Goal: Information Seeking & Learning: Learn about a topic

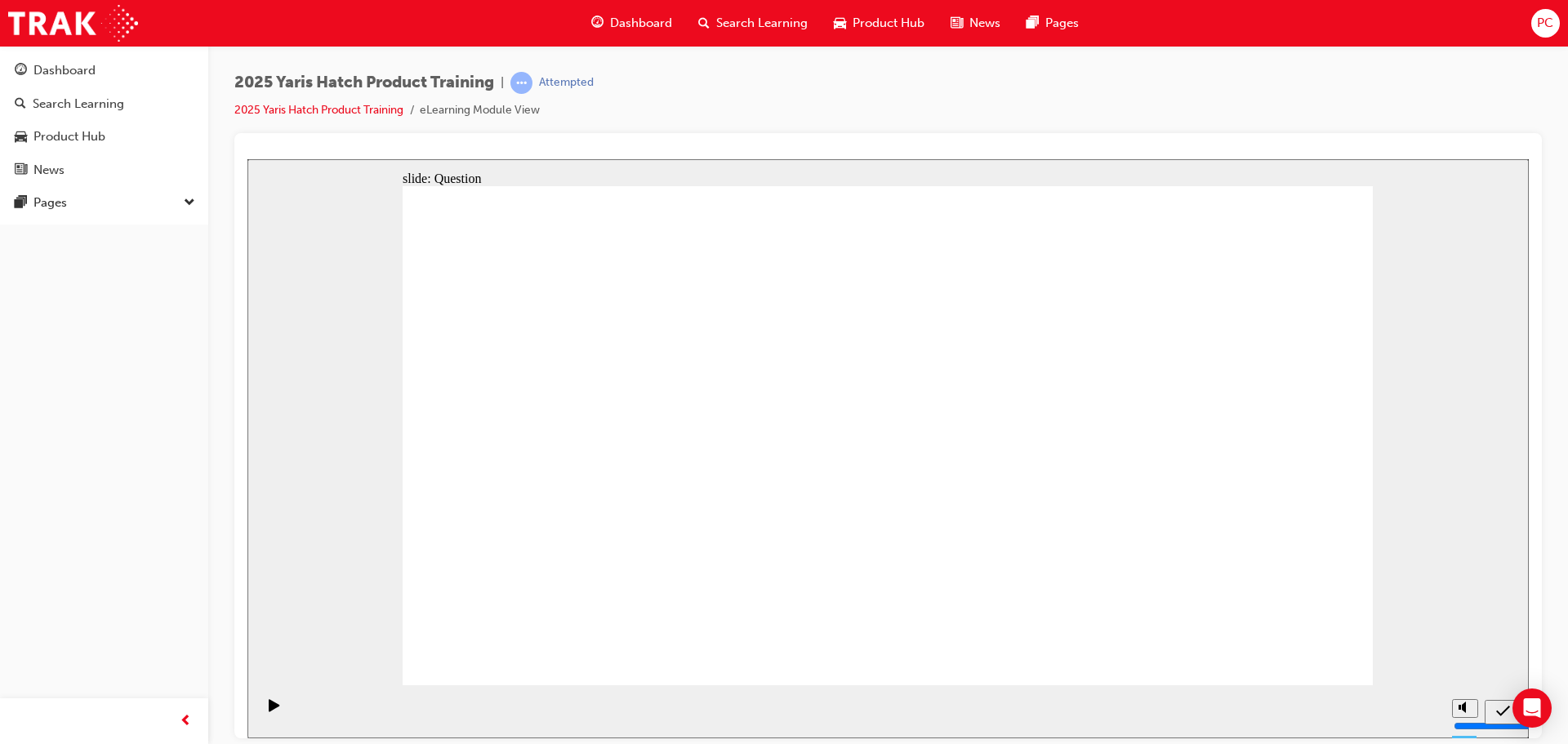
drag, startPoint x: 842, startPoint y: 420, endPoint x: 1008, endPoint y: 566, distance: 221.1
drag, startPoint x: 1208, startPoint y: 408, endPoint x: 862, endPoint y: 563, distance: 379.1
drag, startPoint x: 1025, startPoint y: 412, endPoint x: 689, endPoint y: 563, distance: 368.4
drag, startPoint x: 723, startPoint y: 415, endPoint x: 529, endPoint y: 569, distance: 247.7
drag, startPoint x: 524, startPoint y: 410, endPoint x: 1259, endPoint y: 540, distance: 746.4
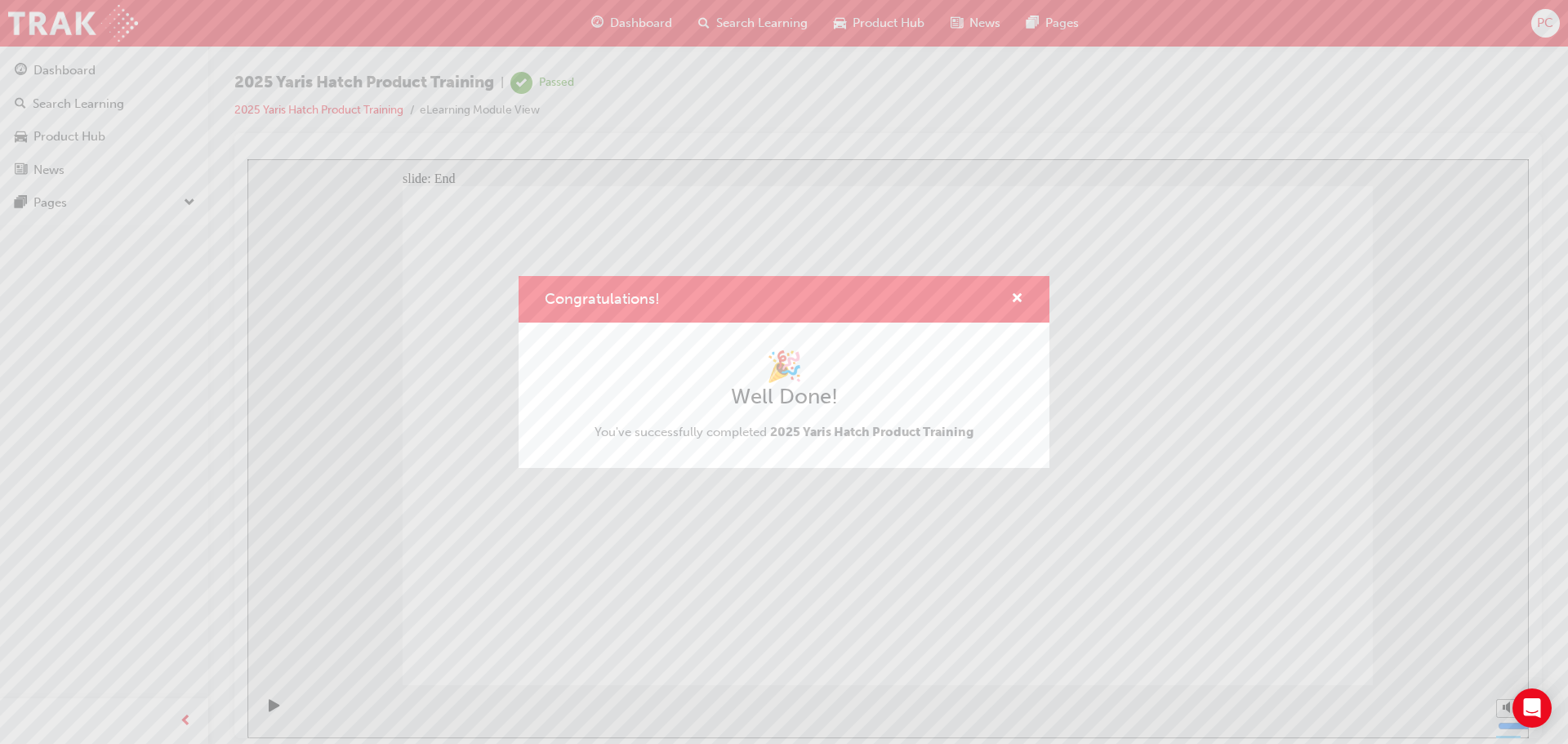
click at [1003, 283] on div "Congratulations!" at bounding box center [784, 299] width 531 height 46
click at [1013, 297] on span "cross-icon" at bounding box center [1017, 300] width 12 height 15
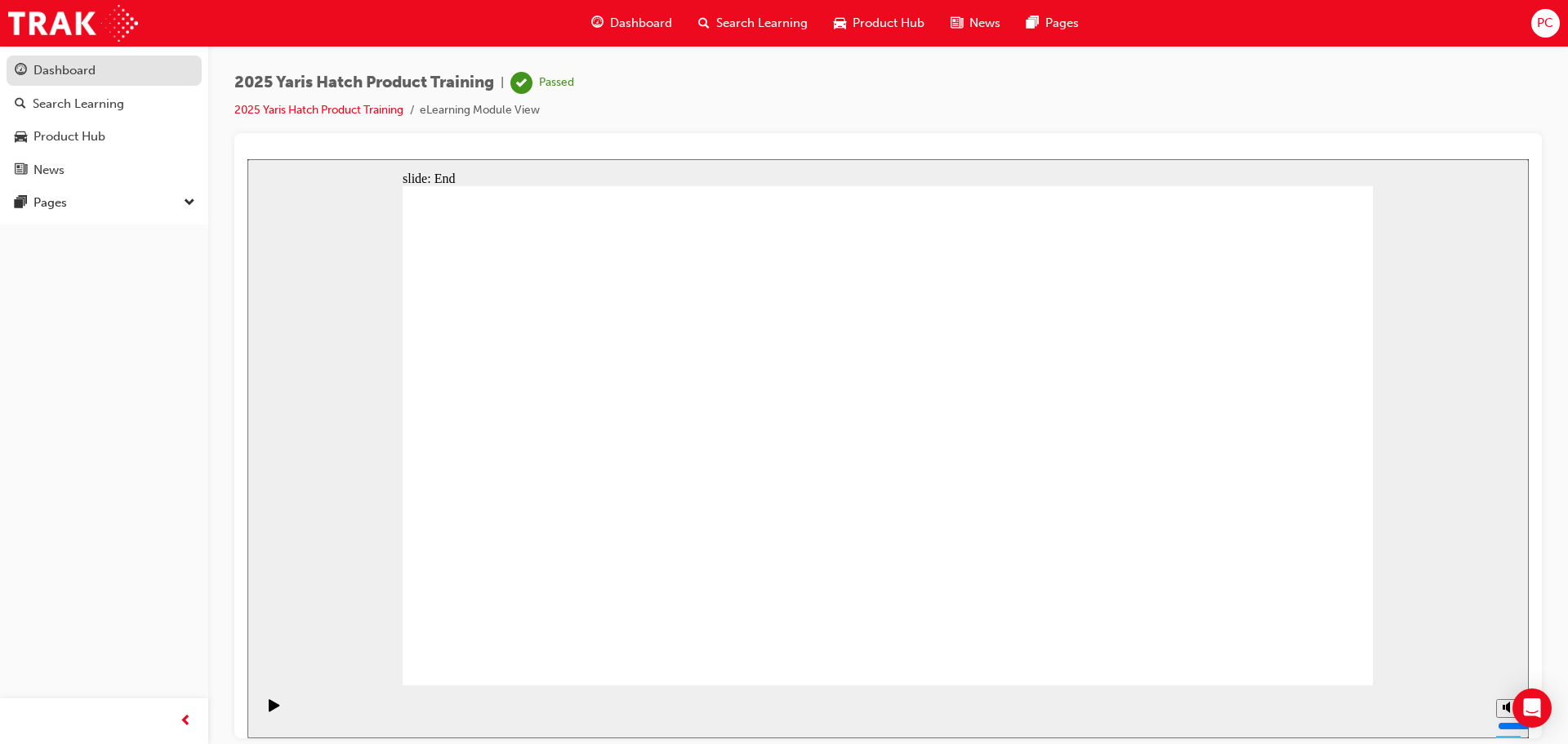
click at [132, 83] on link "Dashboard" at bounding box center [104, 70] width 195 height 31
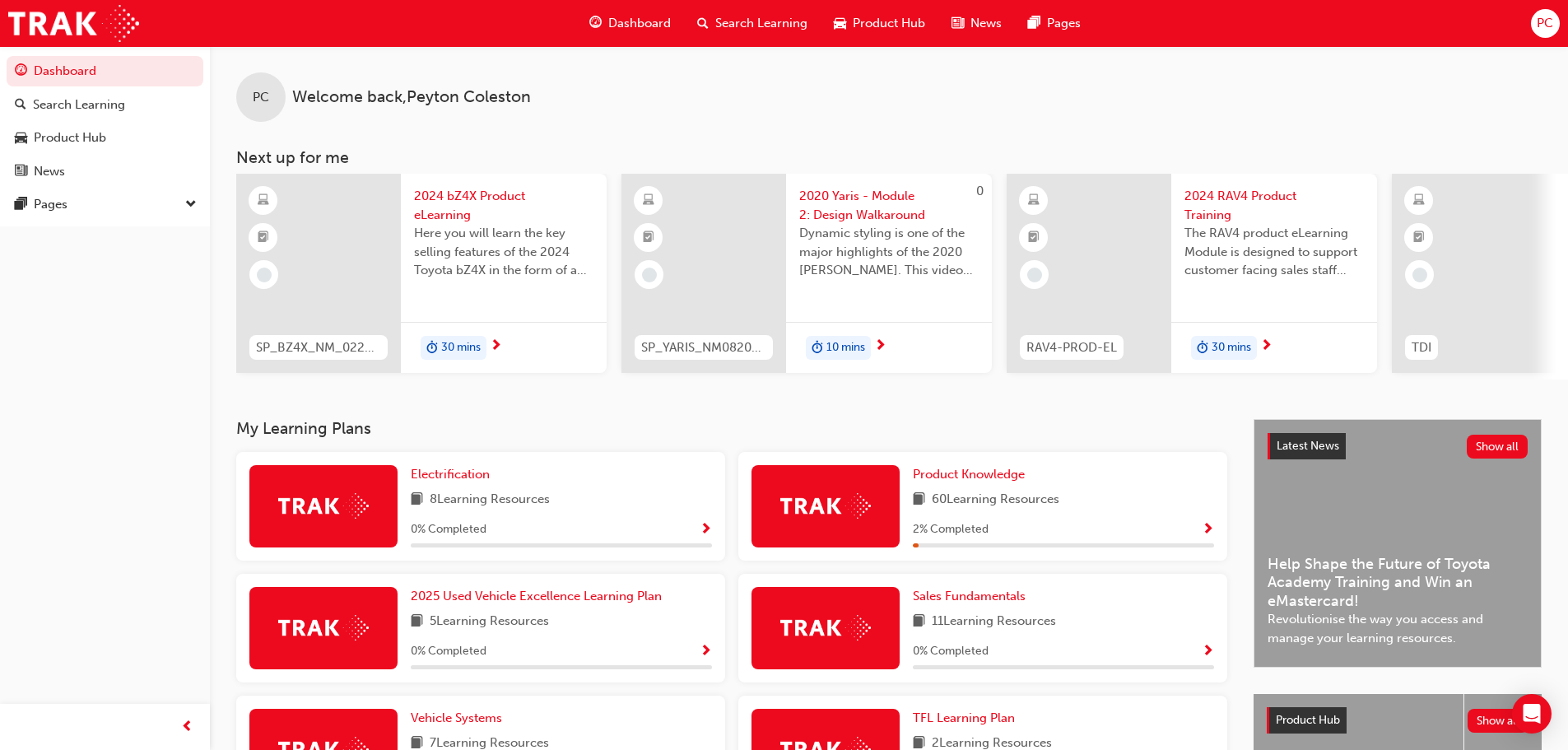
click at [489, 342] on div "30 mins" at bounding box center [503, 348] width 206 height 52
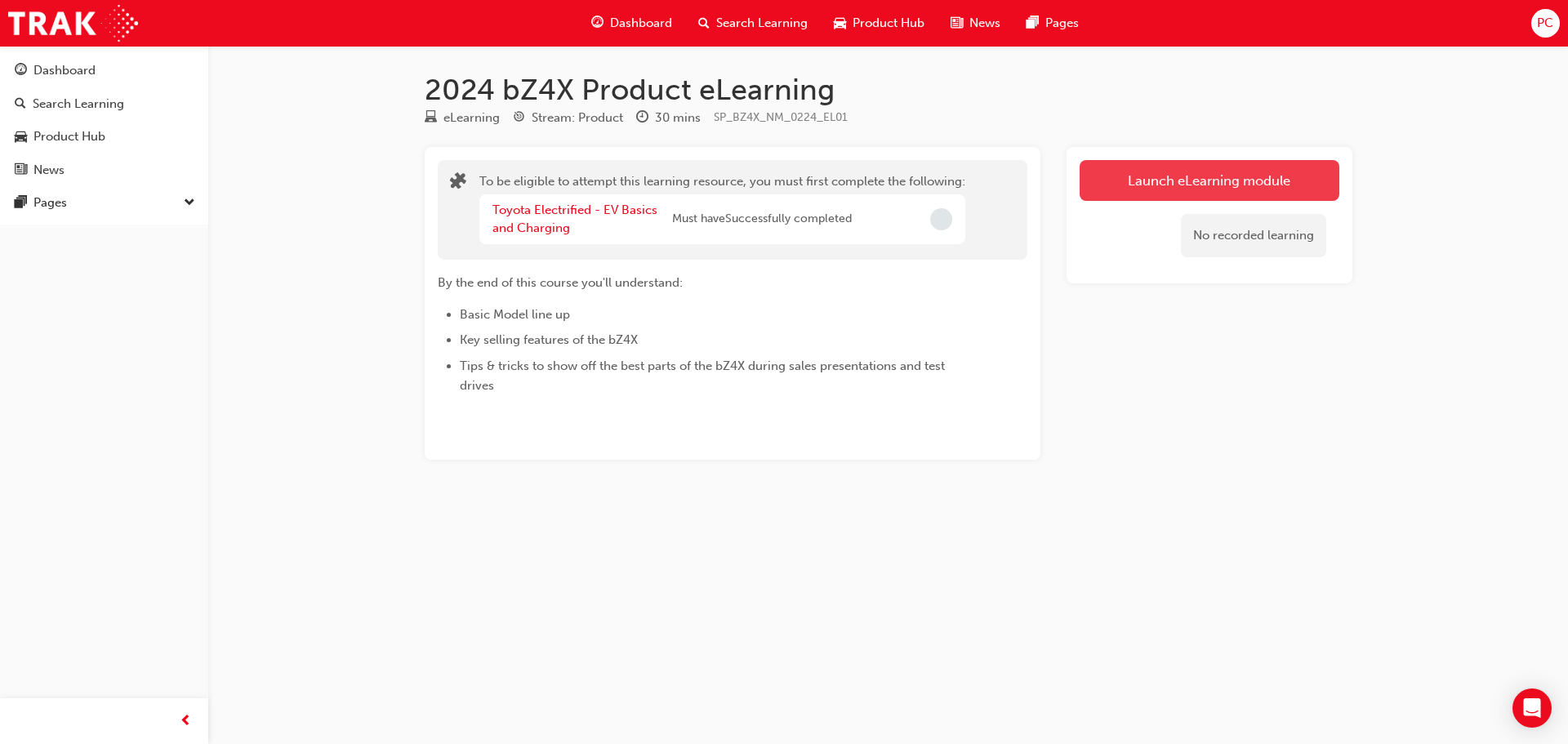
click at [1198, 163] on button "Launch eLearning module" at bounding box center [1209, 180] width 260 height 41
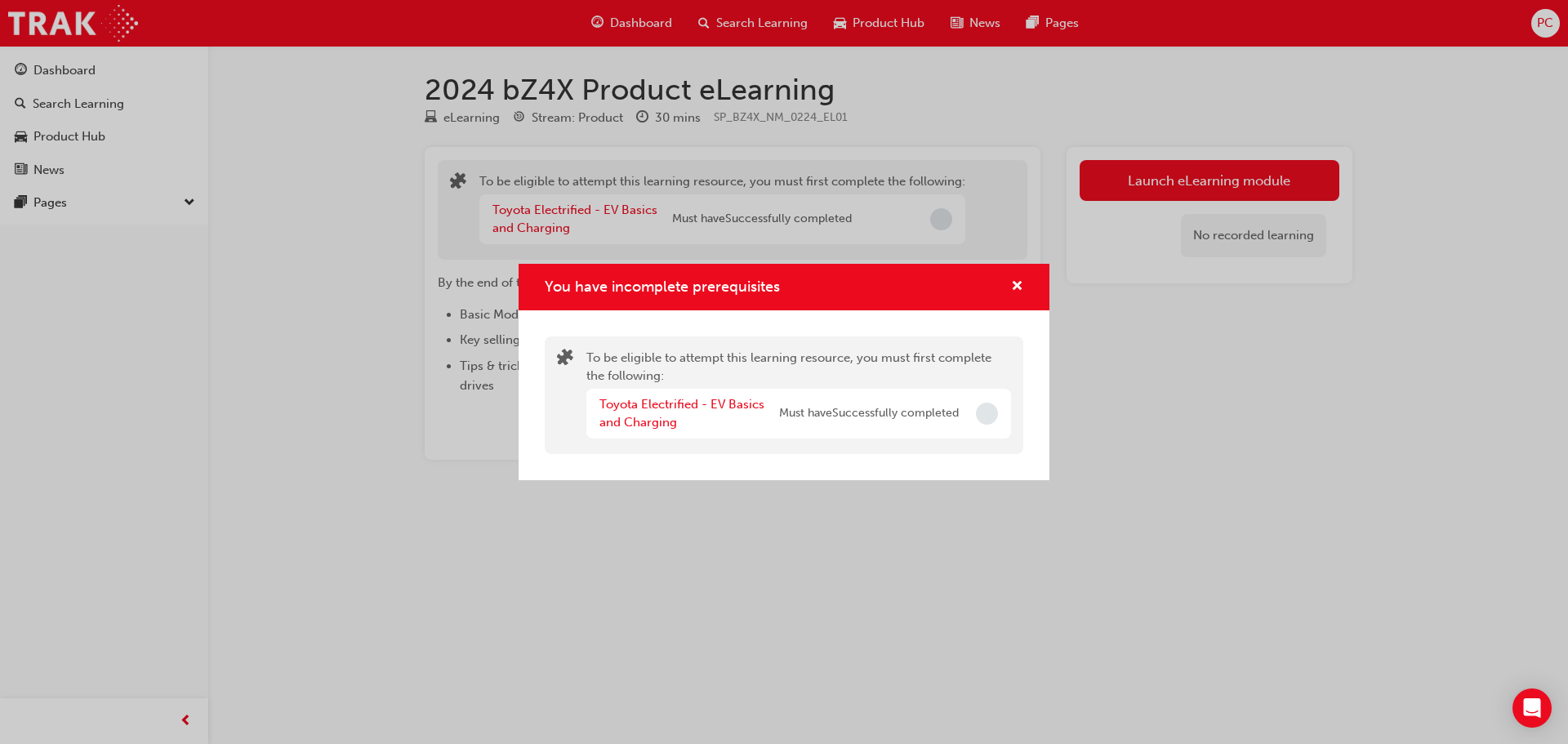
click at [981, 413] on span "Incomplete" at bounding box center [987, 413] width 22 height 22
click at [1000, 292] on div "You have incomplete prerequisites" at bounding box center [1010, 287] width 26 height 21
click at [1005, 284] on div "You have incomplete prerequisites" at bounding box center [1010, 287] width 26 height 21
click at [1018, 284] on span "cross-icon" at bounding box center [1017, 288] width 12 height 15
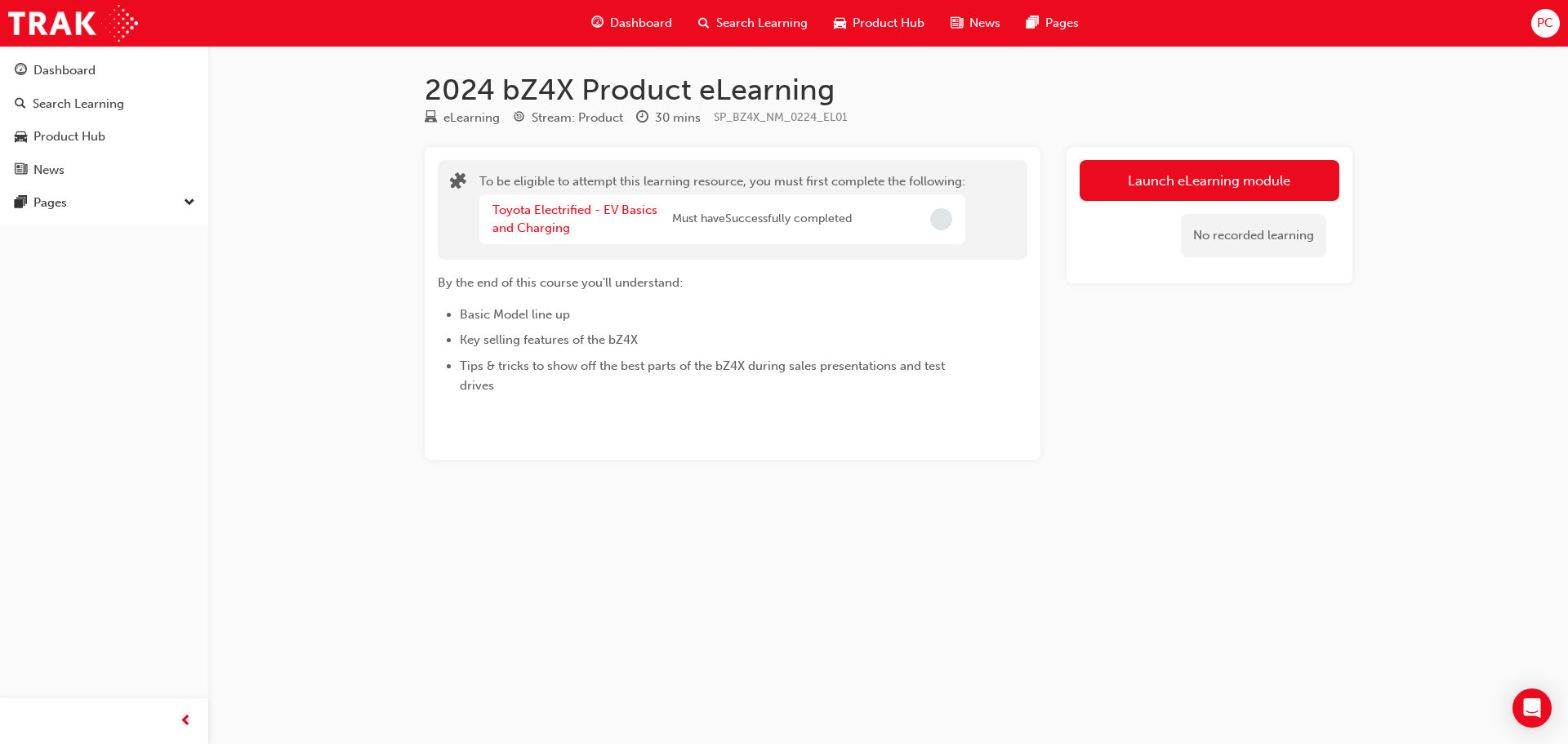
click at [865, 227] on div "Toyota Electrified - EV Basics and Charging Must have Successfully completed" at bounding box center [722, 219] width 486 height 50
click at [547, 209] on link "Toyota Electrified - EV Basics and Charging" at bounding box center [575, 219] width 165 height 34
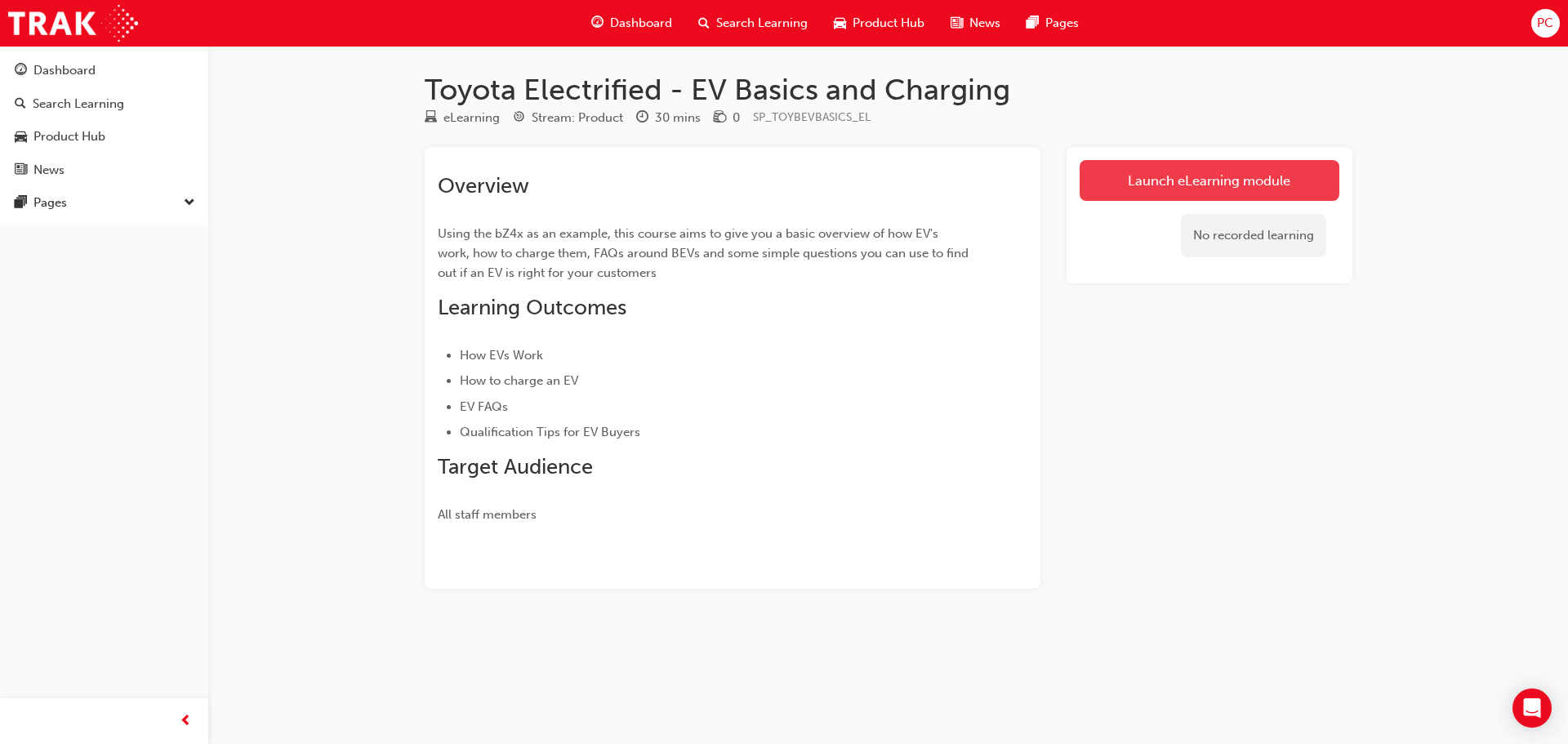
click at [1175, 187] on link "Launch eLearning module" at bounding box center [1209, 180] width 260 height 41
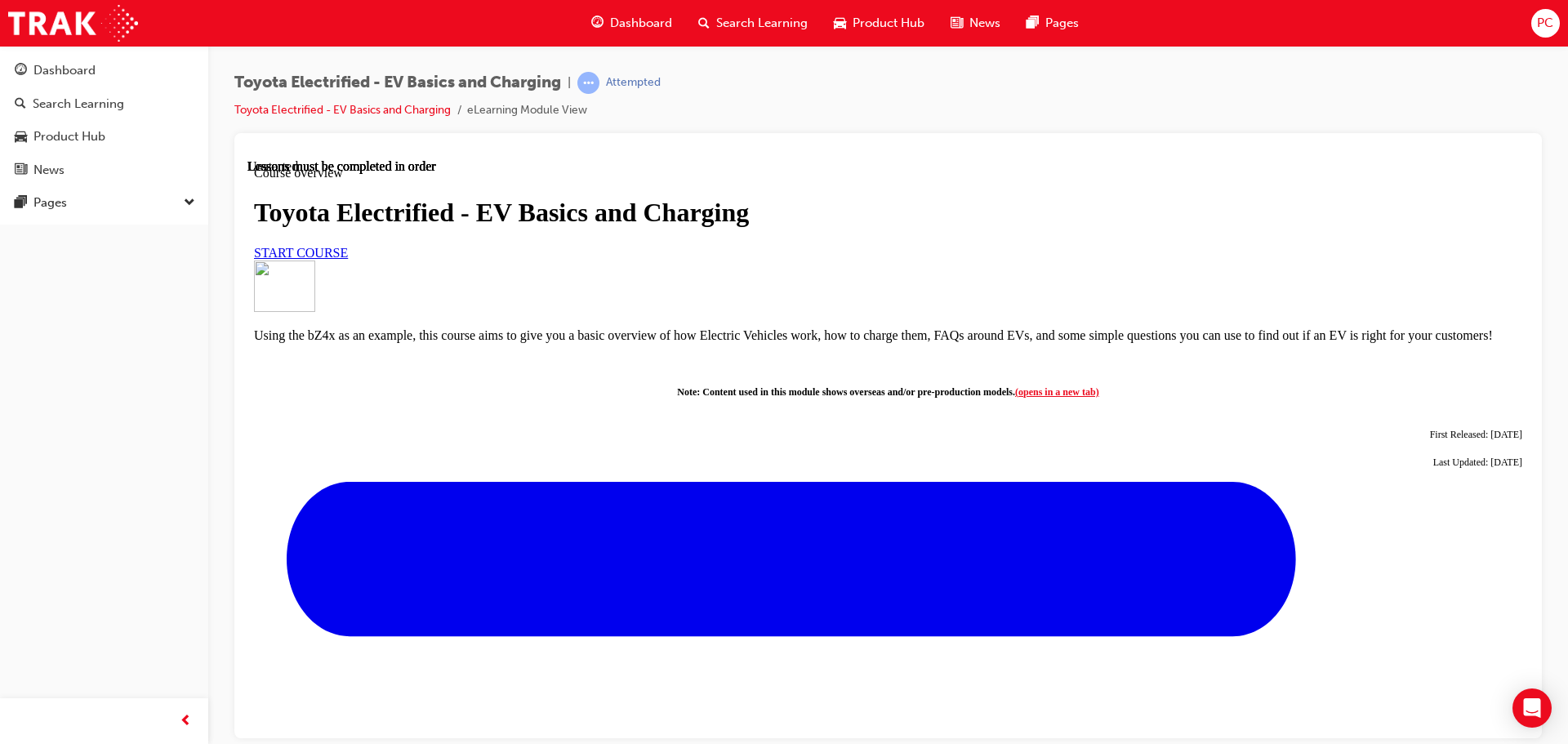
click at [348, 259] on span "START COURSE" at bounding box center [301, 251] width 94 height 14
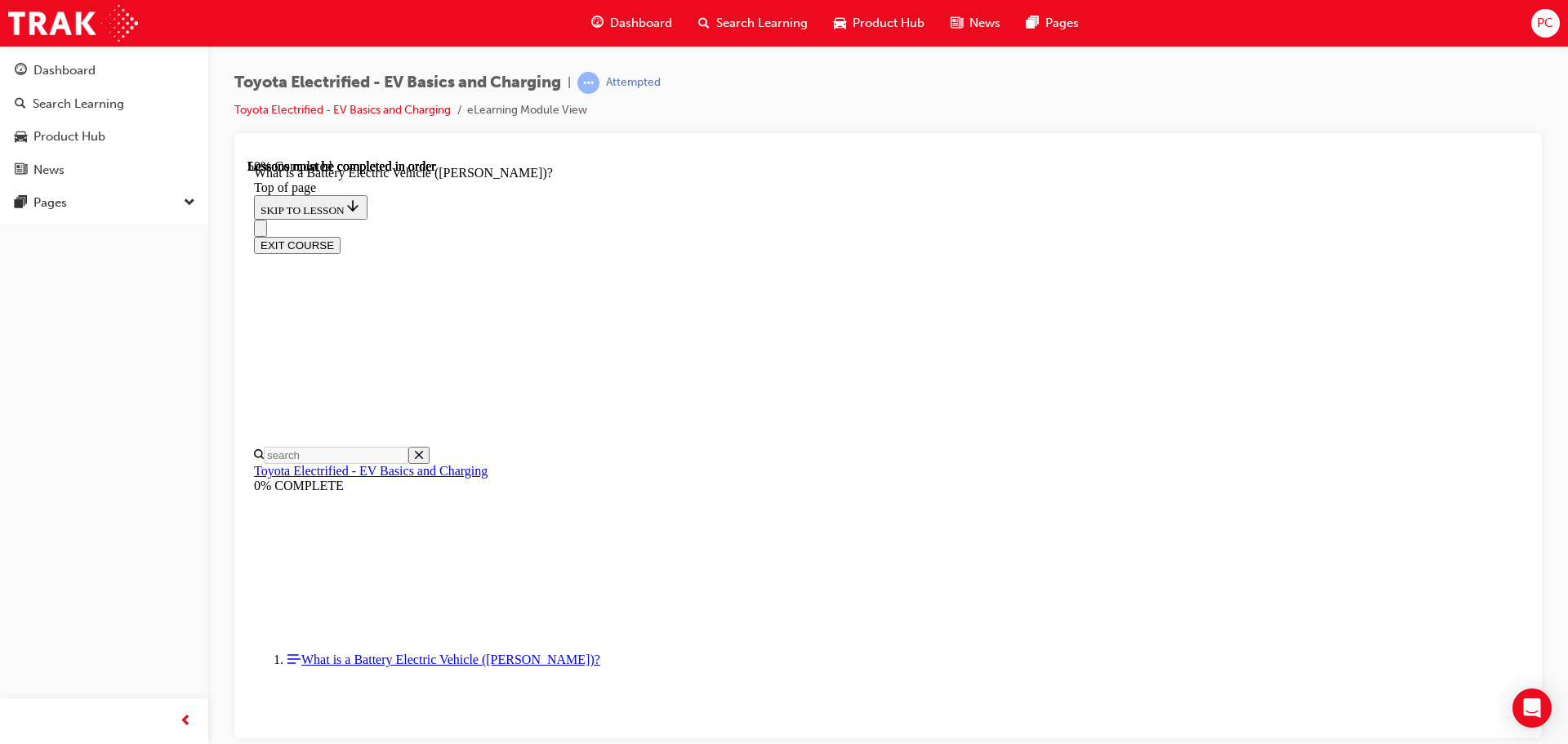
scroll to position [1822, 0]
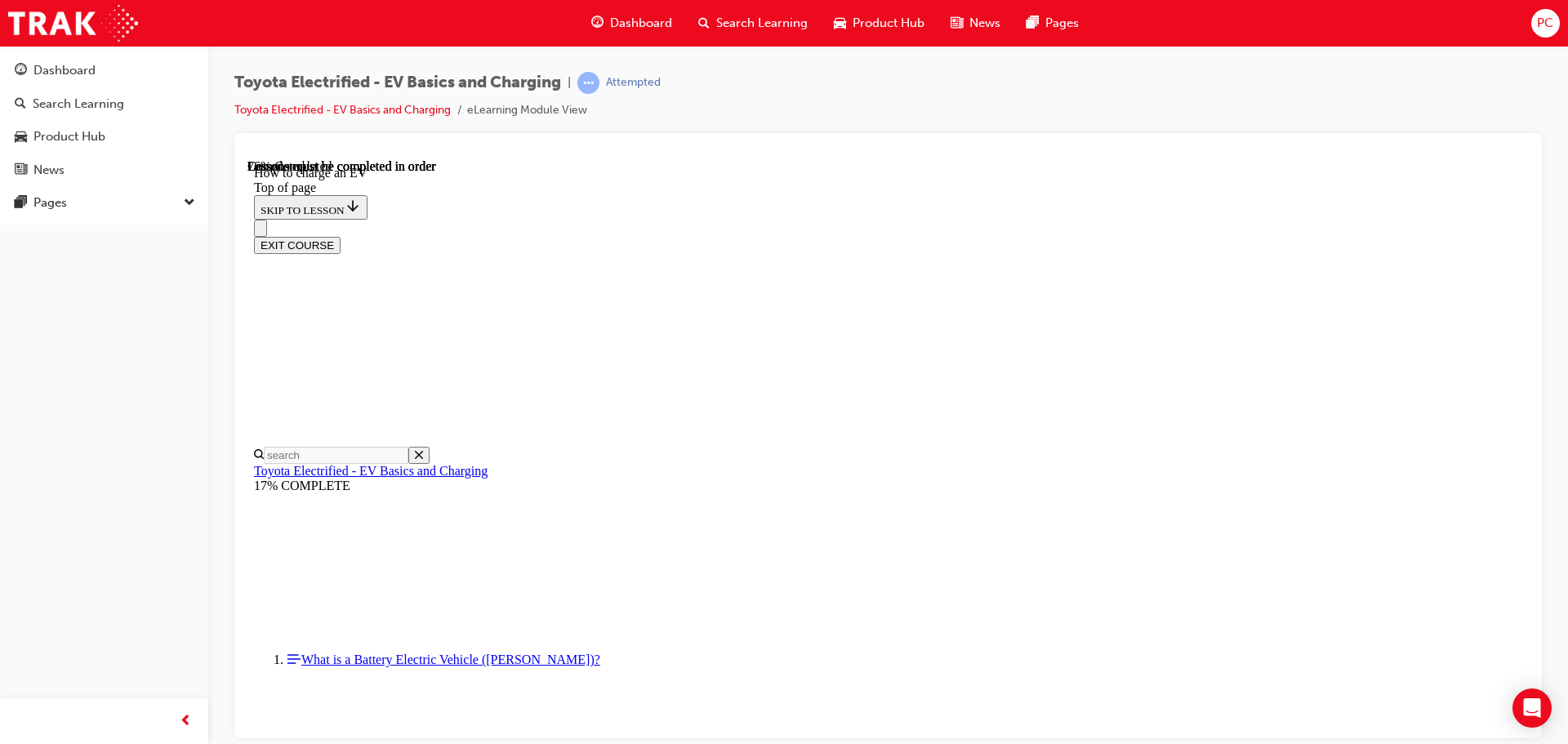
drag, startPoint x: 970, startPoint y: 511, endPoint x: 950, endPoint y: 505, distance: 20.9
drag, startPoint x: 1223, startPoint y: 618, endPoint x: 1208, endPoint y: 661, distance: 45.5
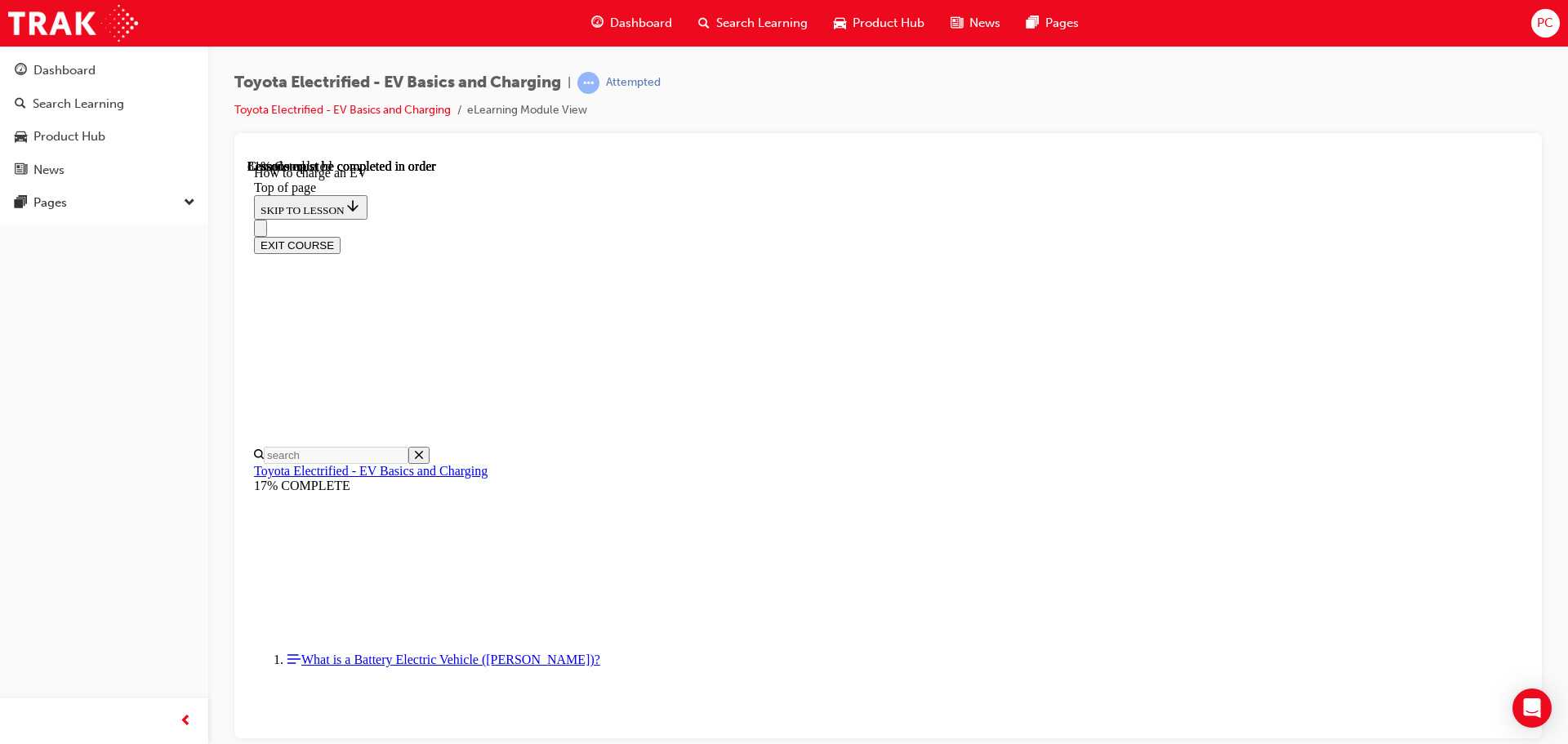
scroll to position [6016, 0]
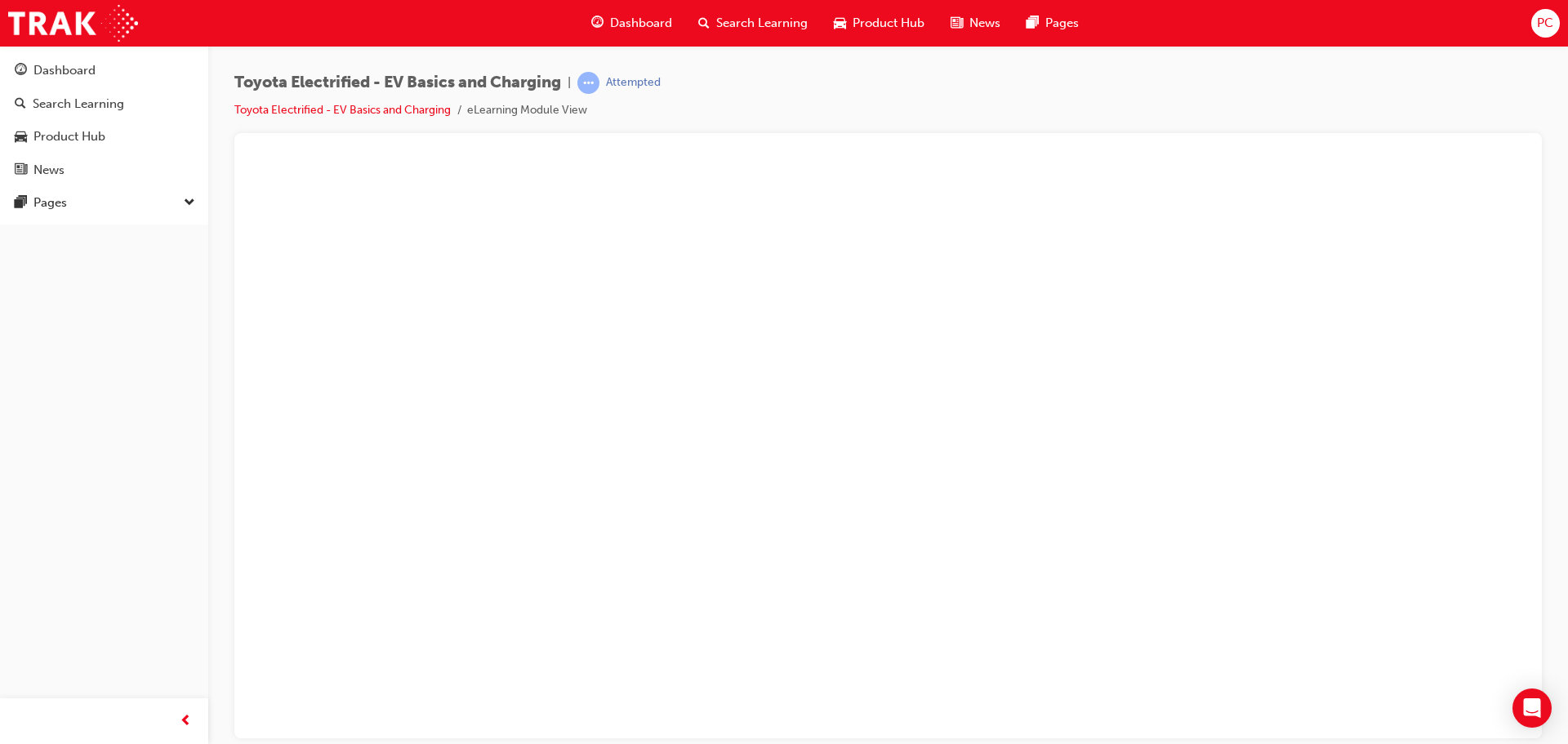
drag, startPoint x: 1178, startPoint y: 348, endPoint x: 956, endPoint y: 379, distance: 224.2
click at [1168, 348] on button "Unzoom image" at bounding box center [888, 448] width 1281 height 579
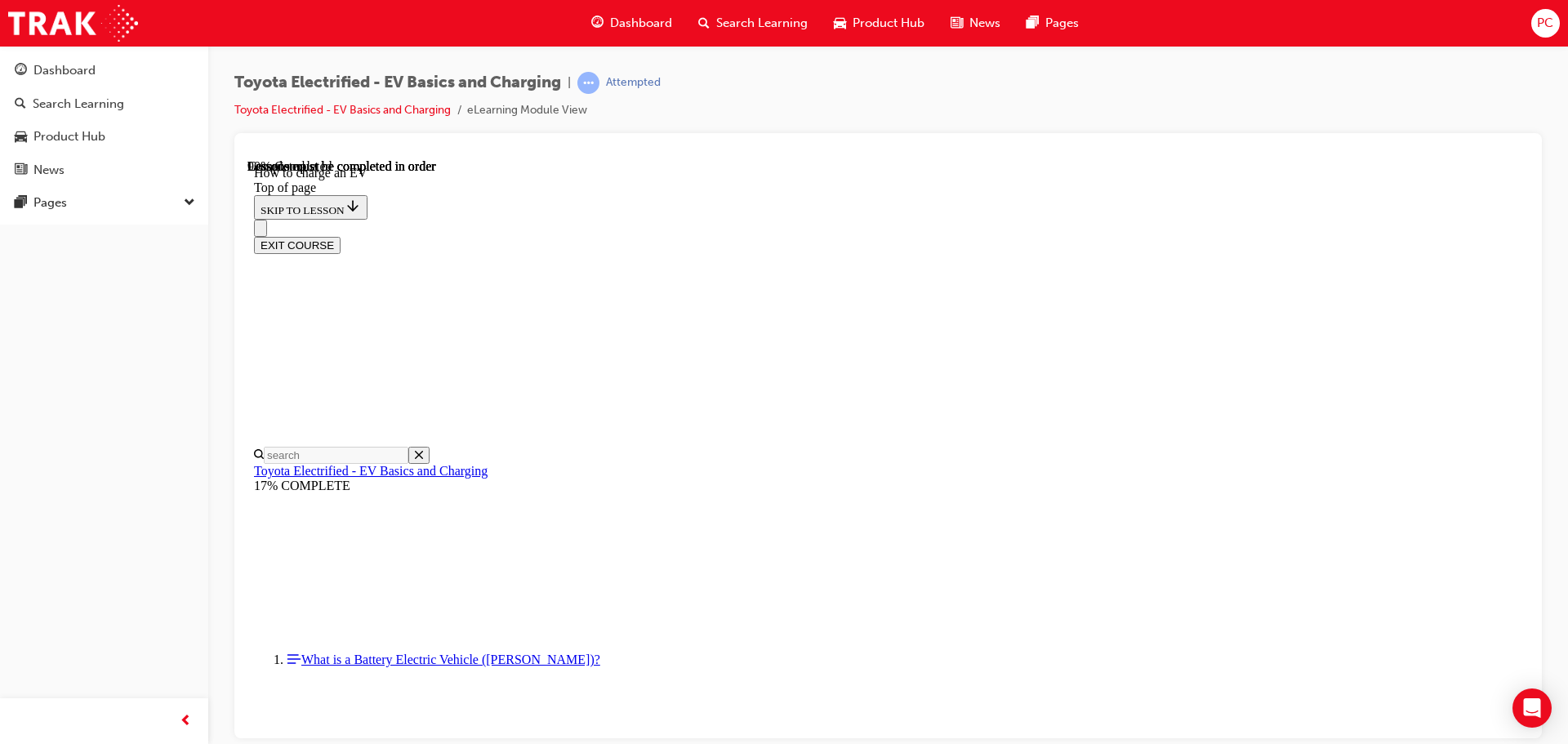
drag, startPoint x: 966, startPoint y: 610, endPoint x: 956, endPoint y: 598, distance: 15.6
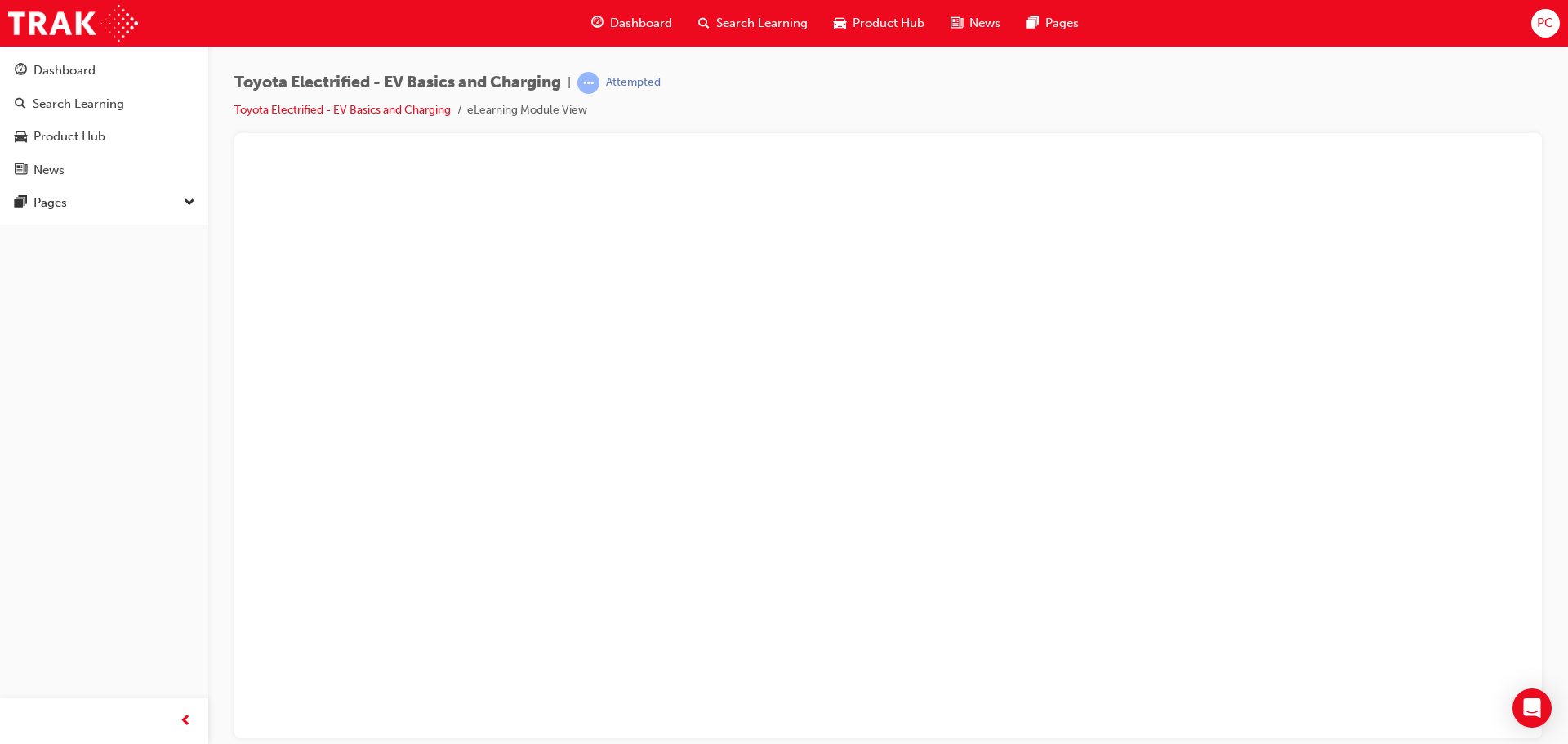
click at [914, 410] on button "Unzoom image" at bounding box center [888, 448] width 1281 height 579
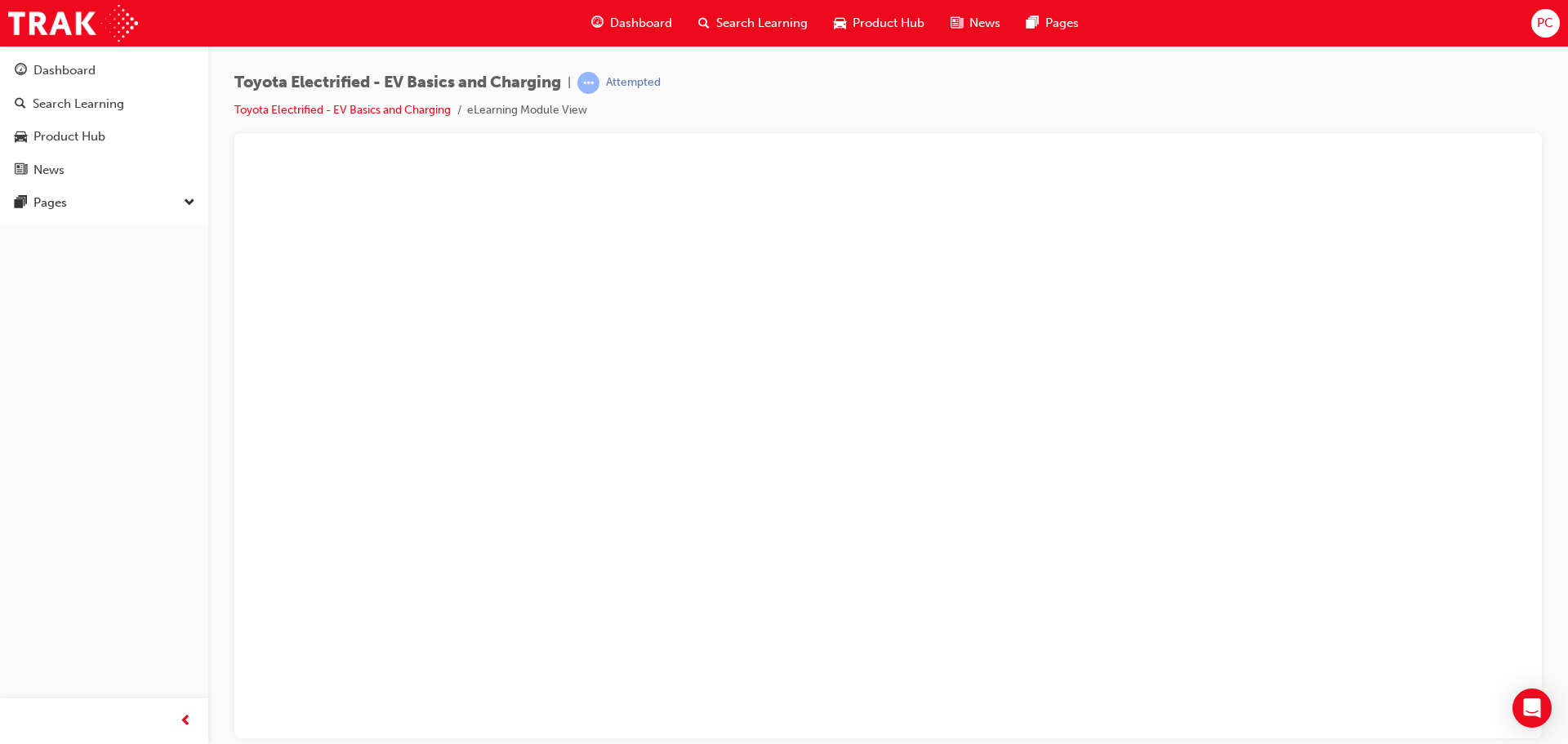
click at [892, 354] on button "Unzoom image" at bounding box center [888, 448] width 1281 height 579
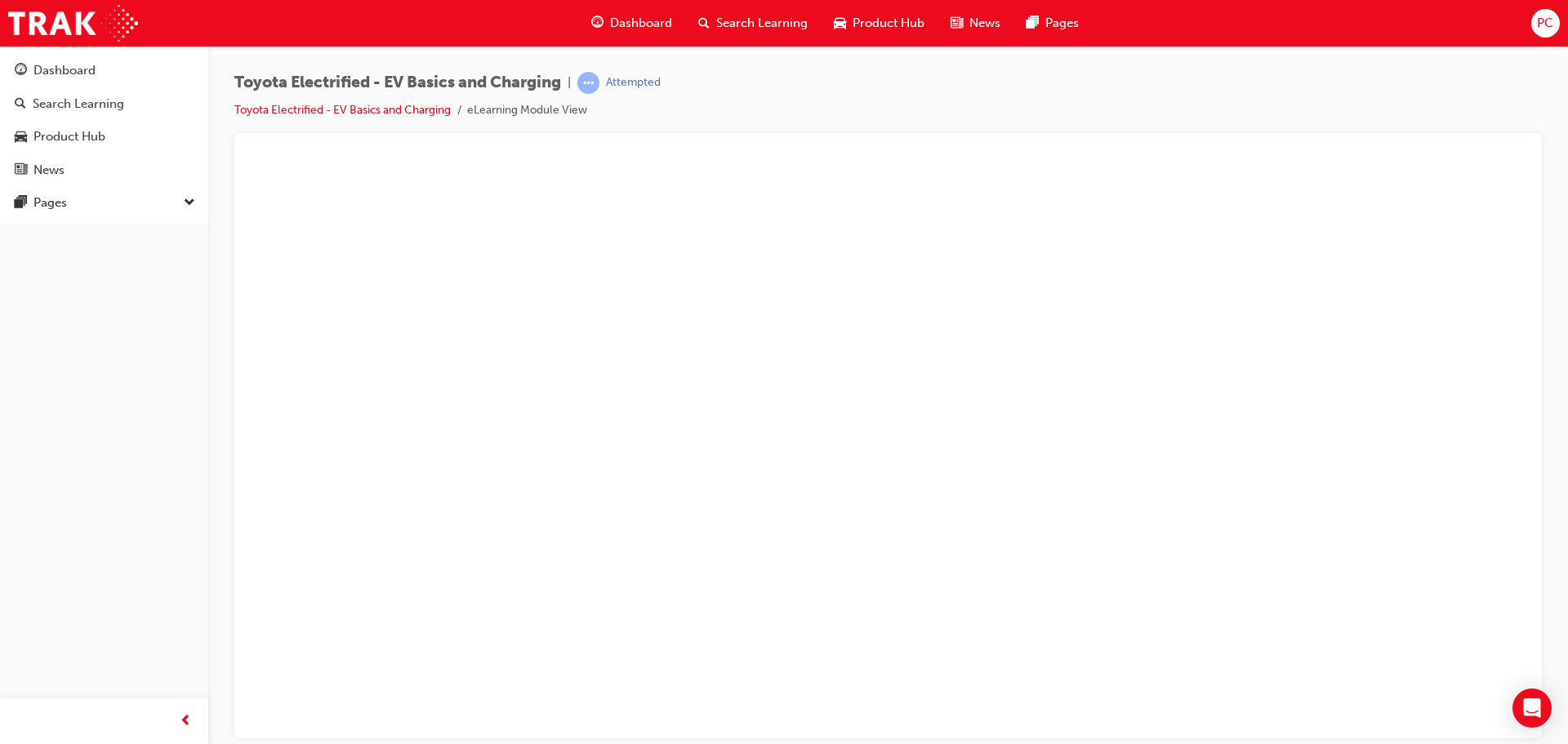
click at [968, 499] on button "Unzoom image" at bounding box center [888, 448] width 1281 height 579
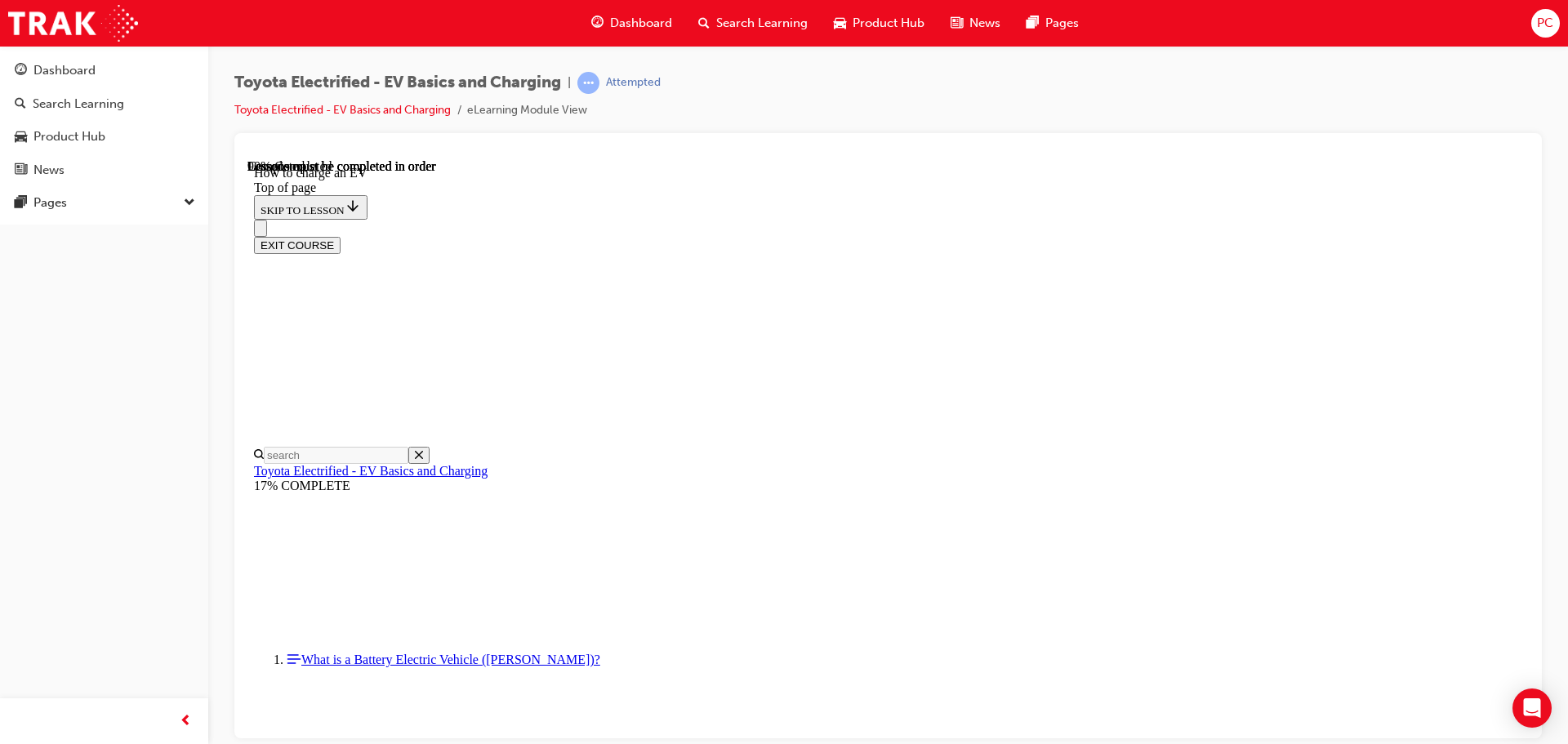
drag, startPoint x: 954, startPoint y: 541, endPoint x: 942, endPoint y: 513, distance: 30.5
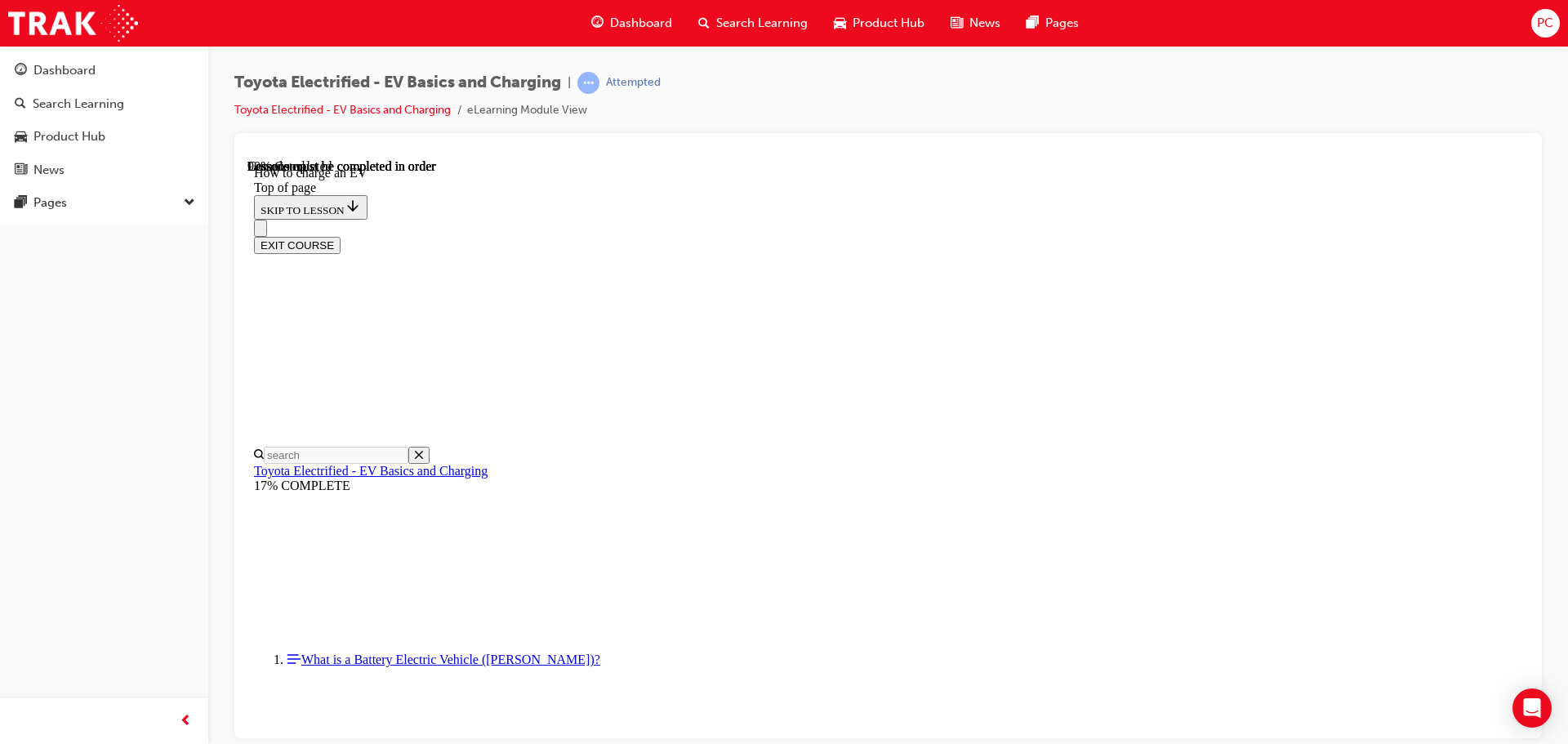
scroll to position [2835, 0]
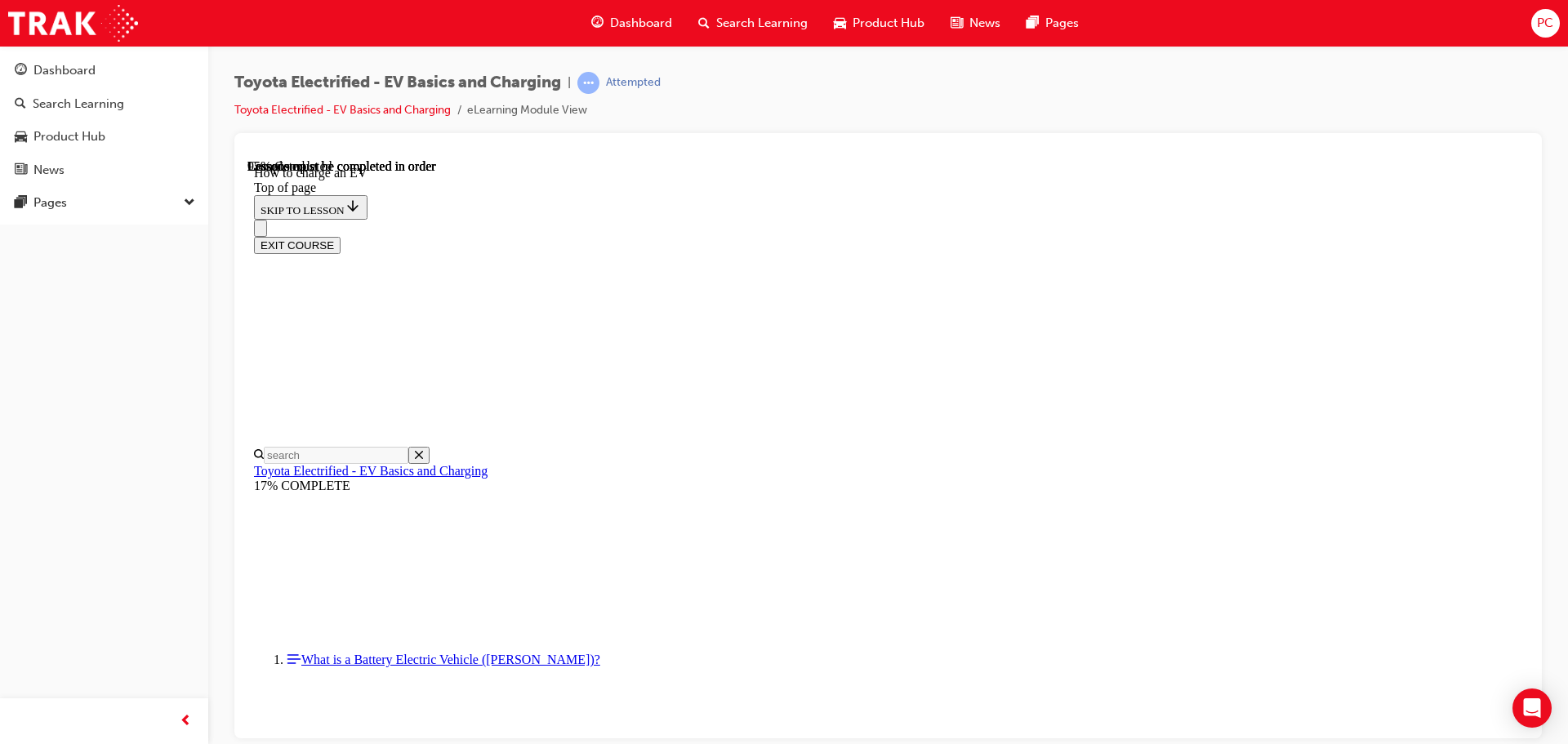
scroll to position [6966, 0]
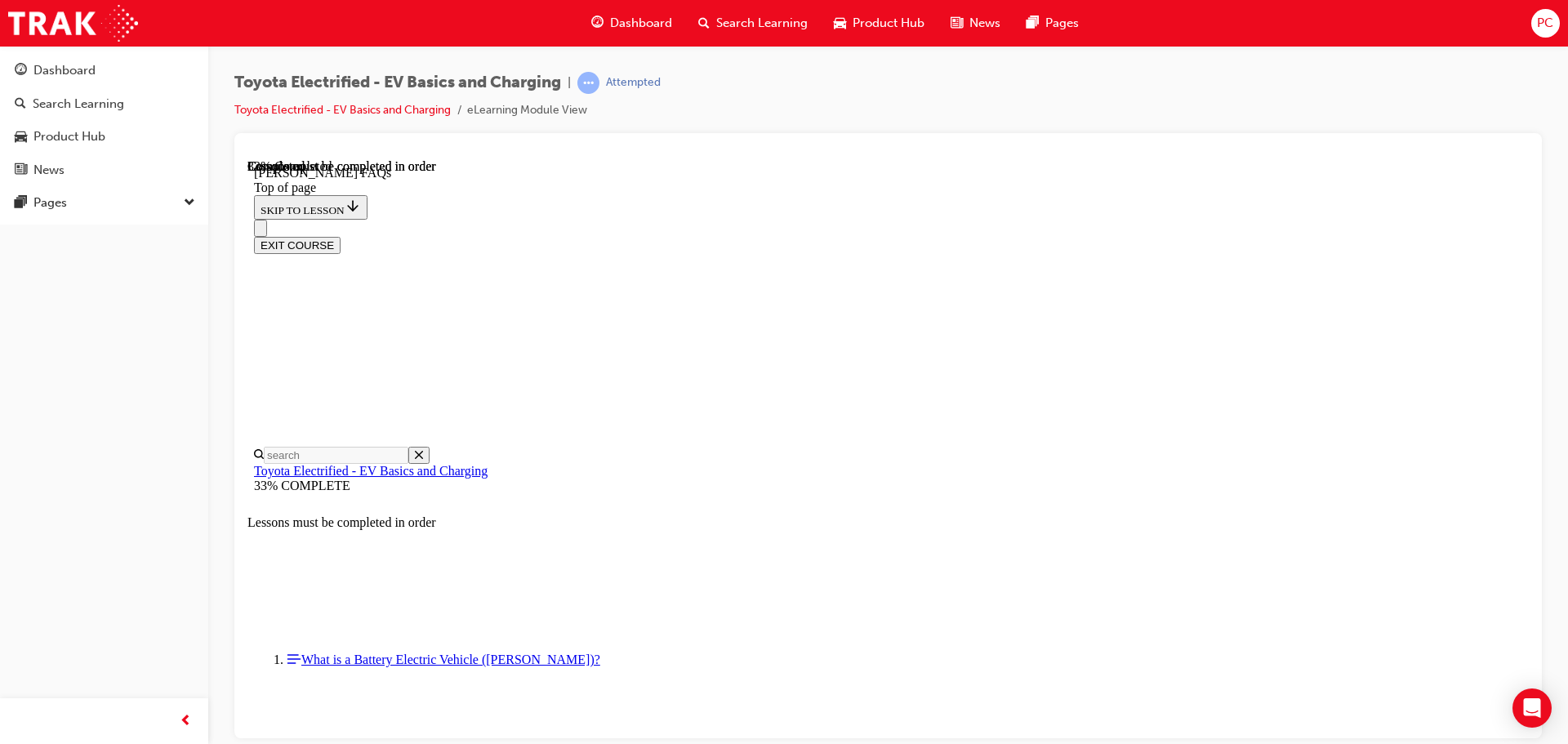
drag, startPoint x: 1232, startPoint y: 499, endPoint x: 1187, endPoint y: 544, distance: 63.6
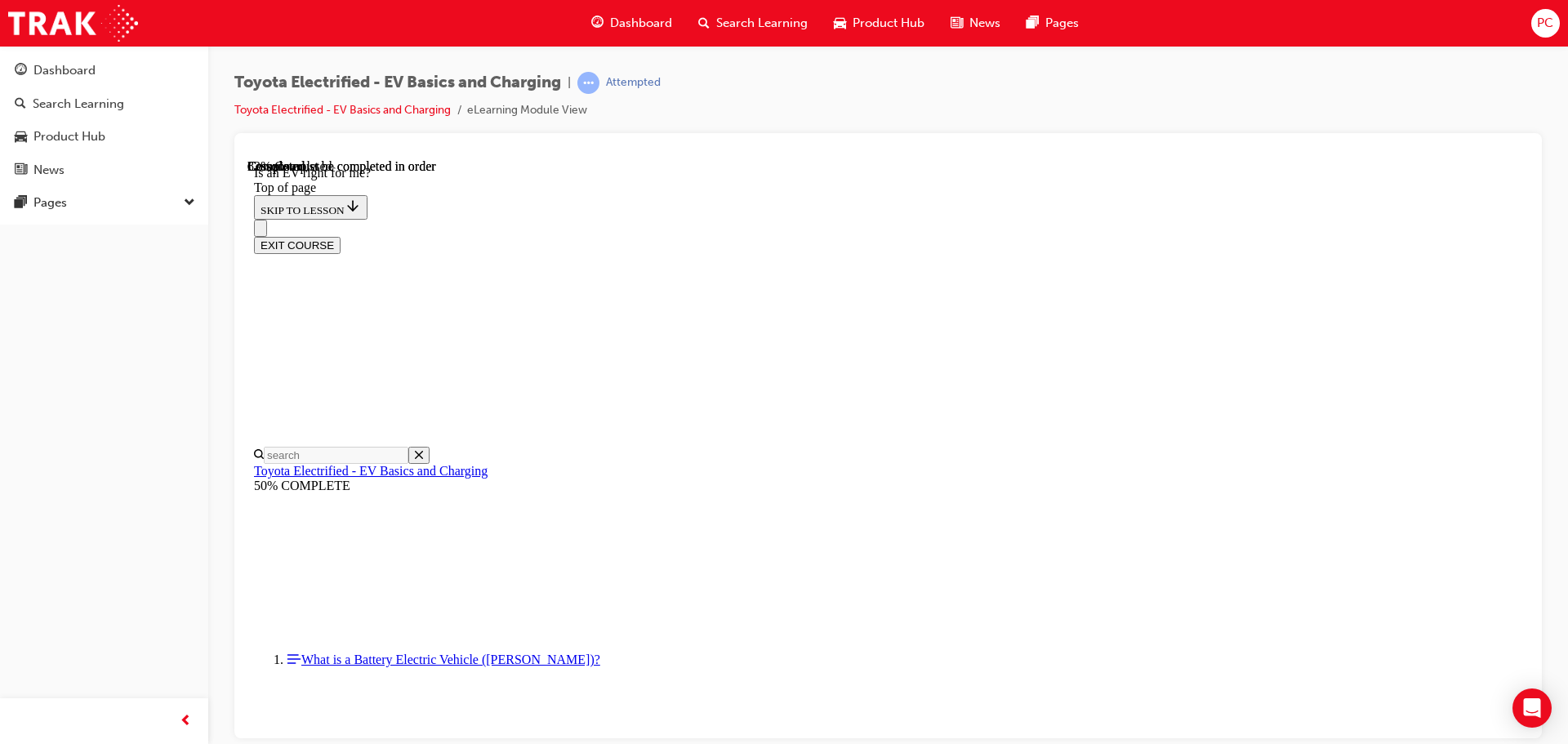
scroll to position [2053, 0]
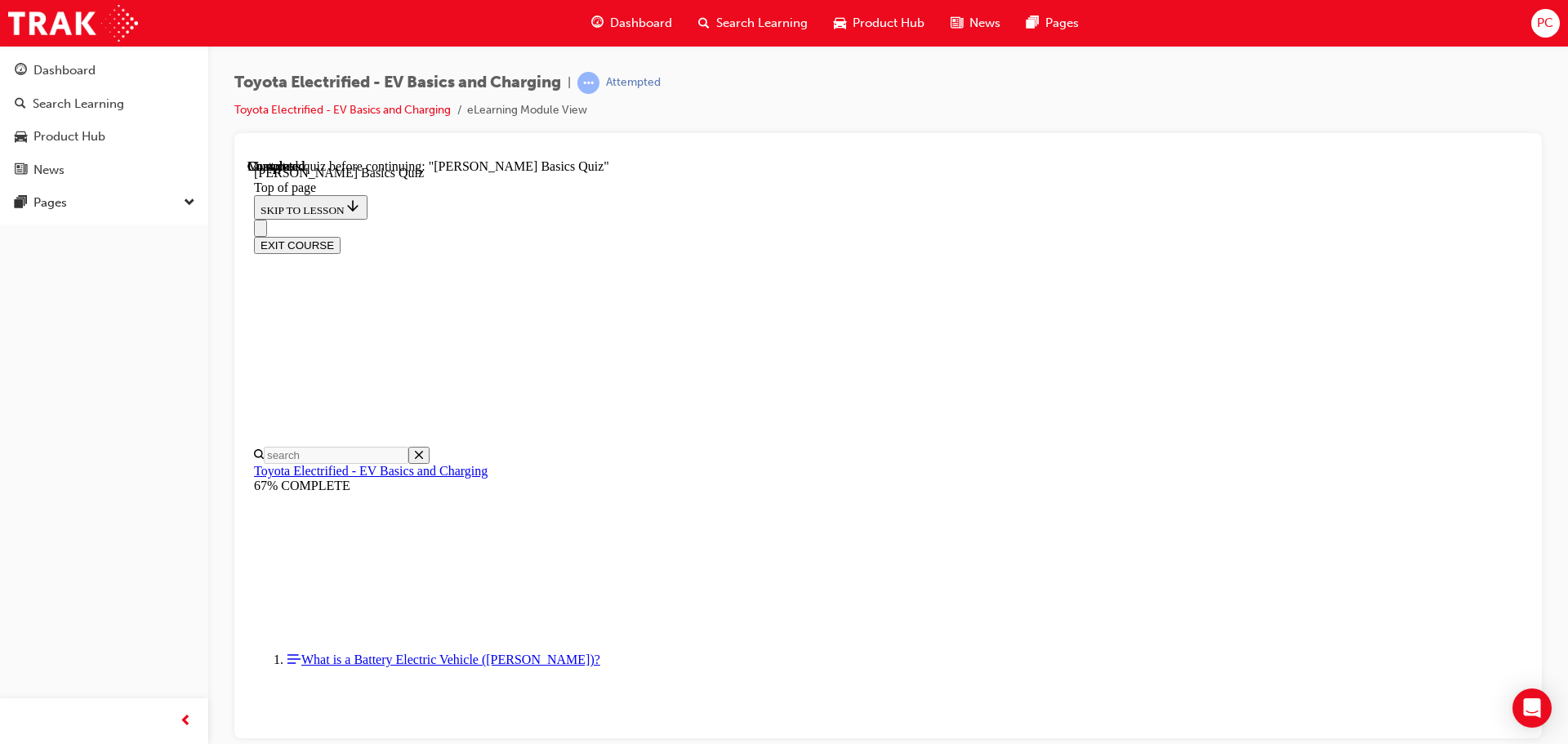
scroll to position [50, 0]
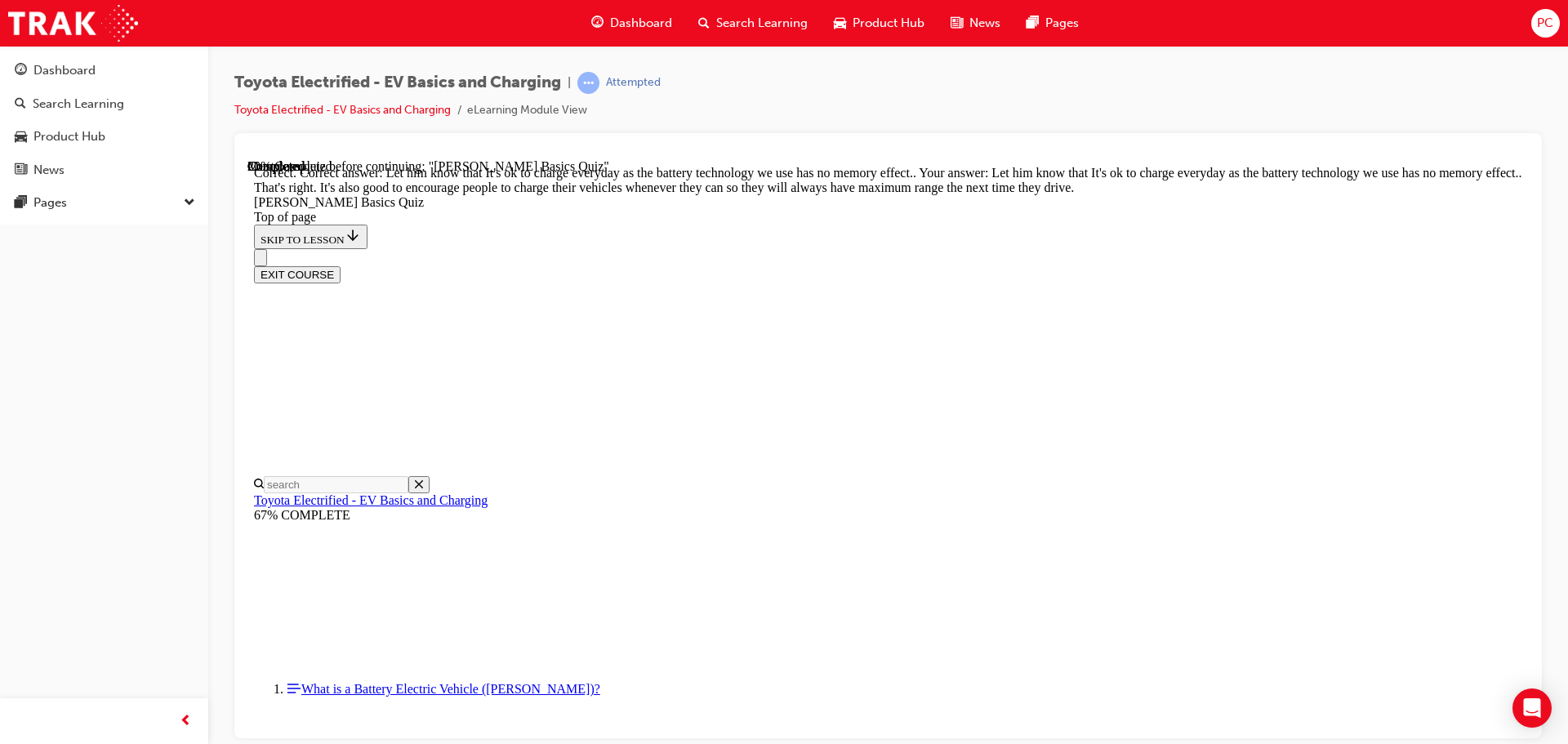
scroll to position [331, 0]
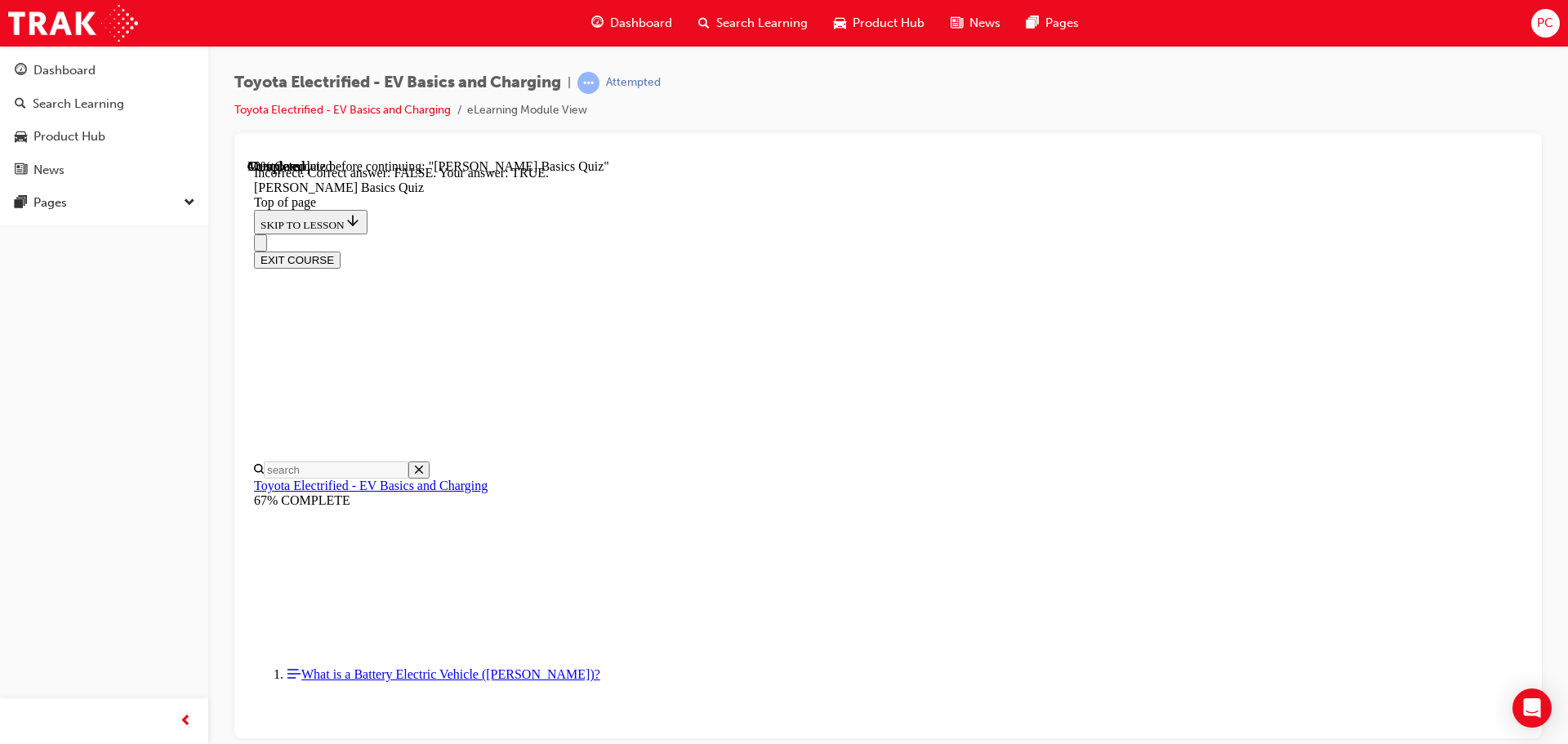
scroll to position [179, 0]
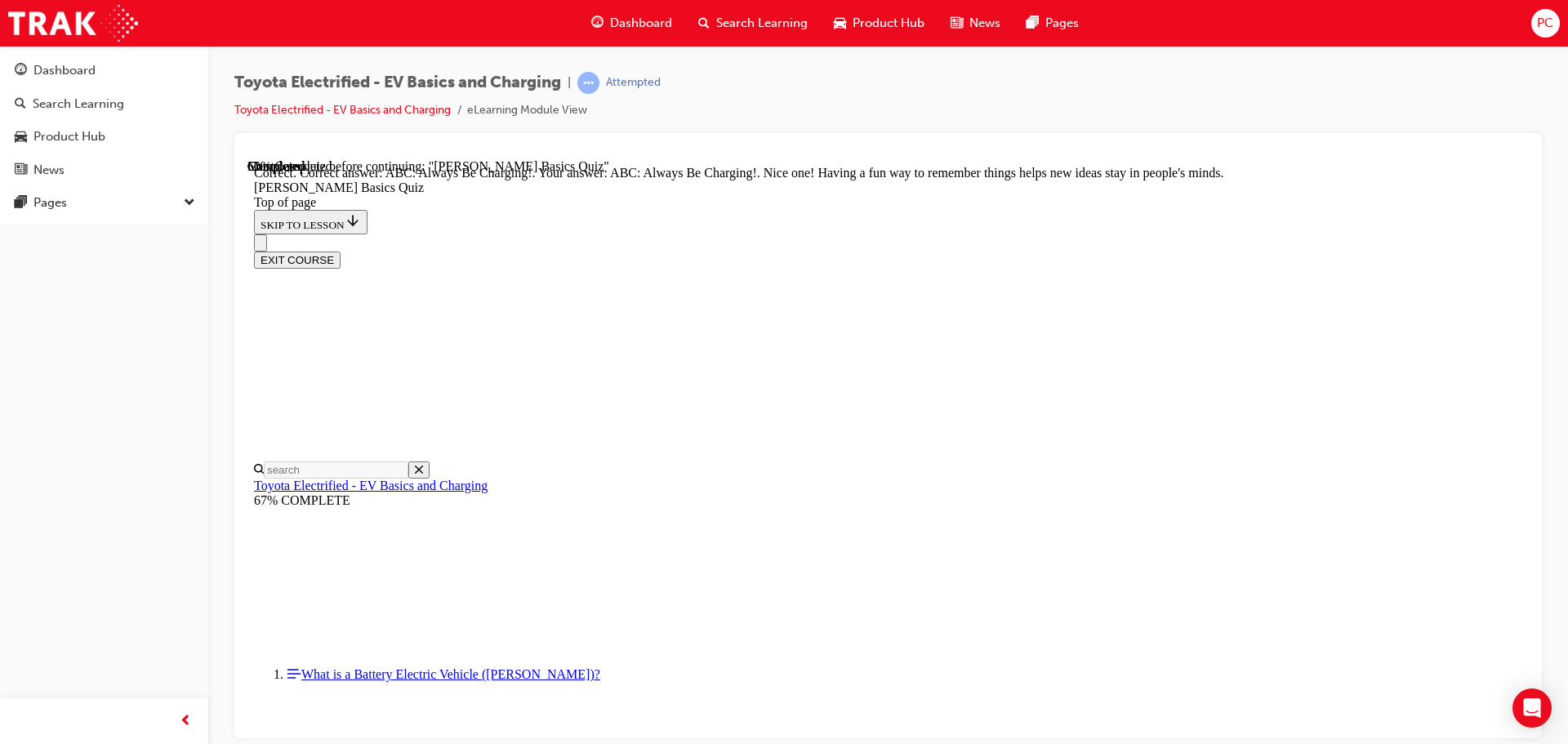
scroll to position [345, 0]
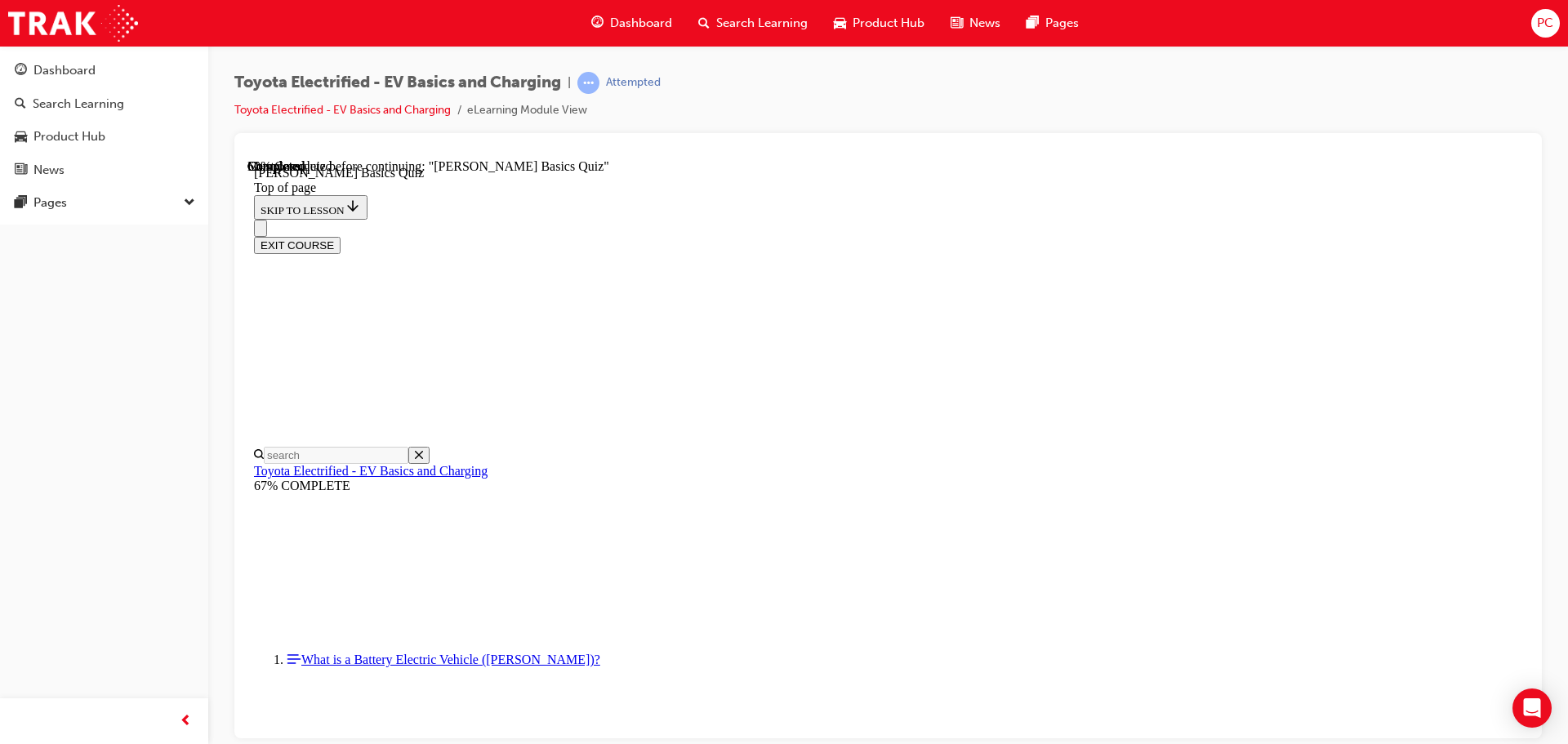
scroll to position [376, 0]
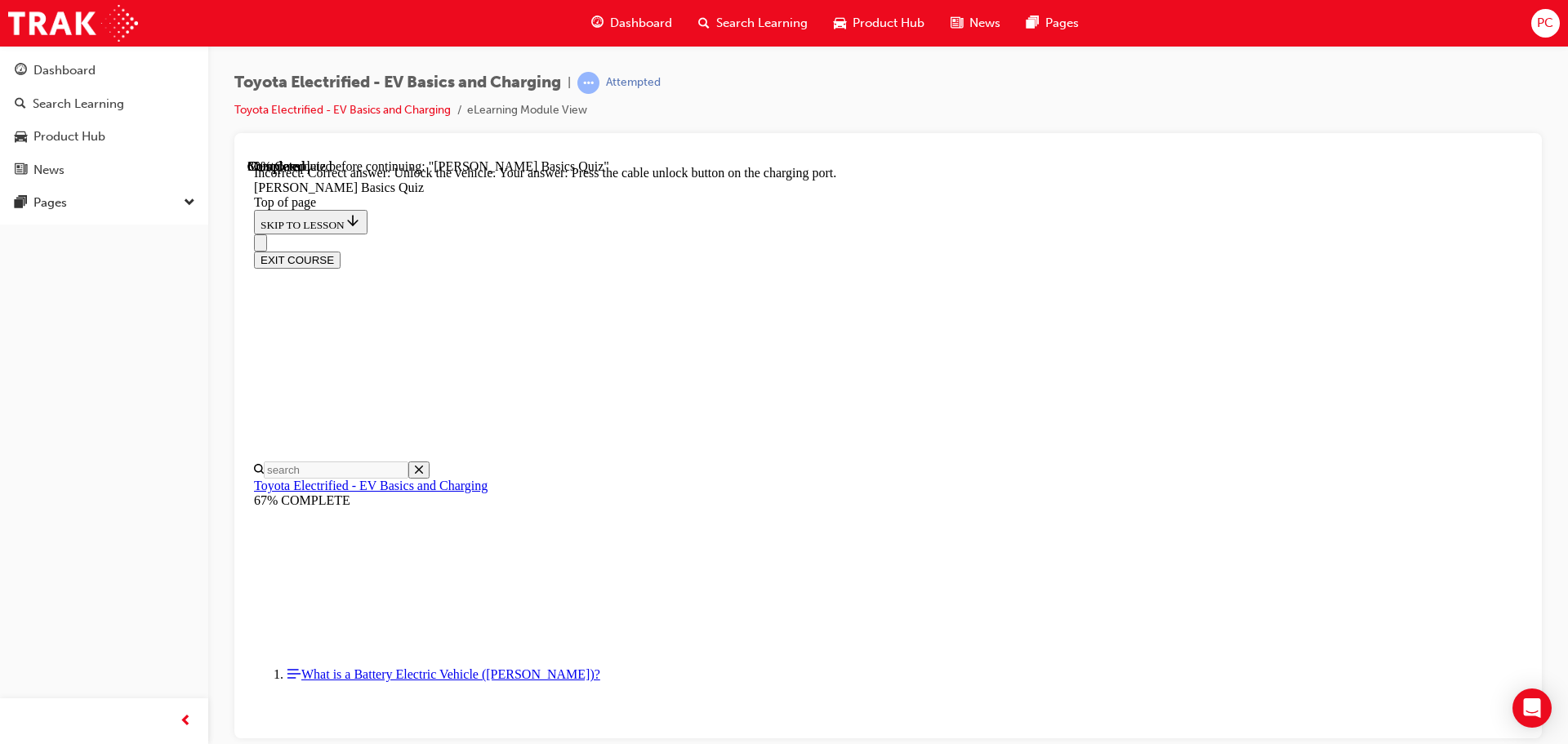
scroll to position [455, 0]
drag, startPoint x: 989, startPoint y: 666, endPoint x: 982, endPoint y: 655, distance: 13.0
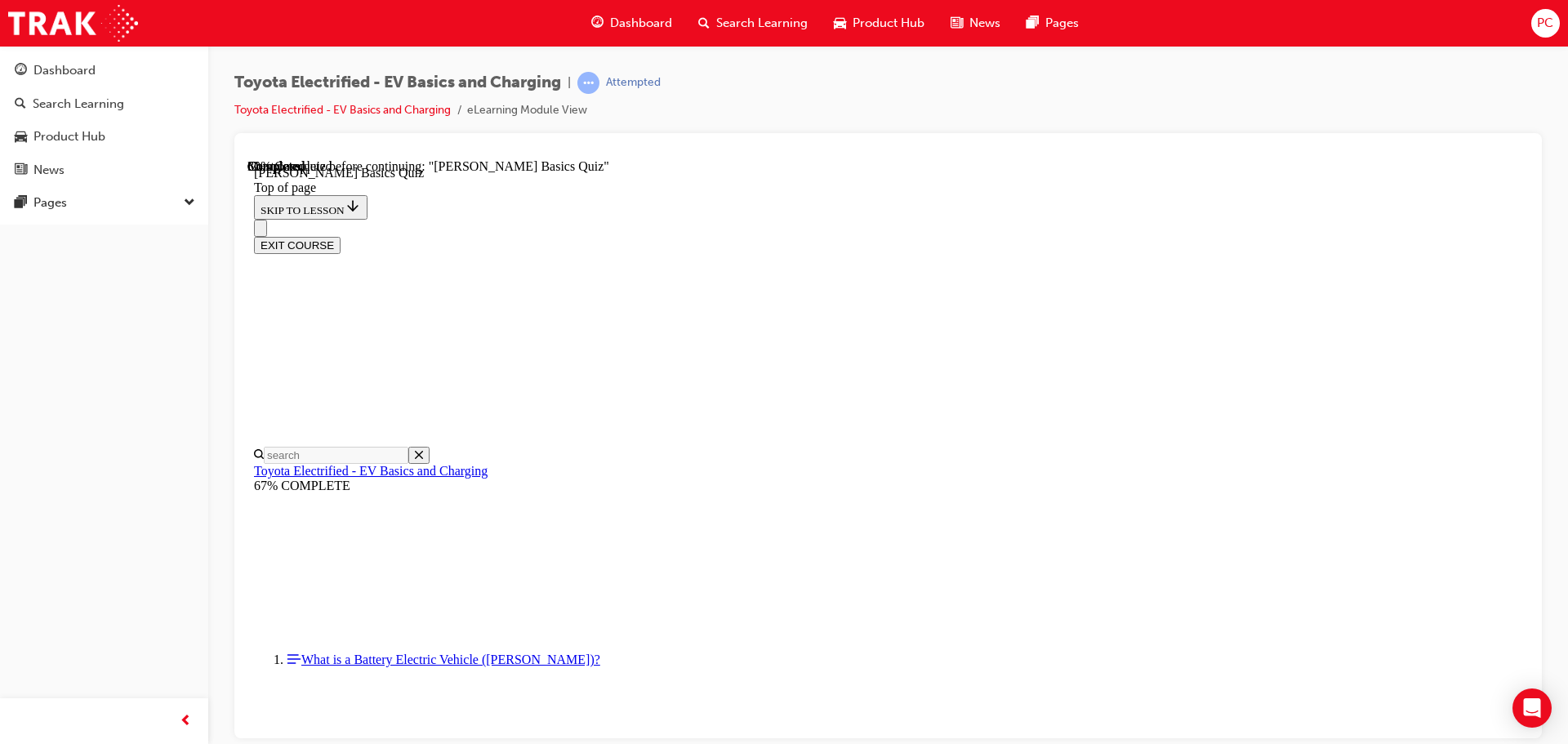
scroll to position [131, 0]
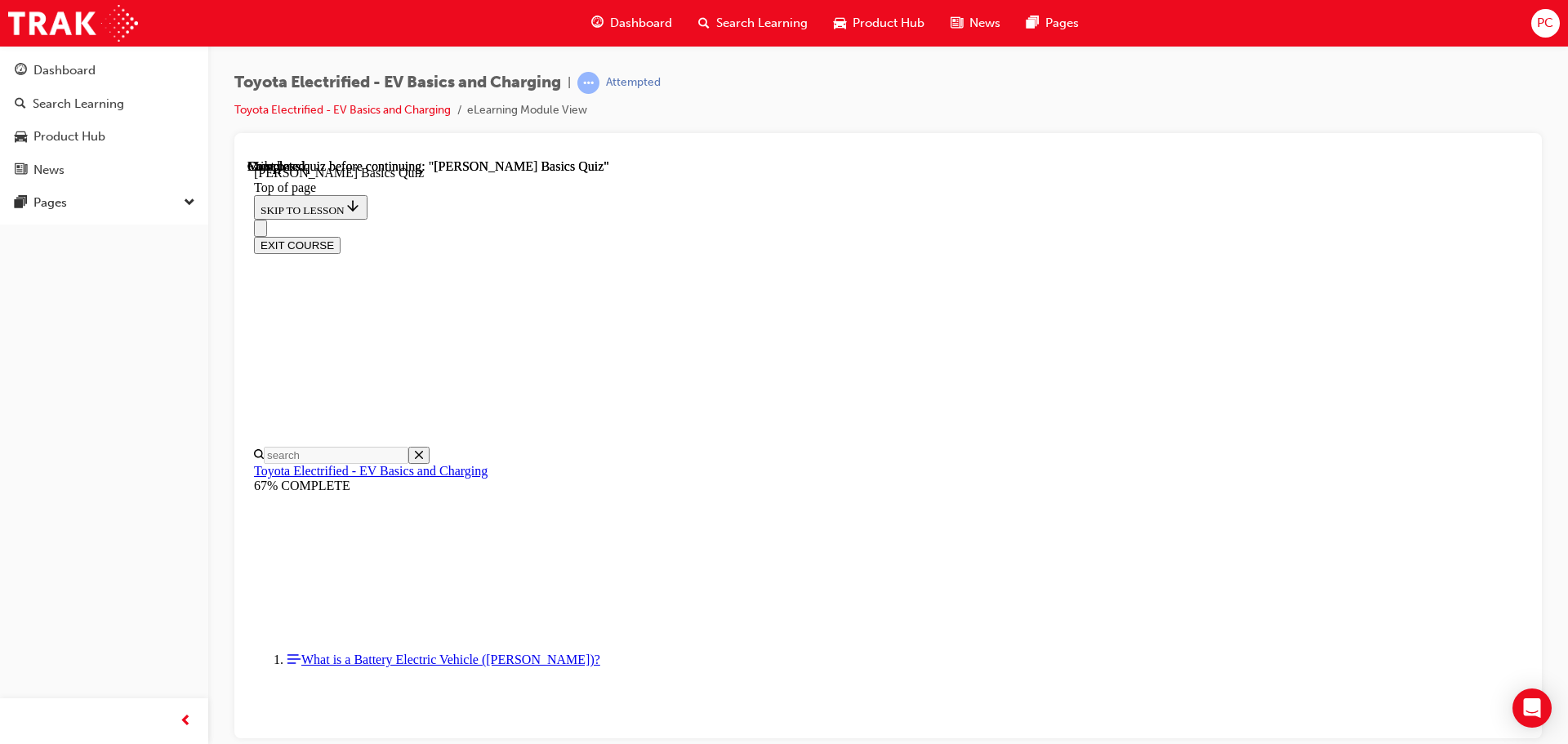
scroll to position [308, 0]
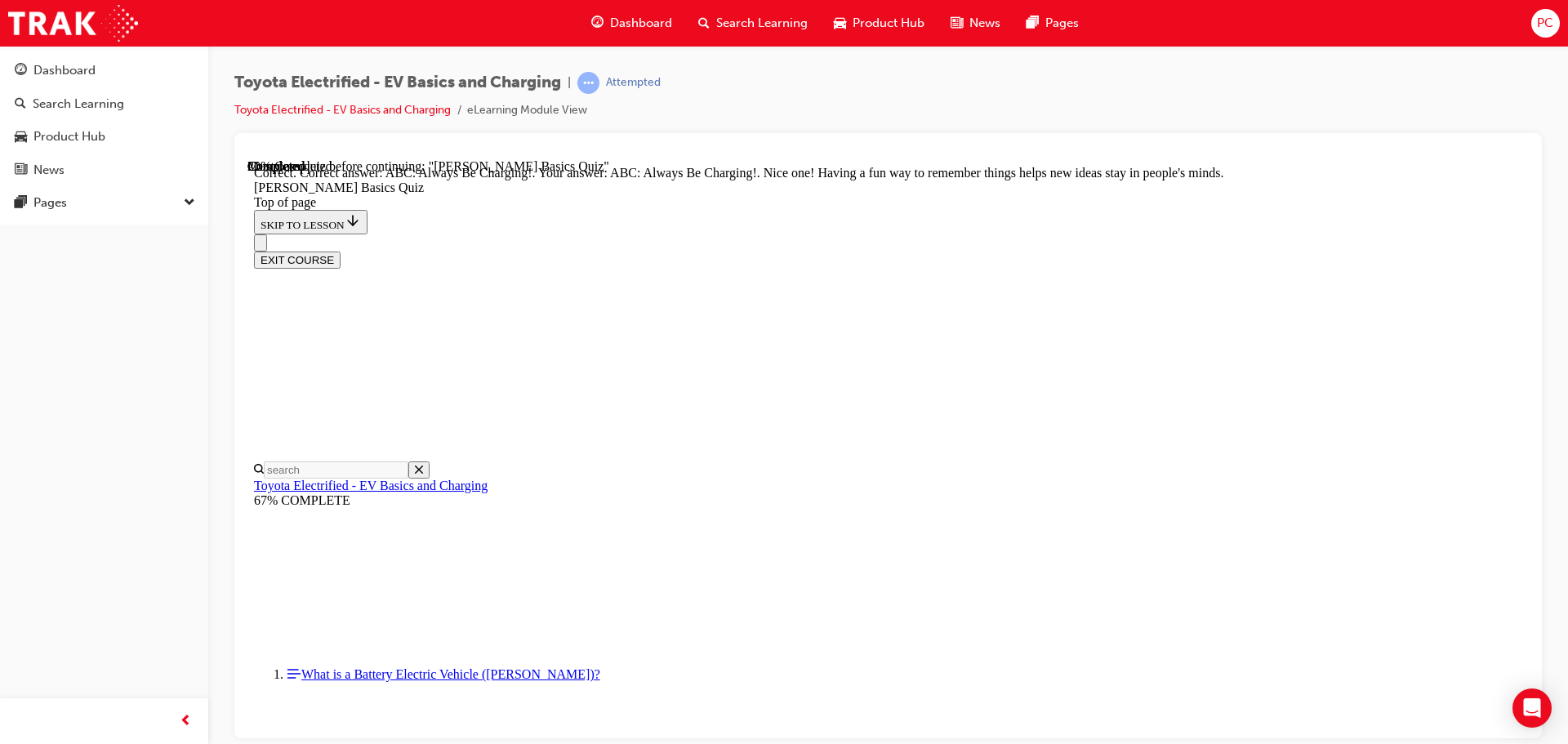
scroll to position [345, 0]
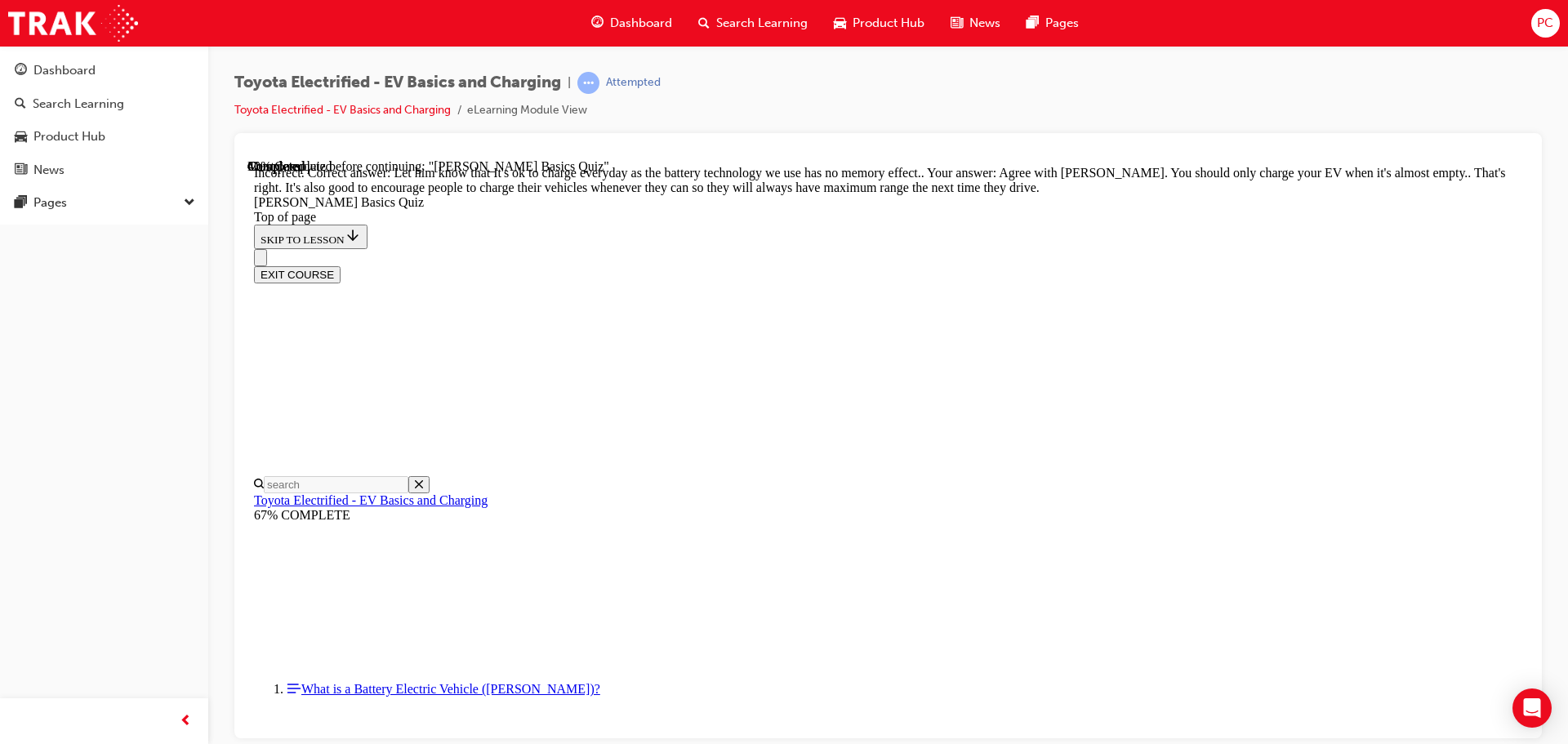
scroll to position [331, 0]
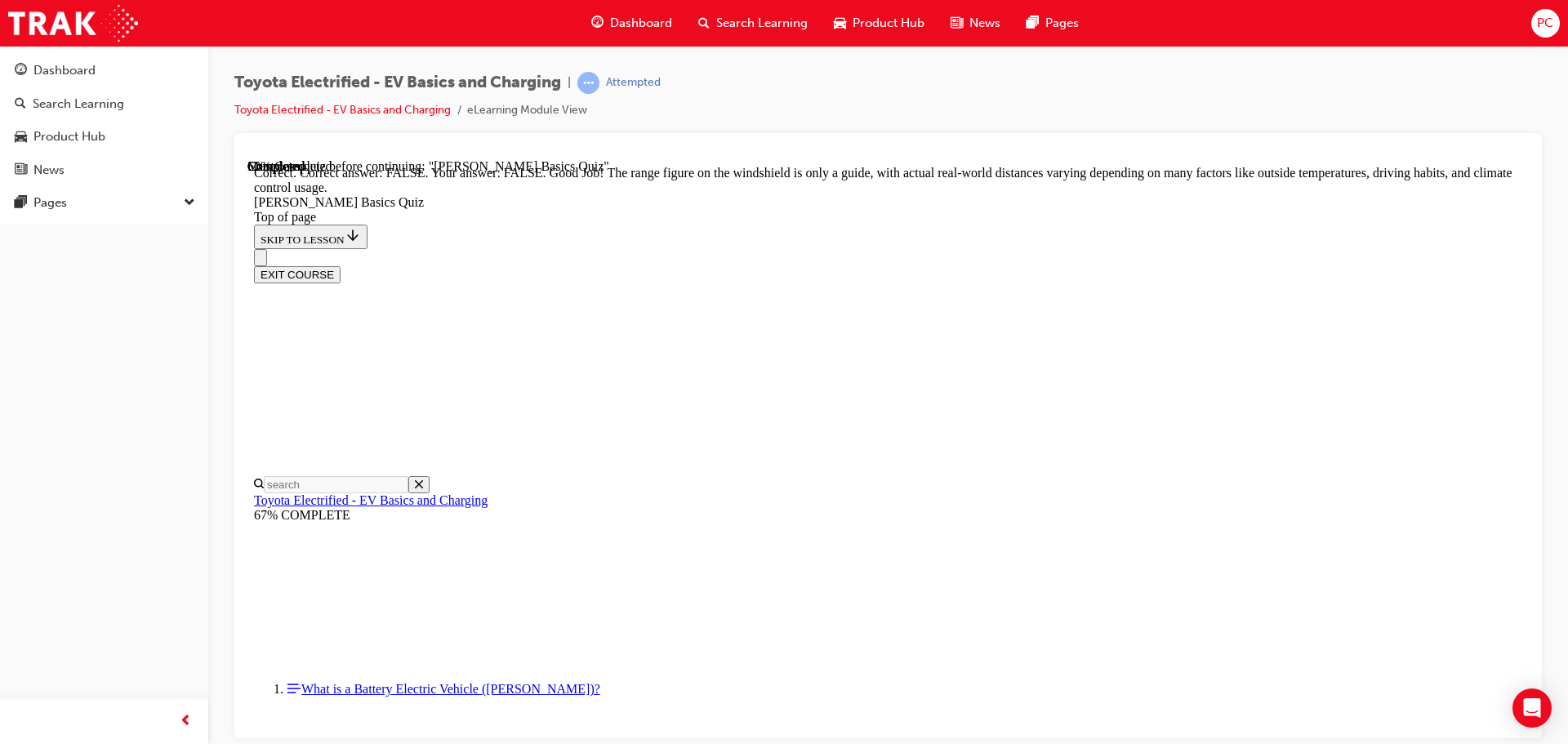
scroll to position [298, 0]
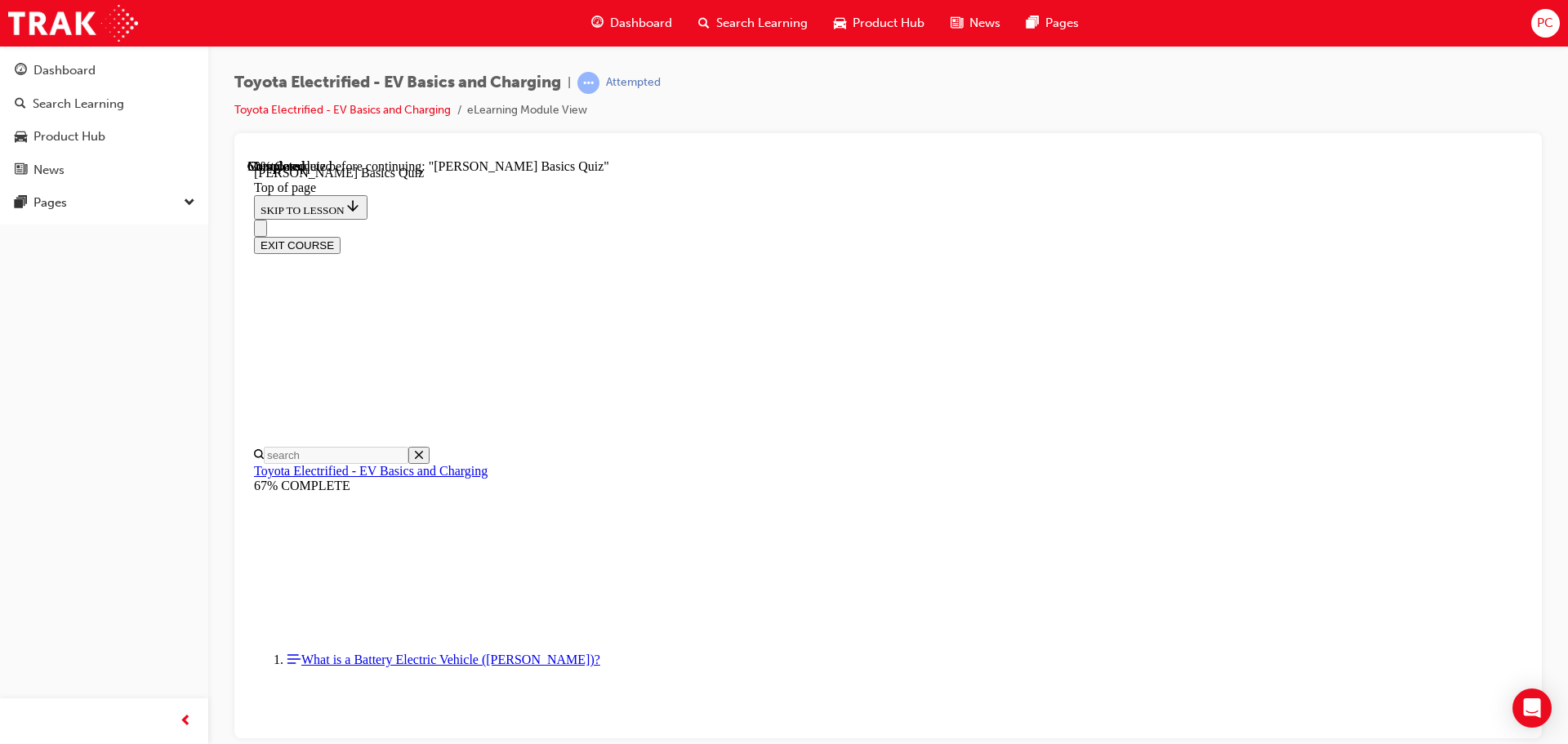
scroll to position [131, 0]
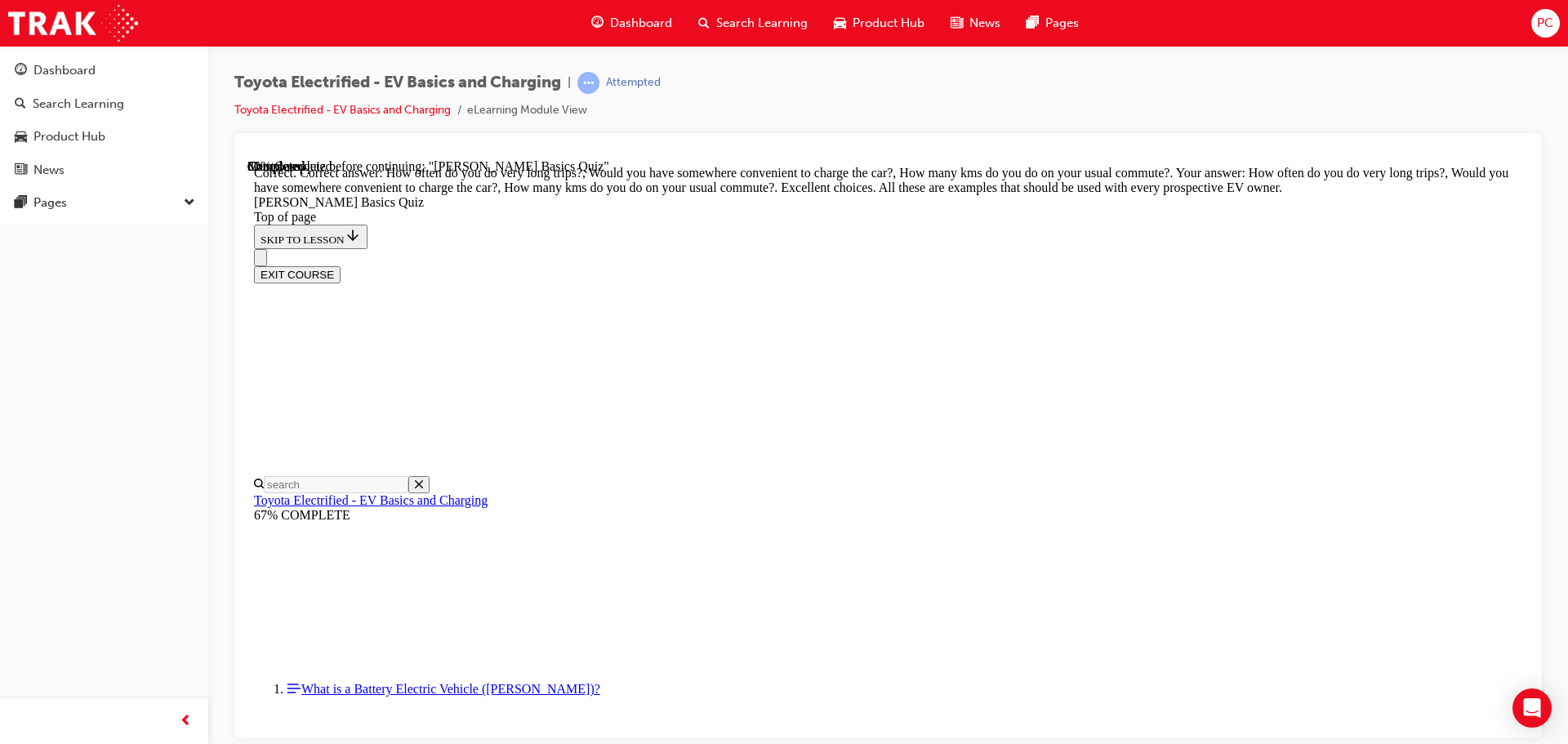
scroll to position [410, 0]
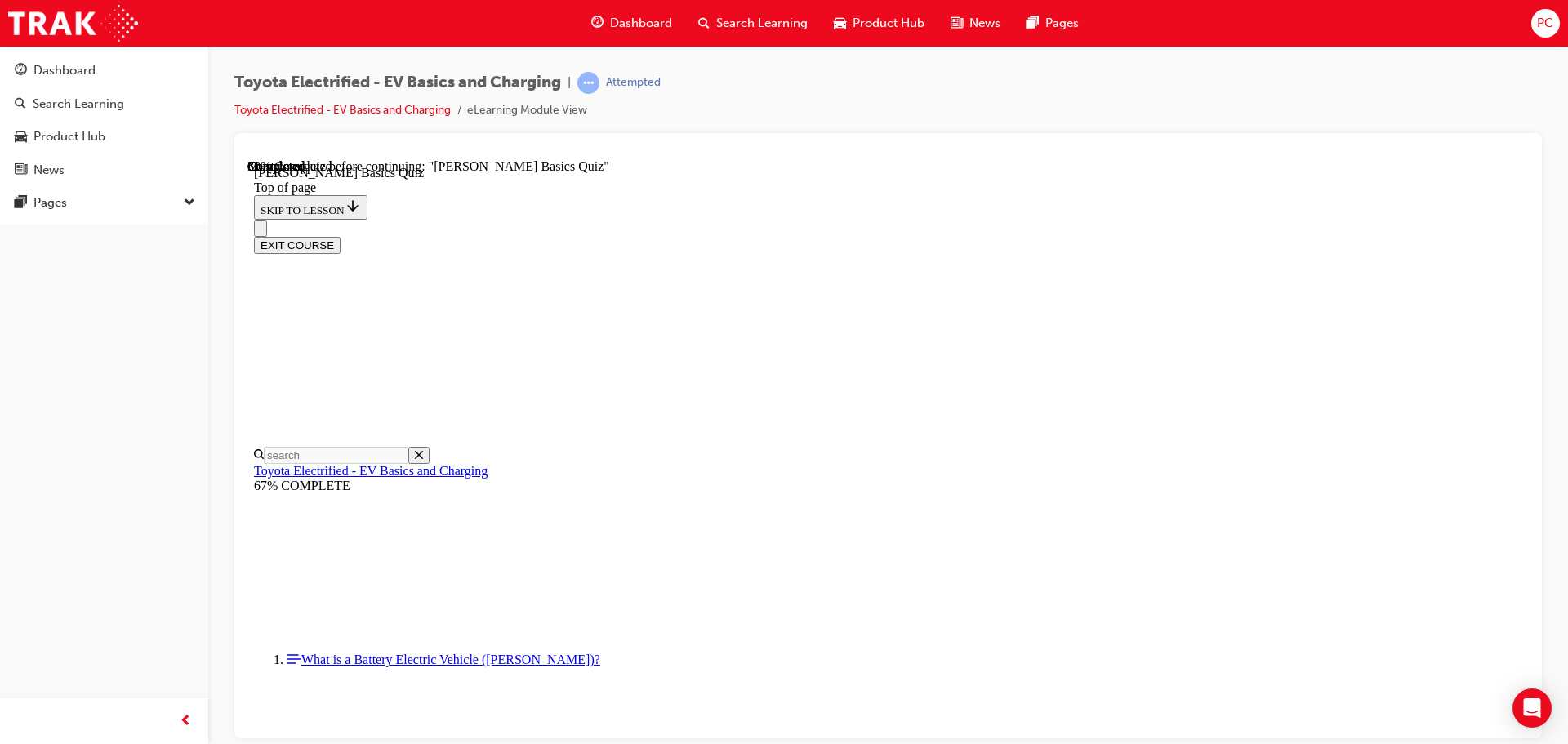
scroll to position [295, 0]
drag, startPoint x: 1131, startPoint y: 457, endPoint x: 1122, endPoint y: 466, distance: 12.7
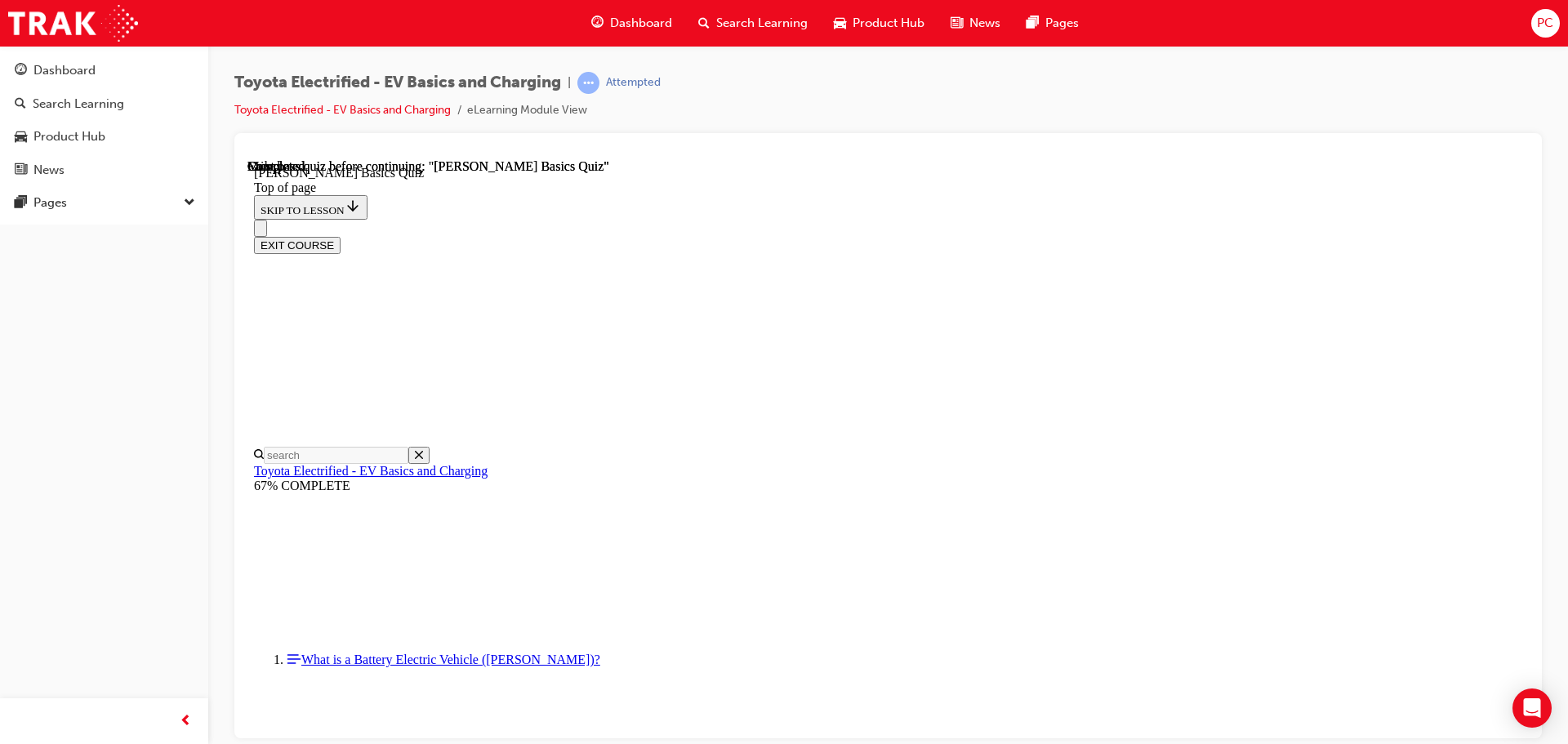
scroll to position [308, 0]
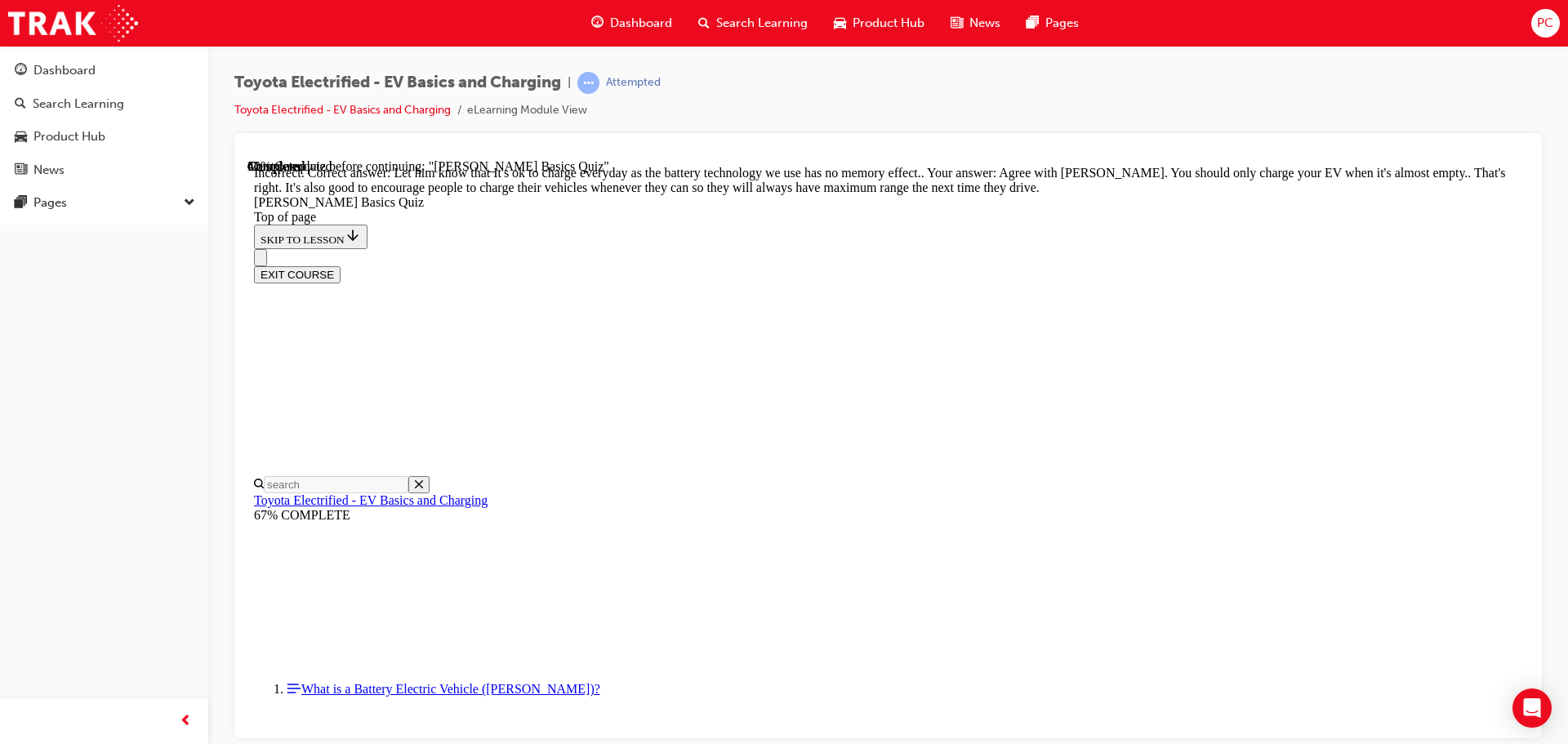
scroll to position [331, 0]
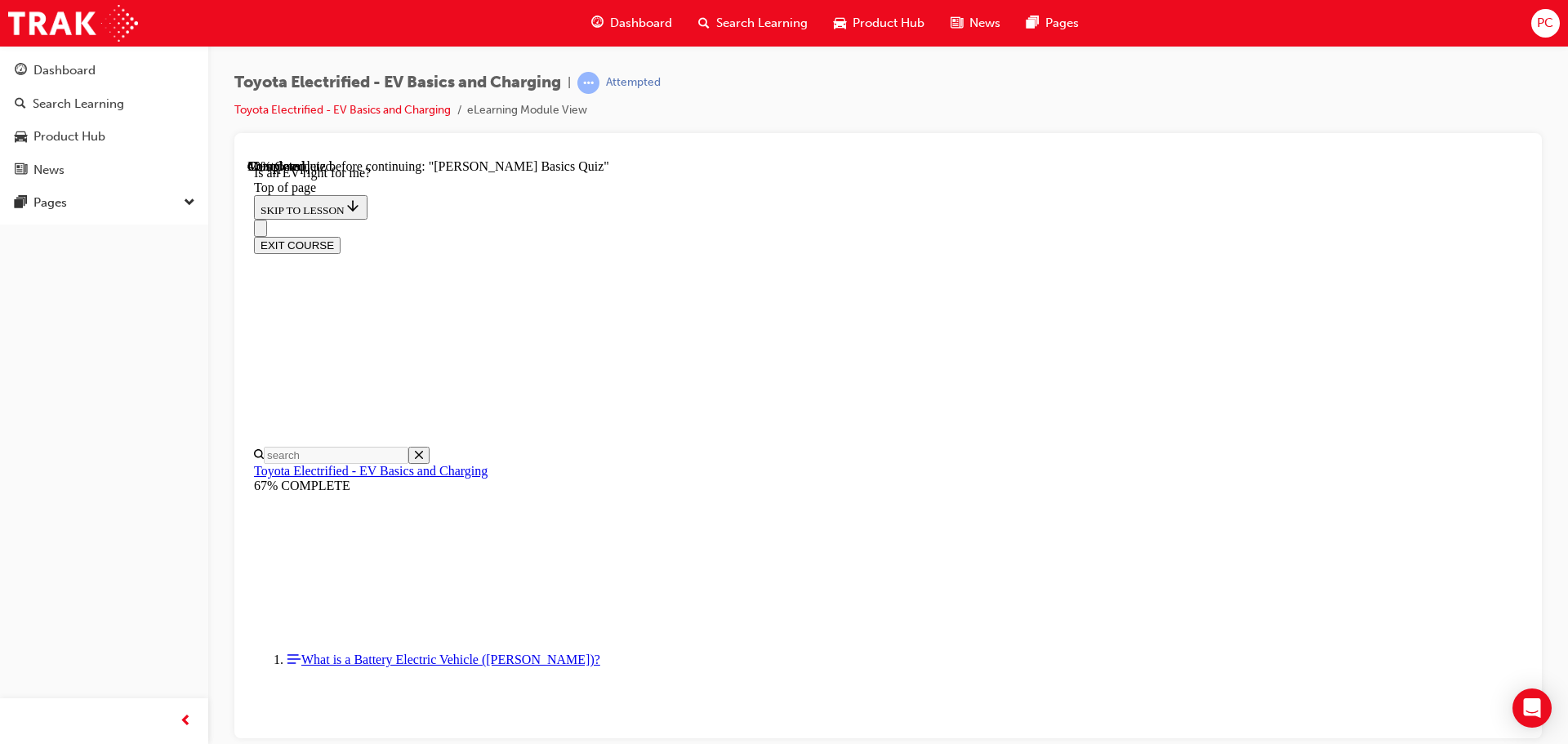
scroll to position [2006, 0]
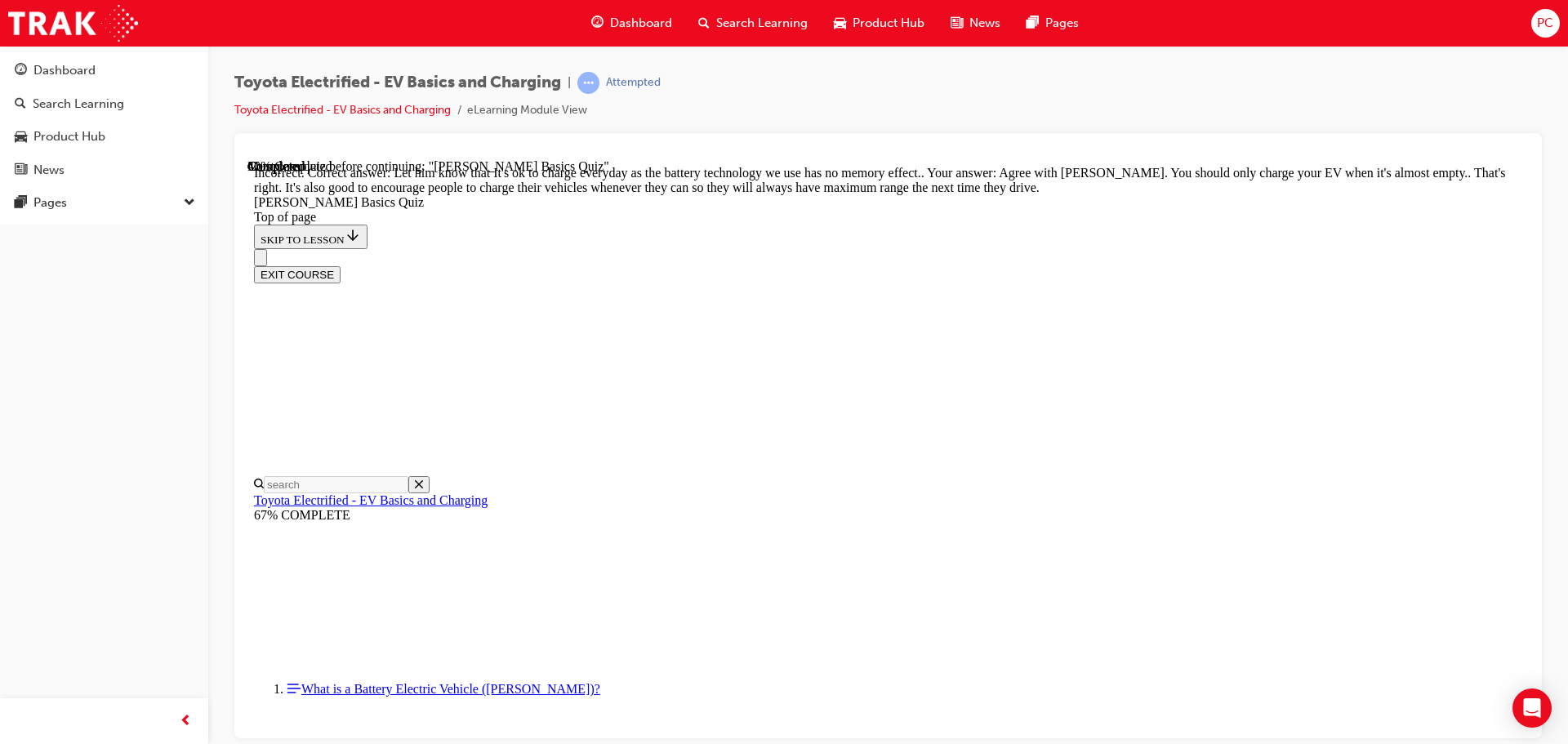
scroll to position [132, 0]
drag, startPoint x: 985, startPoint y: 409, endPoint x: 763, endPoint y: 495, distance: 238.1
drag, startPoint x: 931, startPoint y: 604, endPoint x: 914, endPoint y: 584, distance: 26.2
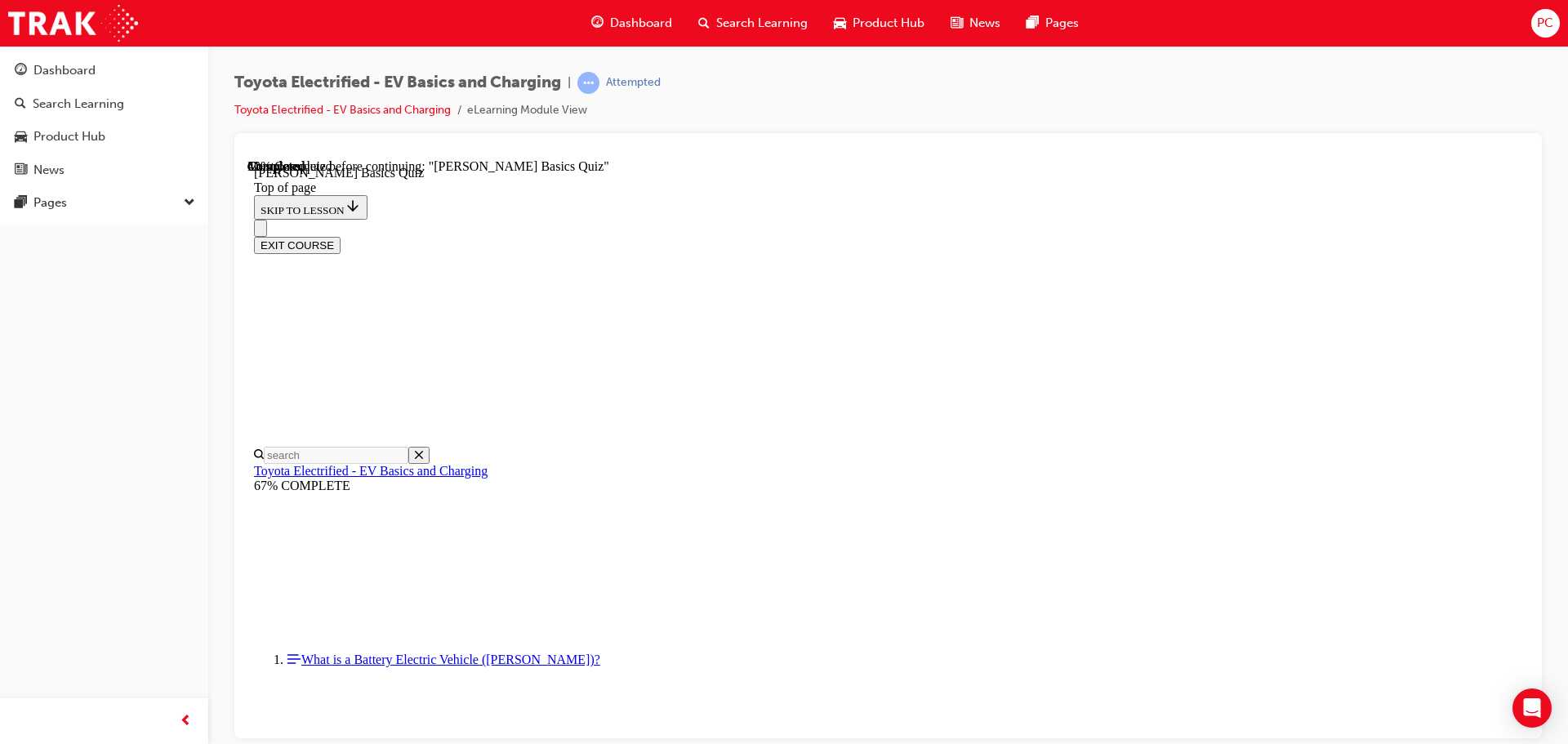
scroll to position [50, 0]
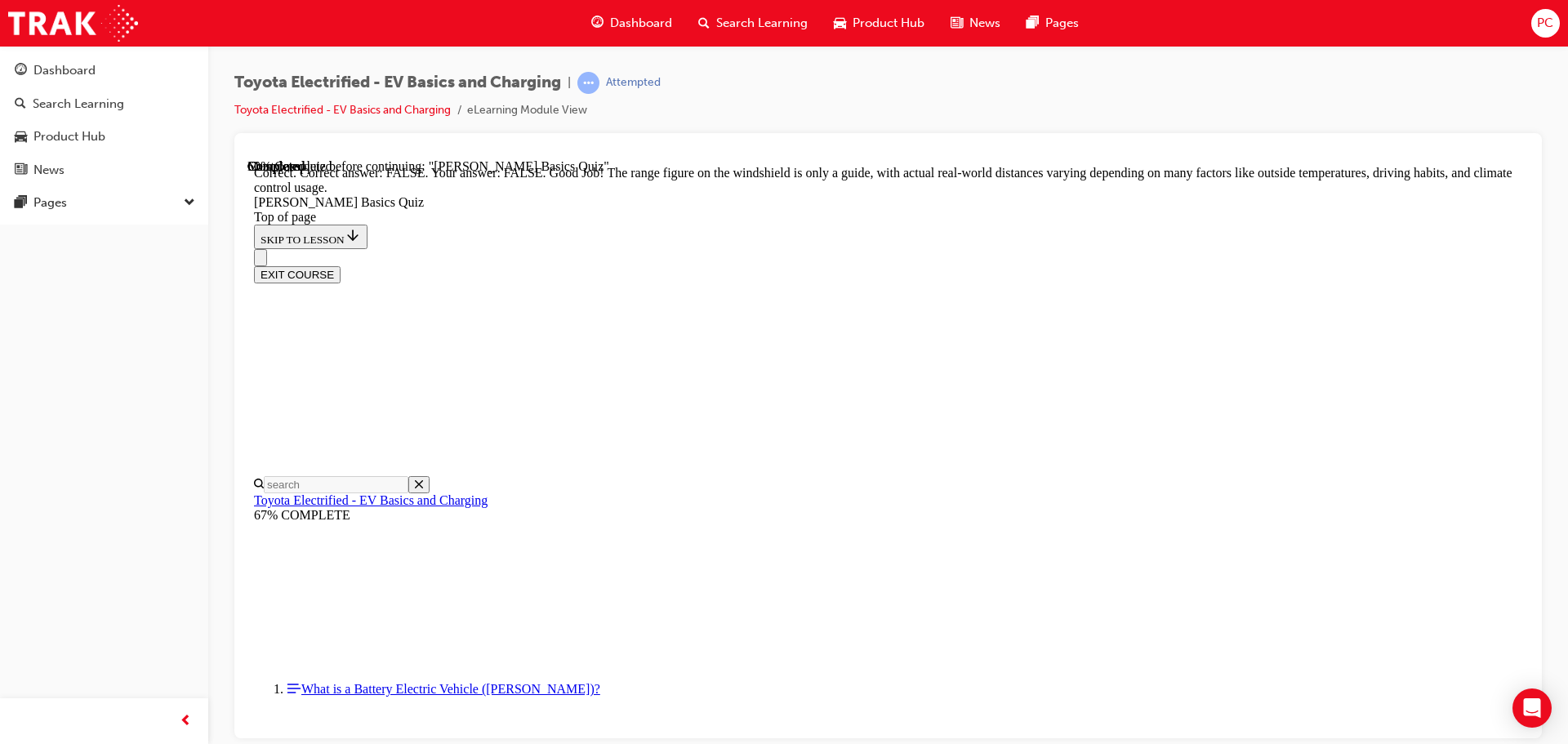
scroll to position [298, 0]
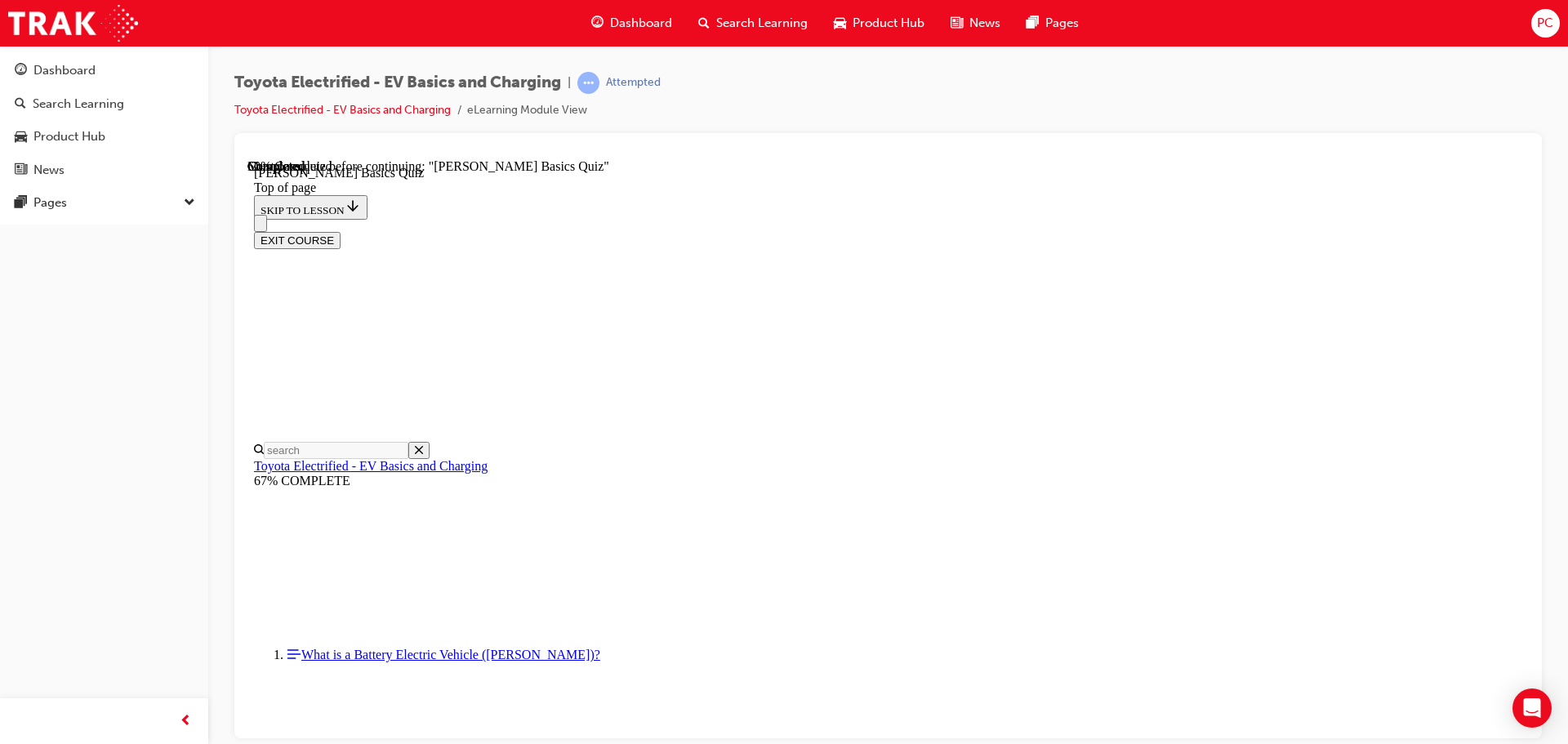
scroll to position [213, 0]
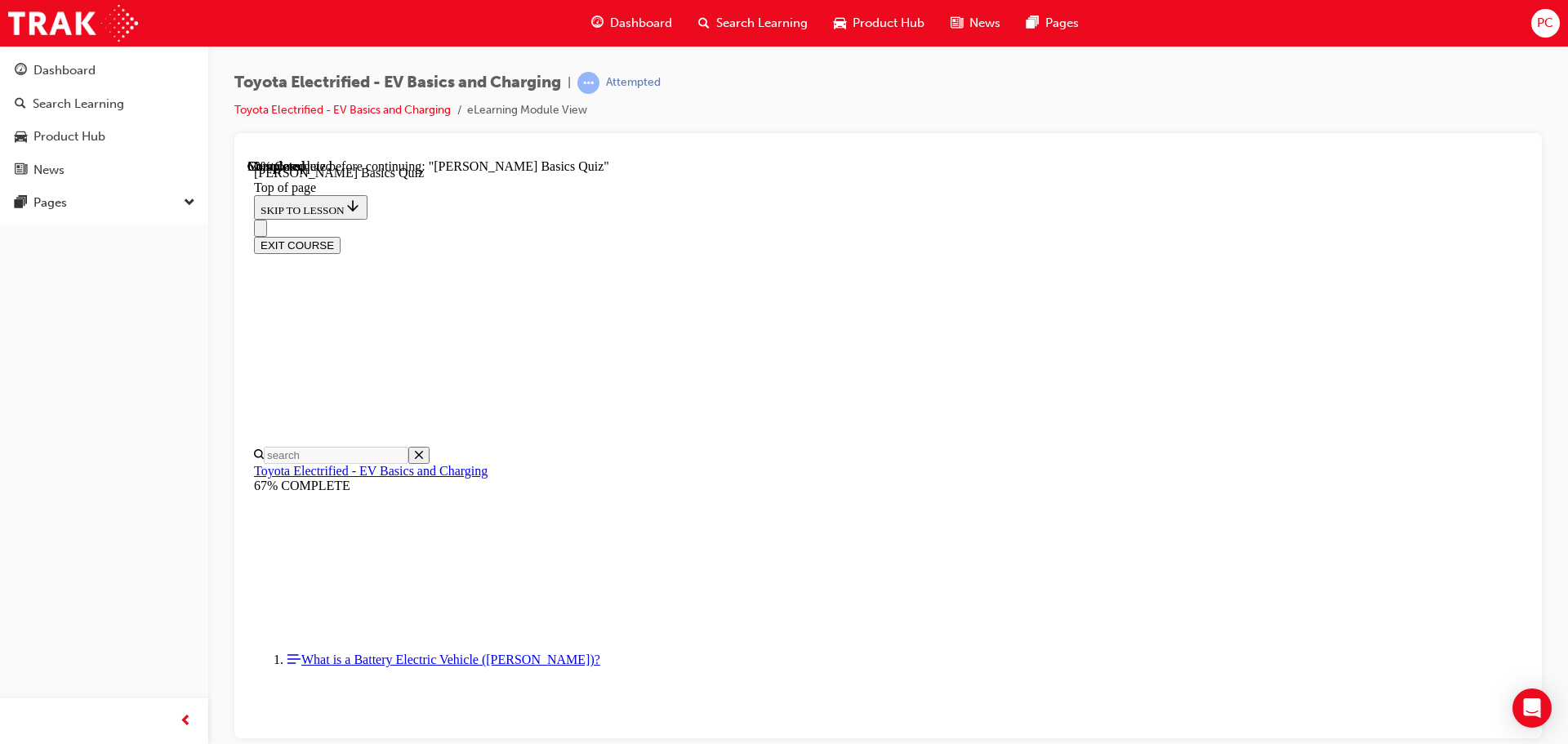
drag, startPoint x: 1027, startPoint y: 630, endPoint x: 1005, endPoint y: 614, distance: 27.2
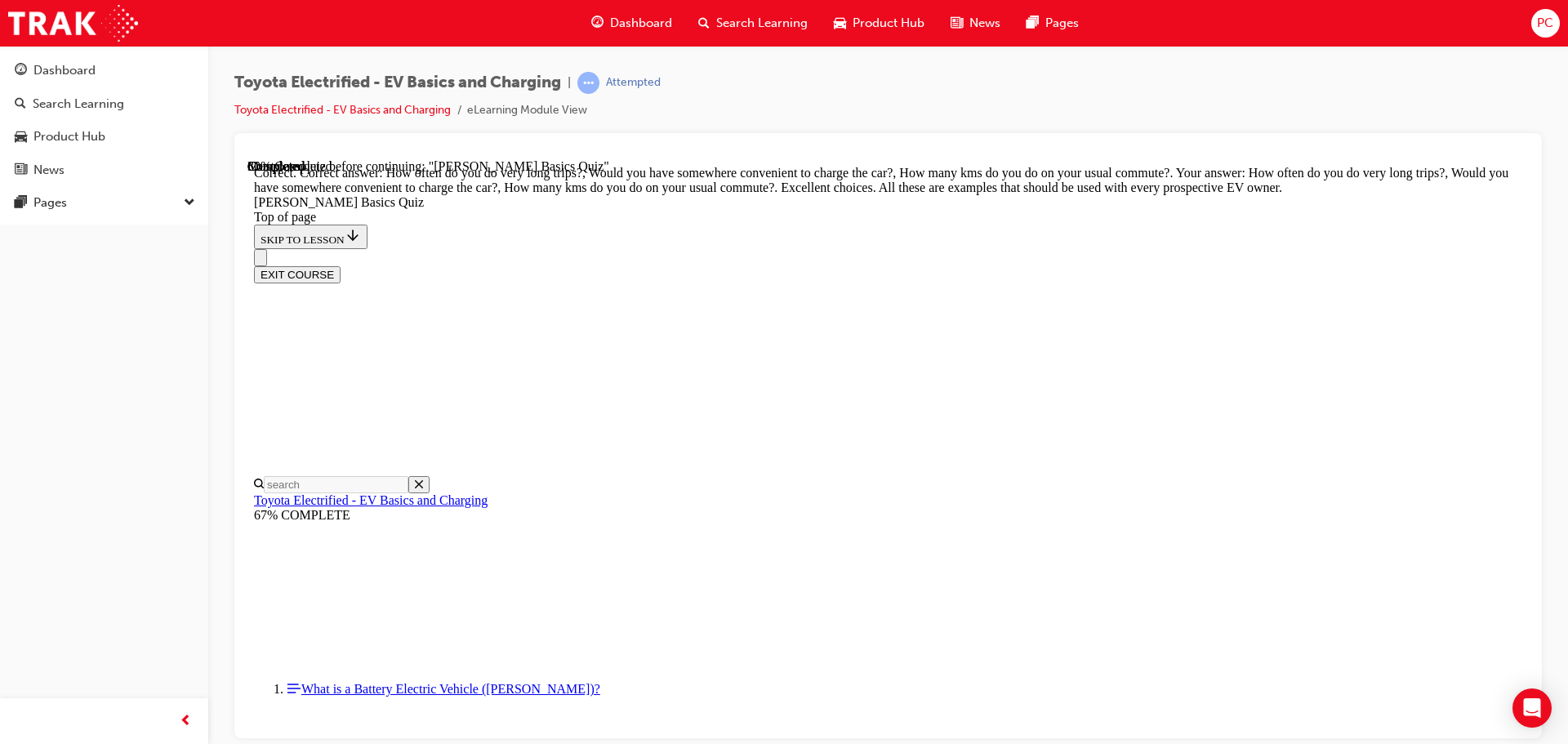
scroll to position [410, 0]
drag, startPoint x: 1031, startPoint y: 664, endPoint x: 1022, endPoint y: 660, distance: 9.8
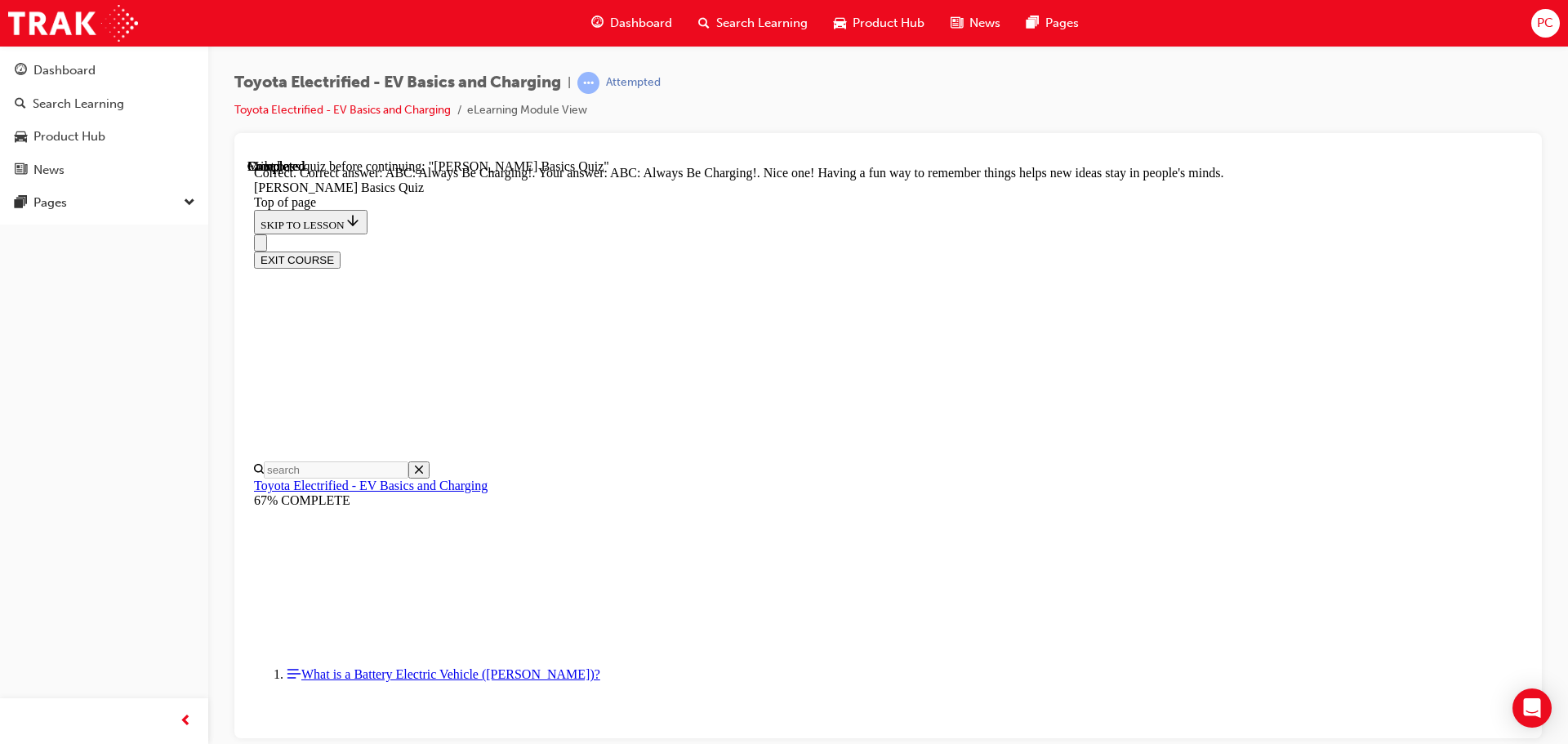
scroll to position [345, 0]
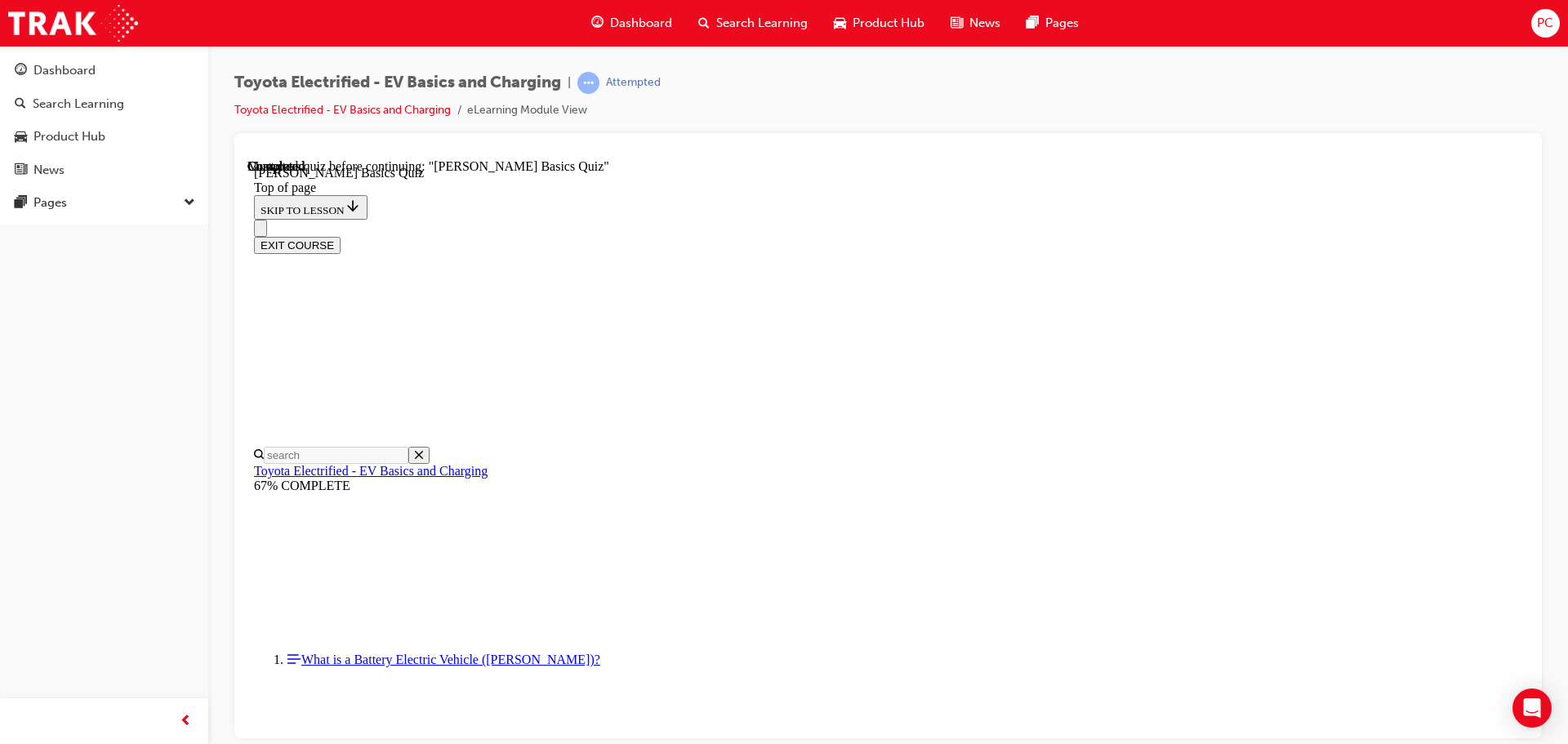
scroll to position [376, 0]
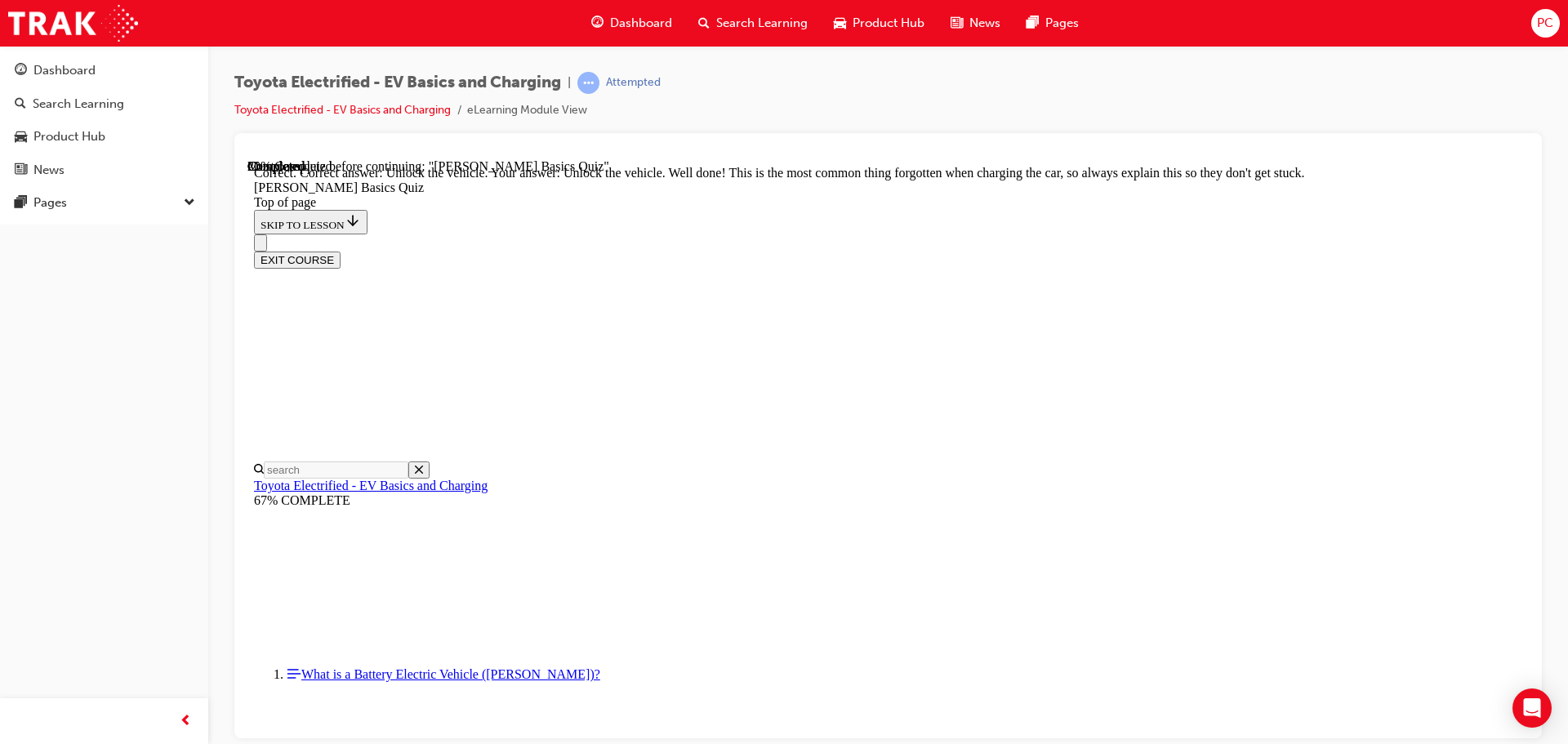
scroll to position [556, 0]
drag, startPoint x: 982, startPoint y: 671, endPoint x: 972, endPoint y: 664, distance: 12.2
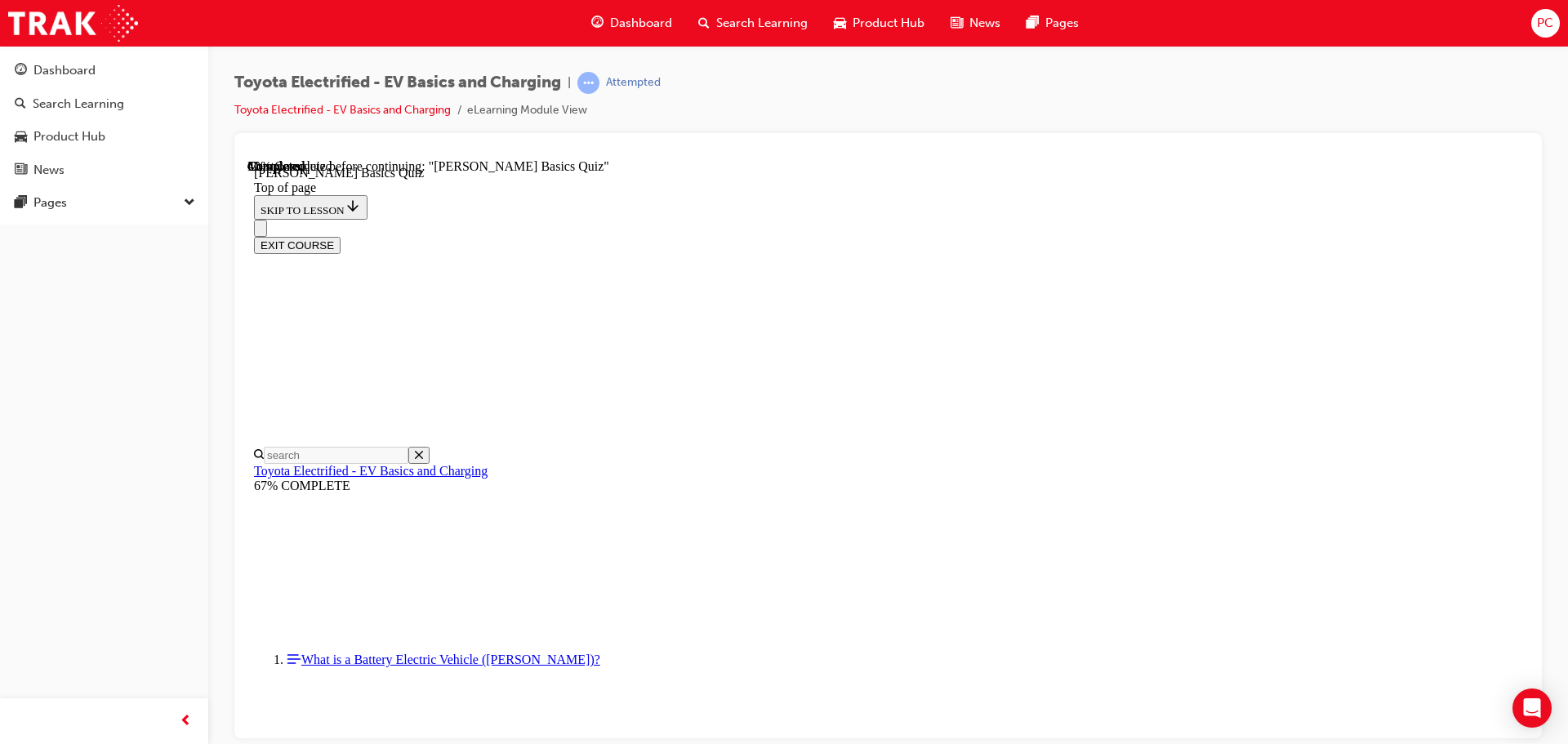
scroll to position [50, 0]
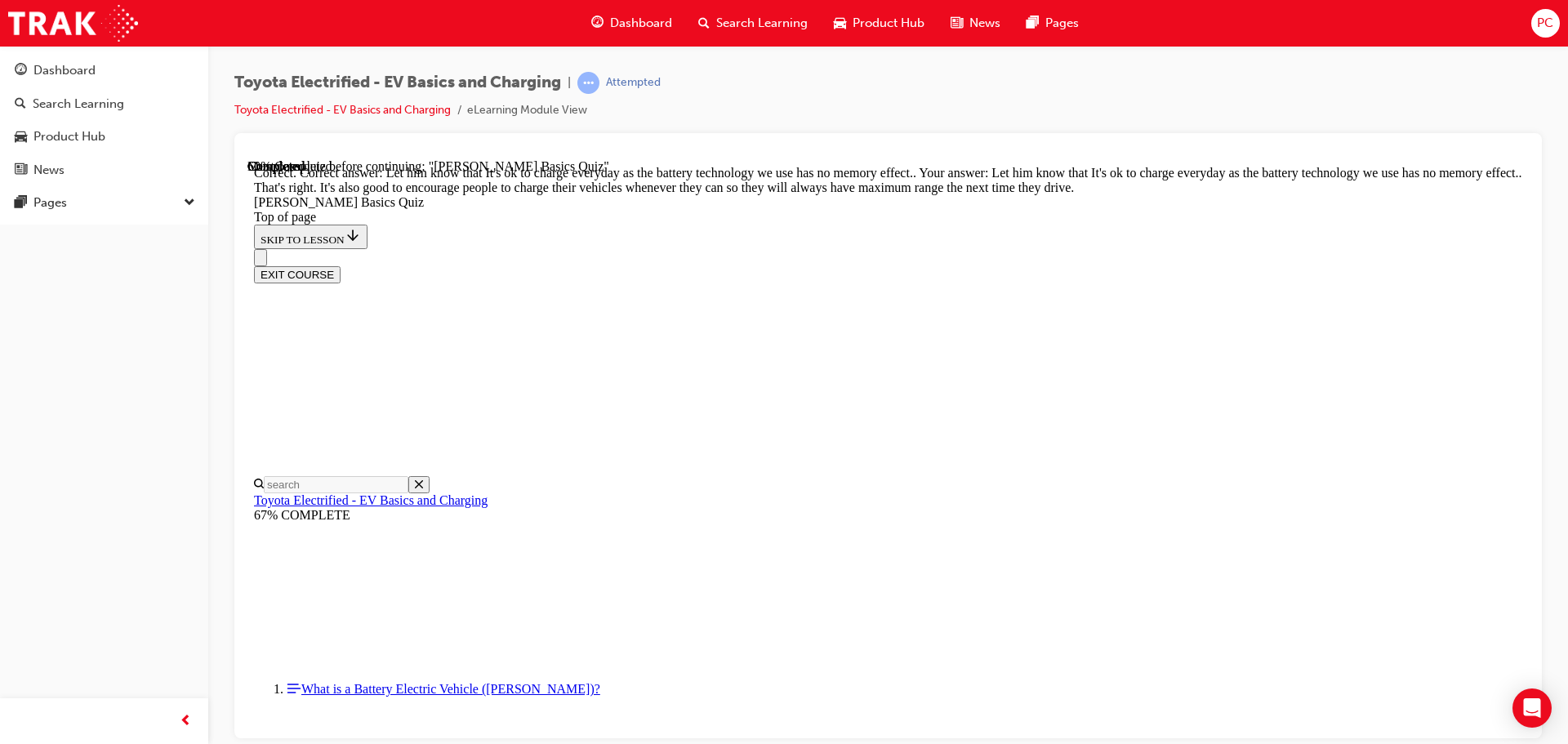
scroll to position [331, 0]
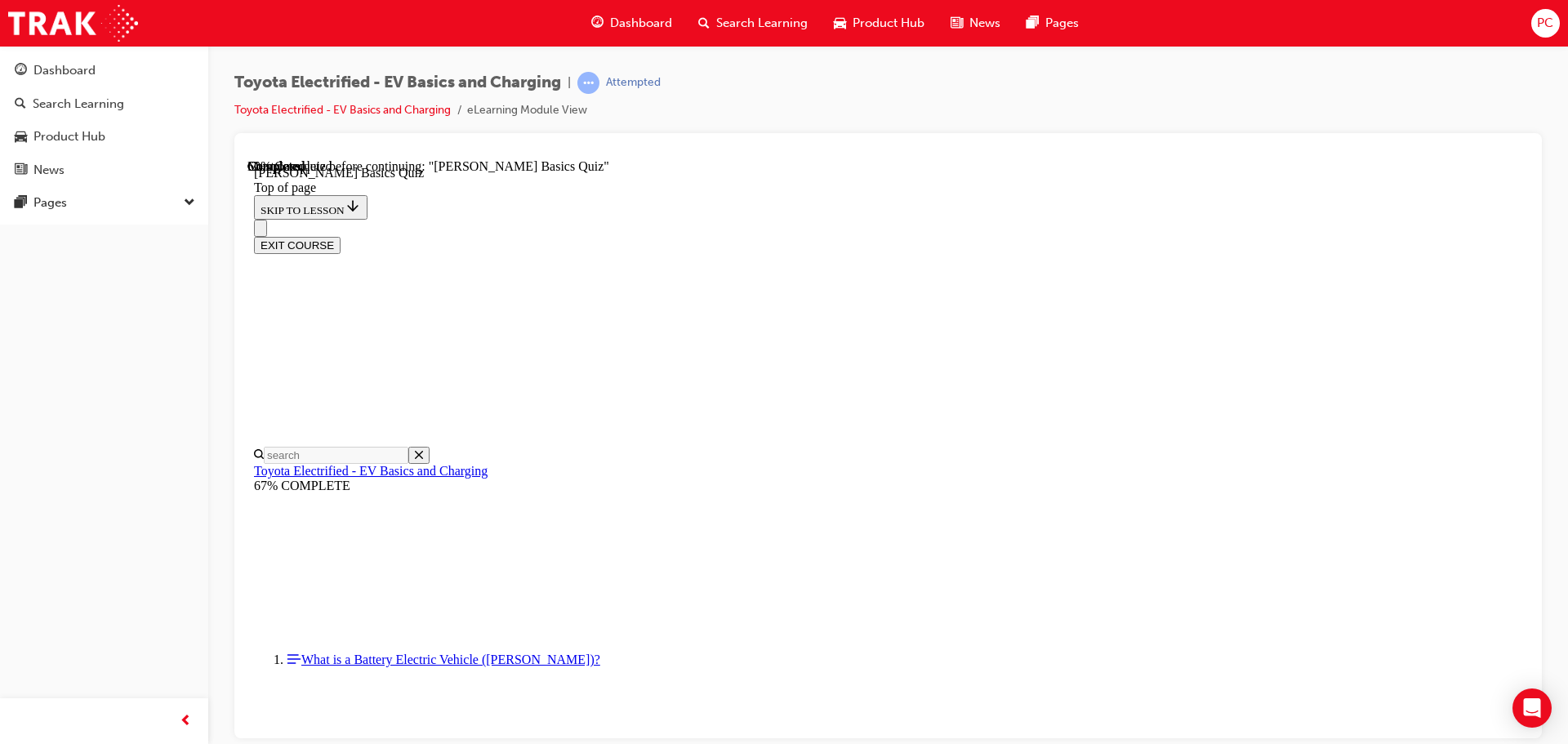
scroll to position [50, 0]
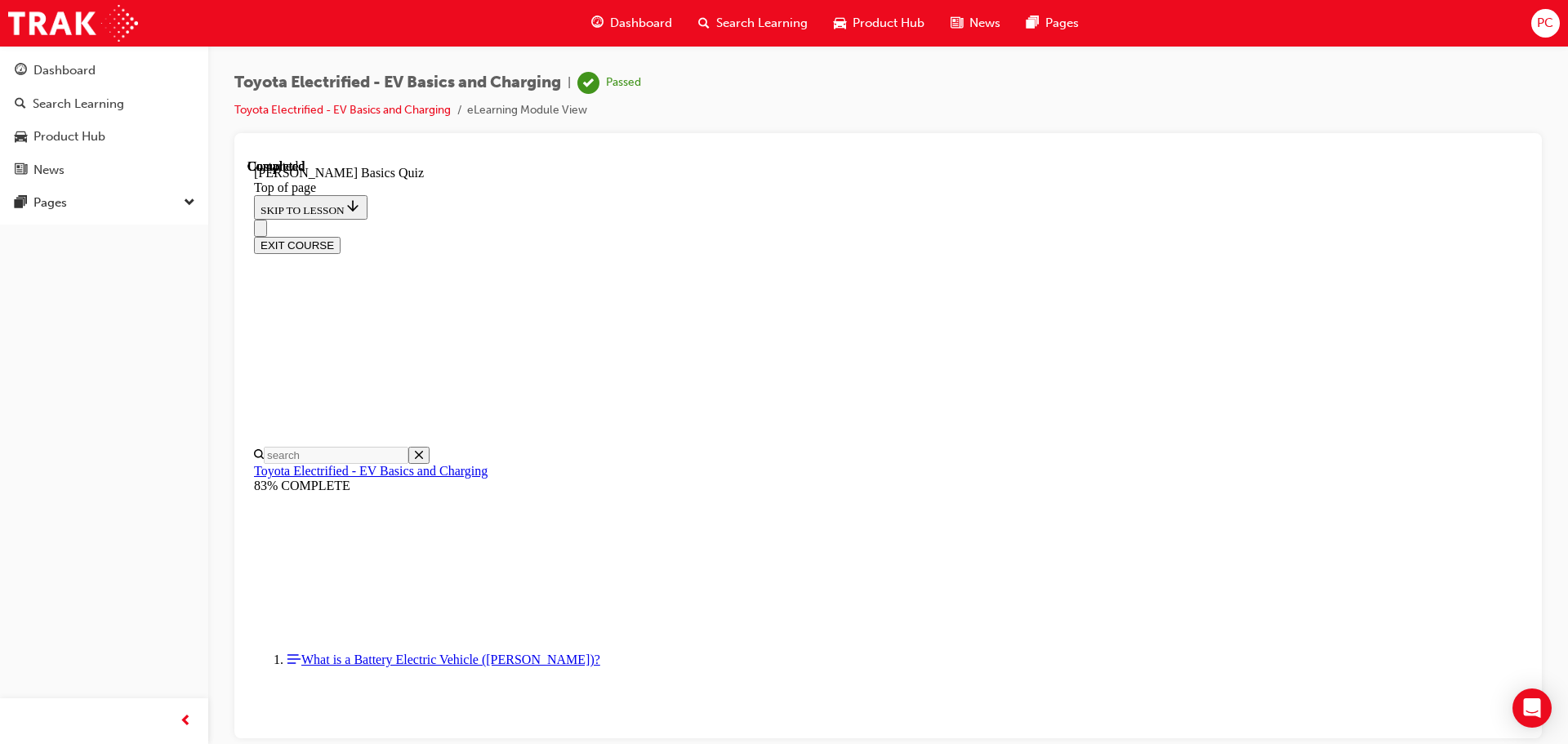
scroll to position [308, 0]
click at [341, 236] on button "EXIT COURSE" at bounding box center [297, 245] width 87 height 17
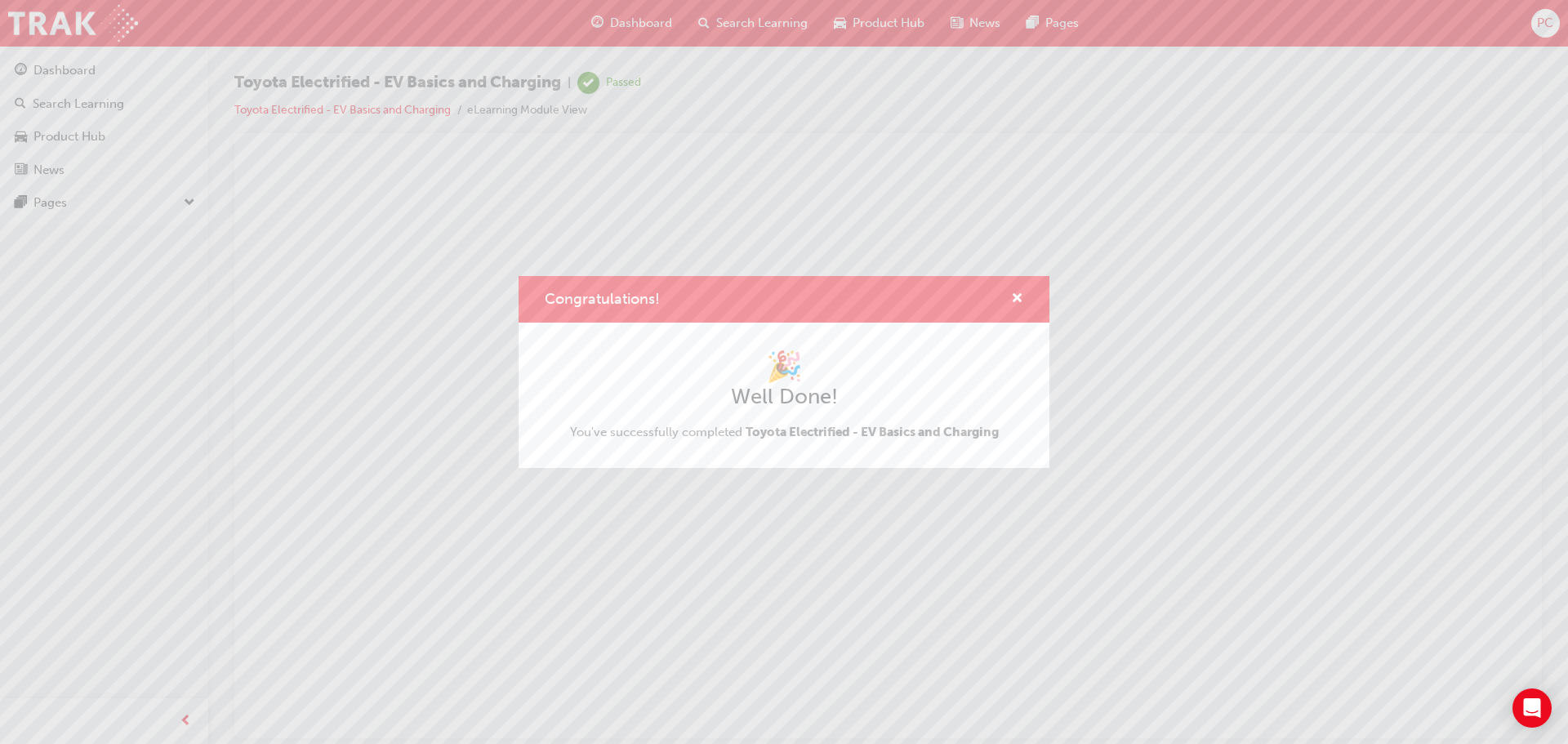
scroll to position [0, 0]
click at [1020, 293] on span "cross-icon" at bounding box center [1017, 300] width 12 height 15
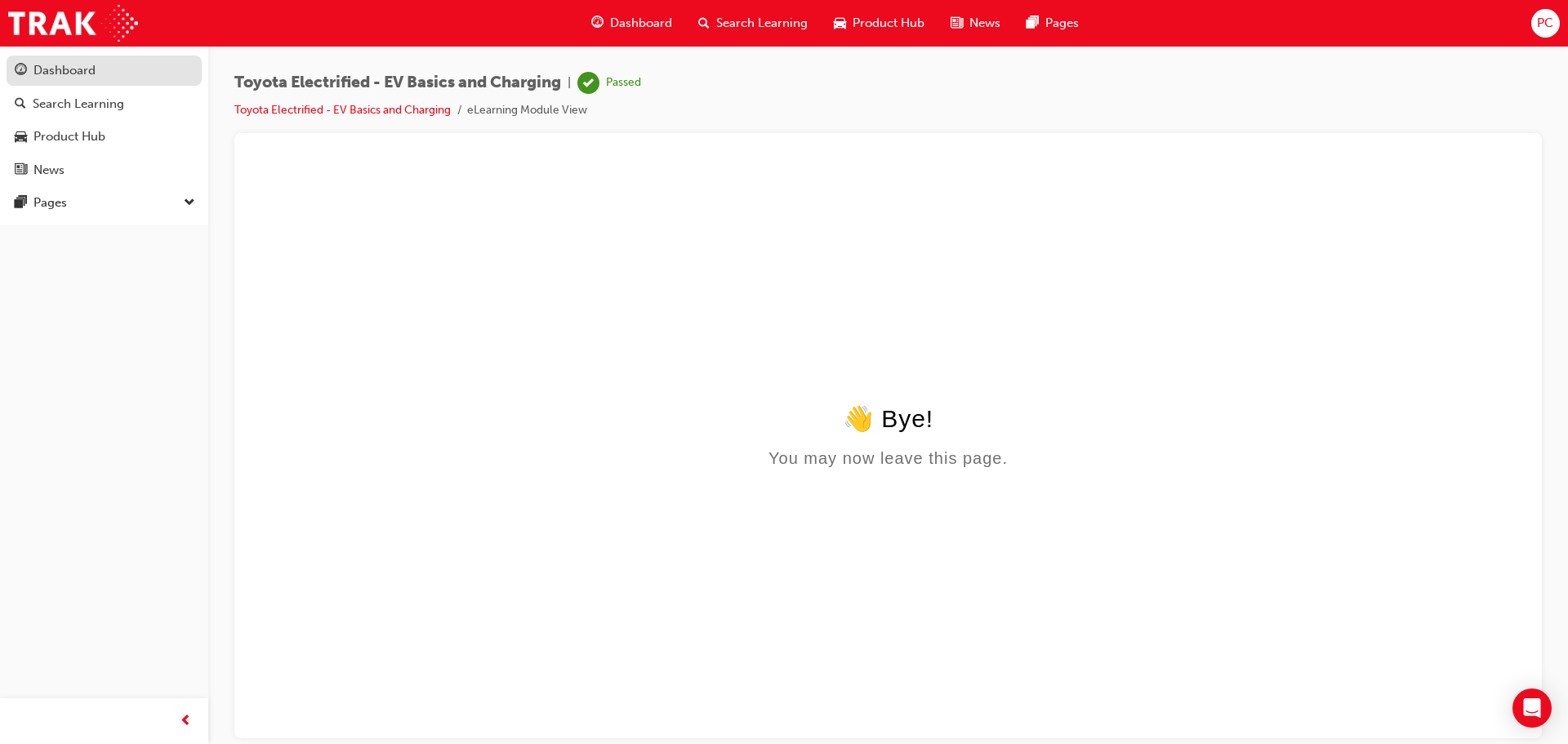
click at [129, 78] on div "Dashboard" at bounding box center [104, 70] width 179 height 21
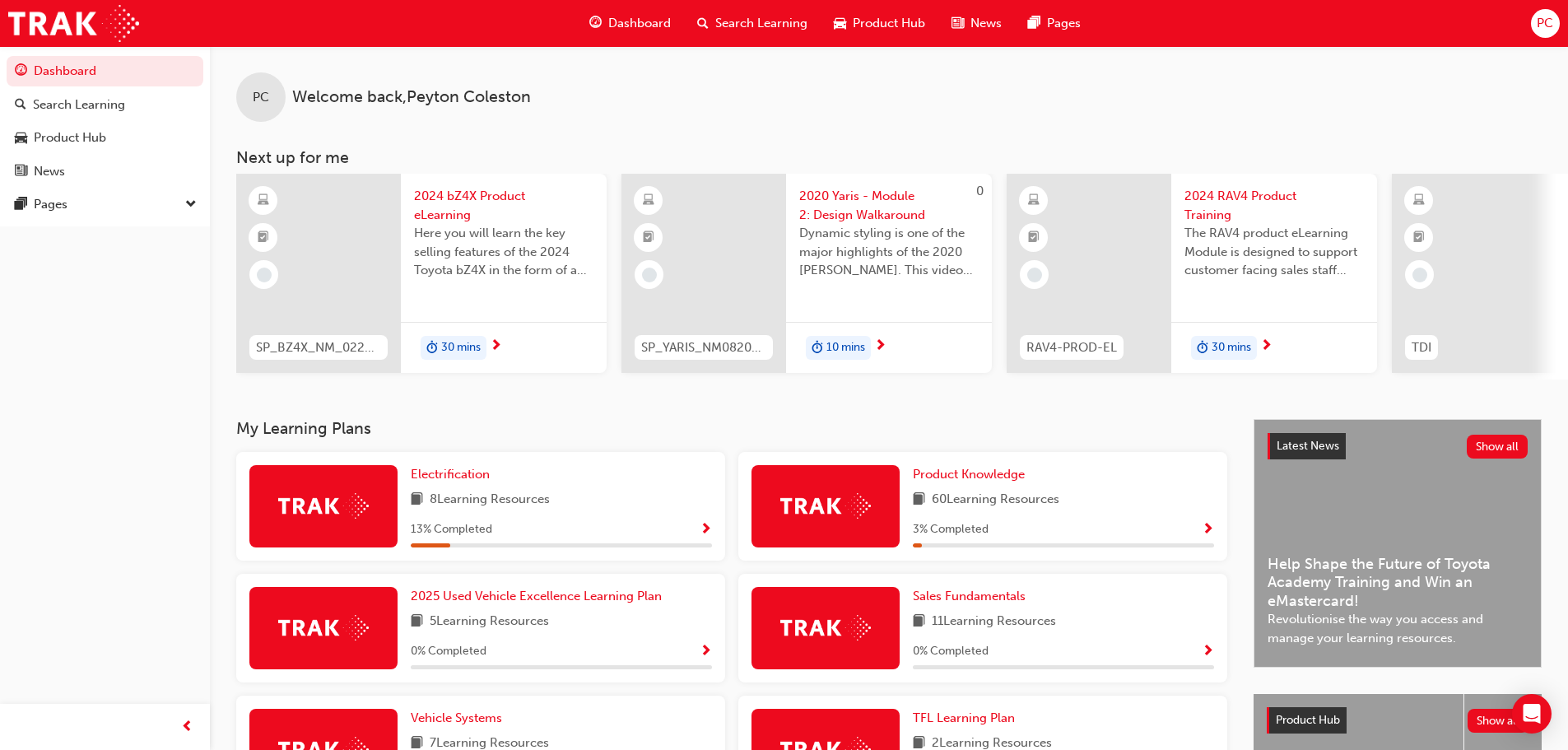
click at [501, 334] on div "30 mins" at bounding box center [503, 348] width 206 height 52
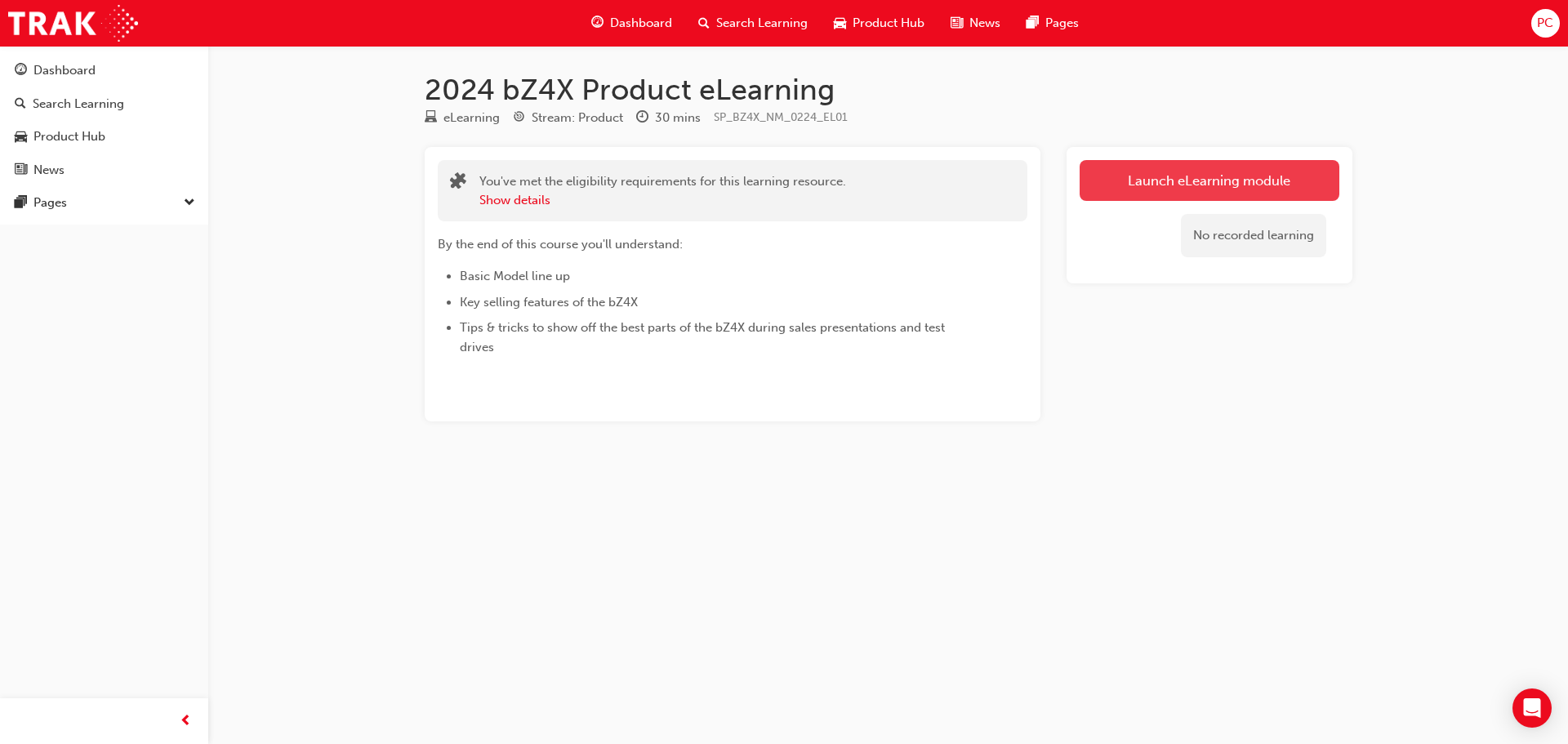
click at [1242, 184] on link "Launch eLearning module" at bounding box center [1209, 180] width 260 height 41
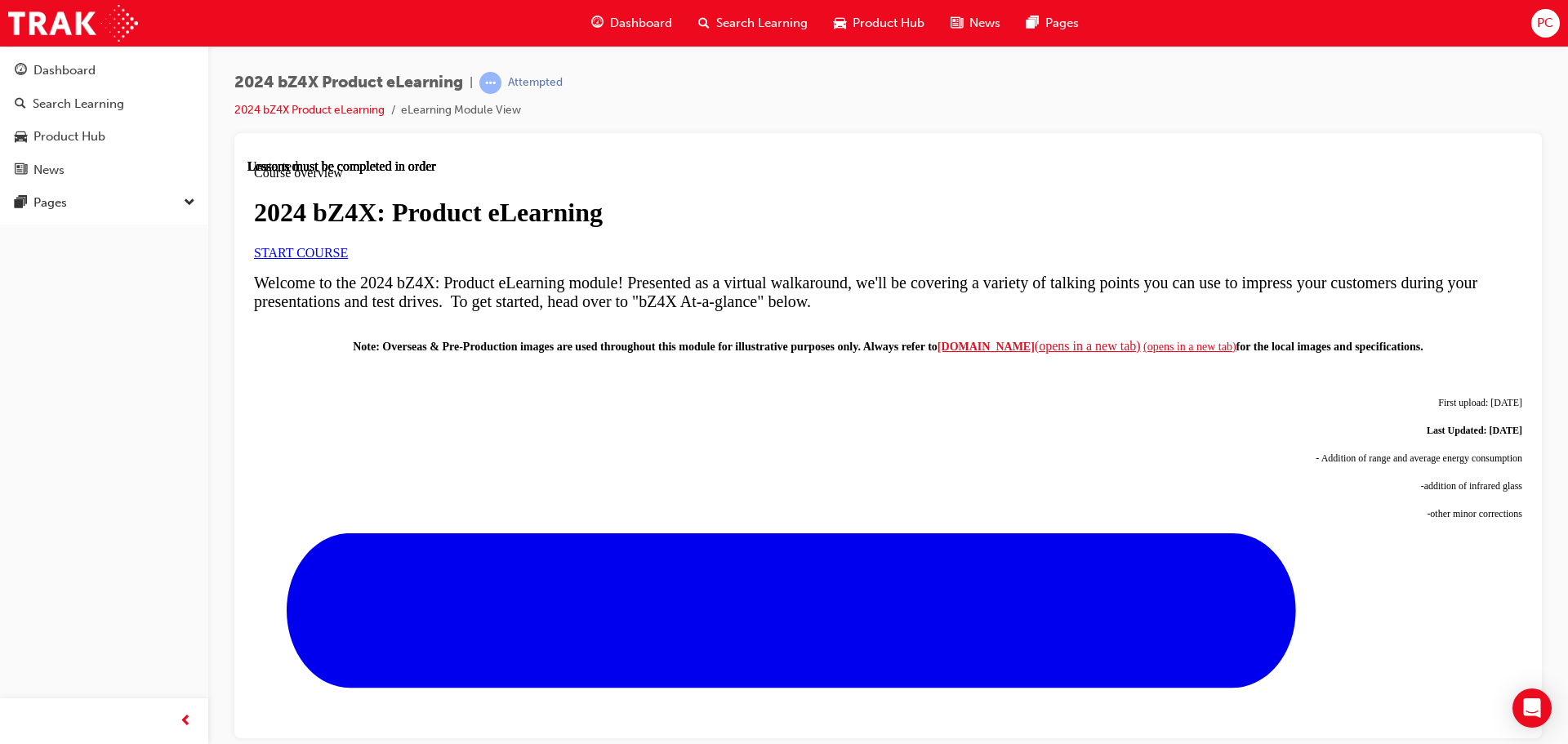
click at [348, 259] on link "START COURSE" at bounding box center [301, 251] width 94 height 14
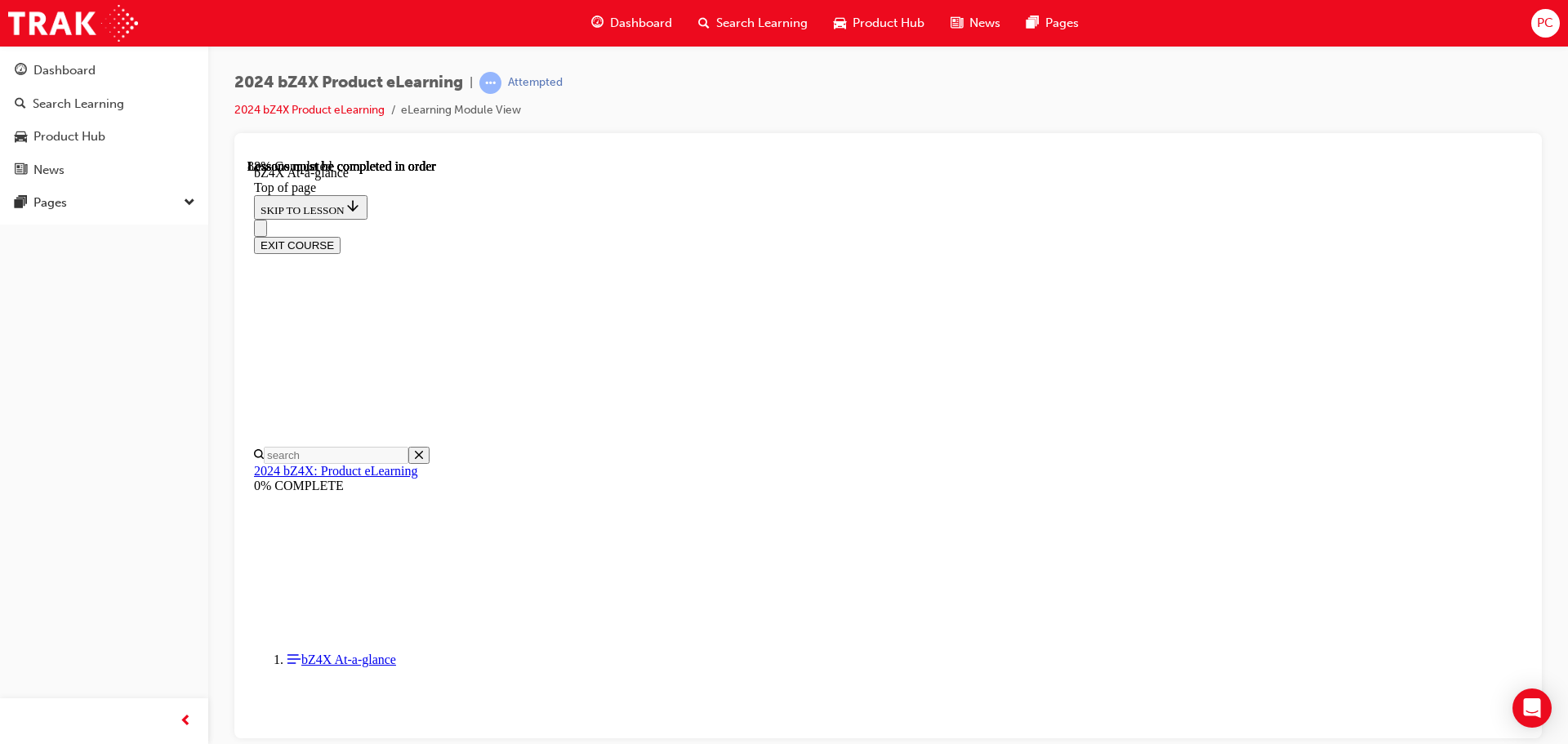
scroll to position [2418, 0]
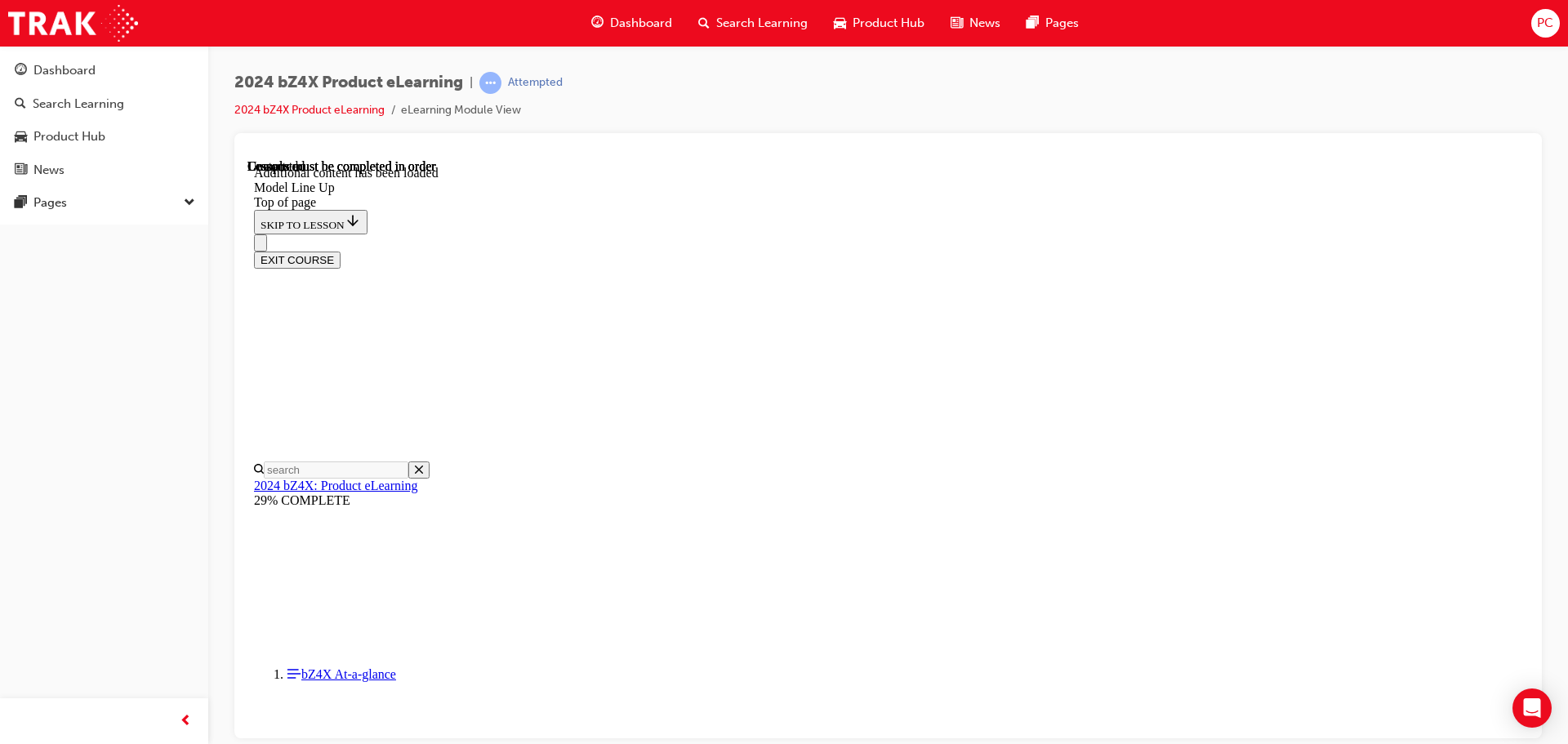
scroll to position [3227, 0]
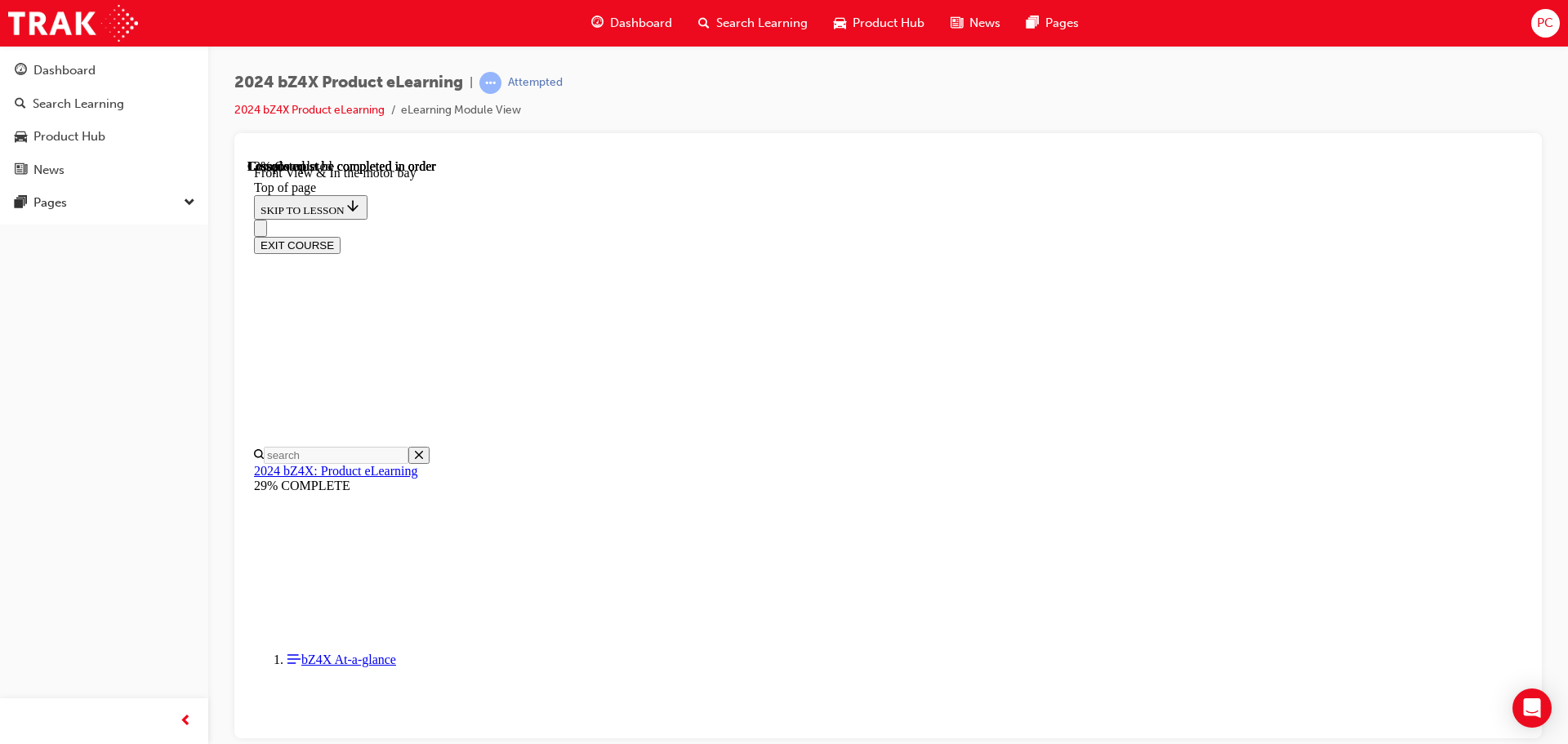
scroll to position [541, 0]
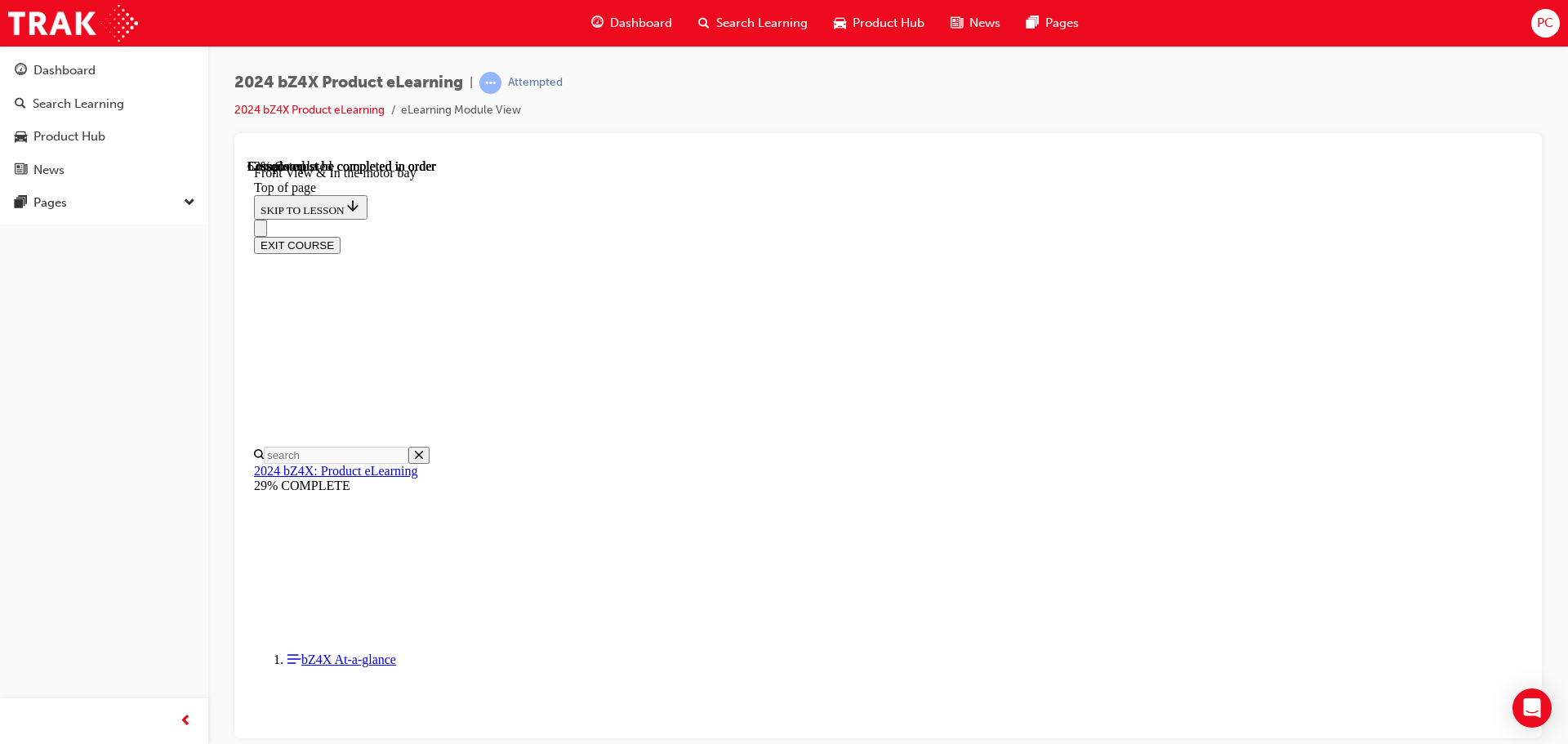
drag, startPoint x: 1408, startPoint y: 406, endPoint x: 1389, endPoint y: 407, distance: 19.0
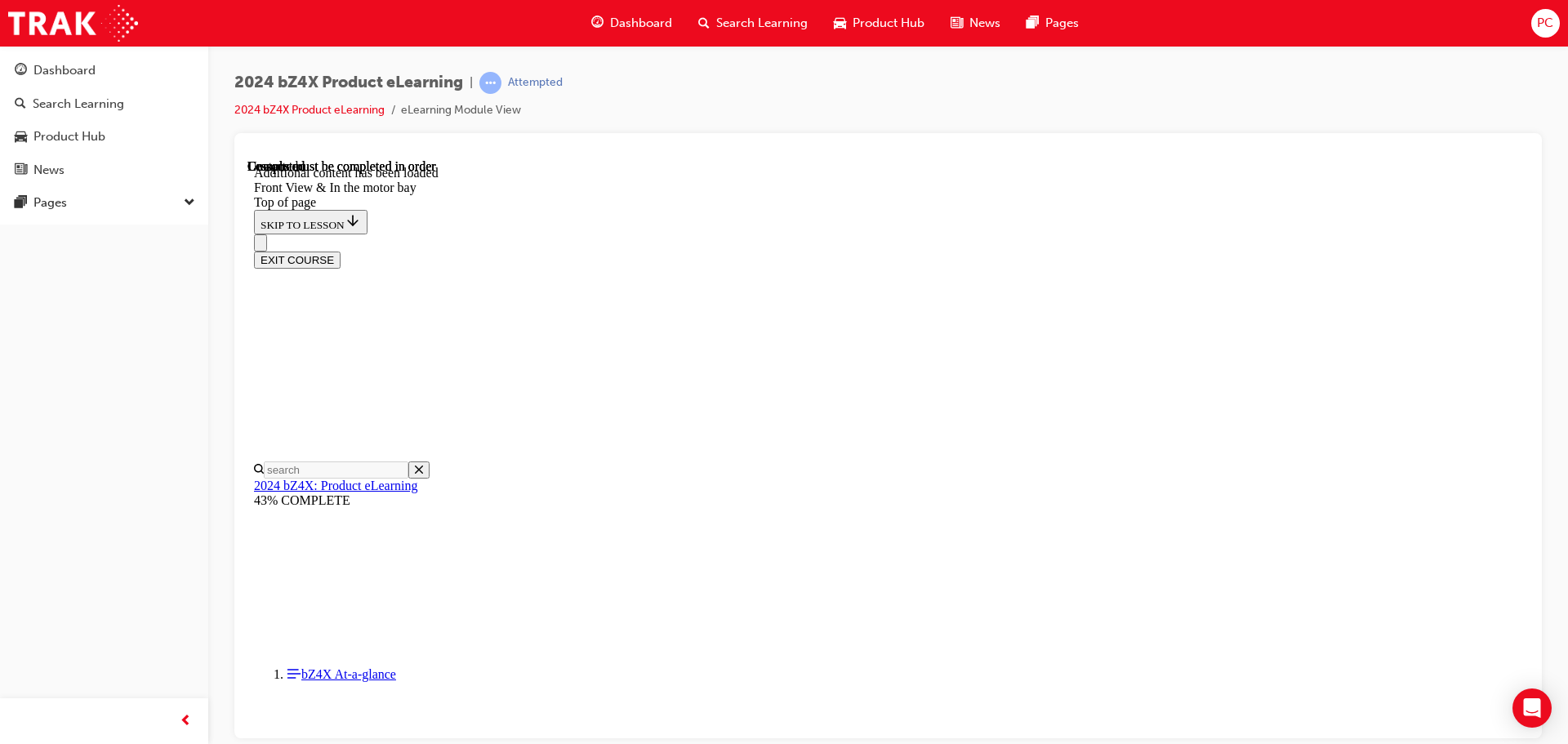
scroll to position [2850, 0]
drag, startPoint x: 1070, startPoint y: 354, endPoint x: 1028, endPoint y: 363, distance: 43.0
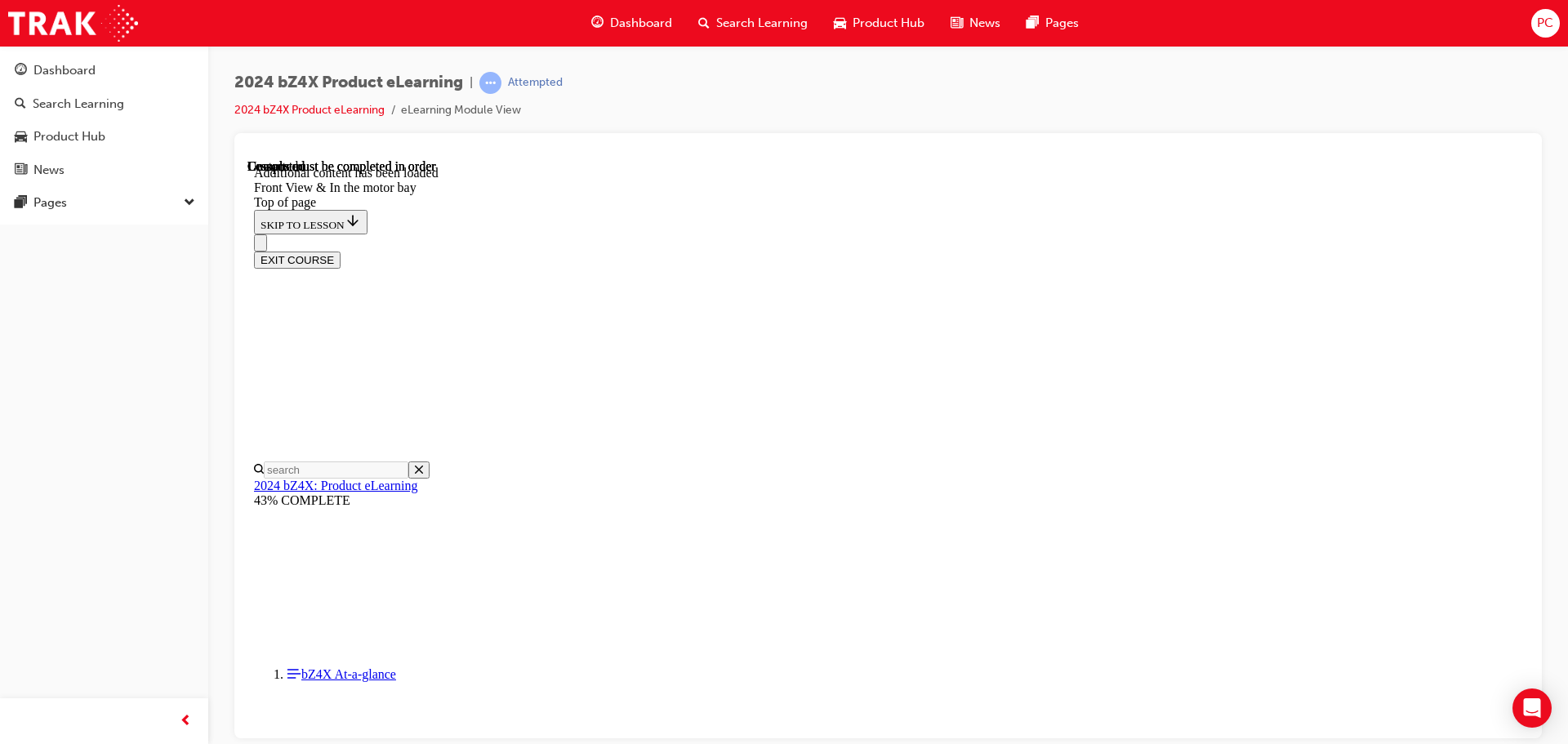
drag, startPoint x: 921, startPoint y: 413, endPoint x: 964, endPoint y: 346, distance: 79.6
drag, startPoint x: 912, startPoint y: 392, endPoint x: 917, endPoint y: 418, distance: 26.5
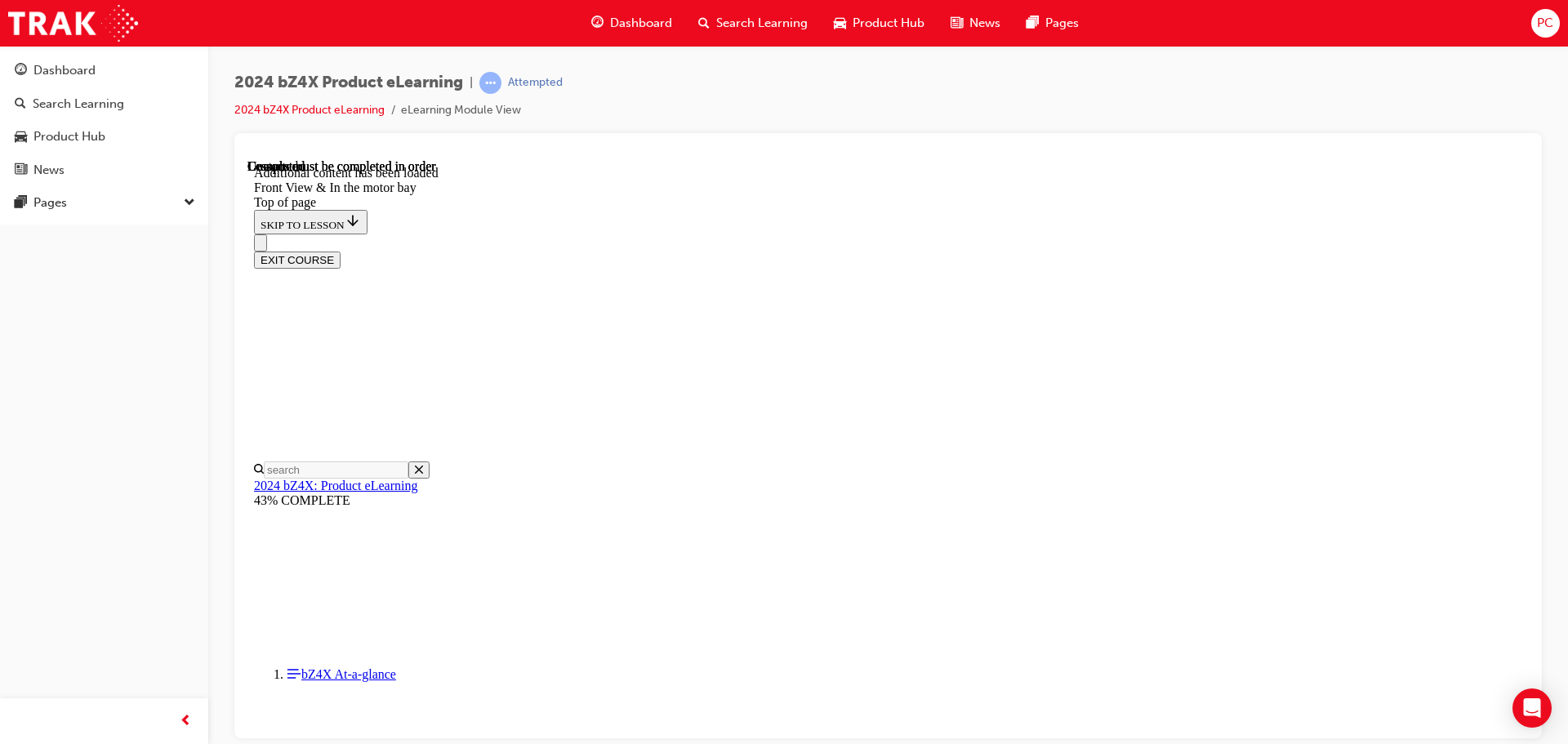
drag, startPoint x: 939, startPoint y: 420, endPoint x: 965, endPoint y: 418, distance: 26.1
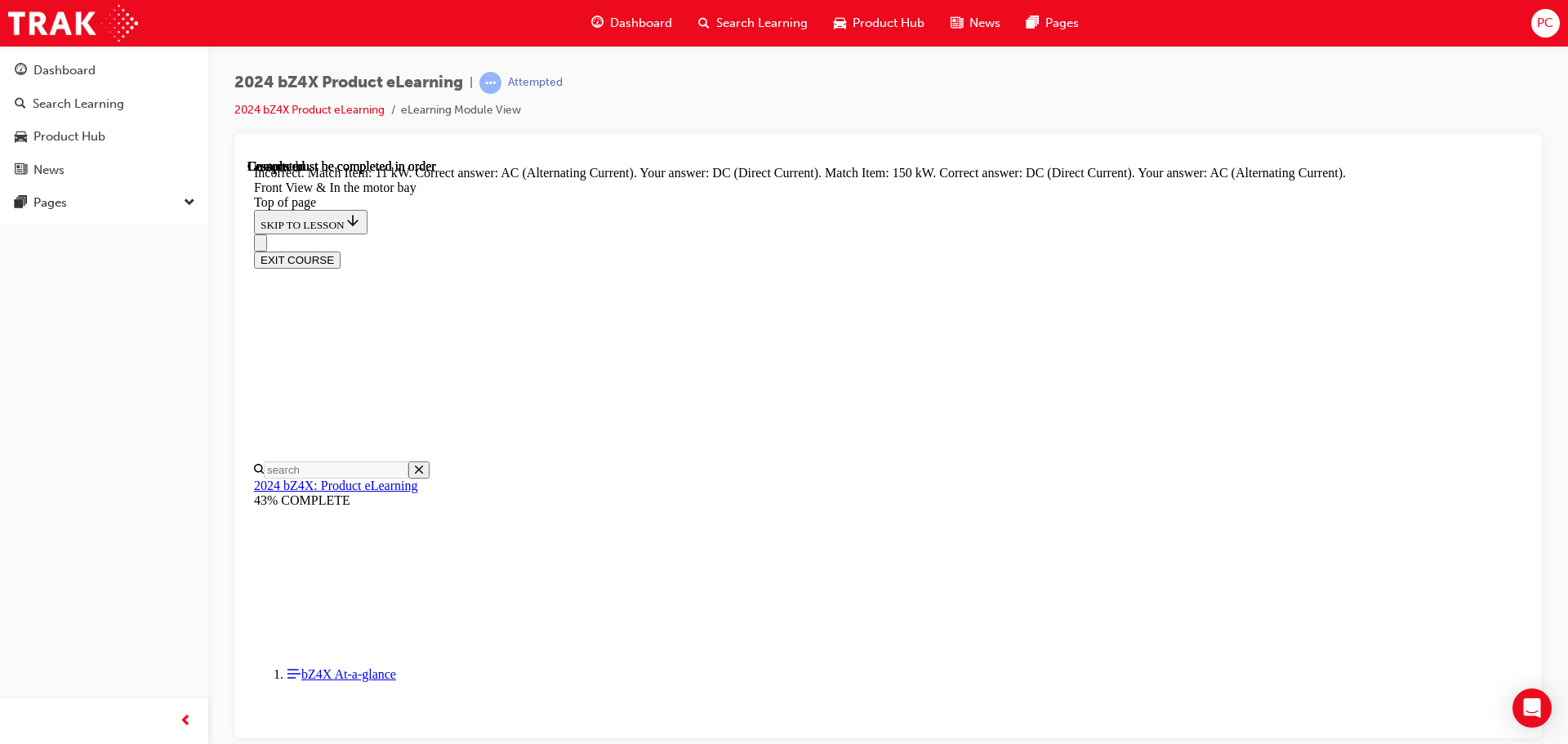
drag, startPoint x: 936, startPoint y: 366, endPoint x: 1032, endPoint y: 365, distance: 96.0
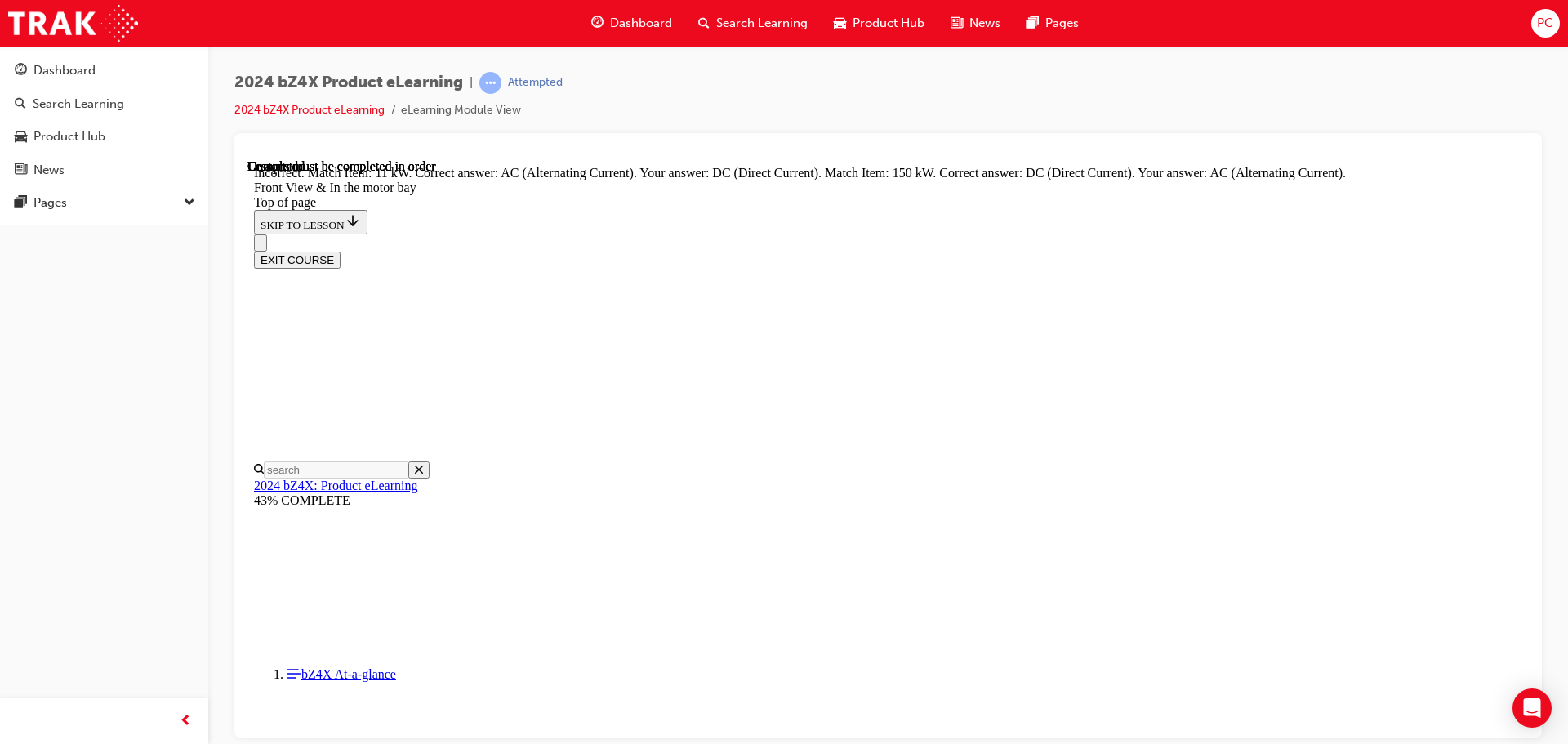
drag, startPoint x: 967, startPoint y: 419, endPoint x: 1018, endPoint y: 425, distance: 51.4
drag, startPoint x: 991, startPoint y: 500, endPoint x: 1001, endPoint y: 548, distance: 49.0
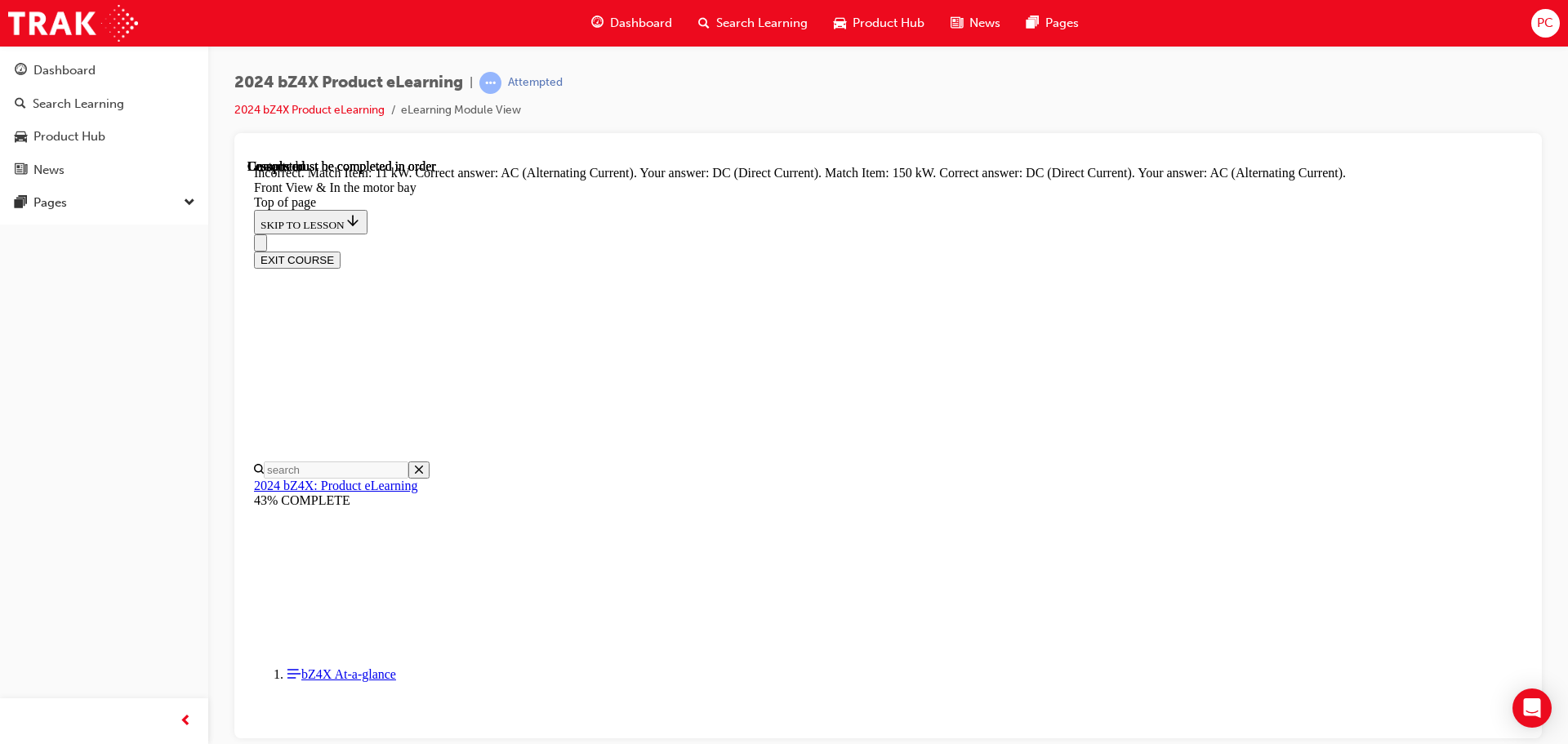
drag, startPoint x: 922, startPoint y: 366, endPoint x: 963, endPoint y: 439, distance: 83.7
drag, startPoint x: 896, startPoint y: 355, endPoint x: 965, endPoint y: 359, distance: 69.1
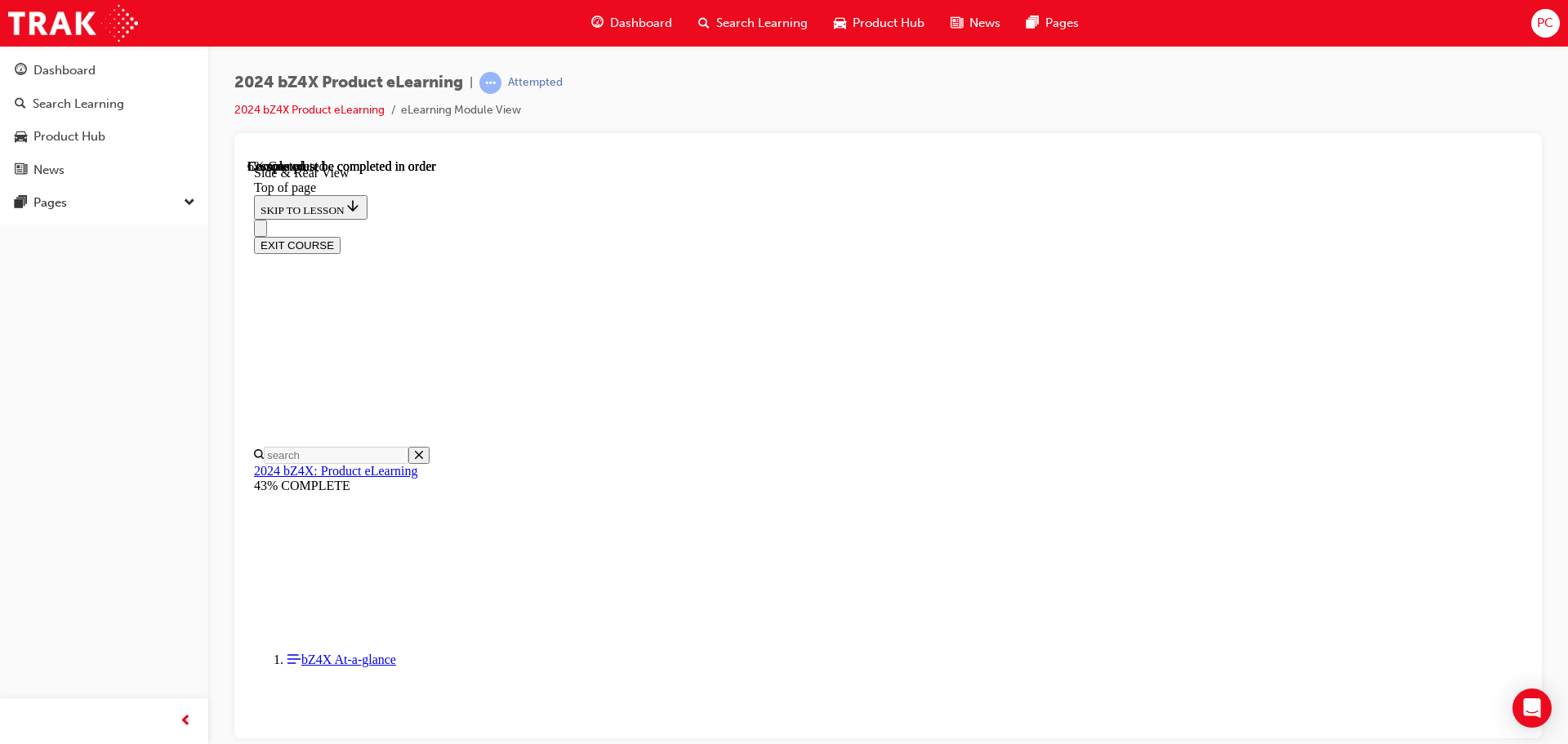
scroll to position [459, 0]
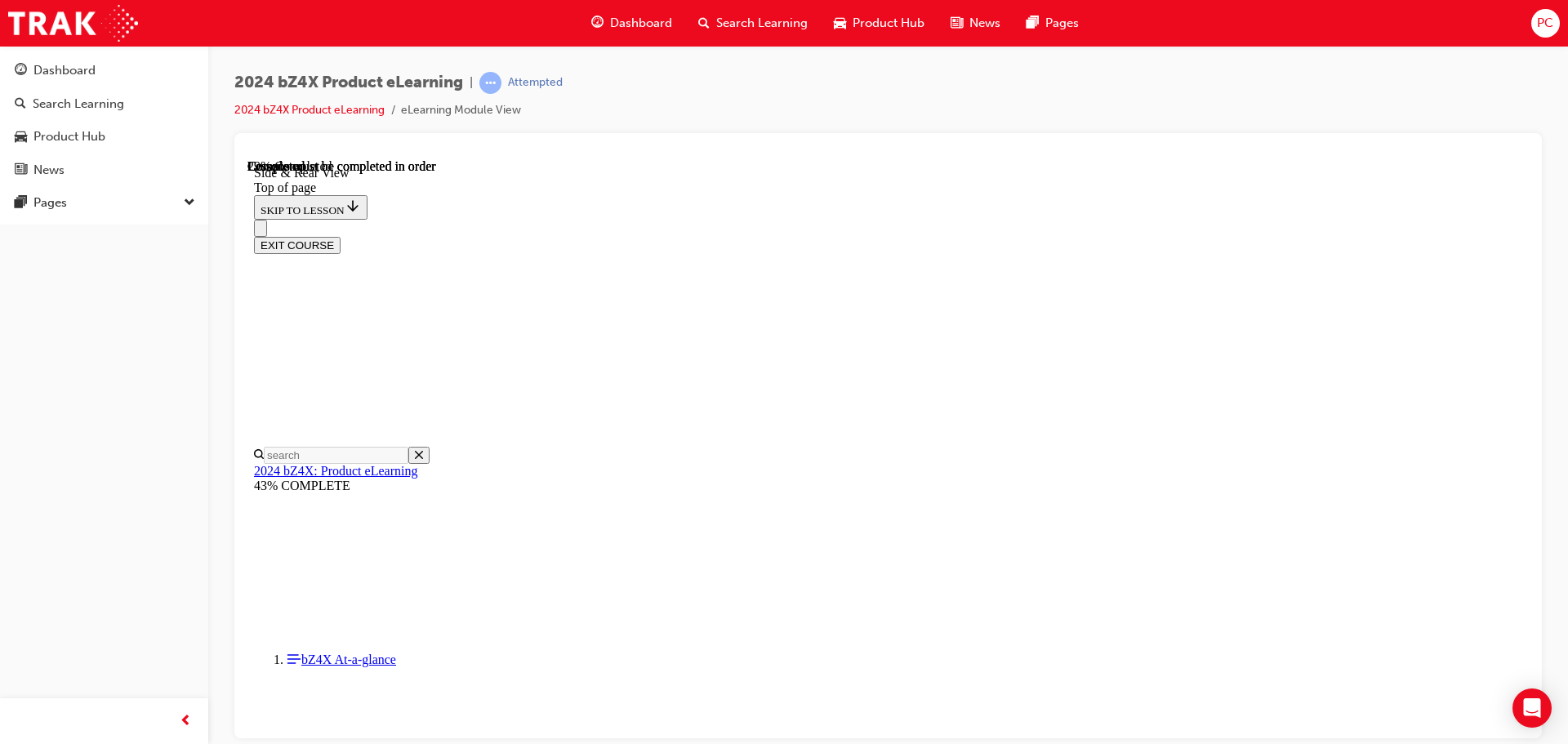
drag, startPoint x: 1323, startPoint y: 412, endPoint x: 1205, endPoint y: 417, distance: 118.1
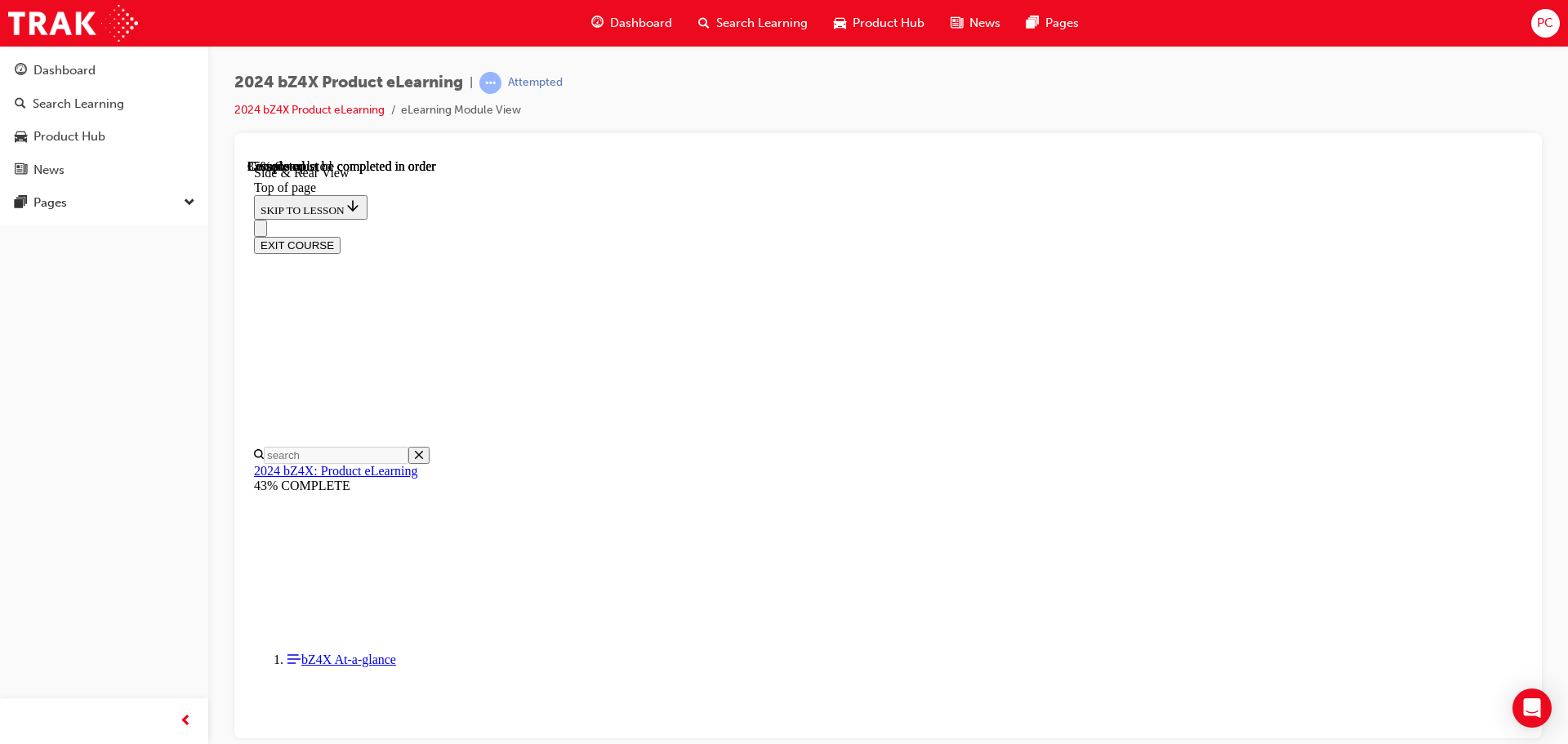
scroll to position [2190, 0]
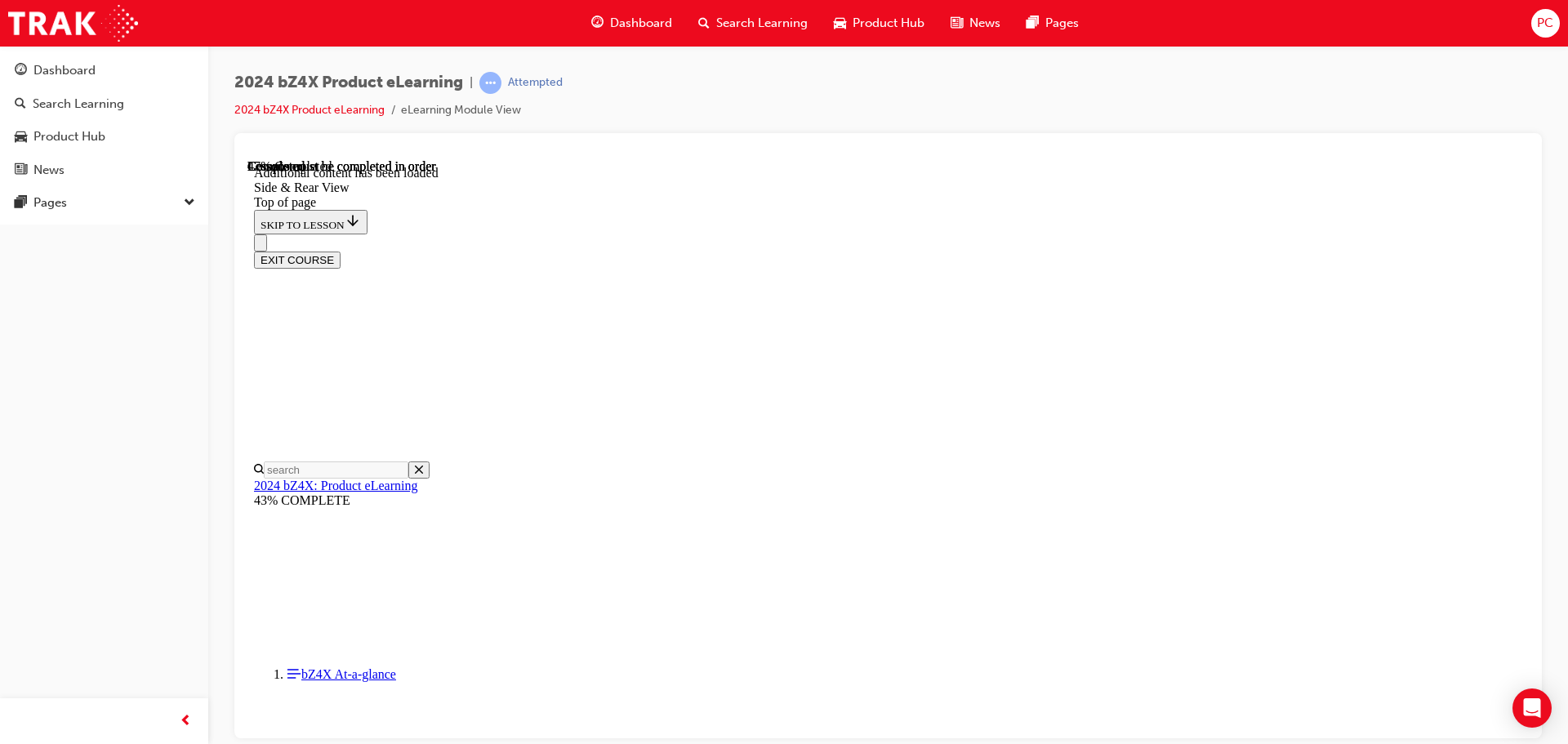
scroll to position [2809, 0]
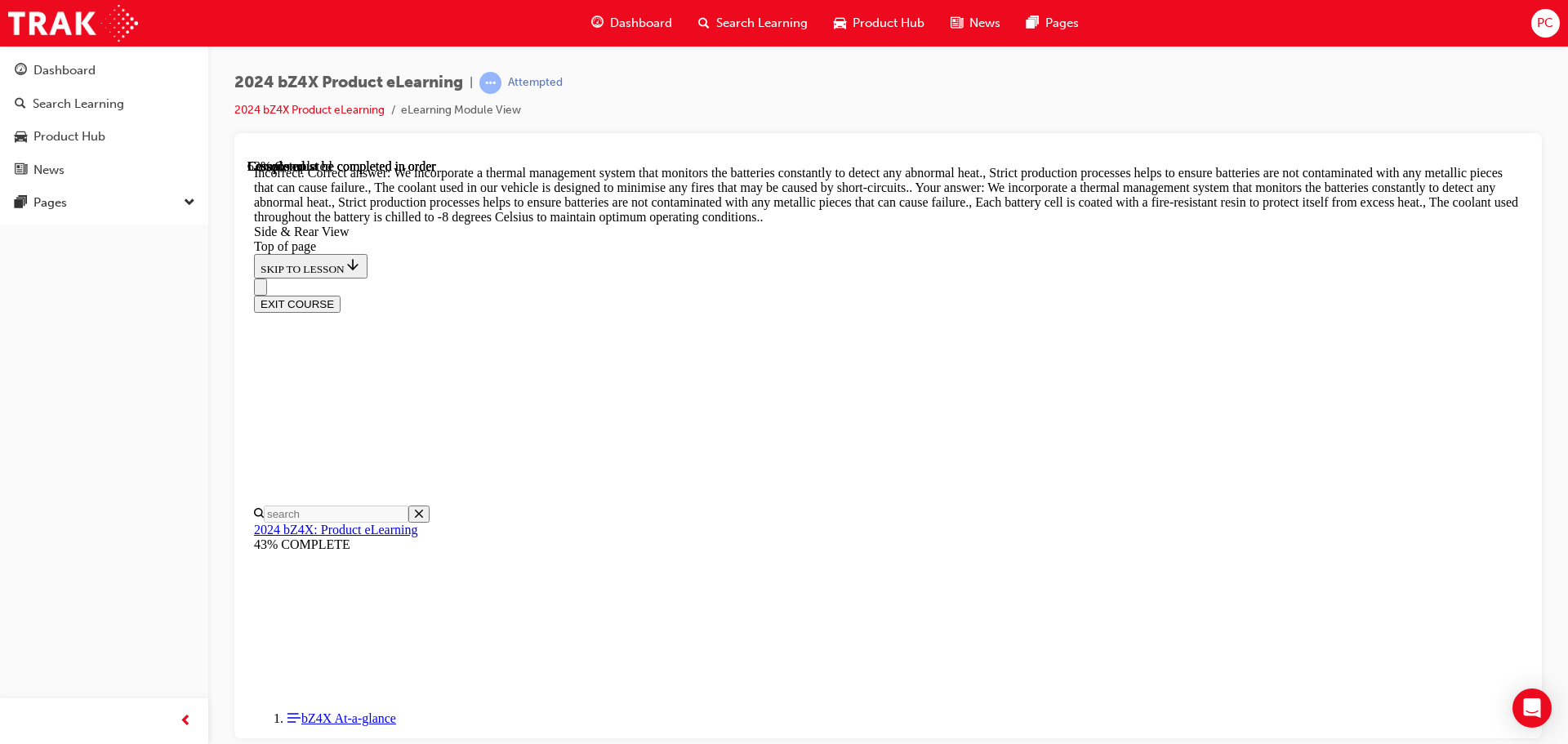
scroll to position [2831, 0]
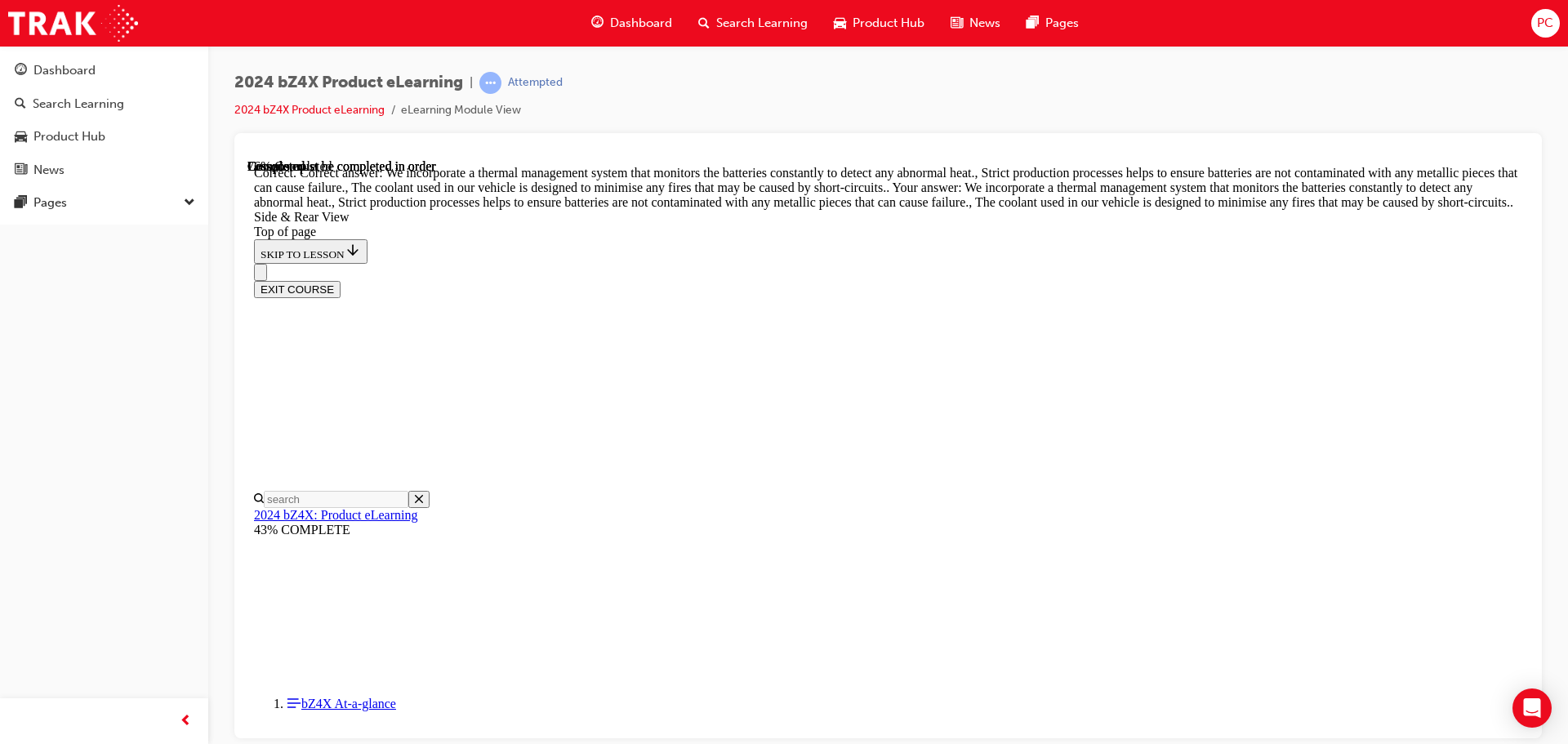
scroll to position [4211, 0]
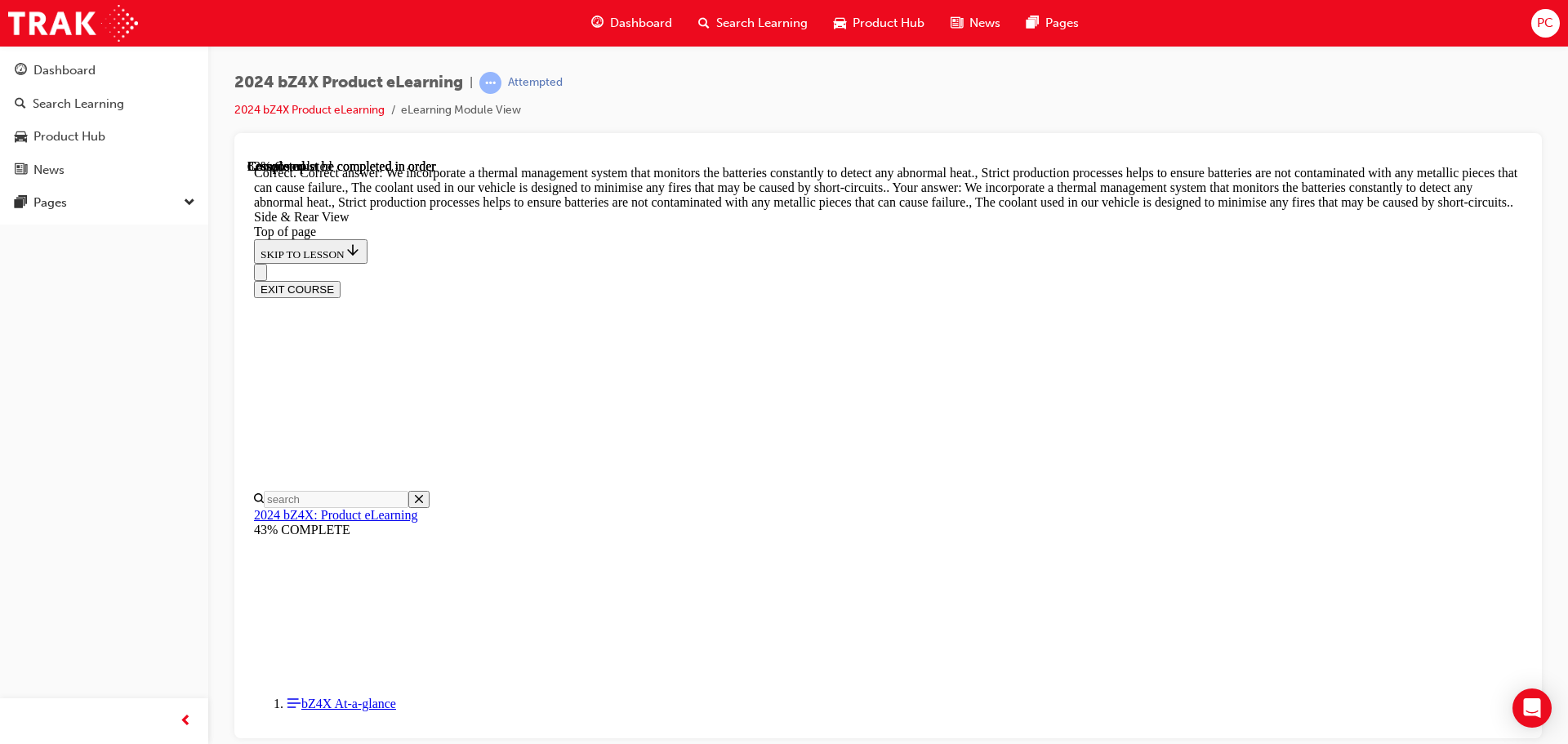
drag, startPoint x: 1355, startPoint y: 644, endPoint x: 1321, endPoint y: 634, distance: 35.4
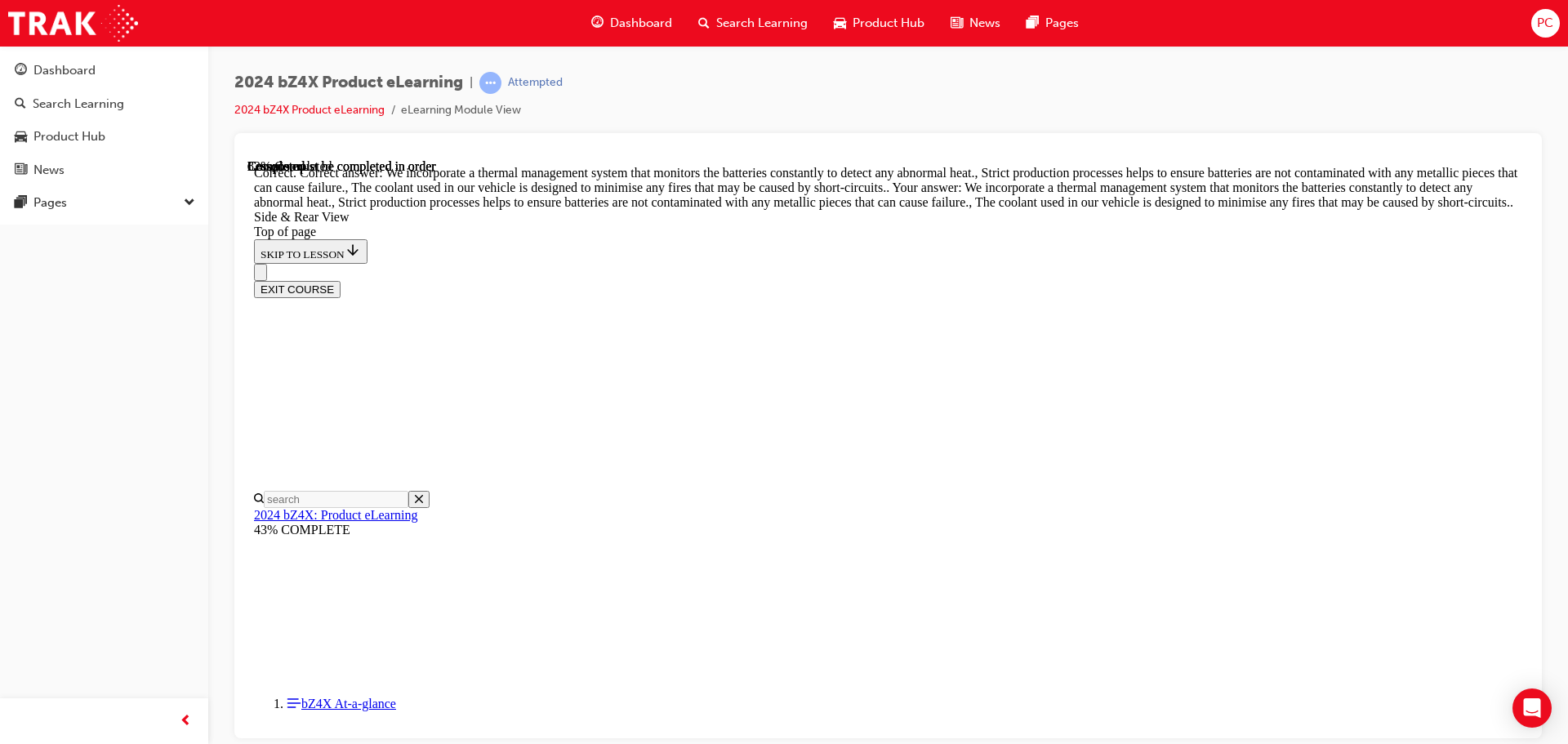
scroll to position [5028, 0]
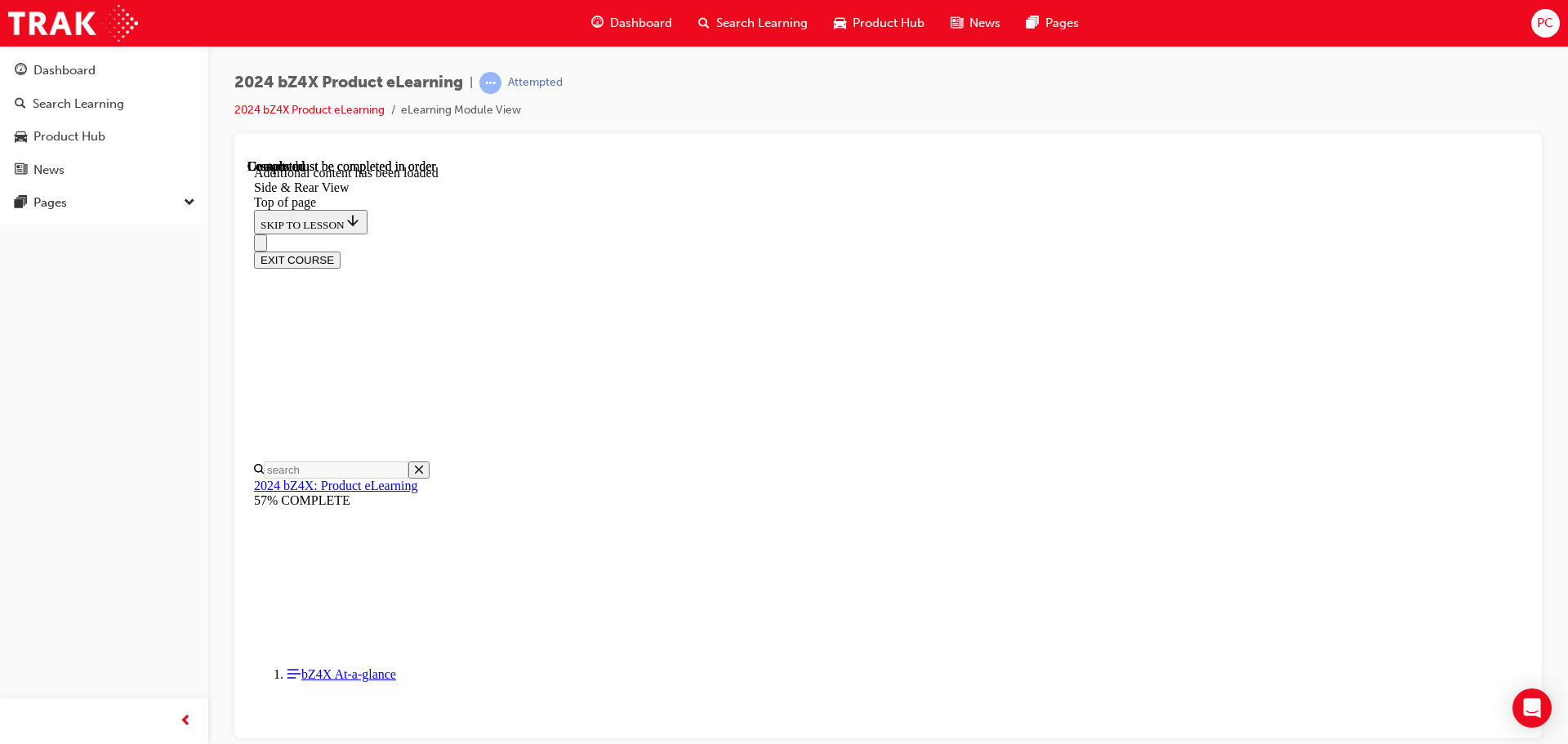
scroll to position [5387, 0]
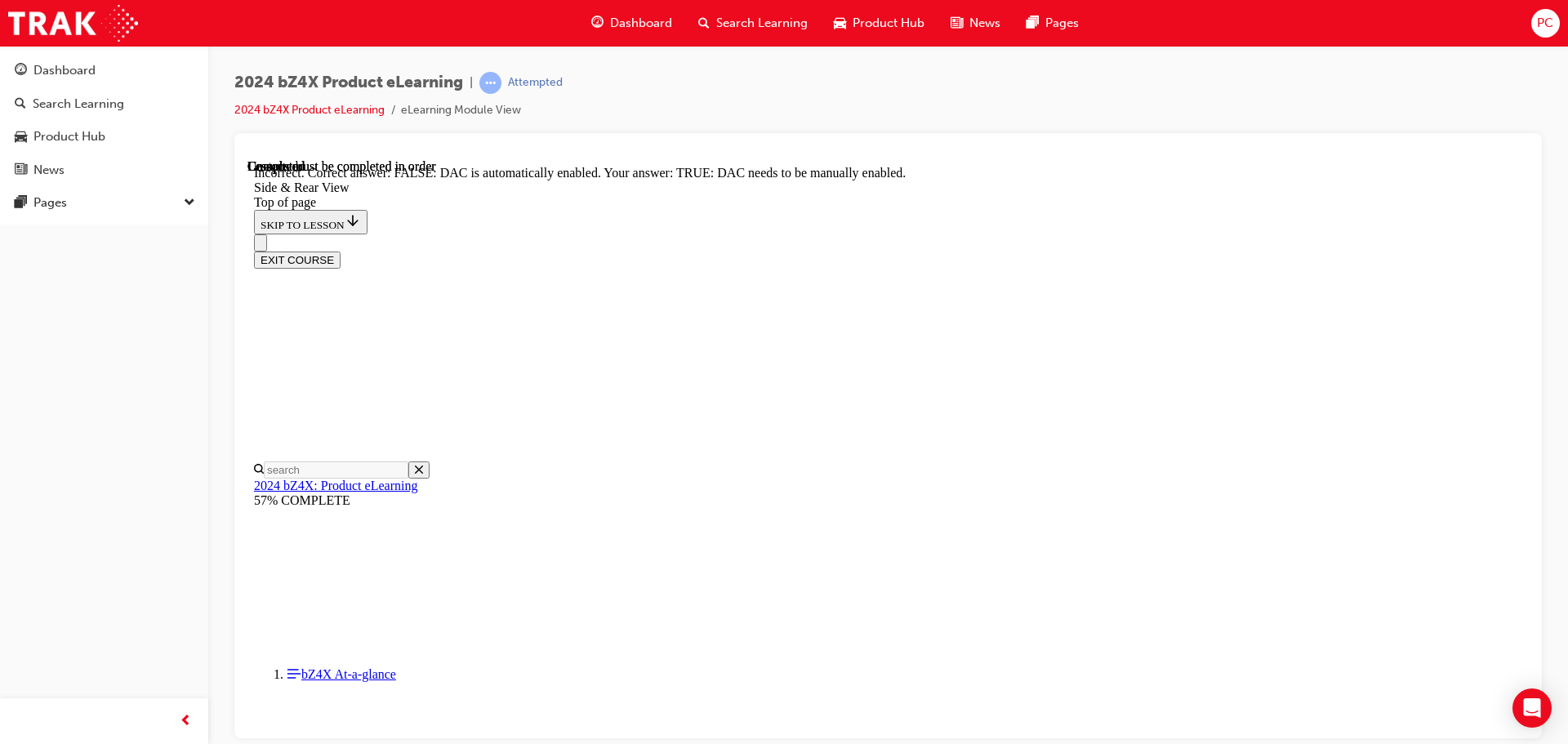
drag, startPoint x: 1064, startPoint y: 739, endPoint x: 817, endPoint y: 577, distance: 295.4
click at [1064, 739] on div "2024 bZ4X Product eLearning | Attempted 2024 bZ4X Product eLearning eLearning M…" at bounding box center [784, 372] width 1568 height 744
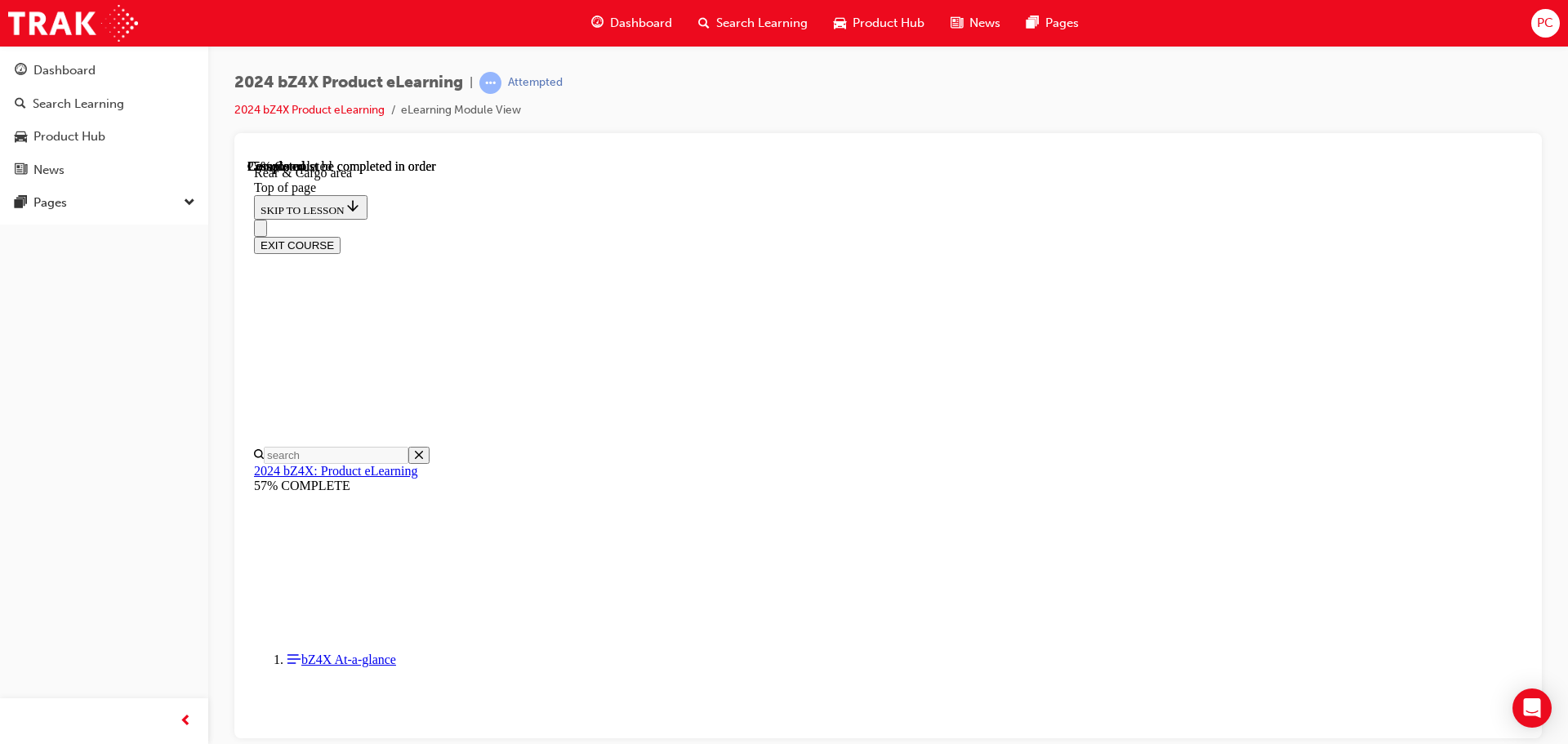
scroll to position [1498, 0]
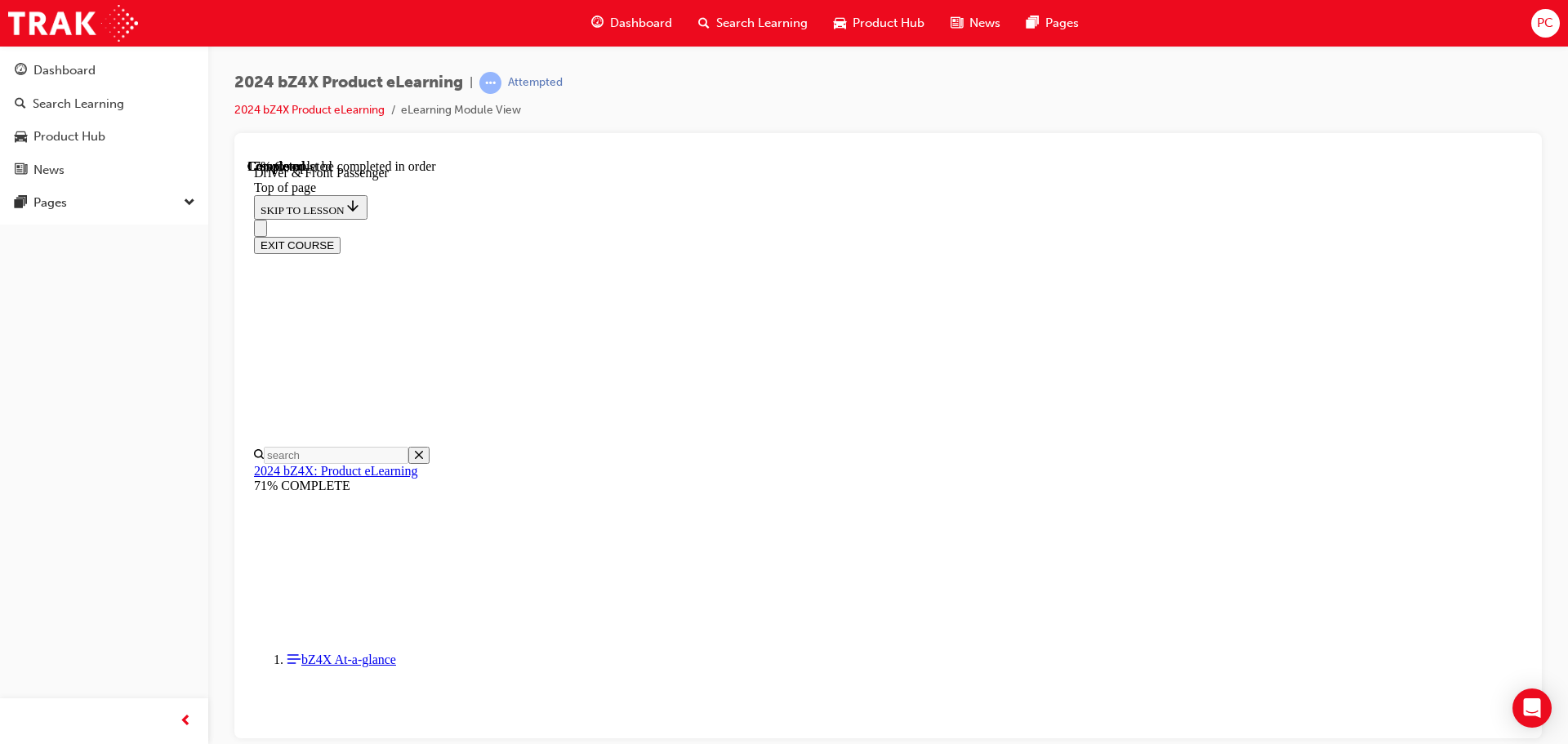
scroll to position [555, 0]
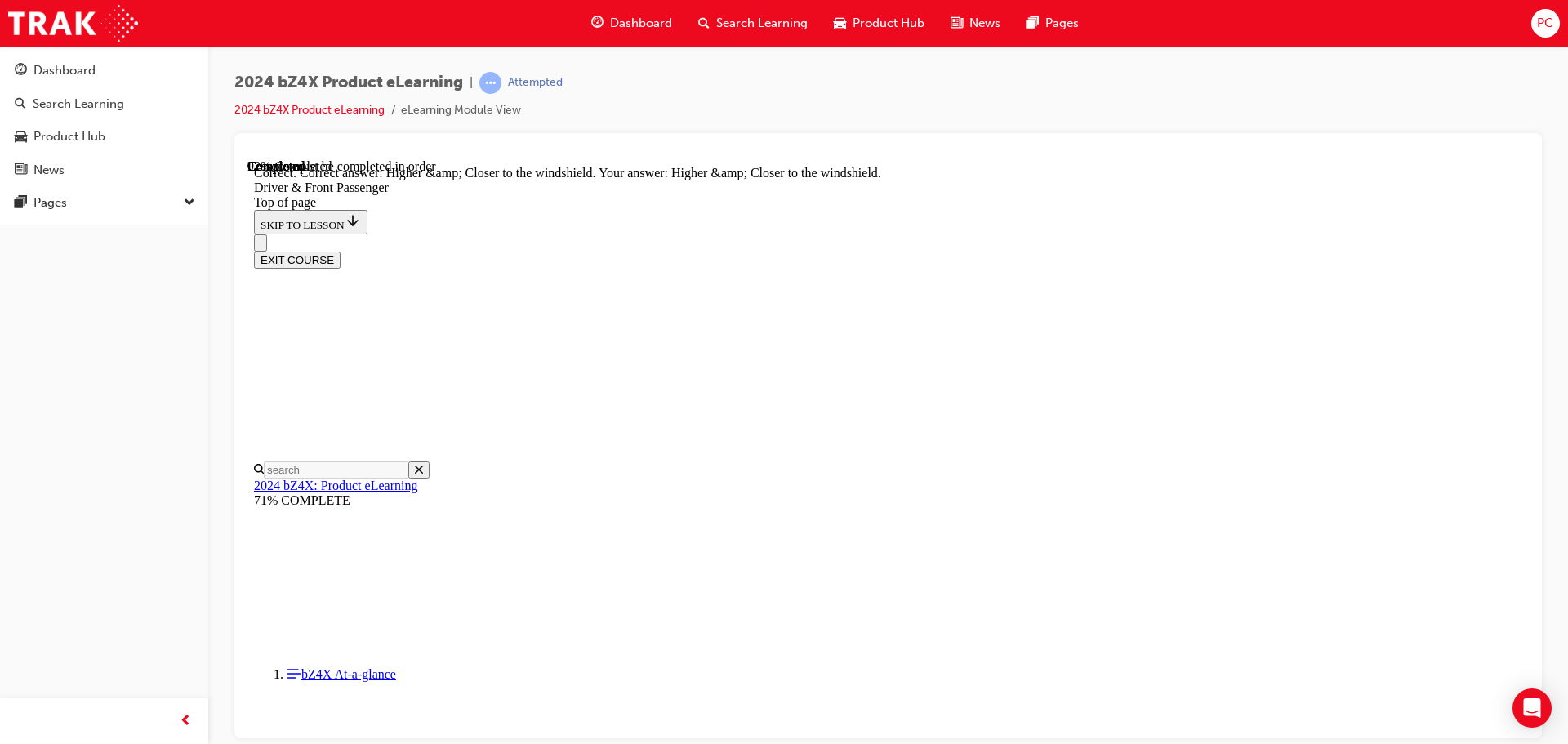
scroll to position [4100, 0]
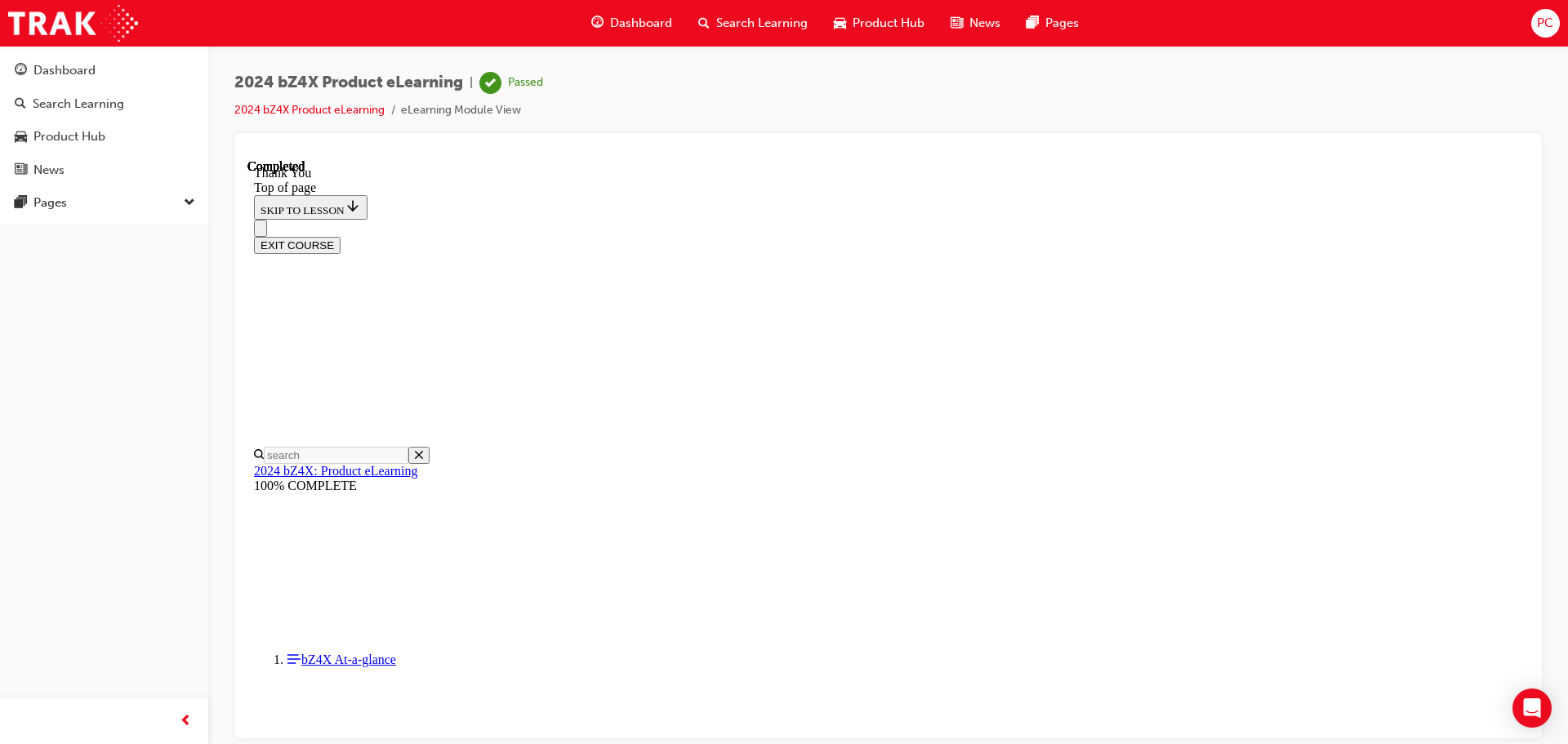
scroll to position [601, 0]
click at [341, 236] on button "EXIT COURSE" at bounding box center [297, 245] width 87 height 17
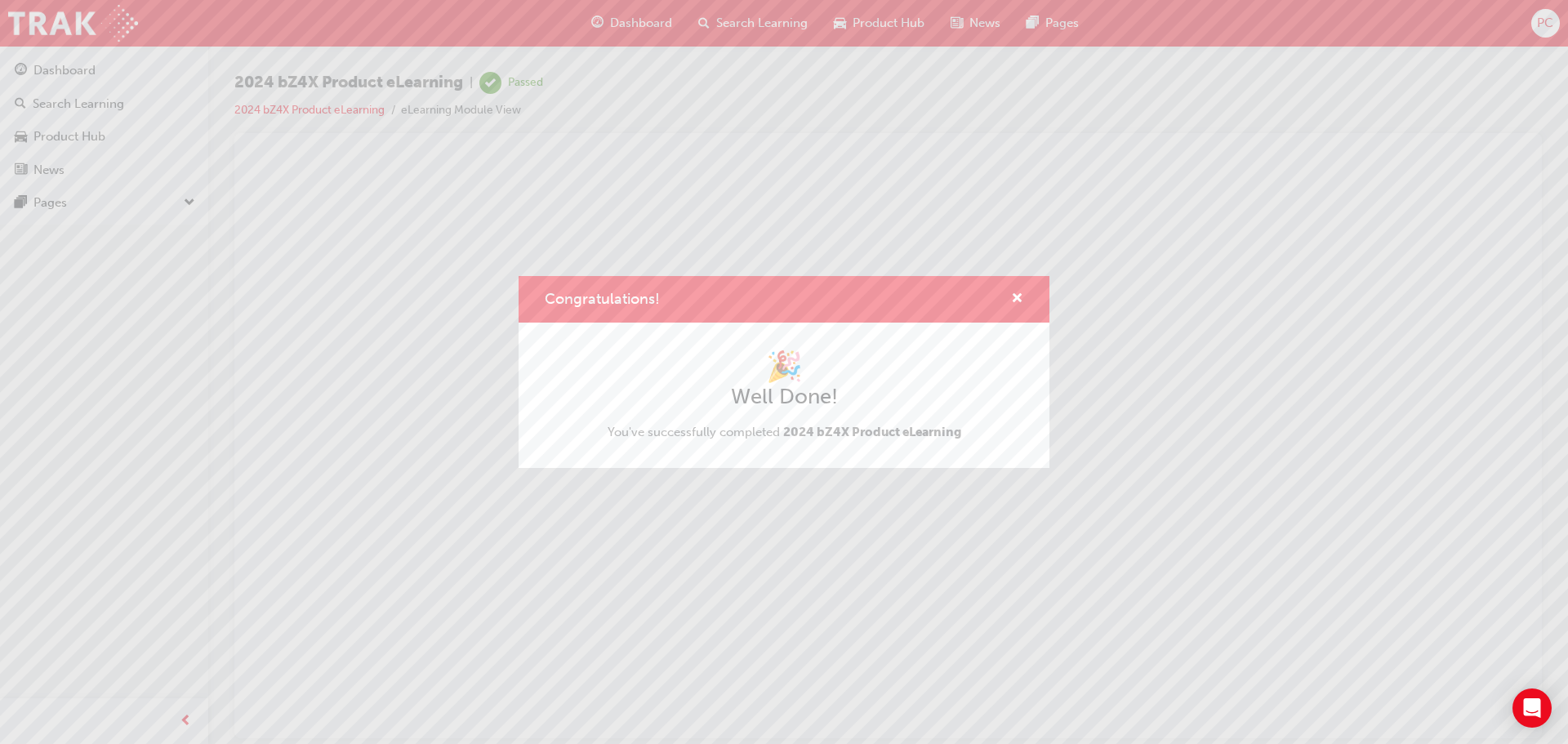
scroll to position [0, 0]
click at [1022, 308] on button "Congratulations!" at bounding box center [1017, 299] width 12 height 21
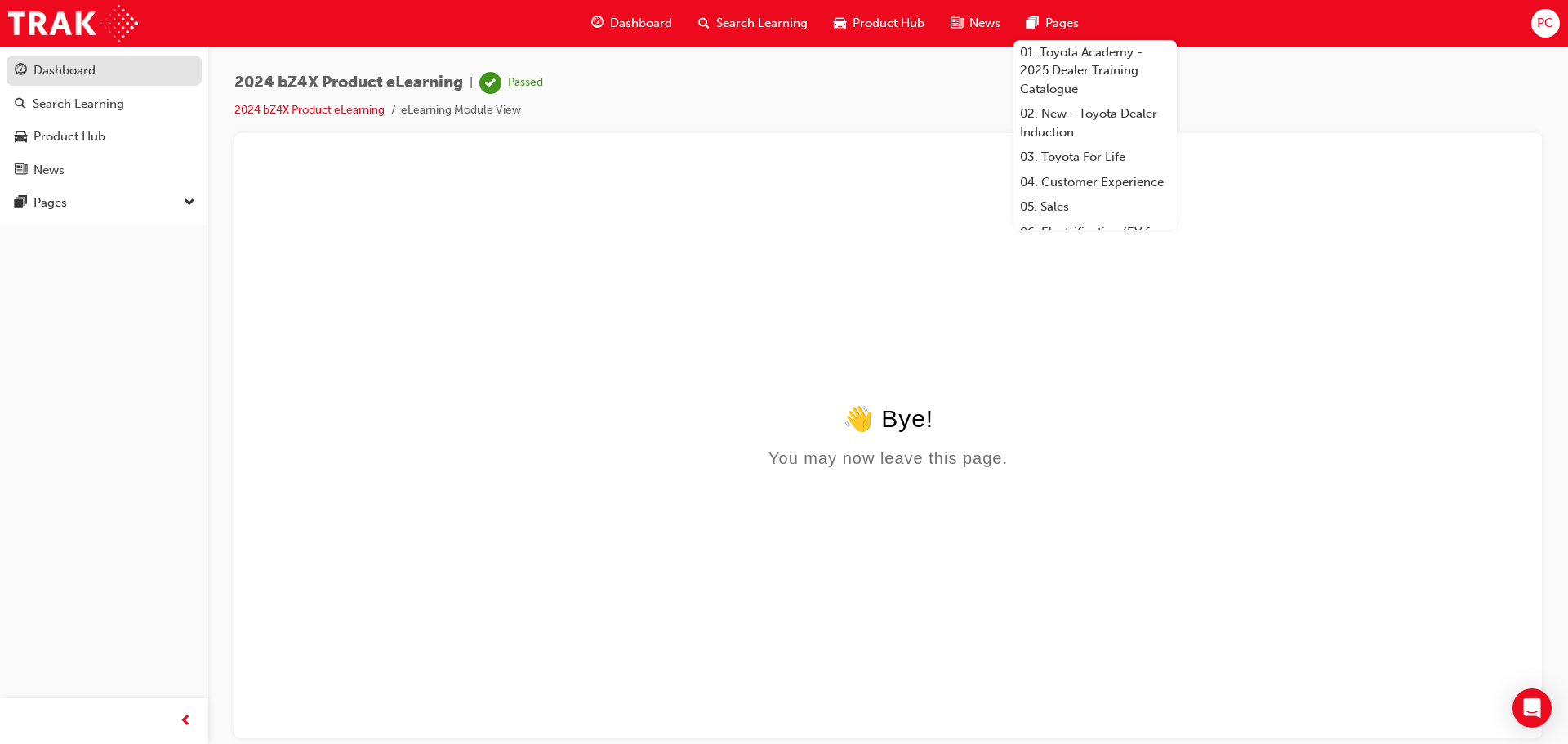
click at [136, 79] on div "Dashboard" at bounding box center [104, 70] width 179 height 21
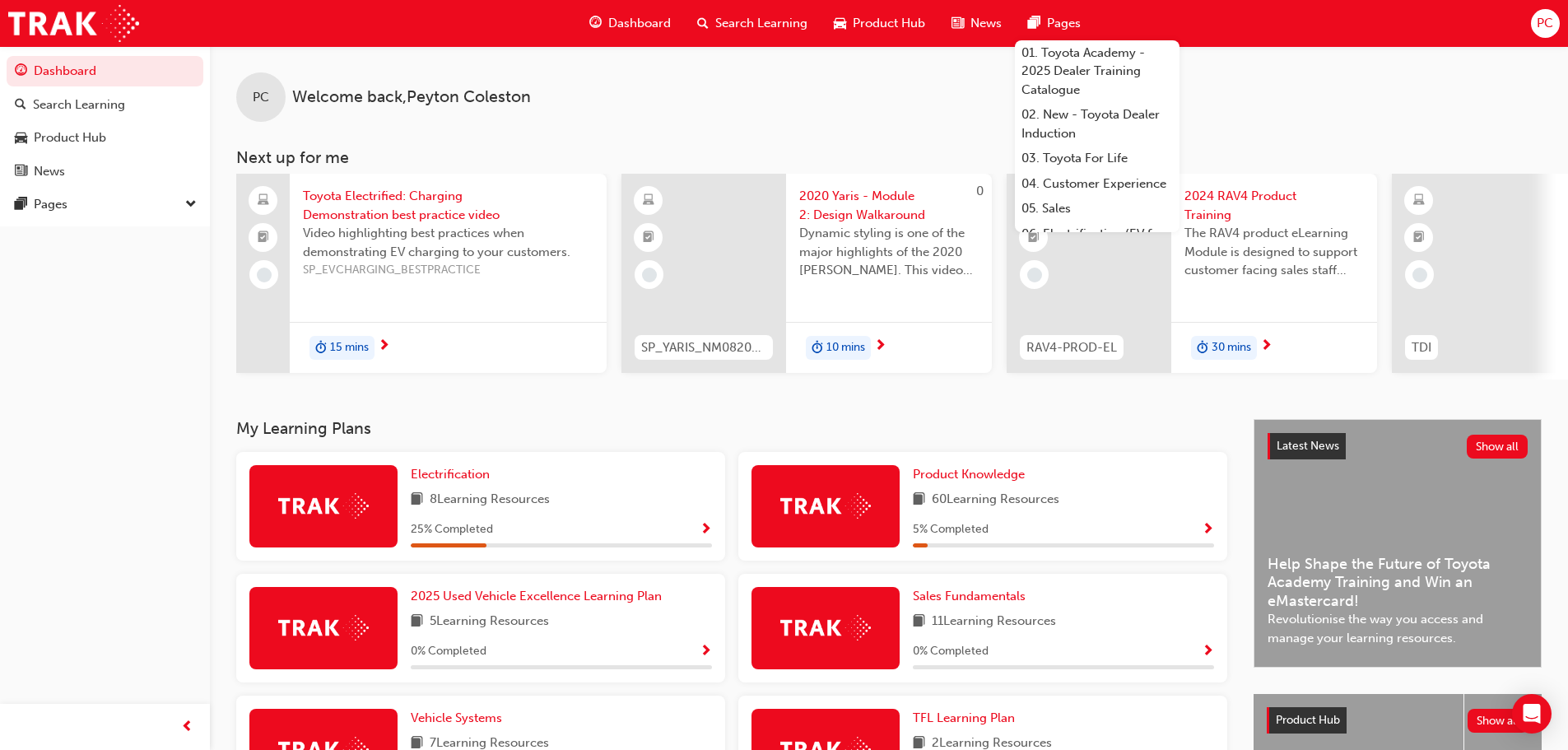
click at [339, 345] on span "15 mins" at bounding box center [349, 348] width 38 height 19
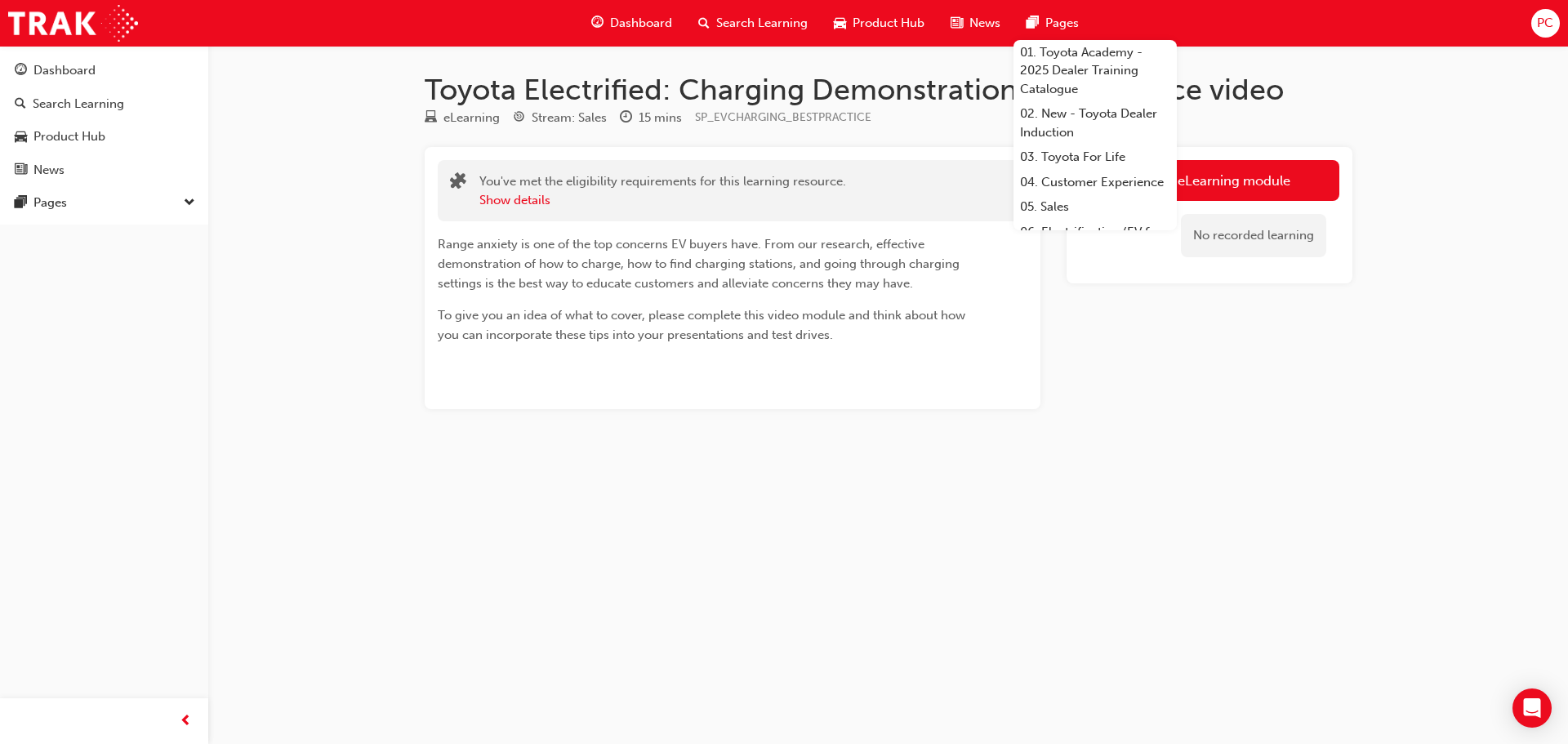
click at [779, 179] on div "You've met the eligibility requirements for this learning resource. Show details" at bounding box center [663, 190] width 367 height 36
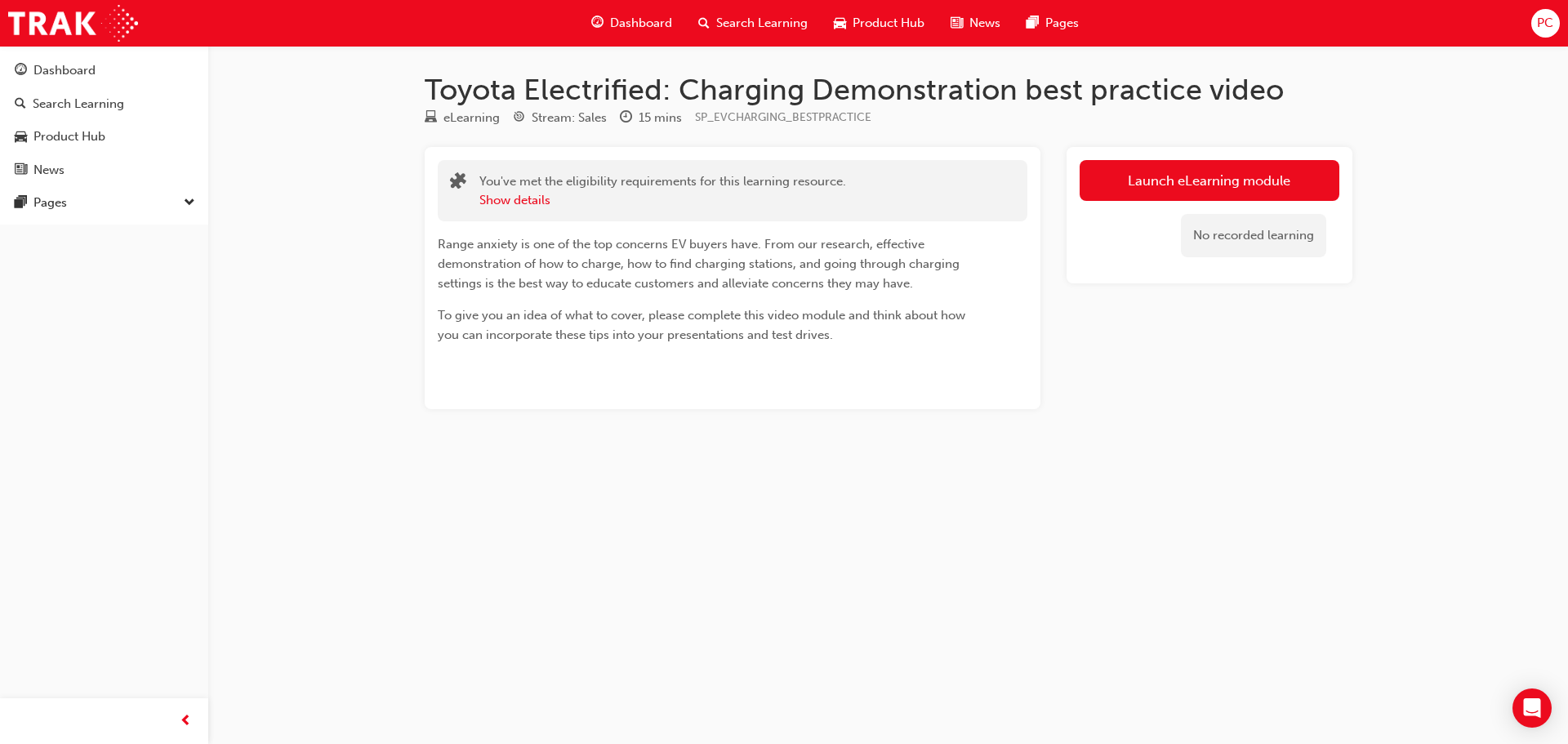
click at [1280, 137] on div "Toyota Electrified: Charging Demonstration best practice video eLearning Stream…" at bounding box center [889, 266] width 980 height 389
click at [1230, 173] on link "Launch eLearning module" at bounding box center [1209, 180] width 260 height 41
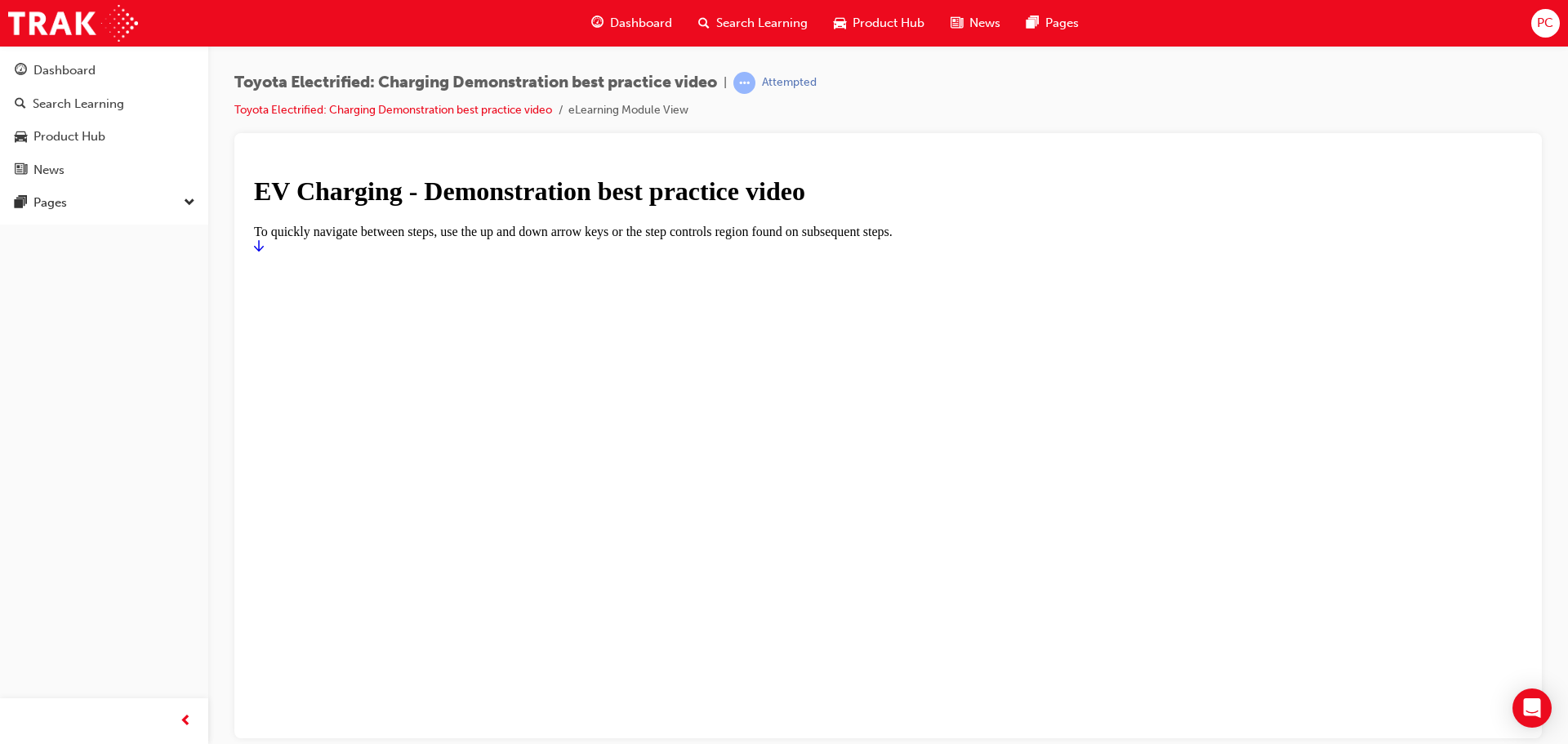
click at [264, 252] on link "Start" at bounding box center [259, 245] width 10 height 14
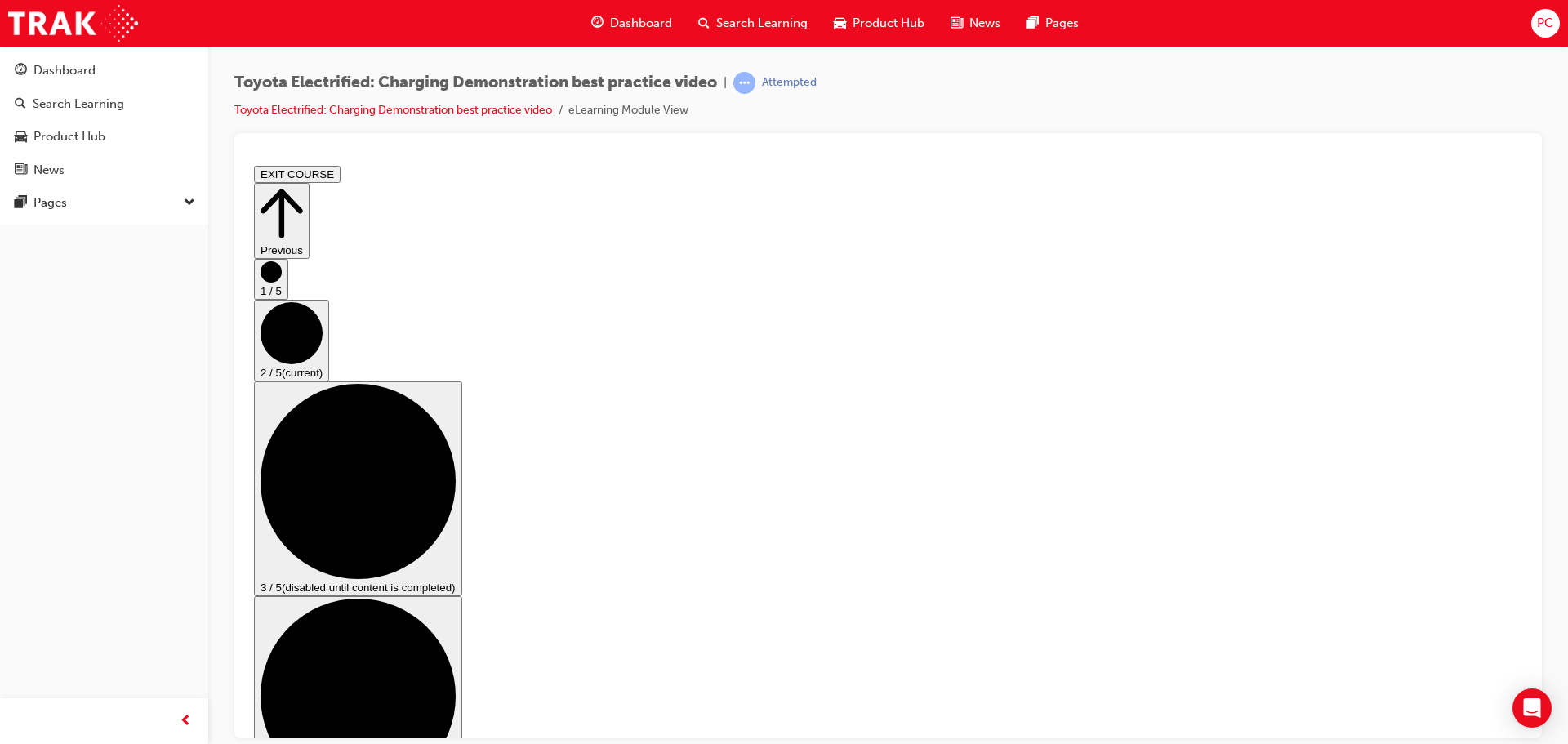
scroll to position [88, 0]
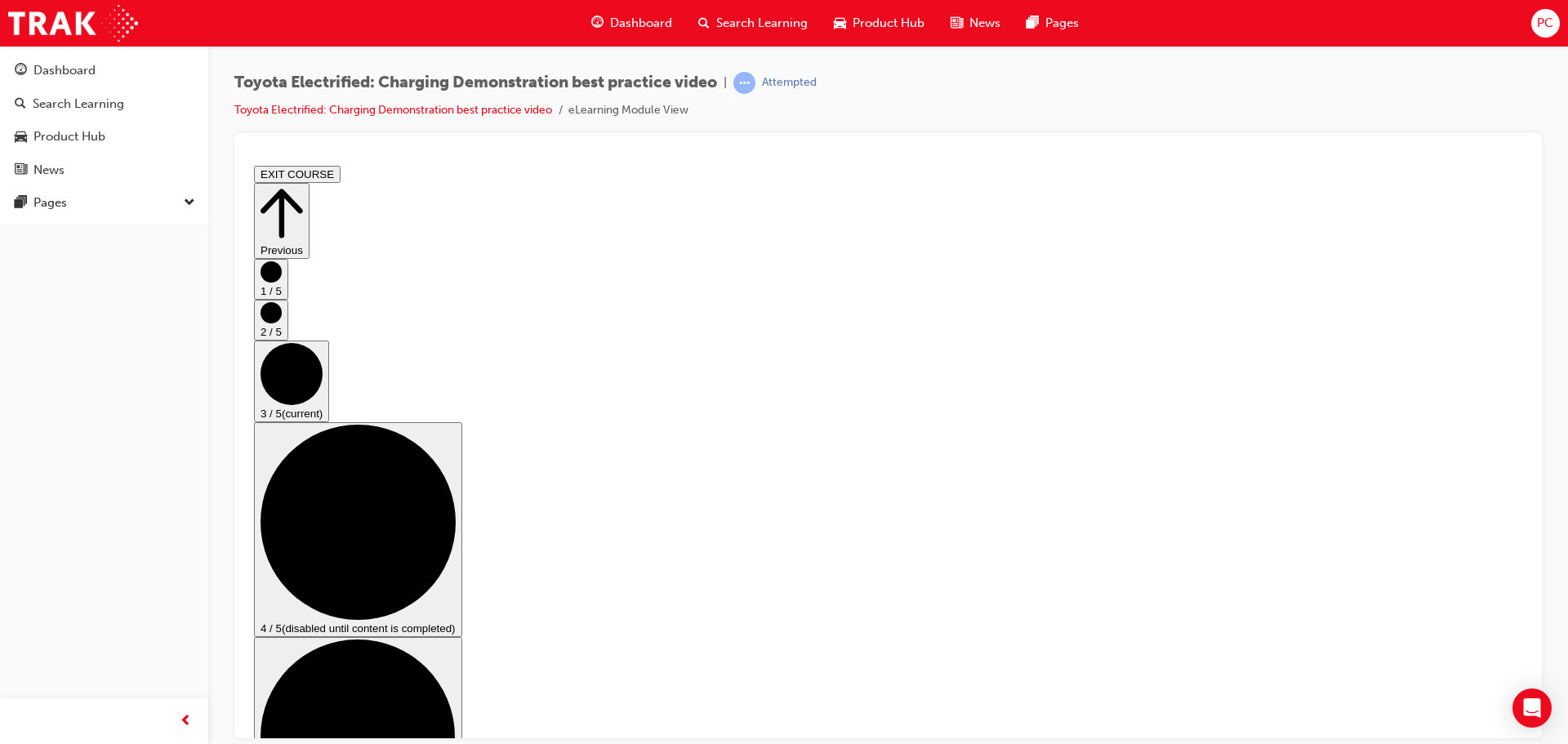
scroll to position [164, 0]
checkbox input "true"
drag, startPoint x: 859, startPoint y: 708, endPoint x: 859, endPoint y: 691, distance: 17.0
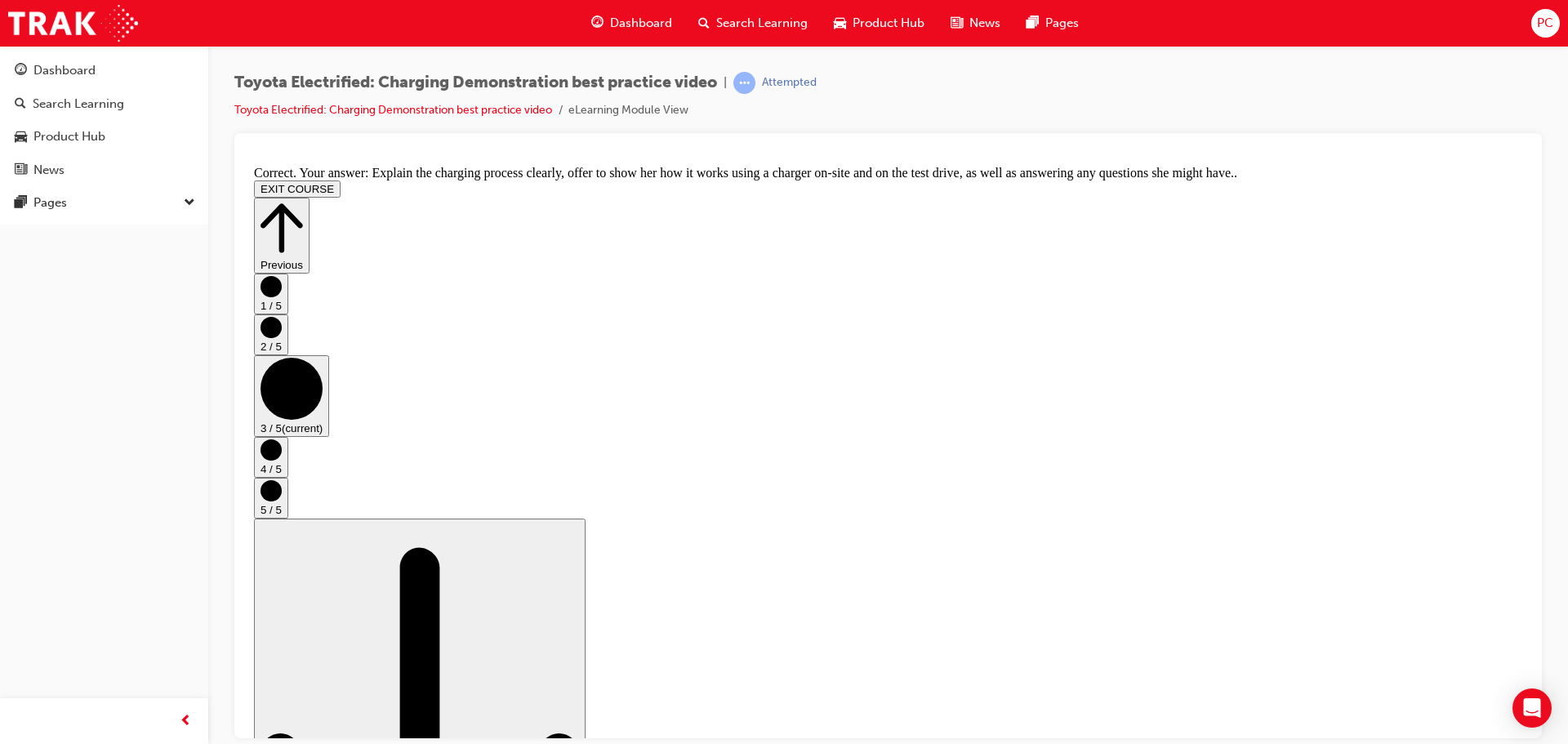
scroll to position [0, 0]
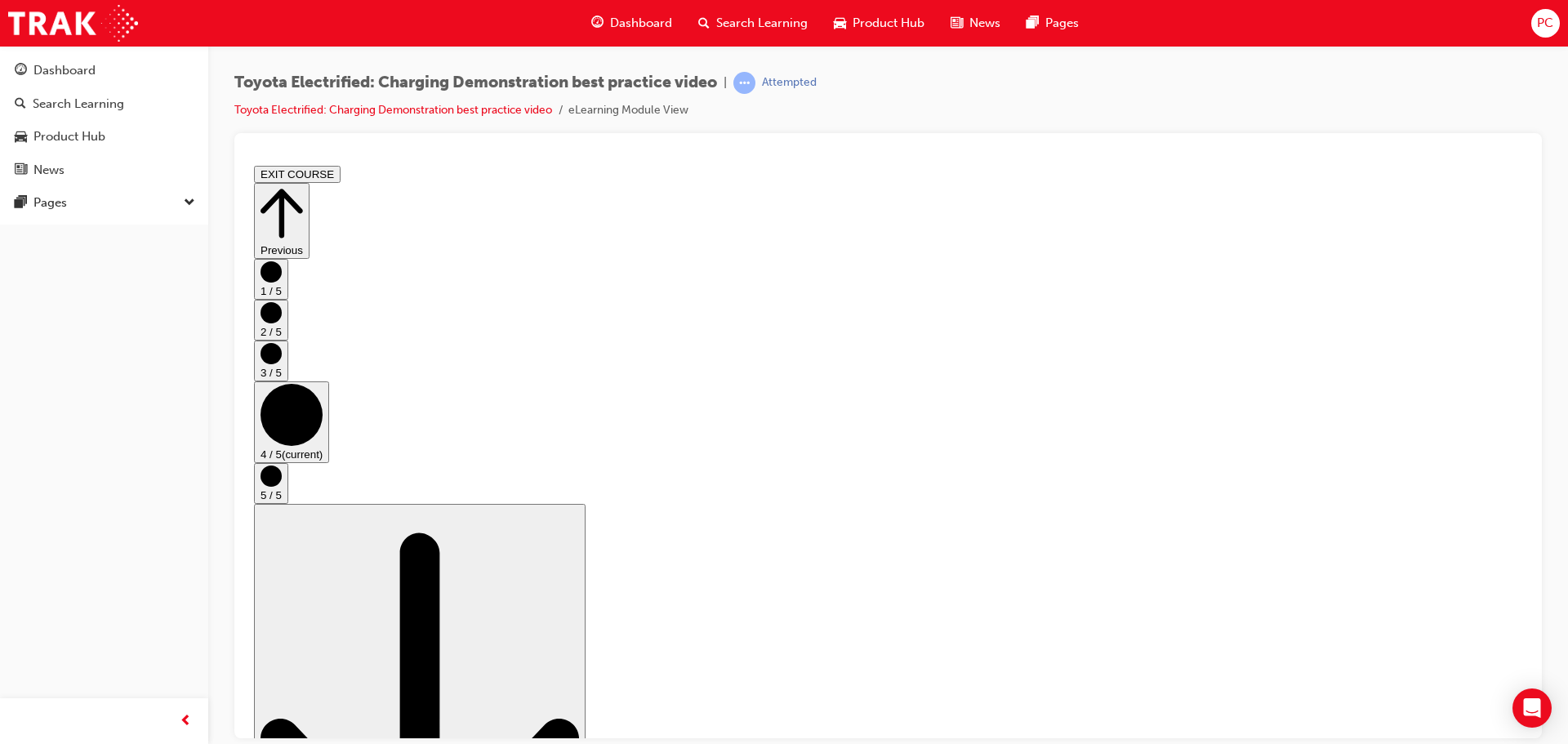
click at [288, 490] on button "5 / 5" at bounding box center [270, 482] width 34 height 41
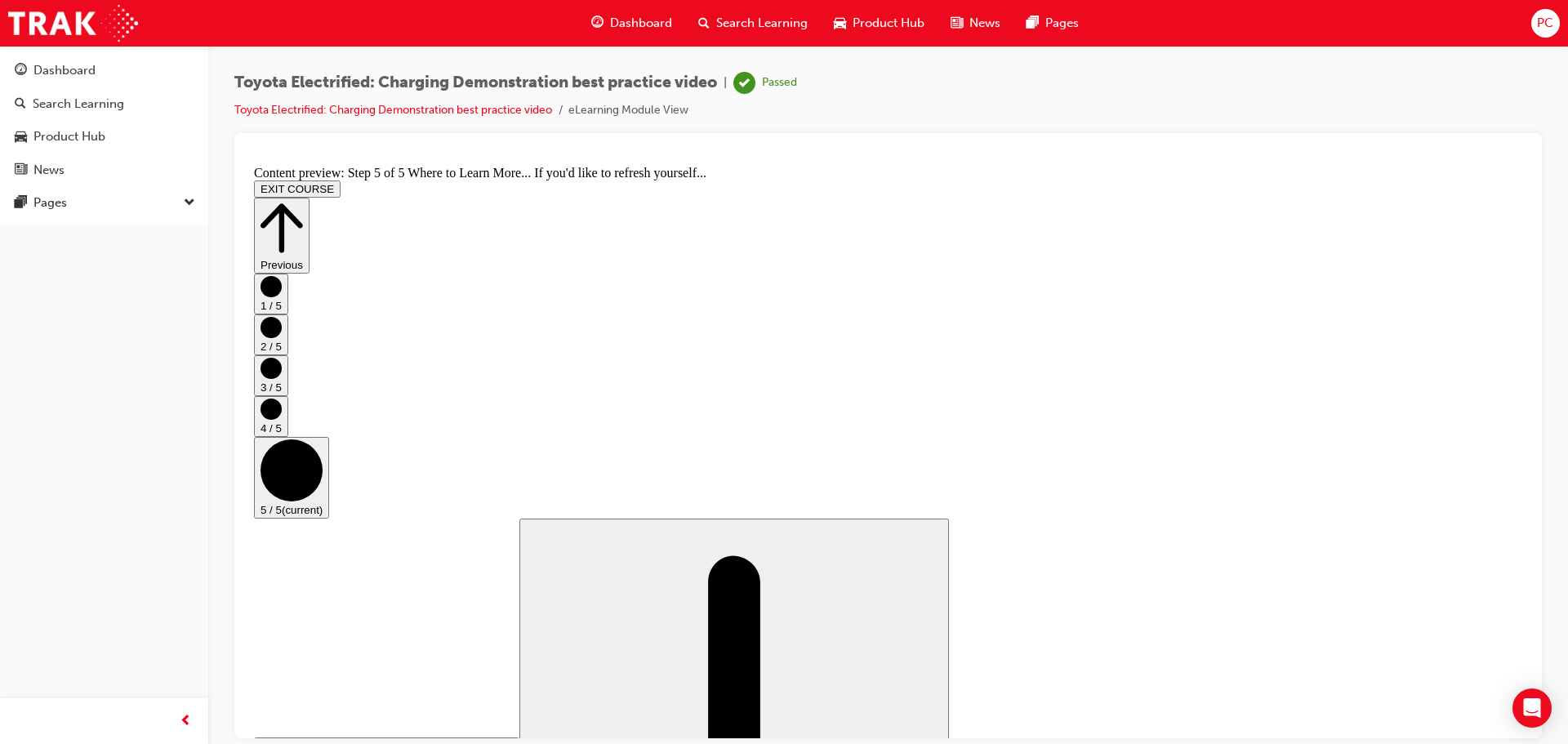
scroll to position [172, 0]
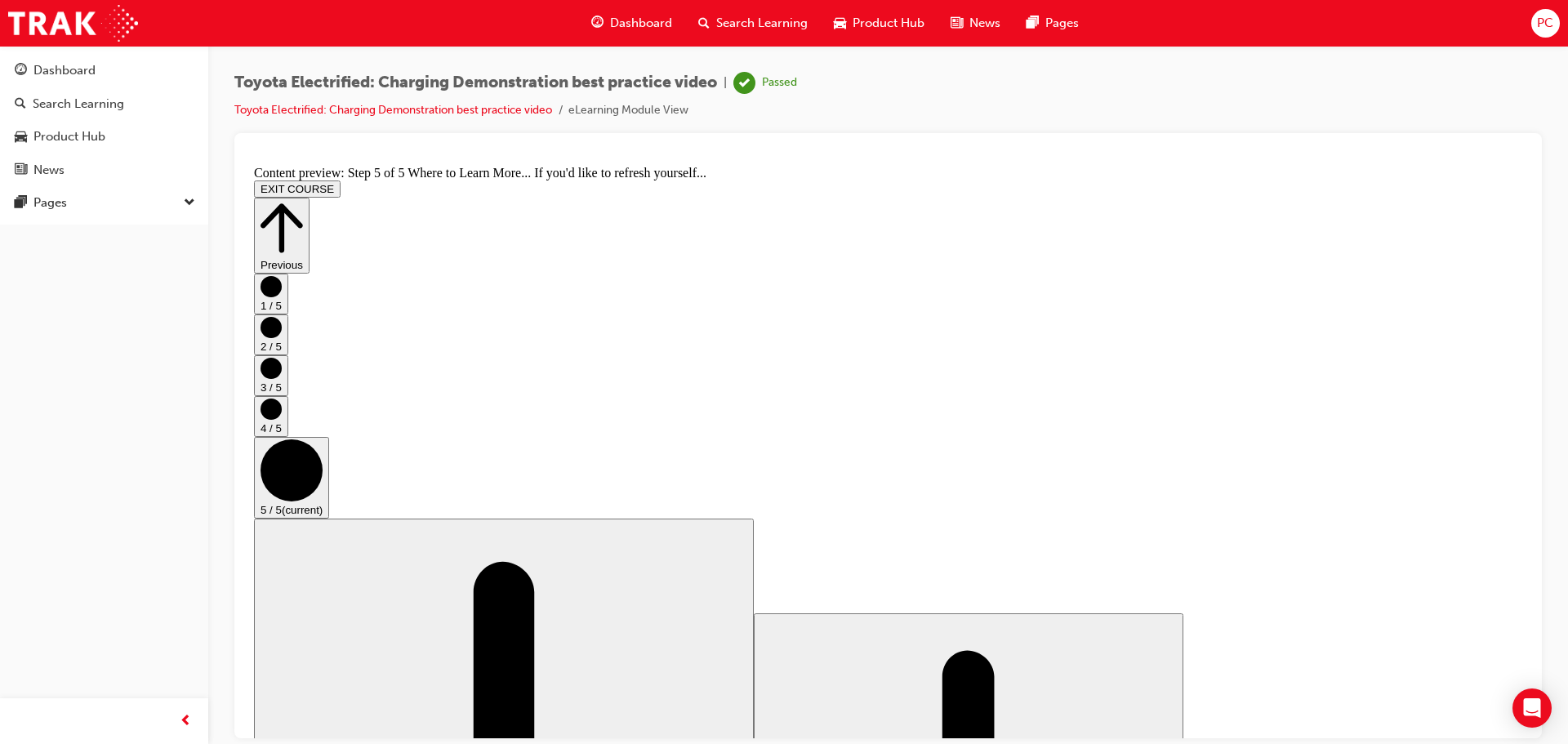
click at [341, 179] on button "EXIT COURSE" at bounding box center [297, 188] width 87 height 17
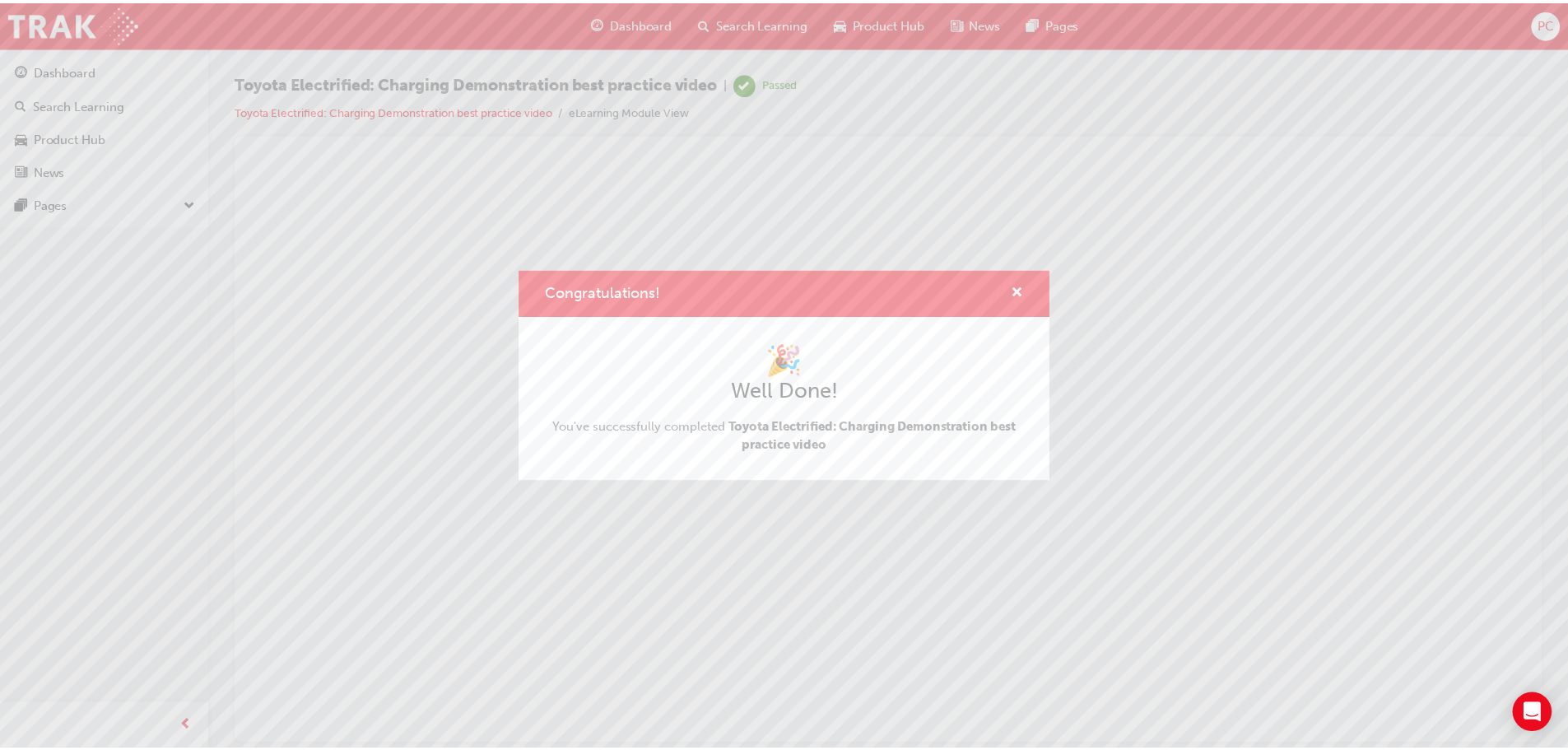
scroll to position [0, 0]
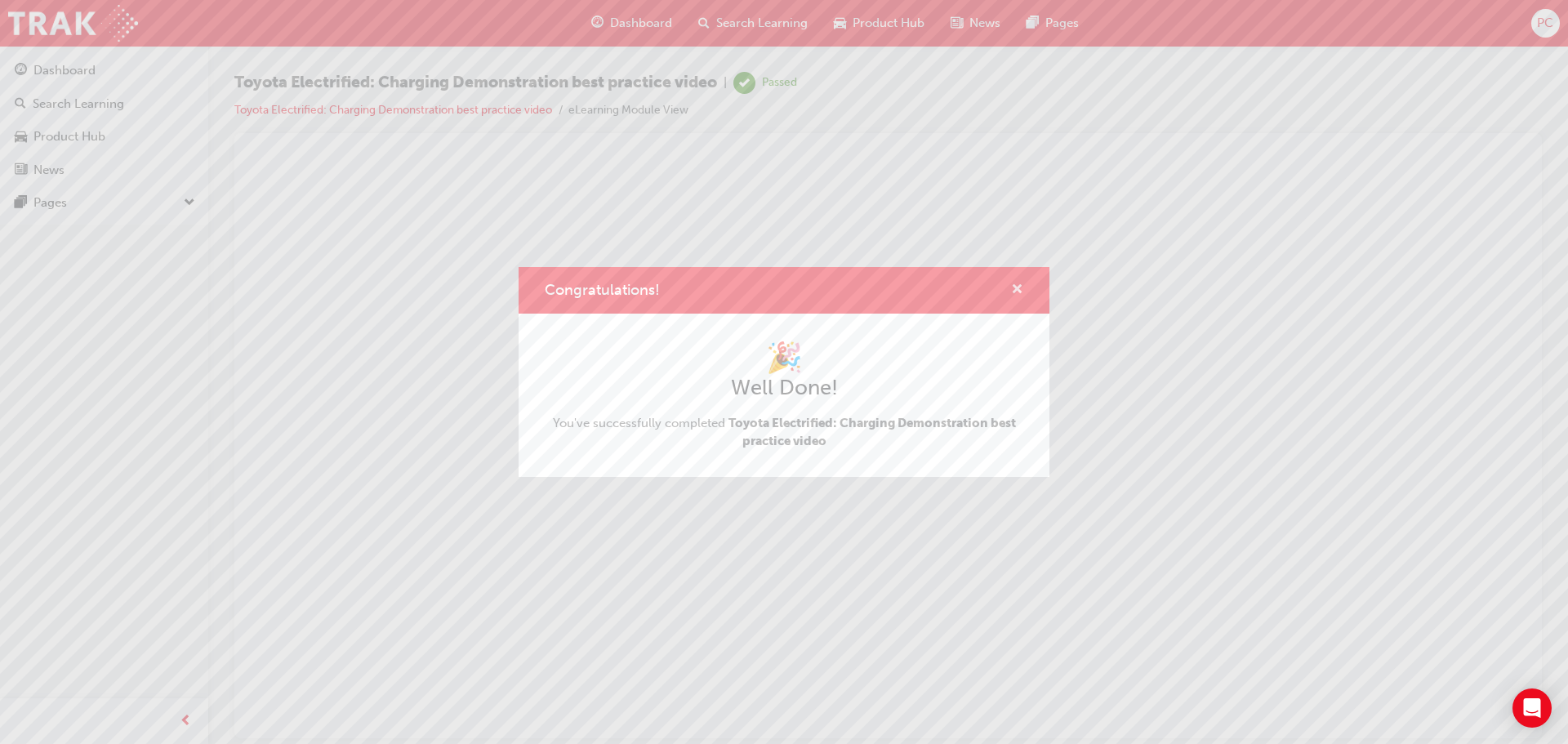
click at [1022, 288] on div "Congratulations!" at bounding box center [784, 290] width 531 height 46
click at [1008, 289] on div "Congratulations!" at bounding box center [1010, 290] width 26 height 21
click at [1014, 289] on span "cross-icon" at bounding box center [1017, 291] width 12 height 15
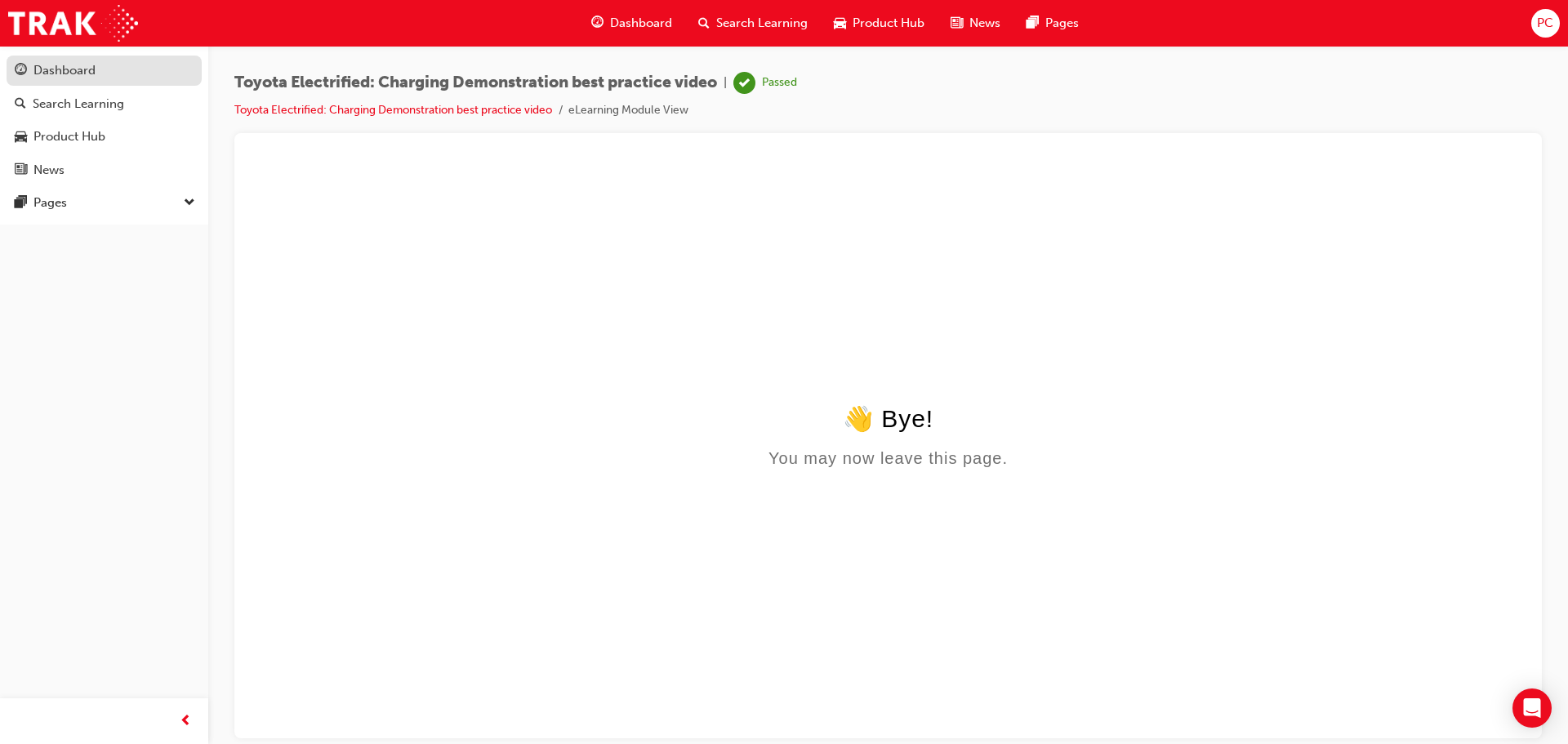
click at [94, 79] on div "Dashboard" at bounding box center [64, 70] width 62 height 19
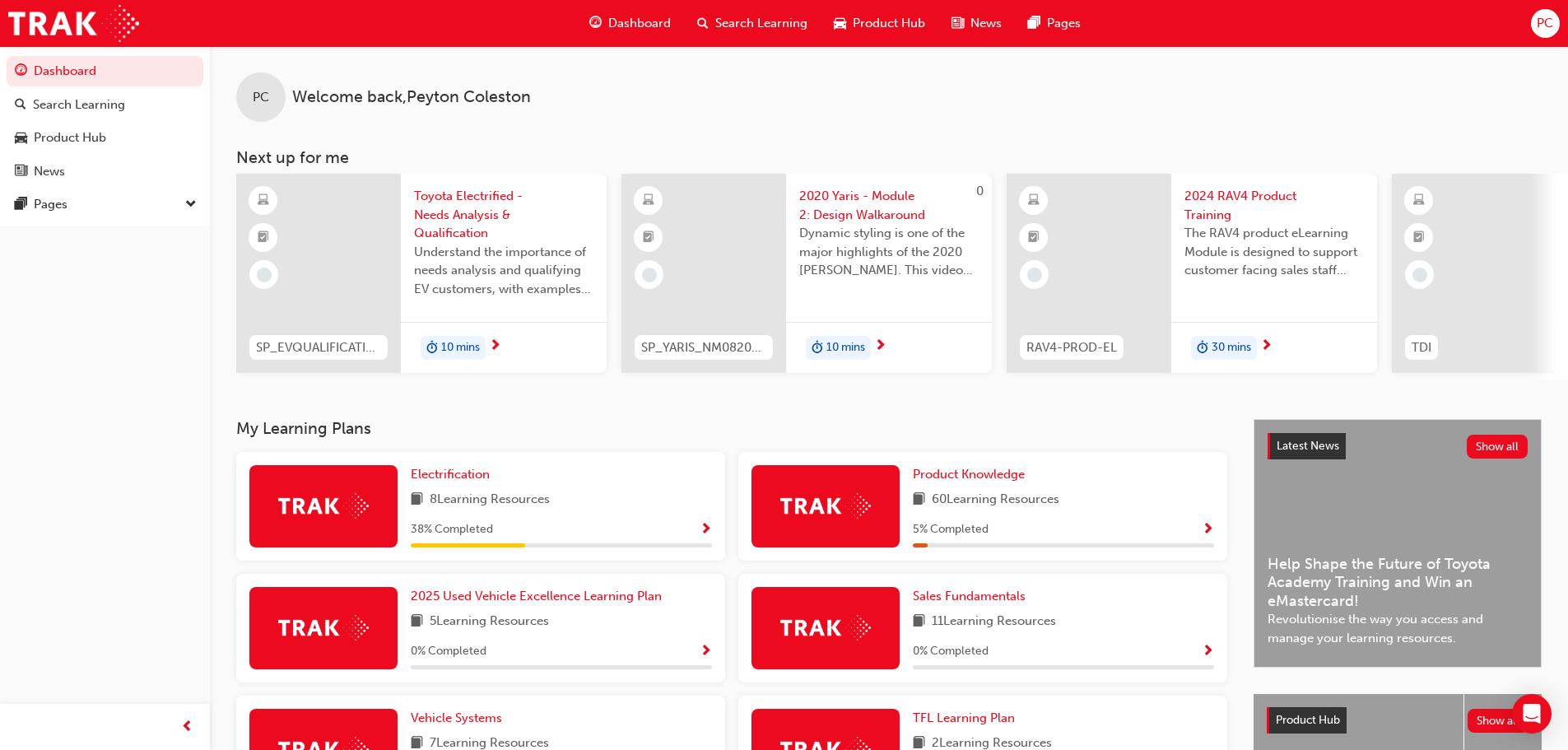
click at [461, 353] on span "10 mins" at bounding box center [461, 348] width 38 height 19
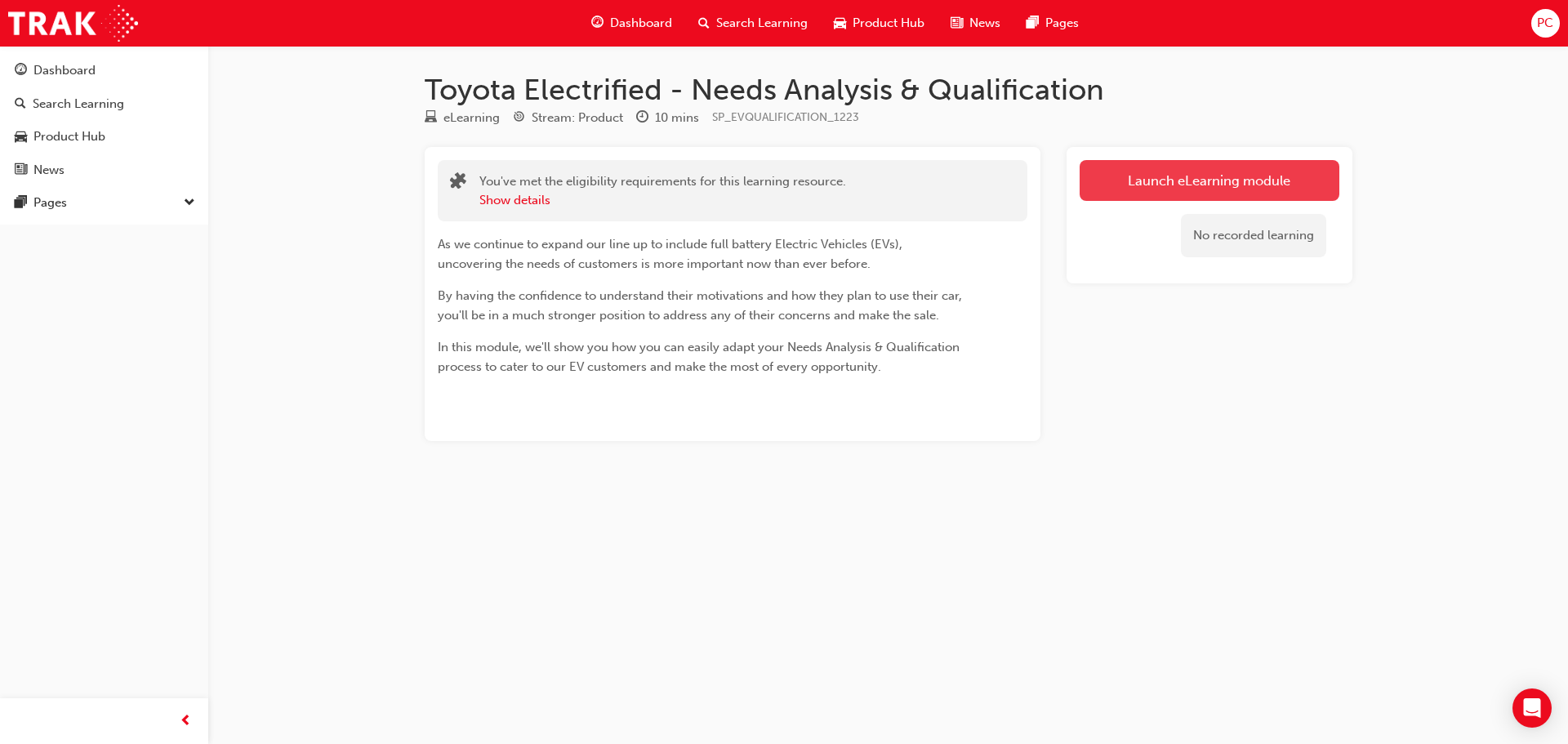
click at [1094, 163] on link "Launch eLearning module" at bounding box center [1209, 180] width 260 height 41
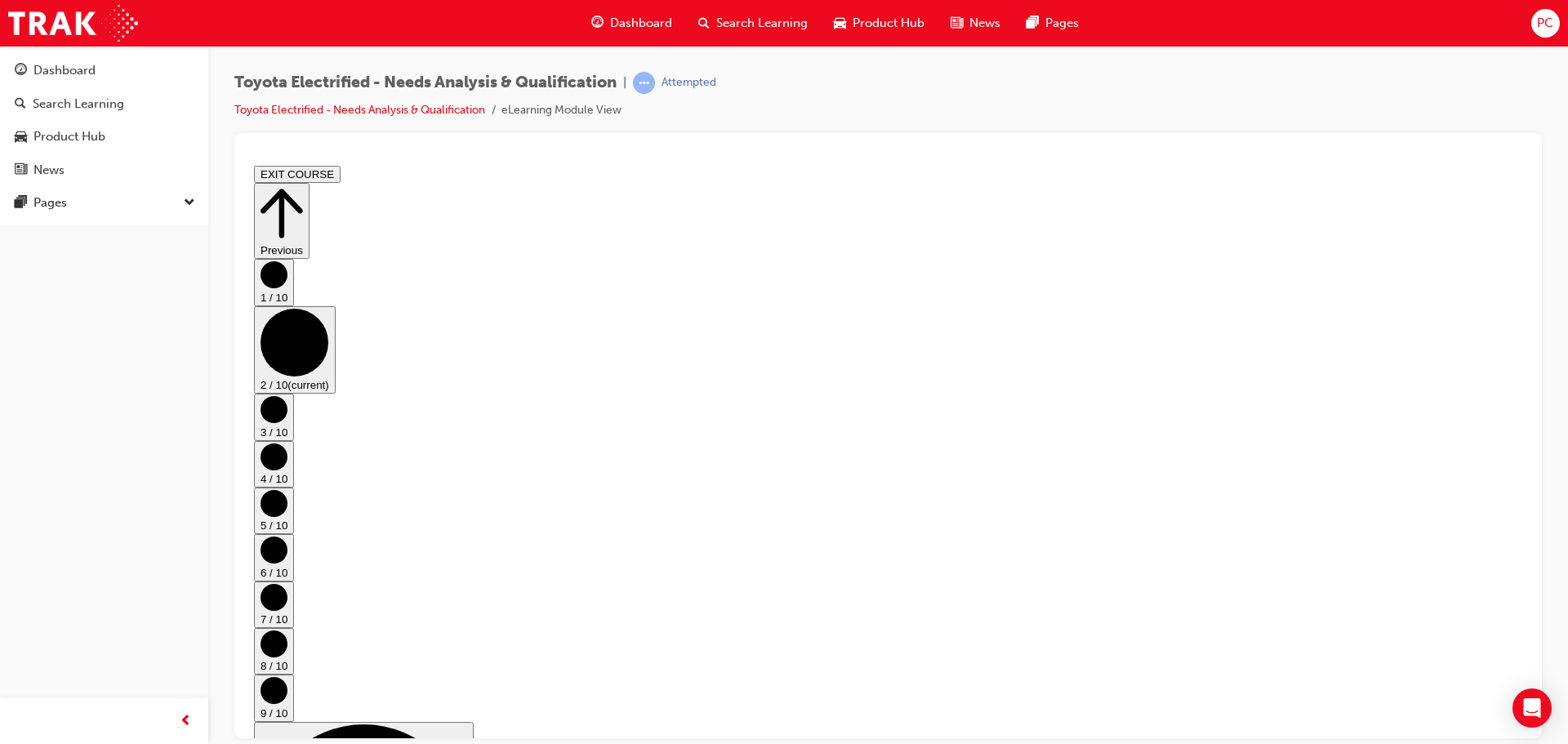
click at [288, 396] on circle "Step controls" at bounding box center [274, 408] width 27 height 27
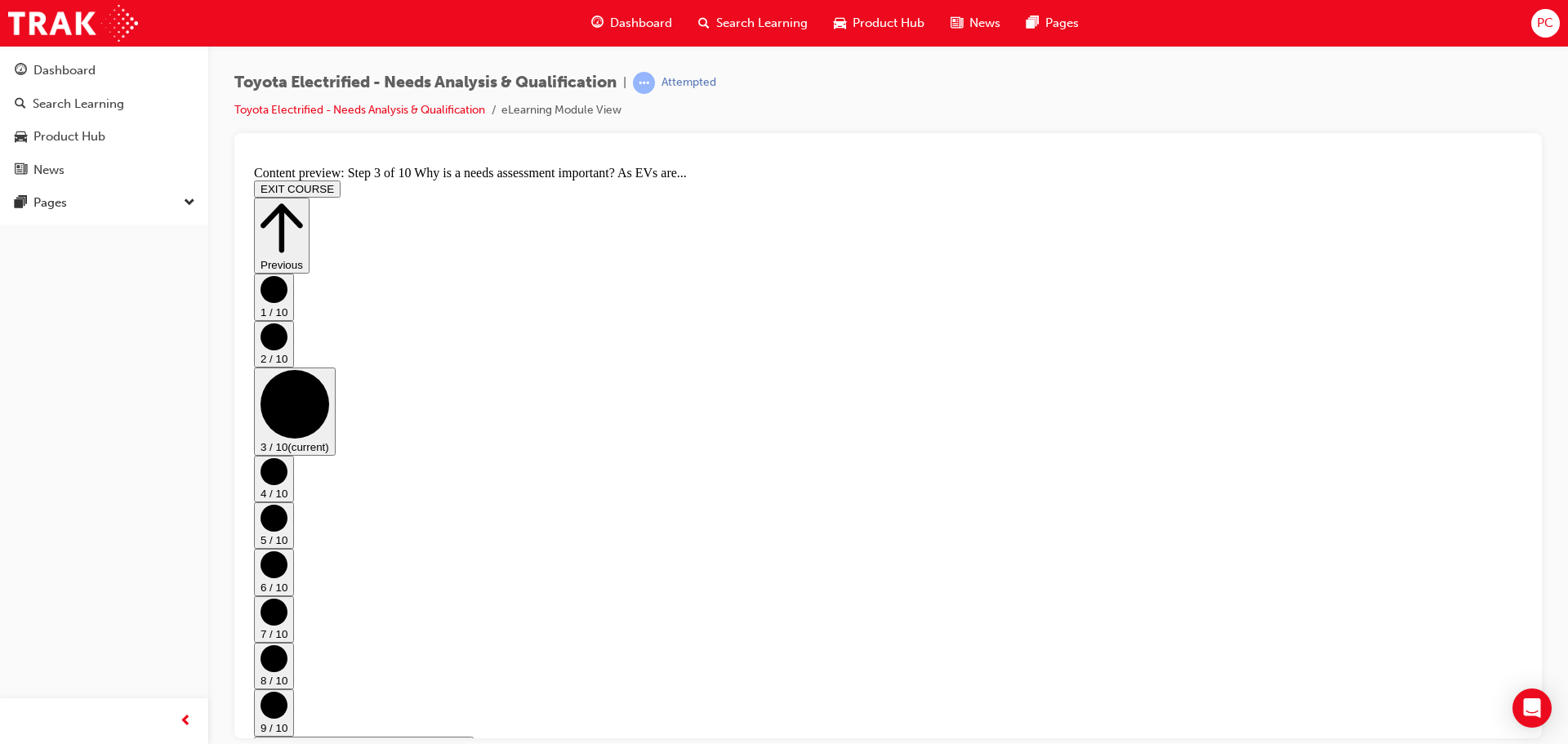
click at [288, 457] on circle "Step controls" at bounding box center [274, 470] width 27 height 27
click at [288, 504] on circle "Step controls" at bounding box center [274, 517] width 27 height 27
click at [288, 551] on circle "Step controls" at bounding box center [274, 564] width 27 height 27
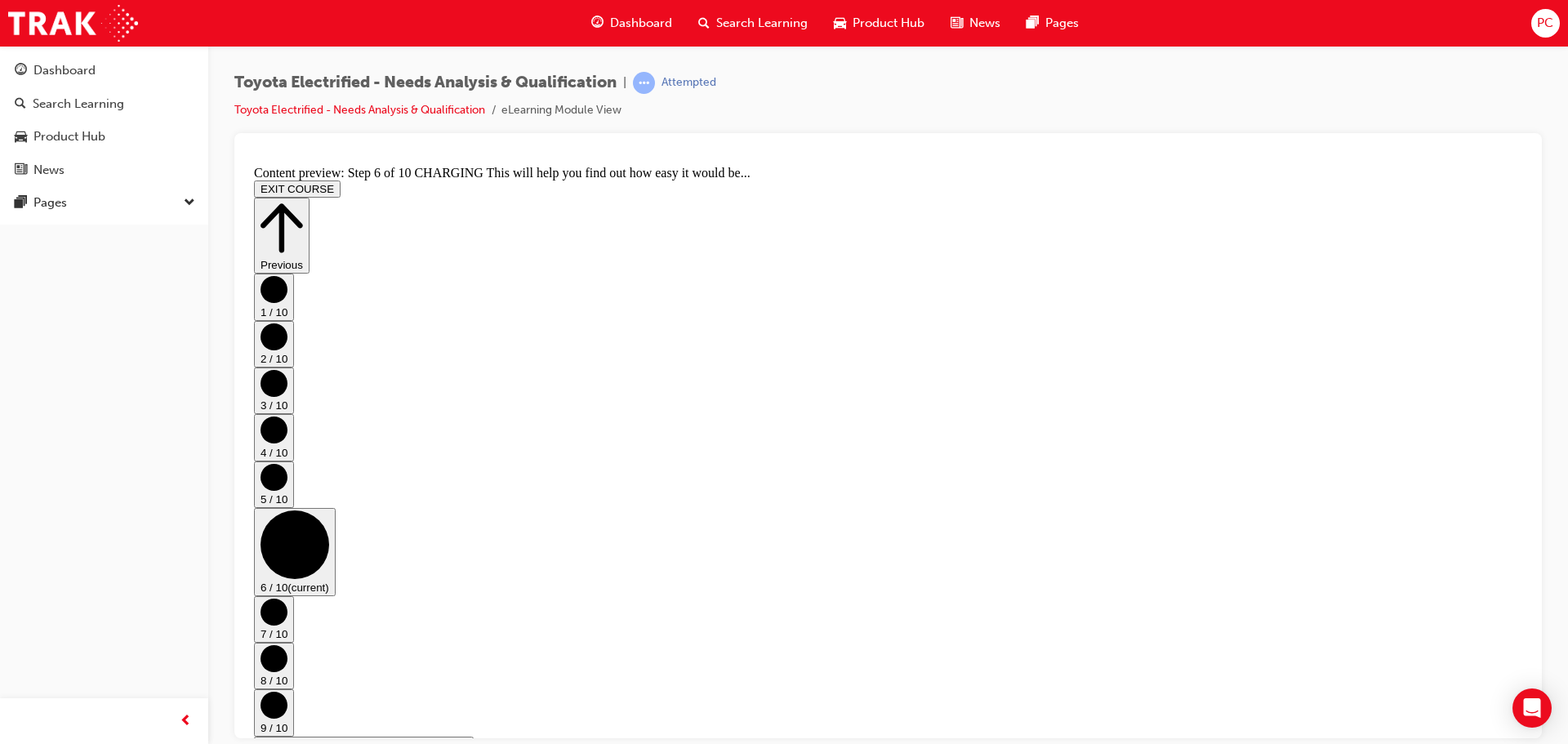
click at [294, 595] on button "7 / 10" at bounding box center [274, 618] width 40 height 46
click at [288, 644] on icon "Step controls" at bounding box center [274, 657] width 27 height 27
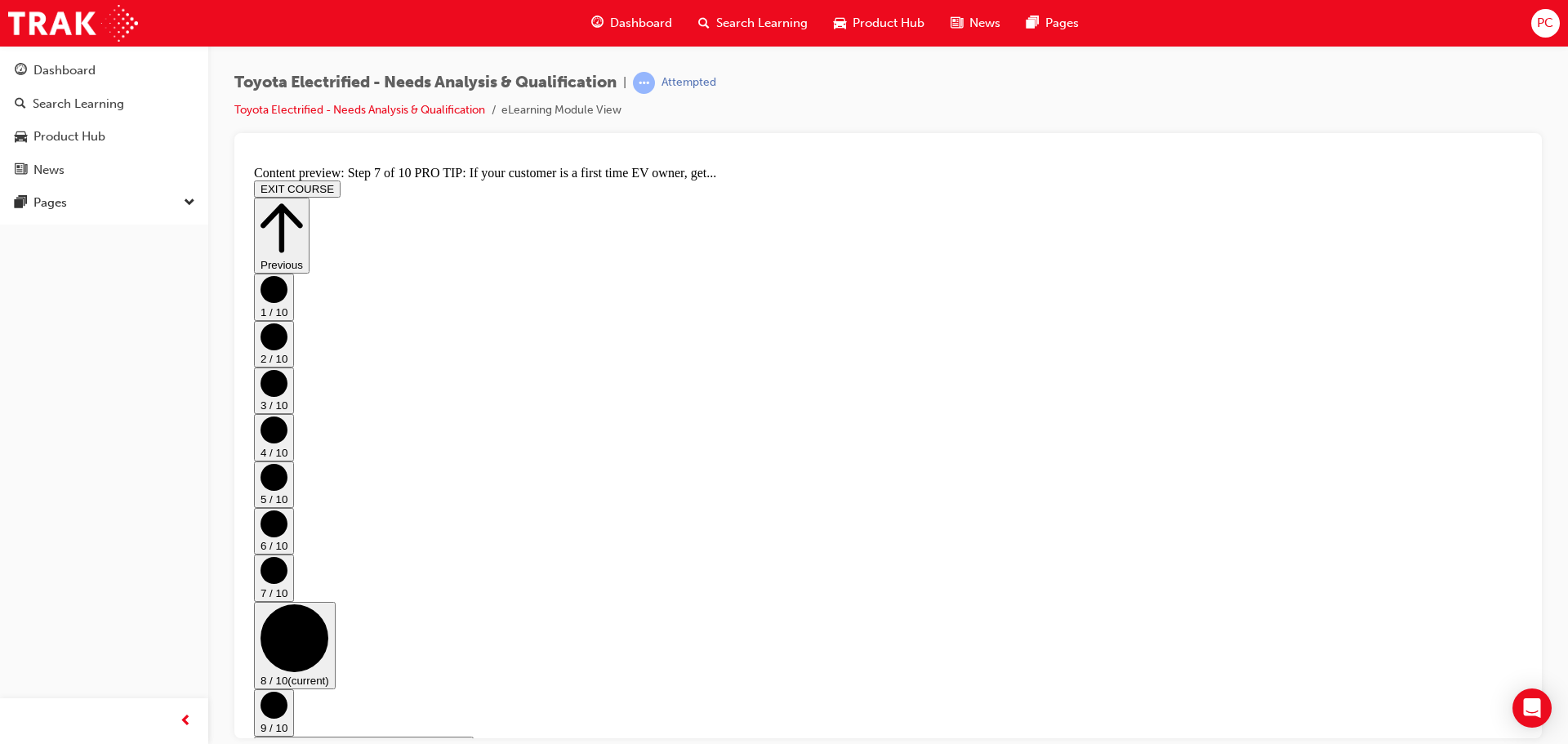
click at [294, 689] on button "9 / 10" at bounding box center [274, 712] width 40 height 46
click at [1498, 551] on div "Previous 1 / 10 2 / 10 3 / 10 4 / 10 5 / 10 6 / 10 7 / 10 8 / 10 9 / 10 (curren…" at bounding box center [888, 754] width 1268 height 1115
click at [1489, 546] on div "1 / 10 2 / 10 3 / 10 4 / 10 5 / 10 6 / 10 7 / 10 8 / 10 9 / 10 (current) 10 / 1…" at bounding box center [888, 618] width 1268 height 689
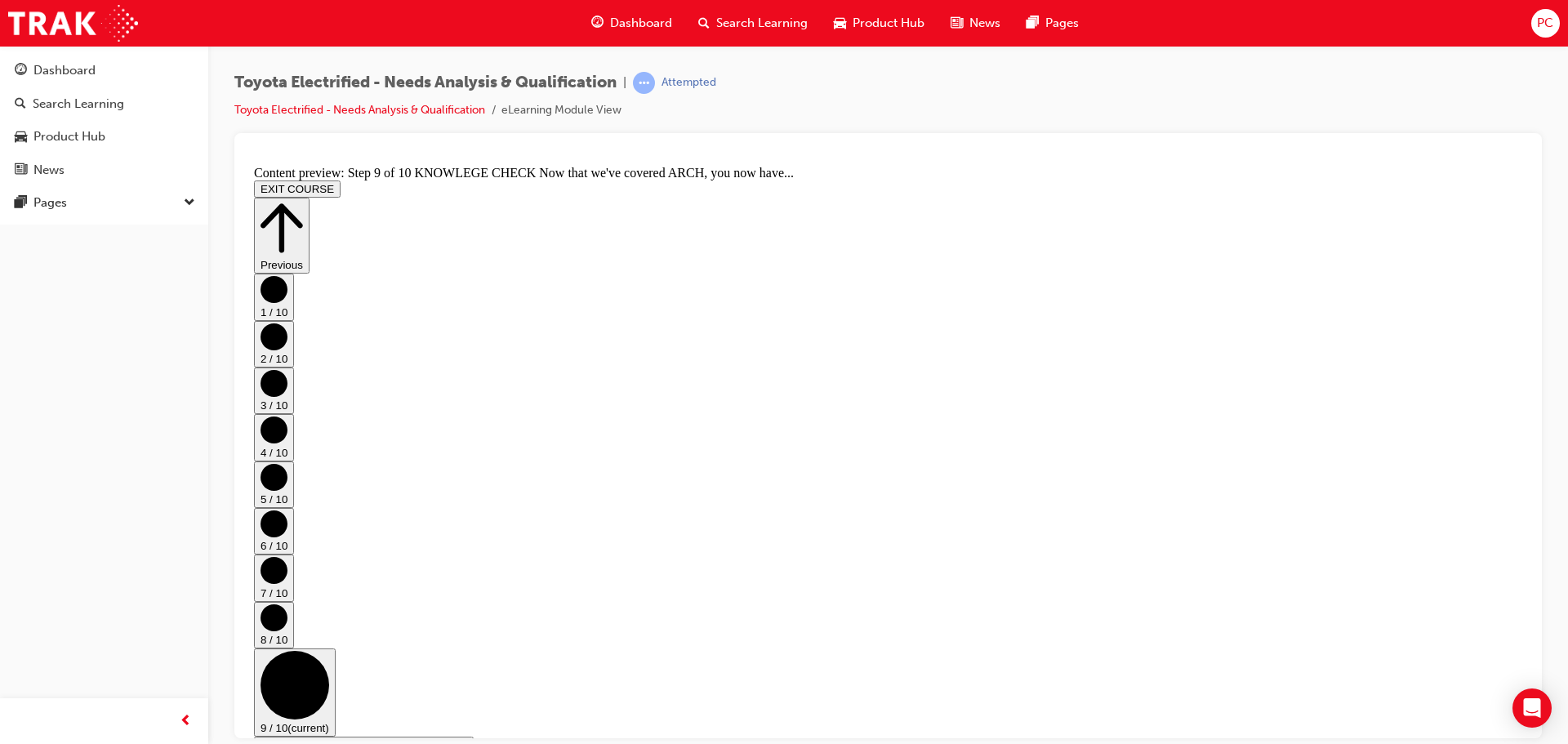
scroll to position [171, 0]
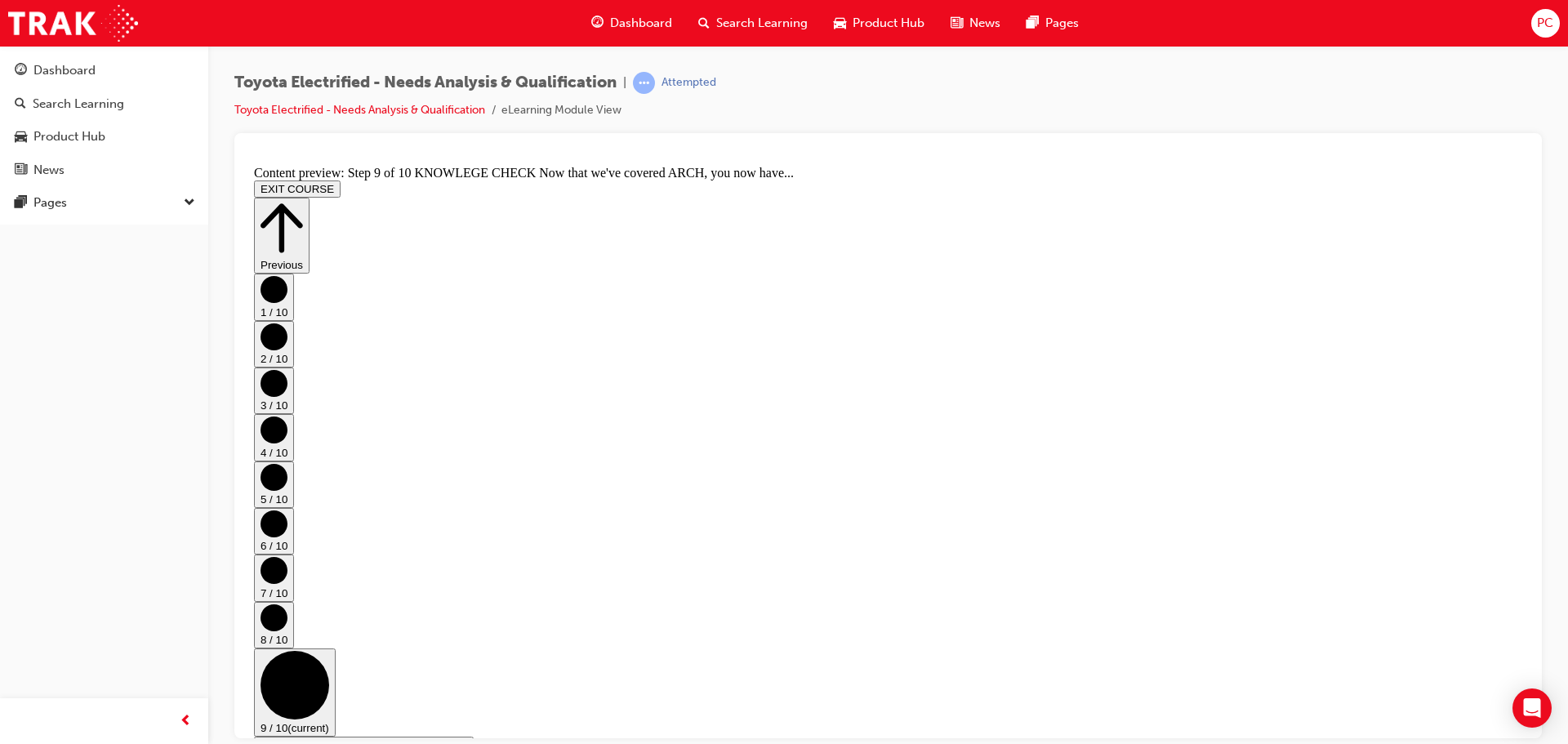
scroll to position [293, 0]
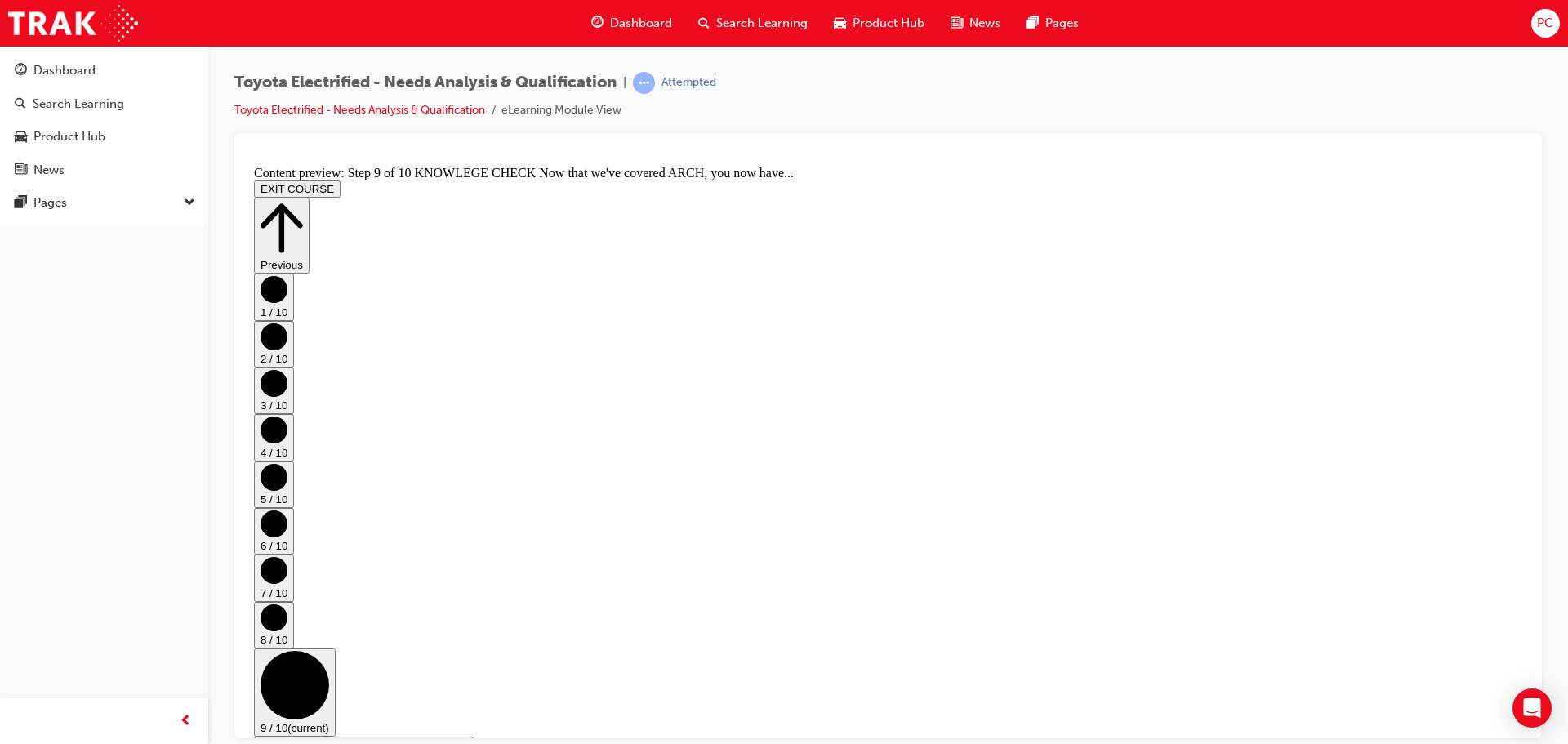
scroll to position [314, 0]
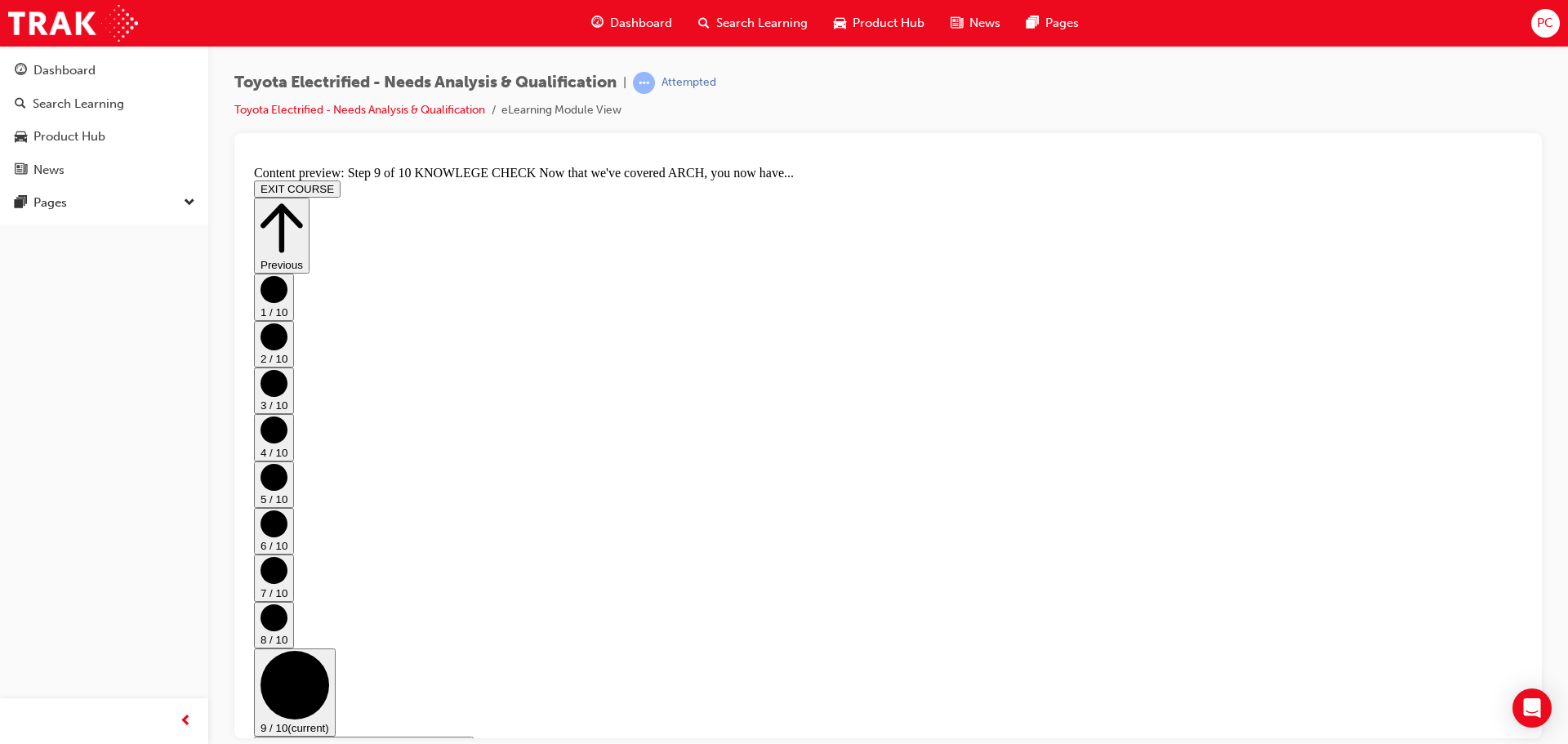
click at [288, 603] on icon "Step controls" at bounding box center [274, 617] width 27 height 27
click at [288, 556] on circle "Step controls" at bounding box center [274, 570] width 27 height 27
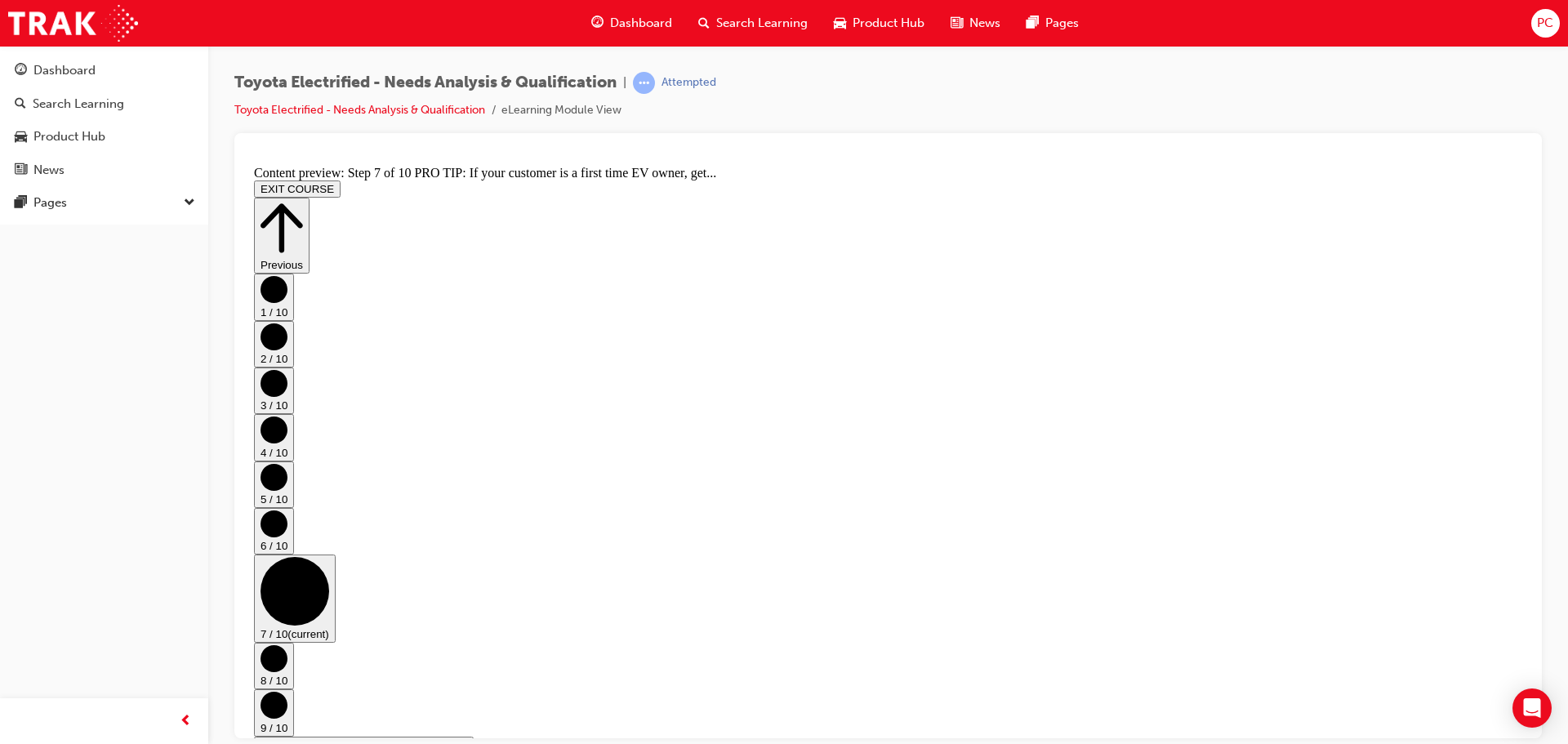
click at [294, 319] on button "1 / 10" at bounding box center [274, 296] width 40 height 46
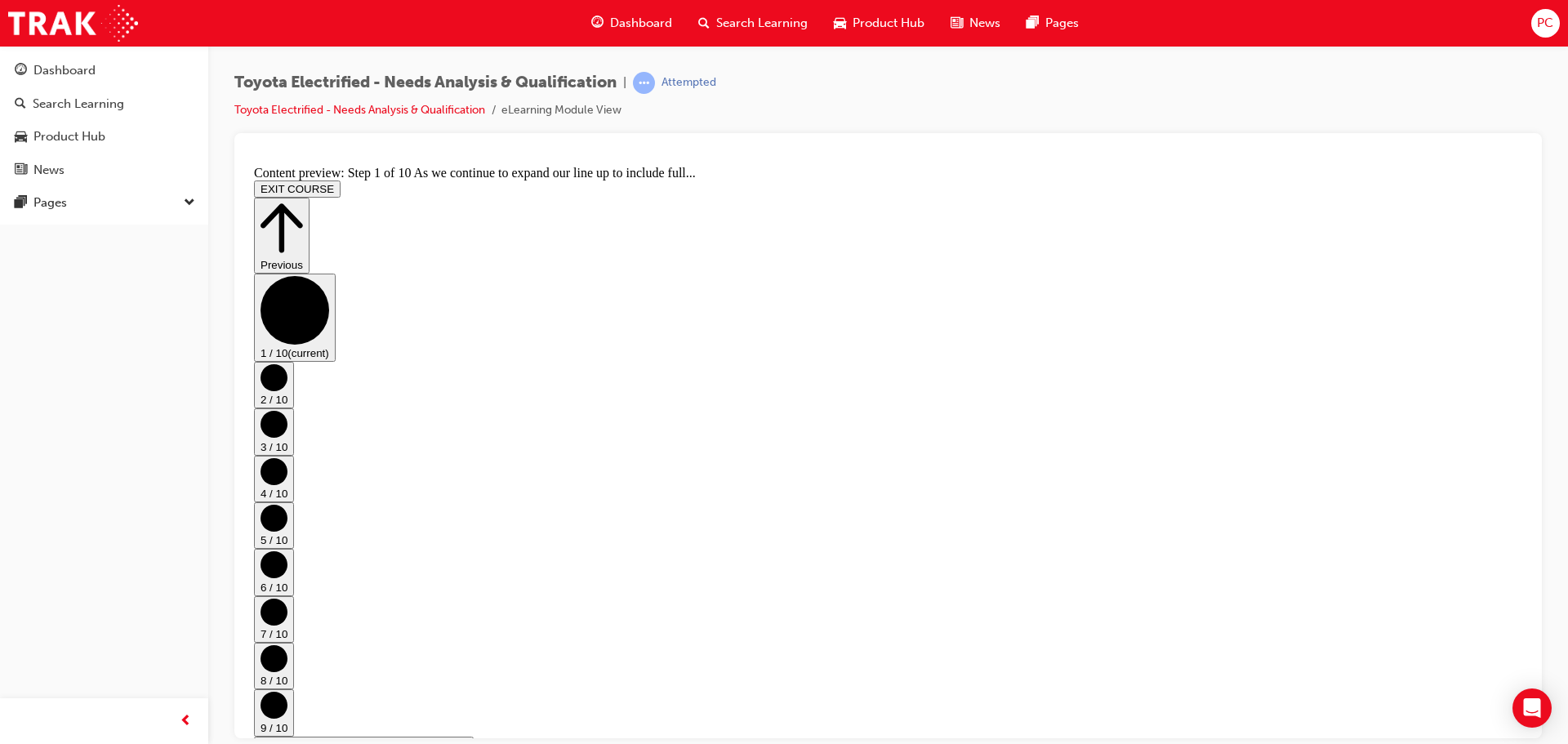
click at [294, 381] on button "2 / 10" at bounding box center [274, 384] width 40 height 46
click at [294, 408] on button "3 / 10" at bounding box center [274, 431] width 40 height 46
click at [288, 457] on circle "Step controls" at bounding box center [274, 470] width 27 height 27
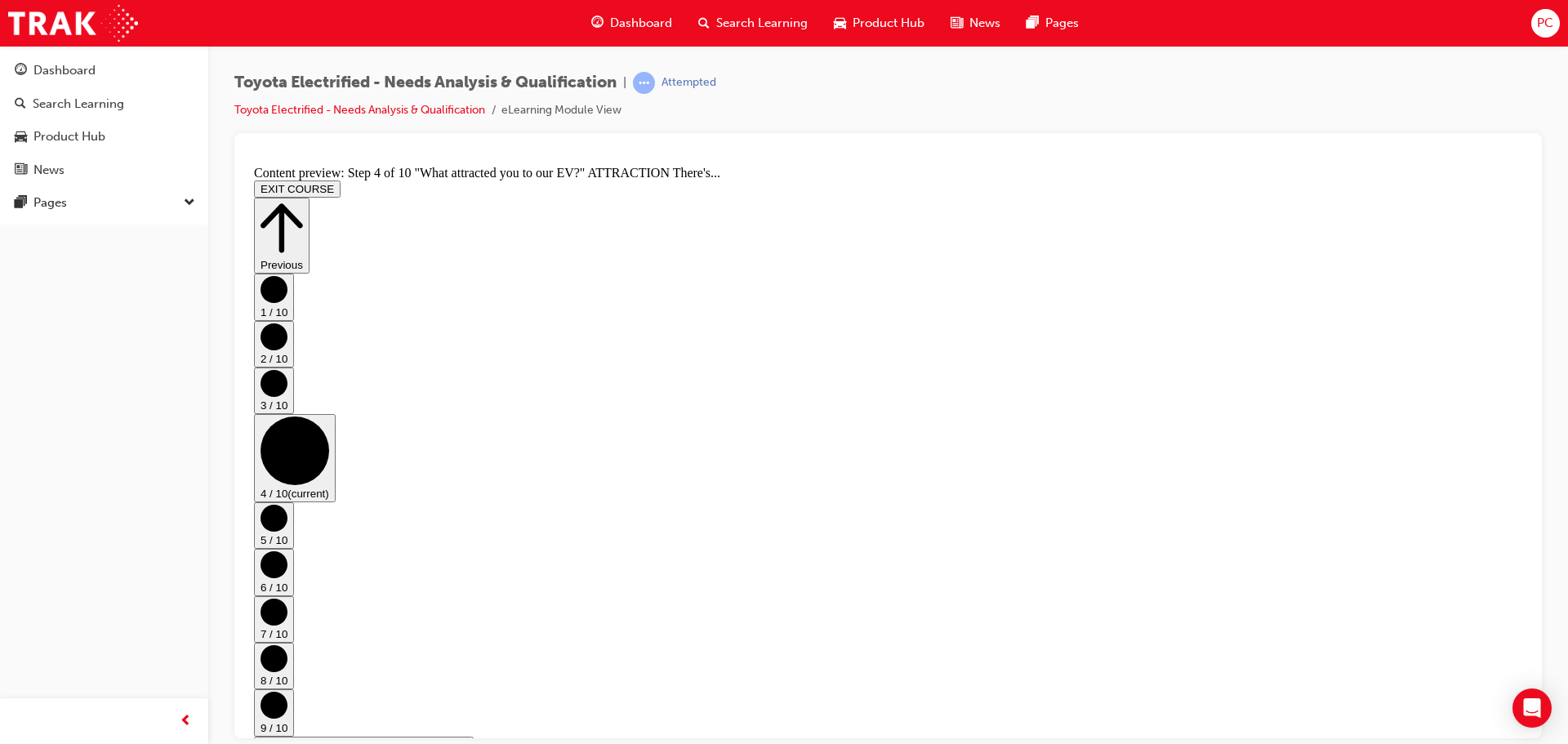
click at [294, 502] on button "5 / 10" at bounding box center [274, 525] width 40 height 46
click at [288, 551] on circle "Step controls" at bounding box center [274, 564] width 27 height 27
click at [288, 598] on circle "Step controls" at bounding box center [274, 611] width 27 height 27
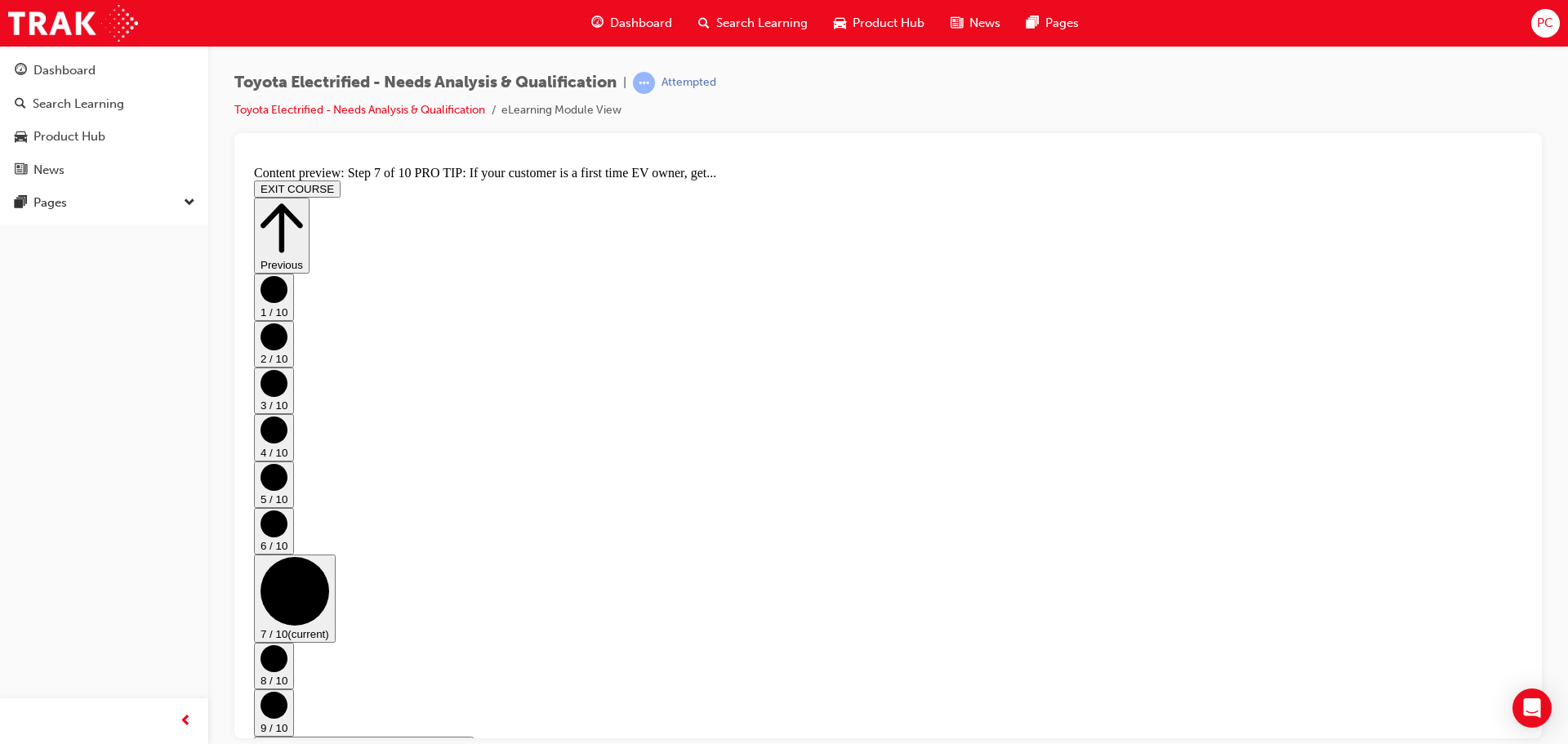
click at [288, 644] on circle "Step controls" at bounding box center [274, 657] width 27 height 27
click at [288, 691] on circle "Step controls" at bounding box center [274, 704] width 27 height 27
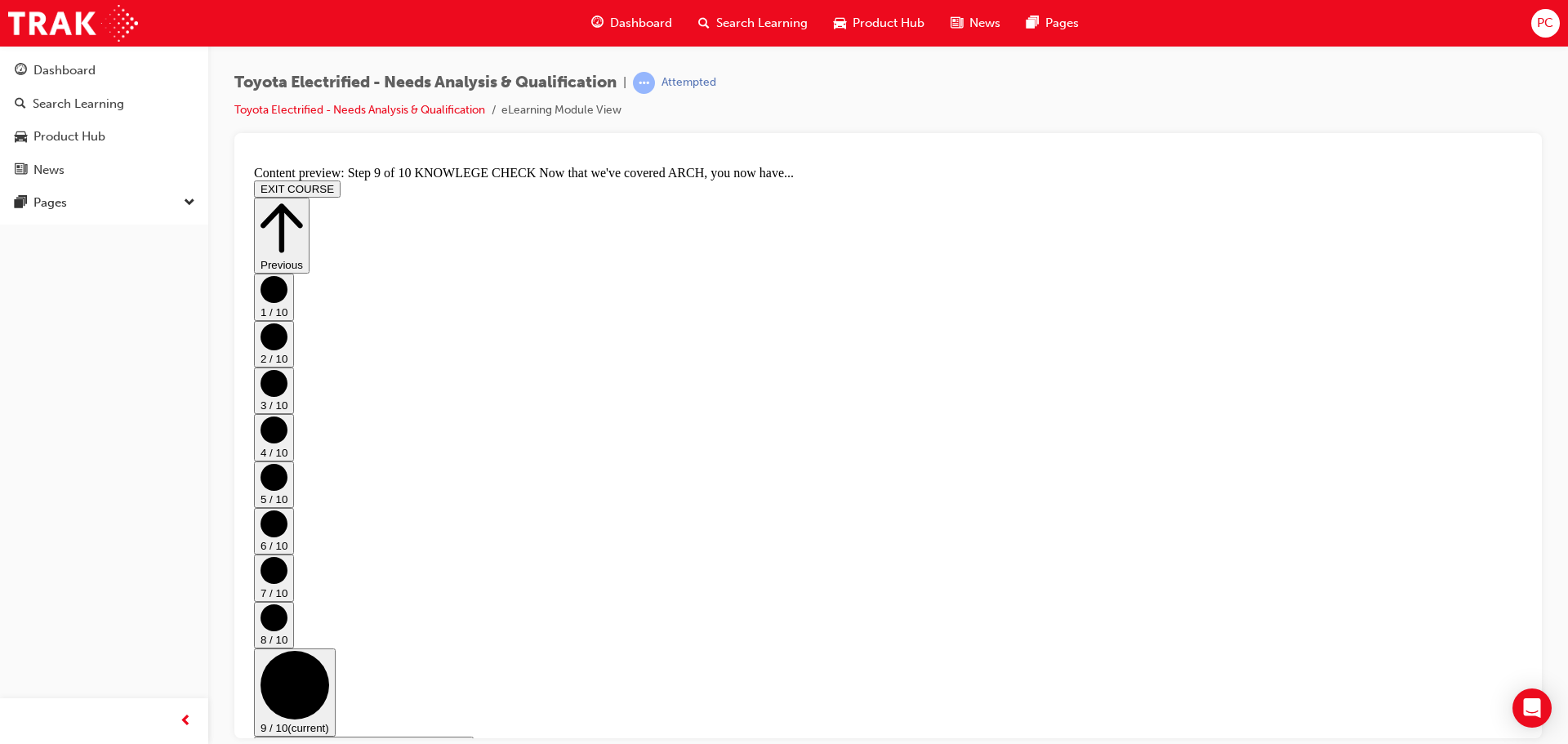
scroll to position [314, 0]
drag, startPoint x: 1054, startPoint y: 675, endPoint x: 1063, endPoint y: 669, distance: 10.8
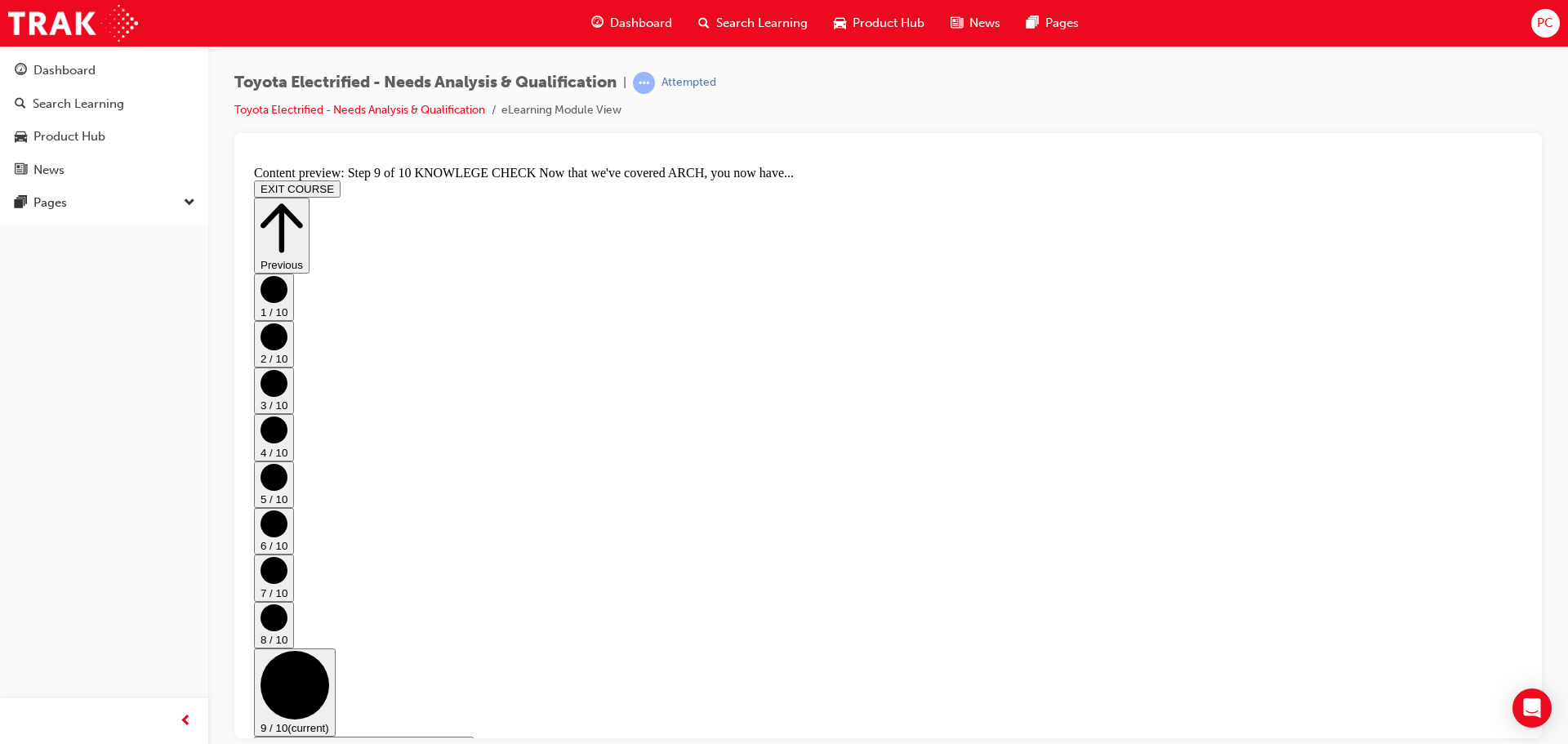
drag, startPoint x: 1487, startPoint y: 539, endPoint x: 1466, endPoint y: 535, distance: 21.4
click at [288, 603] on icon "Step controls" at bounding box center [274, 617] width 27 height 27
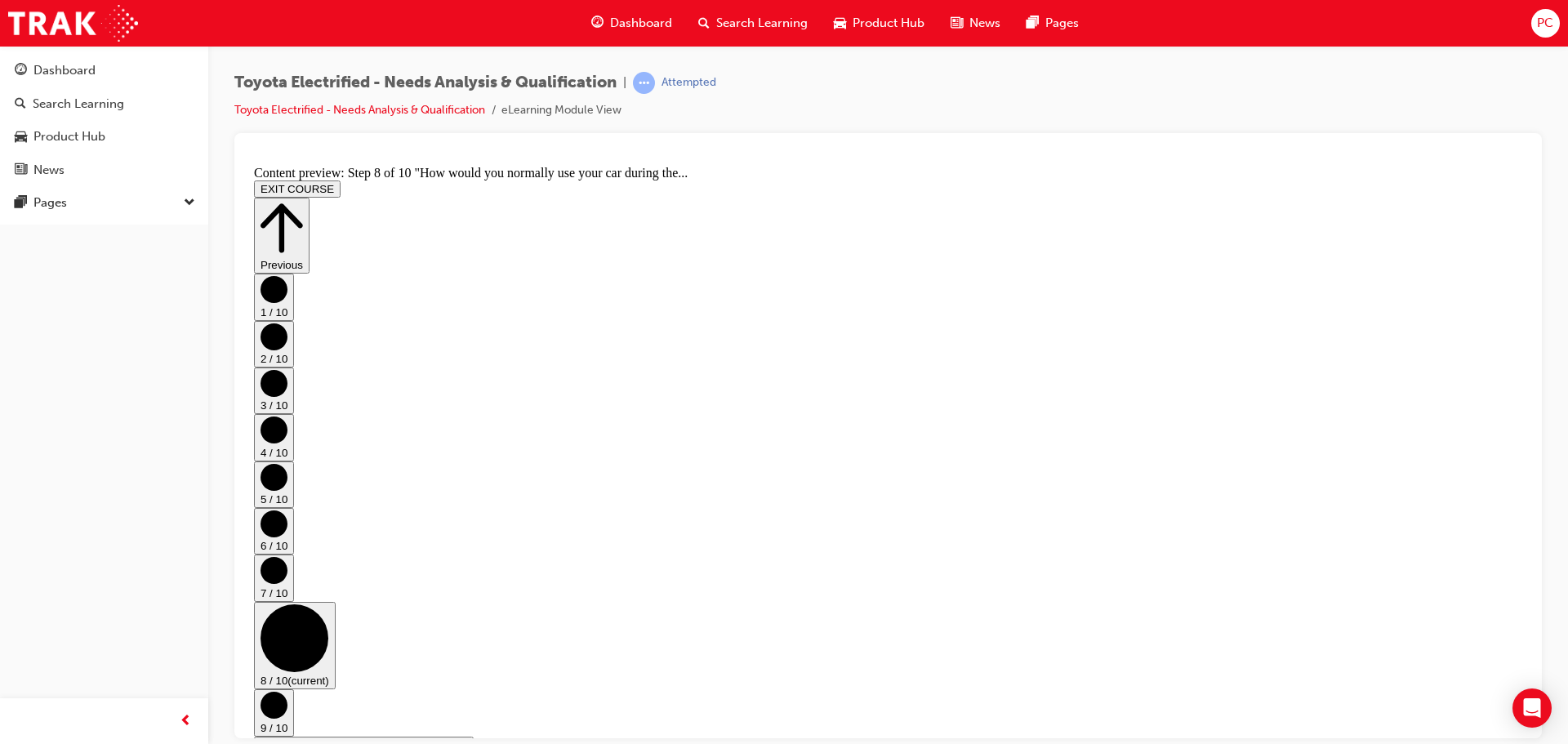
scroll to position [432, 0]
click at [288, 556] on circle "Step controls" at bounding box center [274, 570] width 27 height 27
click at [288, 509] on circle "Step controls" at bounding box center [274, 522] width 27 height 27
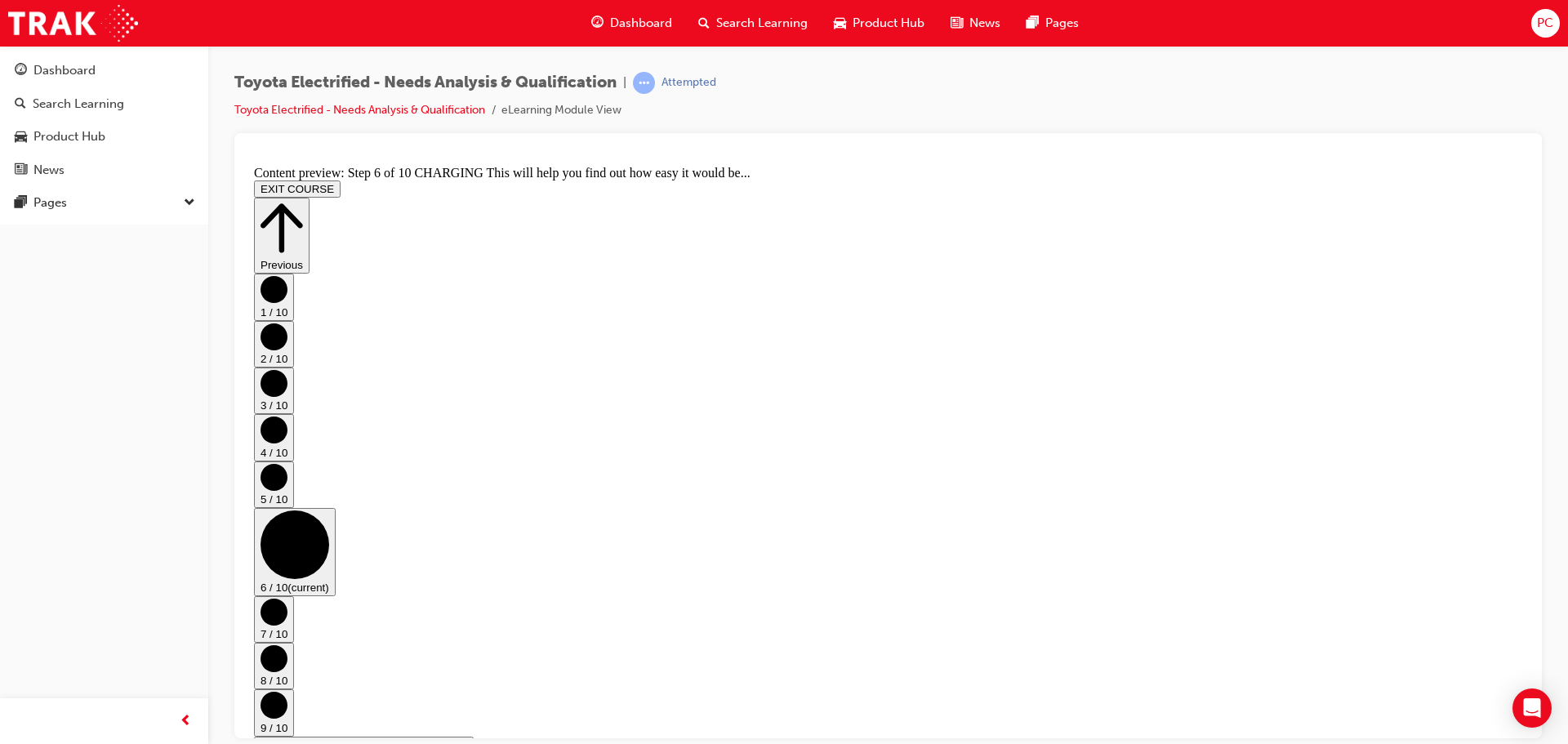
scroll to position [62, 0]
click at [294, 460] on button "5 / 10" at bounding box center [274, 484] width 40 height 46
click at [288, 418] on circle "Step controls" at bounding box center [274, 429] width 27 height 27
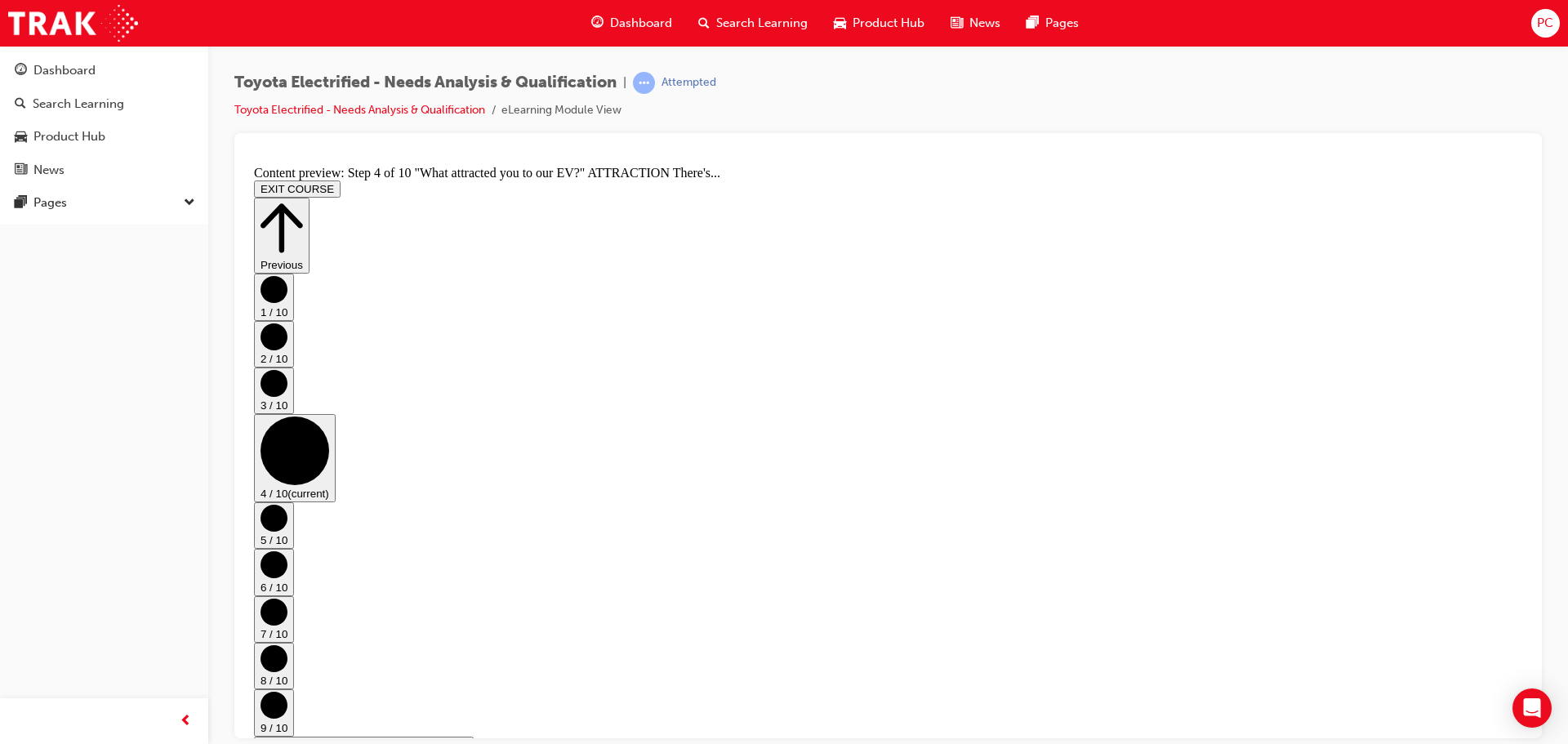
click at [288, 393] on circle "Step controls" at bounding box center [274, 383] width 27 height 27
click at [288, 350] on icon "Step controls" at bounding box center [274, 336] width 27 height 27
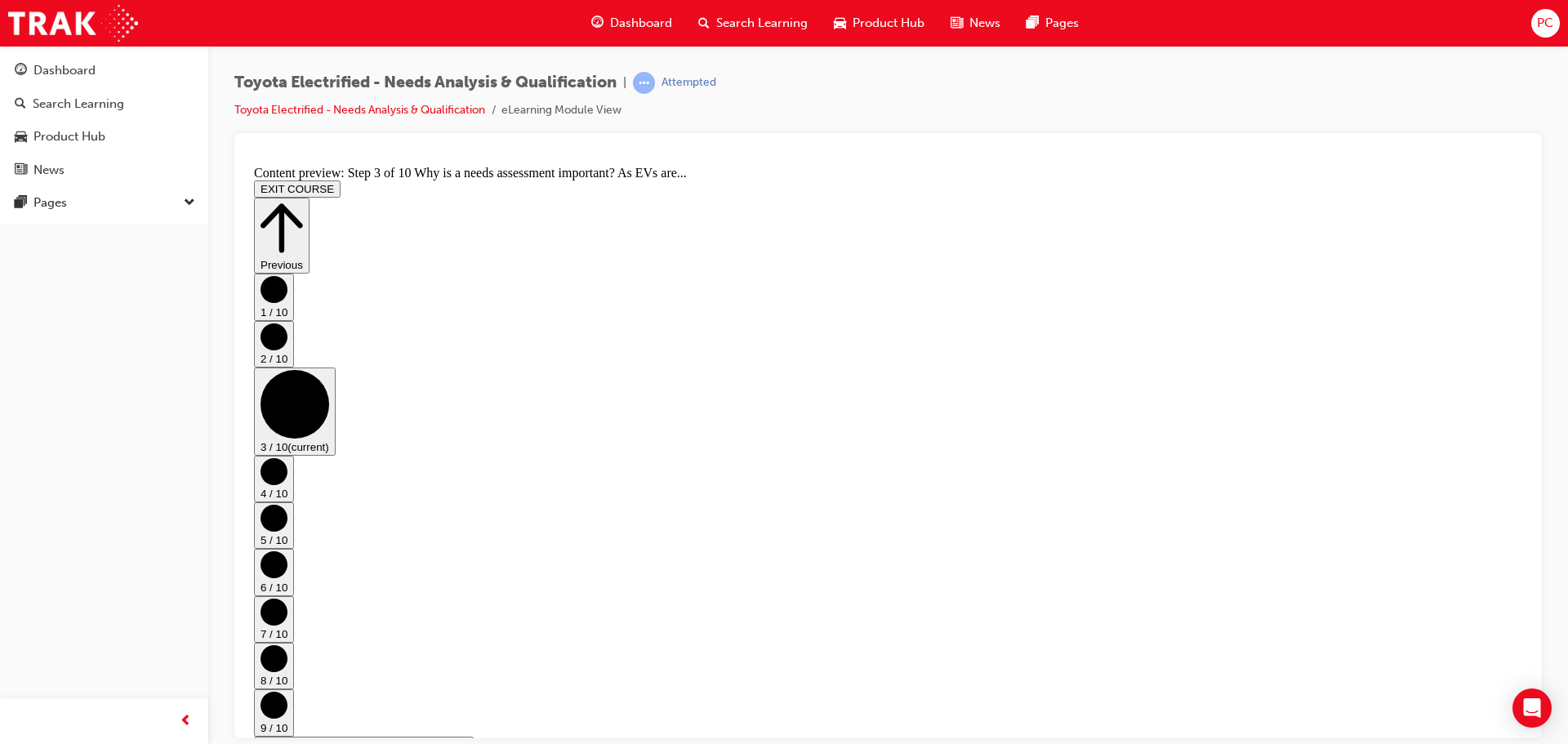
scroll to position [0, 0]
click at [288, 303] on circle "Step controls" at bounding box center [274, 289] width 27 height 27
click at [288, 691] on circle "Step controls" at bounding box center [274, 704] width 27 height 27
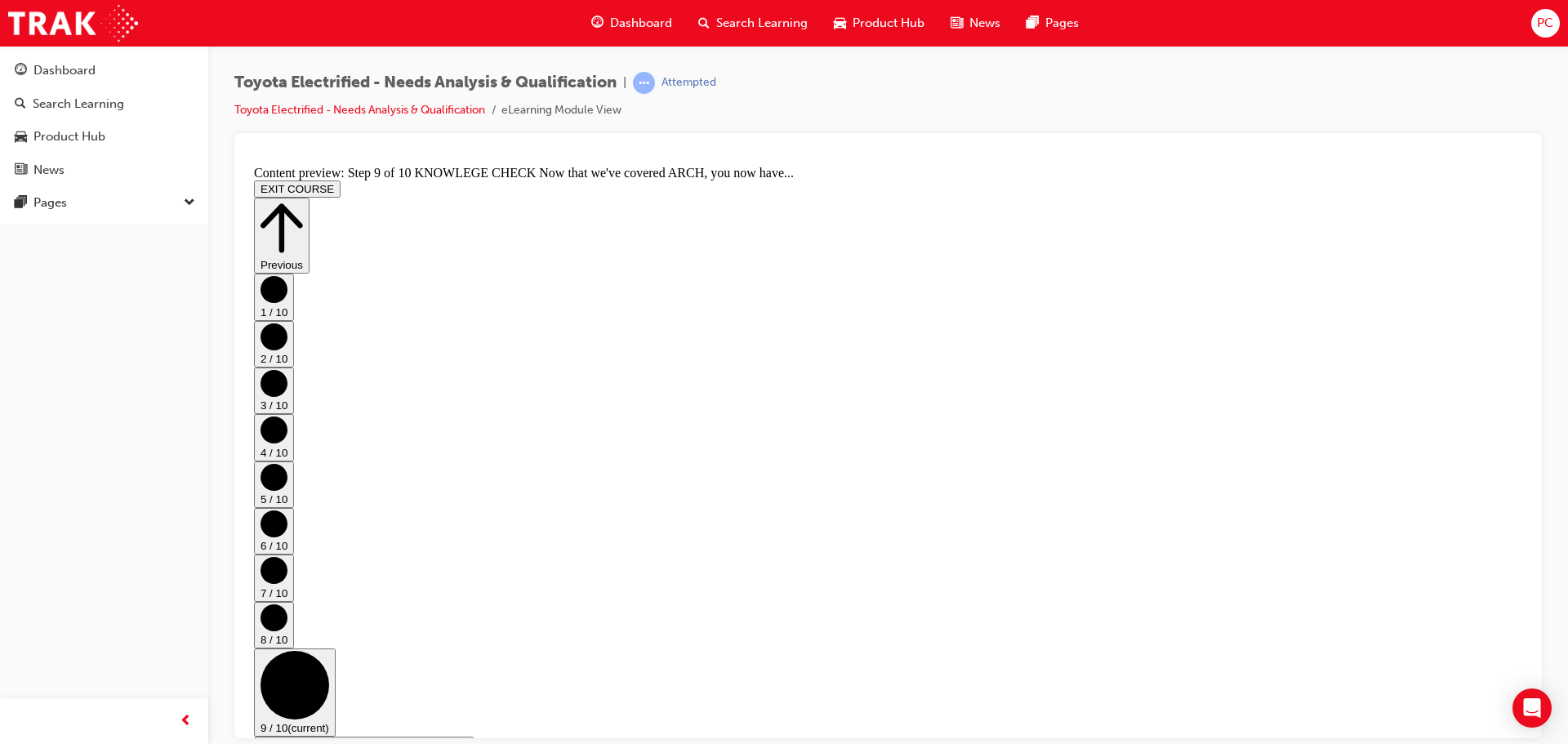
click at [329, 650] on circle "Step controls" at bounding box center [294, 684] width 69 height 69
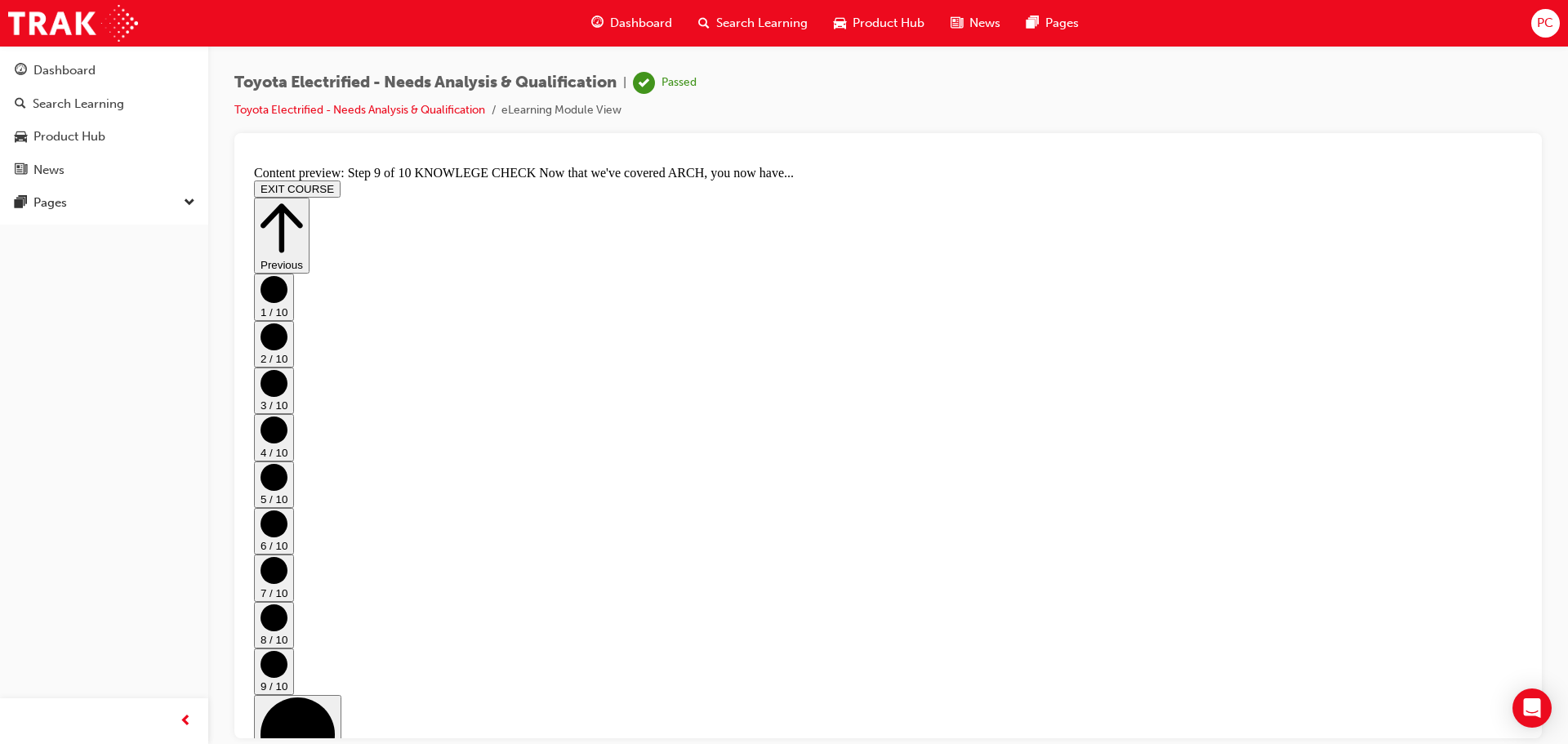
click at [341, 180] on button "EXIT COURSE" at bounding box center [297, 188] width 87 height 17
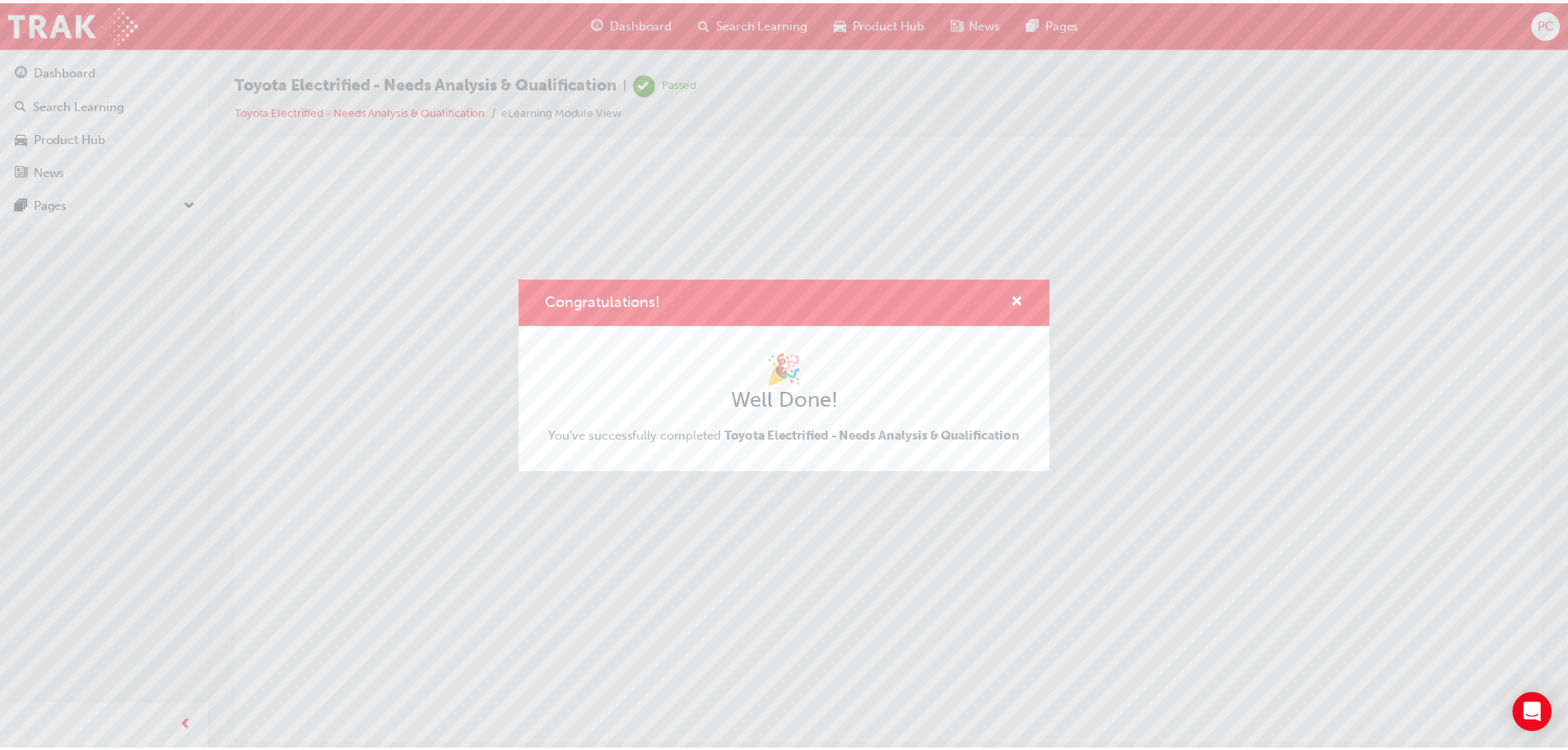
scroll to position [0, 0]
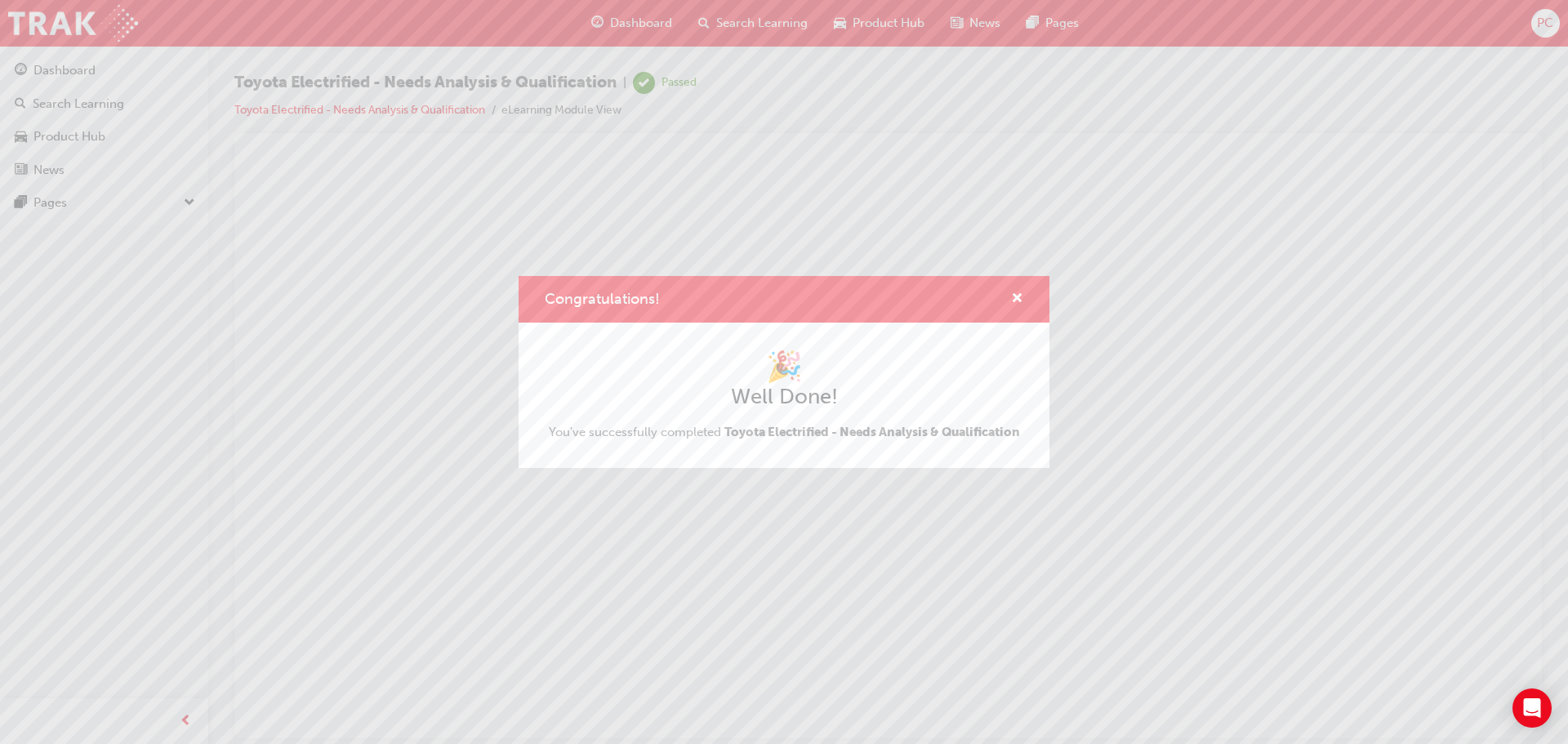
click at [1027, 298] on div "Congratulations!" at bounding box center [784, 299] width 531 height 46
click at [1027, 298] on div "Congratulations!" at bounding box center [784, 299] width 531 height 46
click at [1022, 301] on span "cross-icon" at bounding box center [1017, 300] width 12 height 15
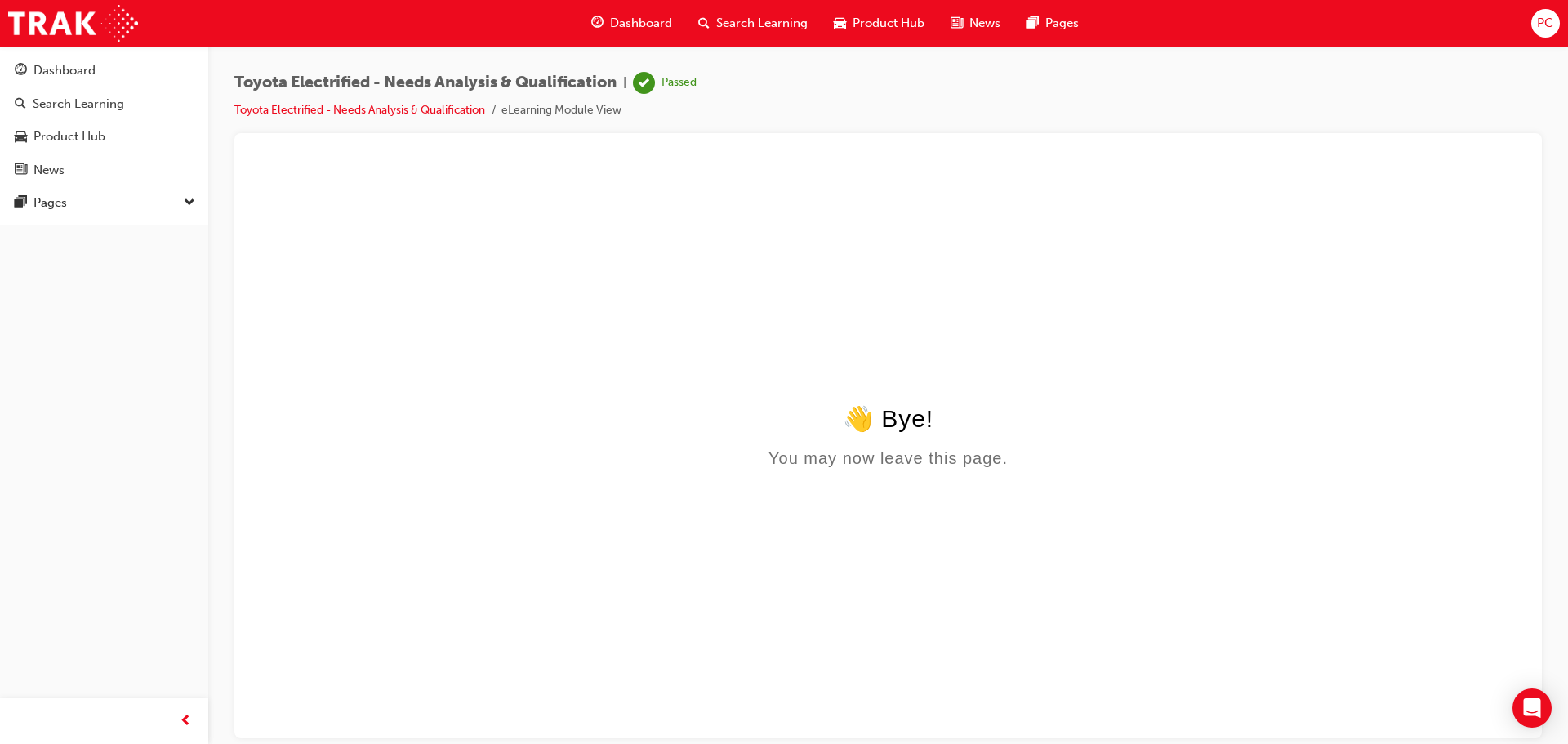
drag, startPoint x: 979, startPoint y: 327, endPoint x: 969, endPoint y: 403, distance: 76.7
click at [169, 111] on div "Search Learning" at bounding box center [104, 104] width 179 height 21
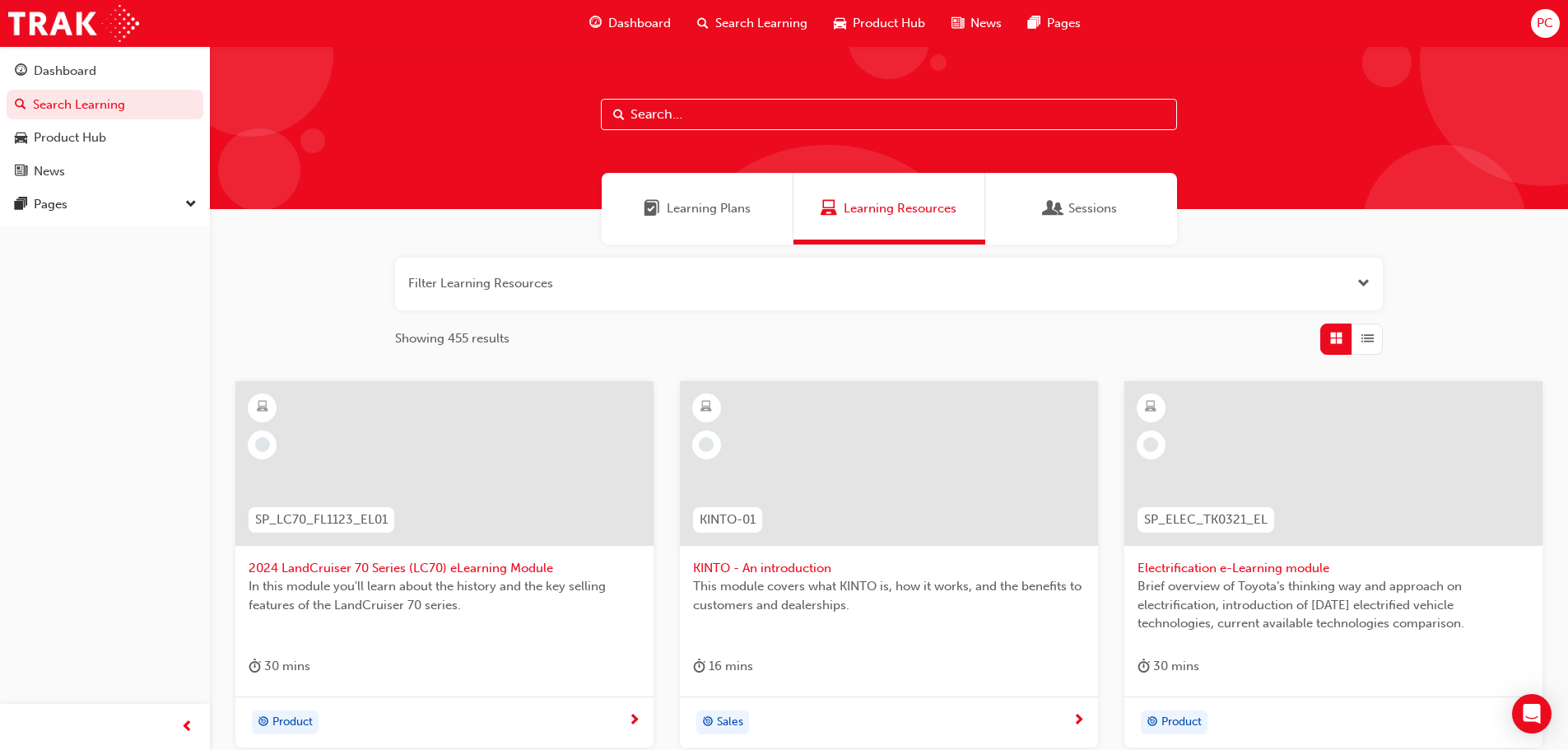
click at [753, 24] on span "Search Learning" at bounding box center [762, 23] width 92 height 19
click at [102, 103] on link "Search Learning" at bounding box center [105, 105] width 197 height 31
click at [82, 78] on div "Dashboard" at bounding box center [65, 71] width 62 height 19
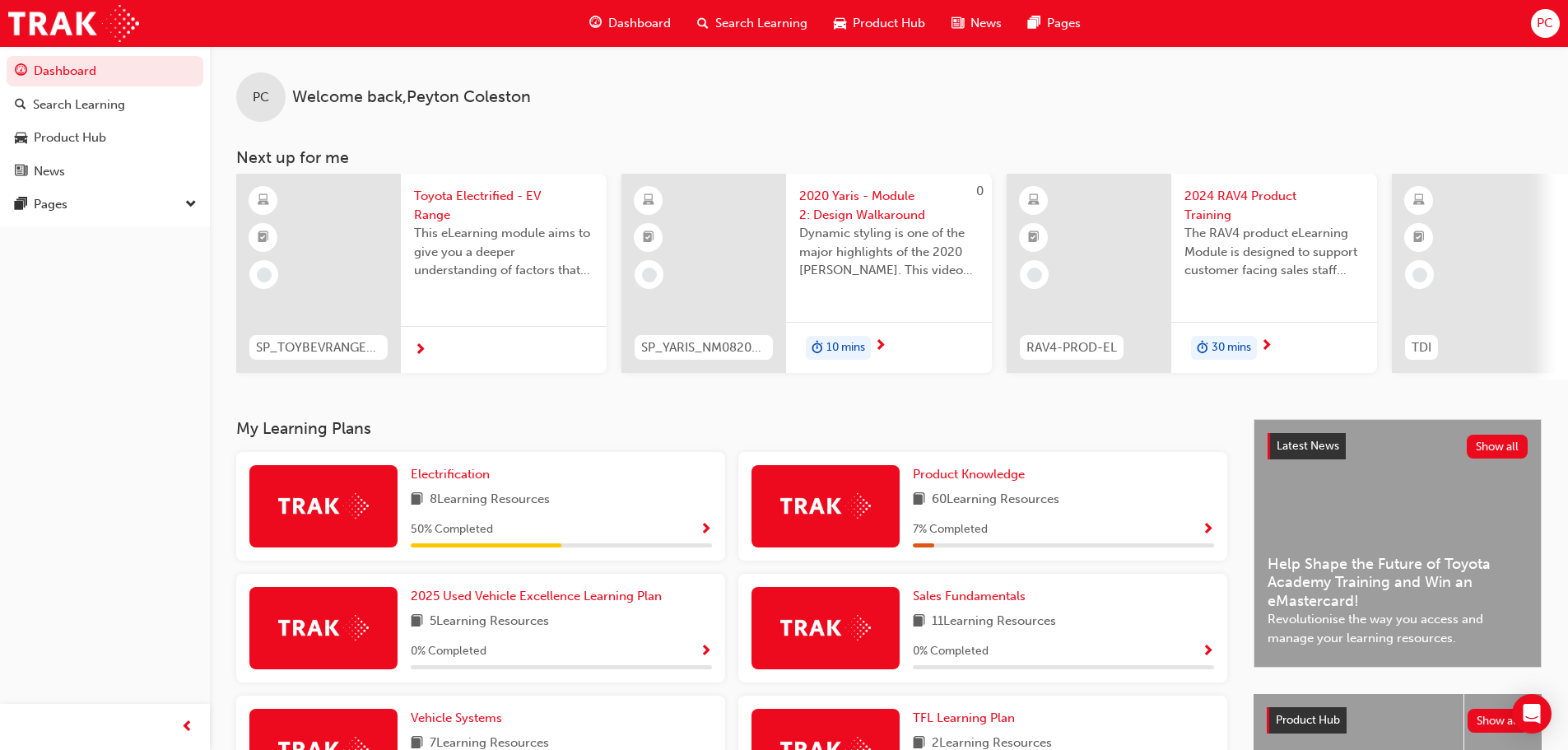
click at [707, 528] on span "Show Progress" at bounding box center [706, 530] width 12 height 15
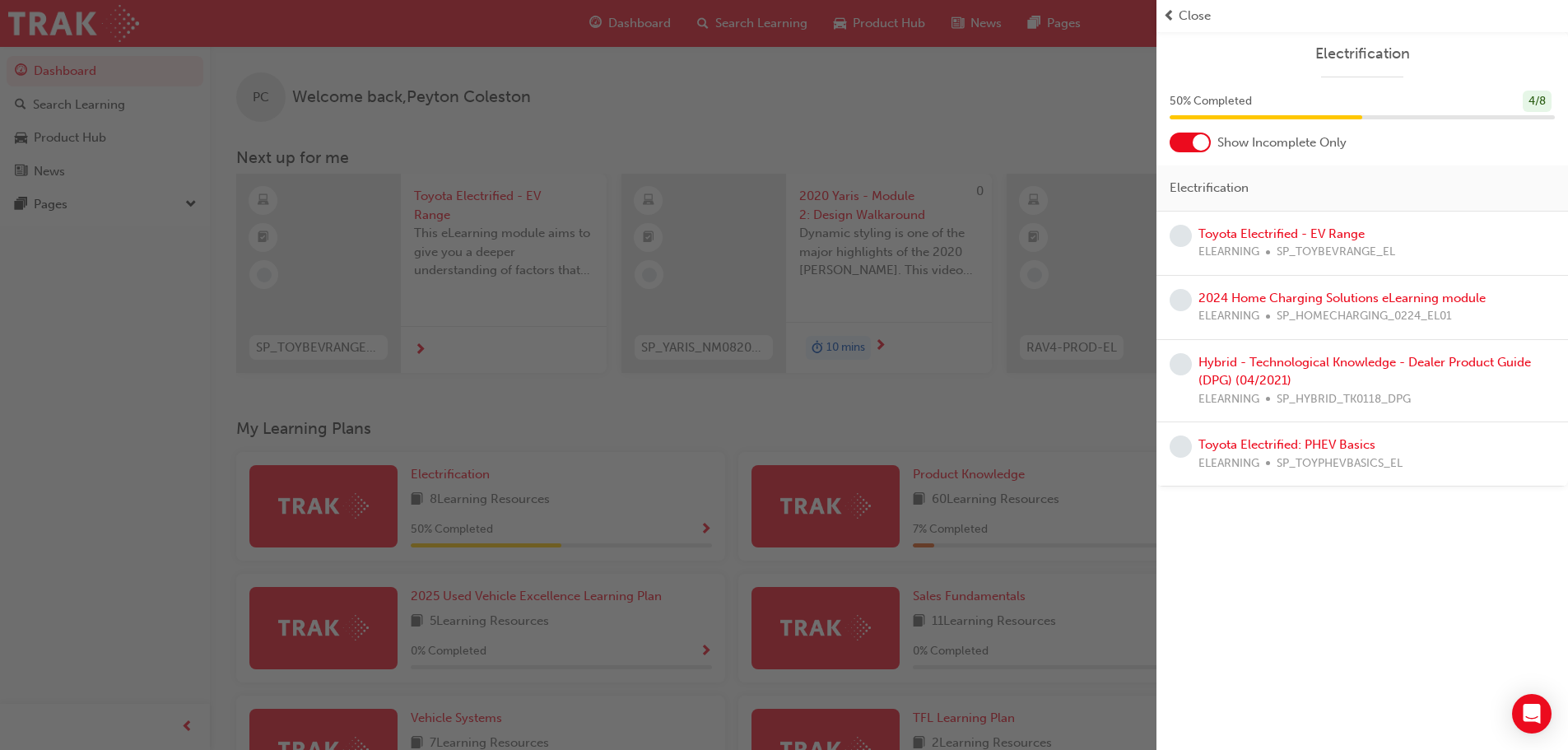
drag, startPoint x: 1171, startPoint y: 238, endPoint x: 1188, endPoint y: 245, distance: 18.4
click at [1172, 238] on span "learningRecordVerb_NONE-icon" at bounding box center [1181, 236] width 22 height 22
click at [1214, 257] on span "ELEARNING" at bounding box center [1228, 252] width 61 height 19
click at [1196, 316] on div "2024 Home Charging Solutions eLearning module ELEARNING SP_HOMECHARGING_0224_EL…" at bounding box center [1362, 308] width 385 height 37
click at [721, 197] on div "button" at bounding box center [578, 375] width 1156 height 750
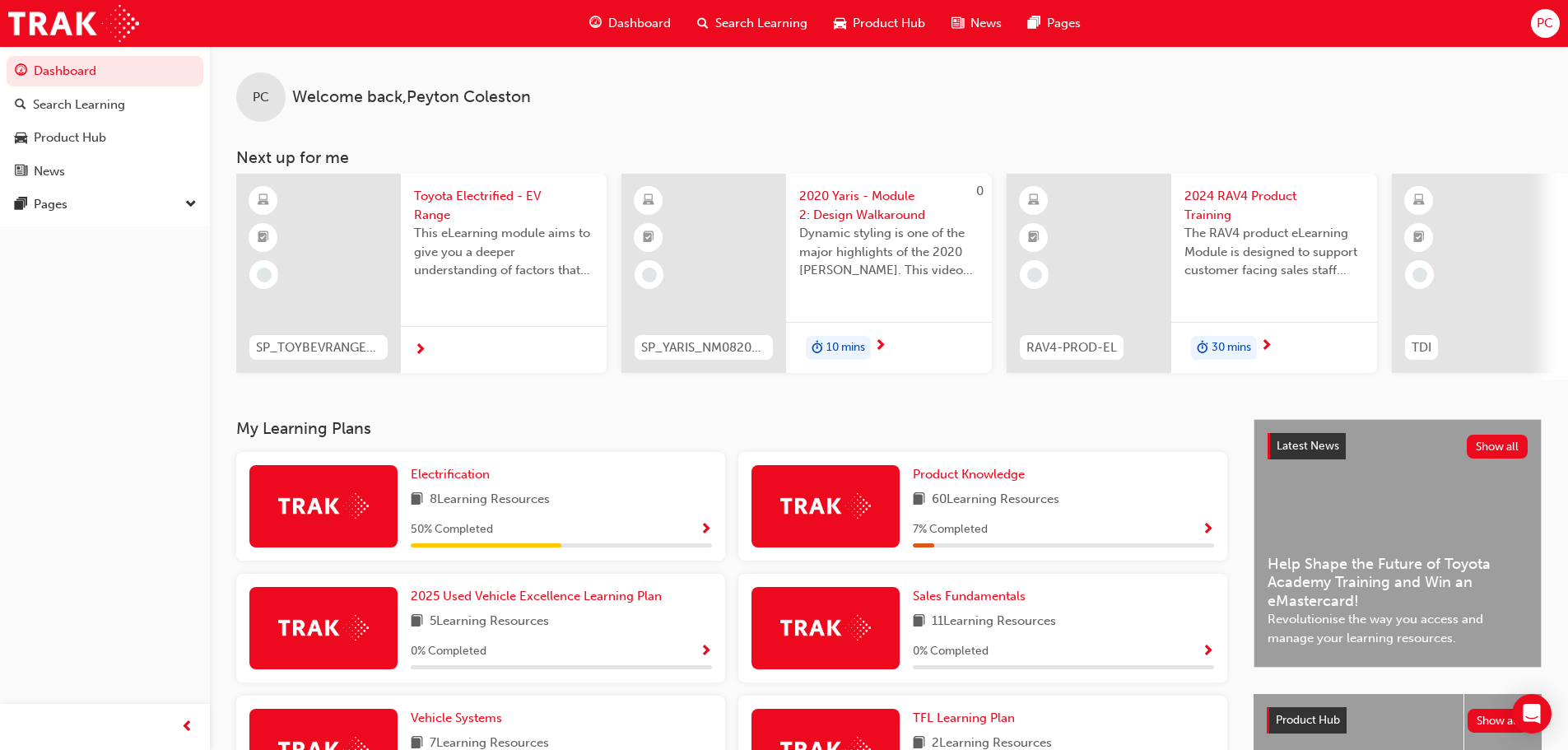
click at [421, 353] on span "next-icon" at bounding box center [420, 351] width 12 height 15
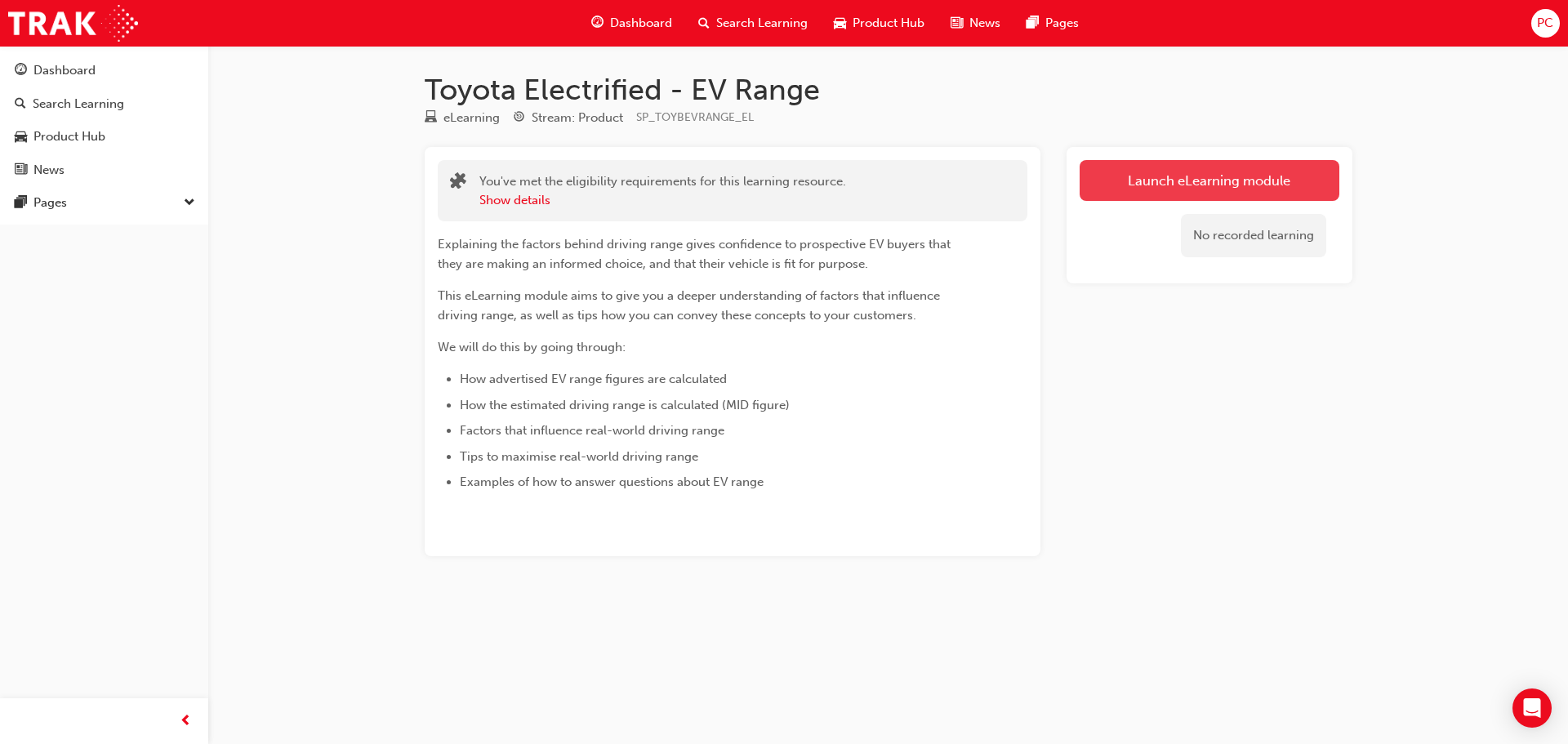
click at [1181, 188] on link "Launch eLearning module" at bounding box center [1209, 180] width 260 height 41
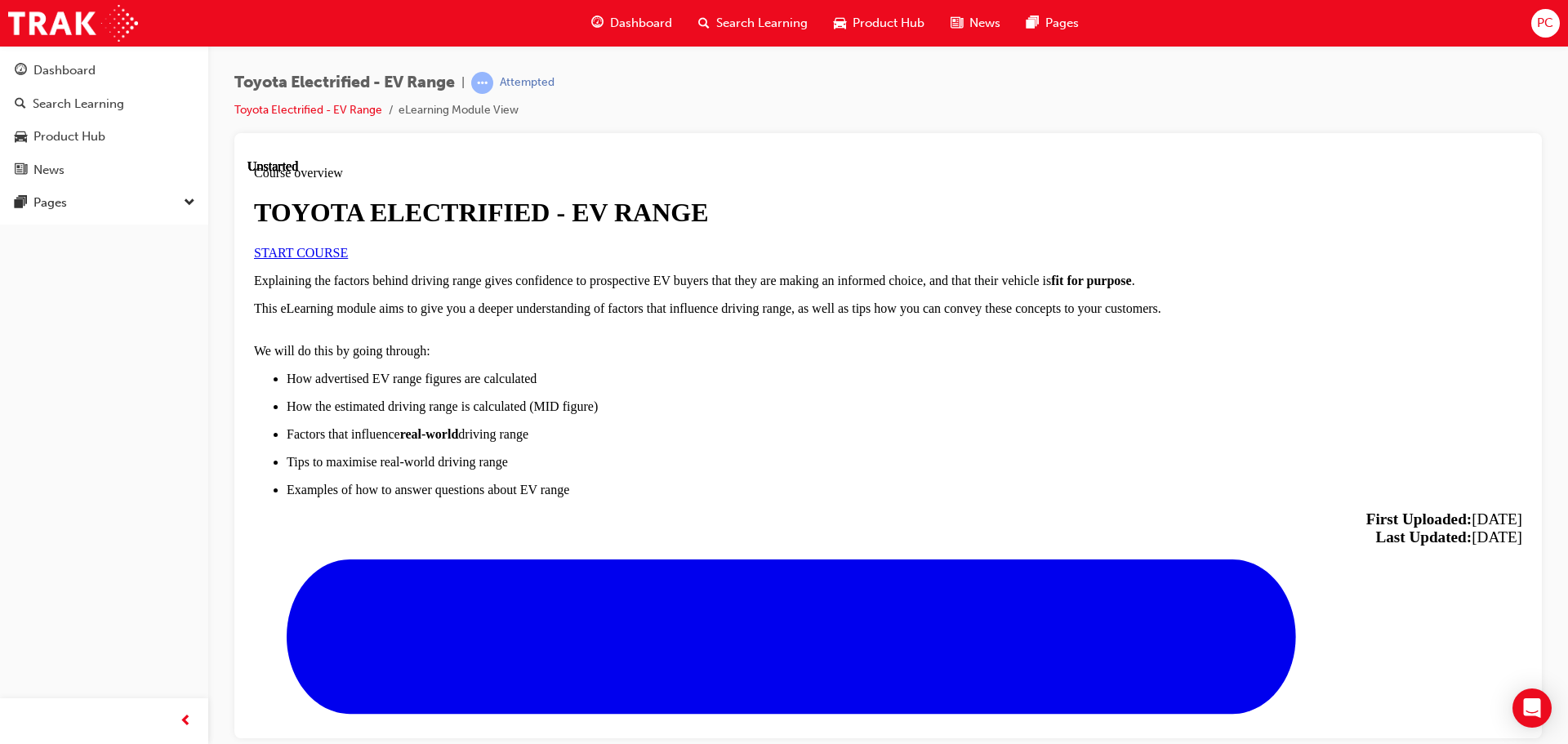
click at [348, 259] on link "START COURSE" at bounding box center [301, 251] width 94 height 14
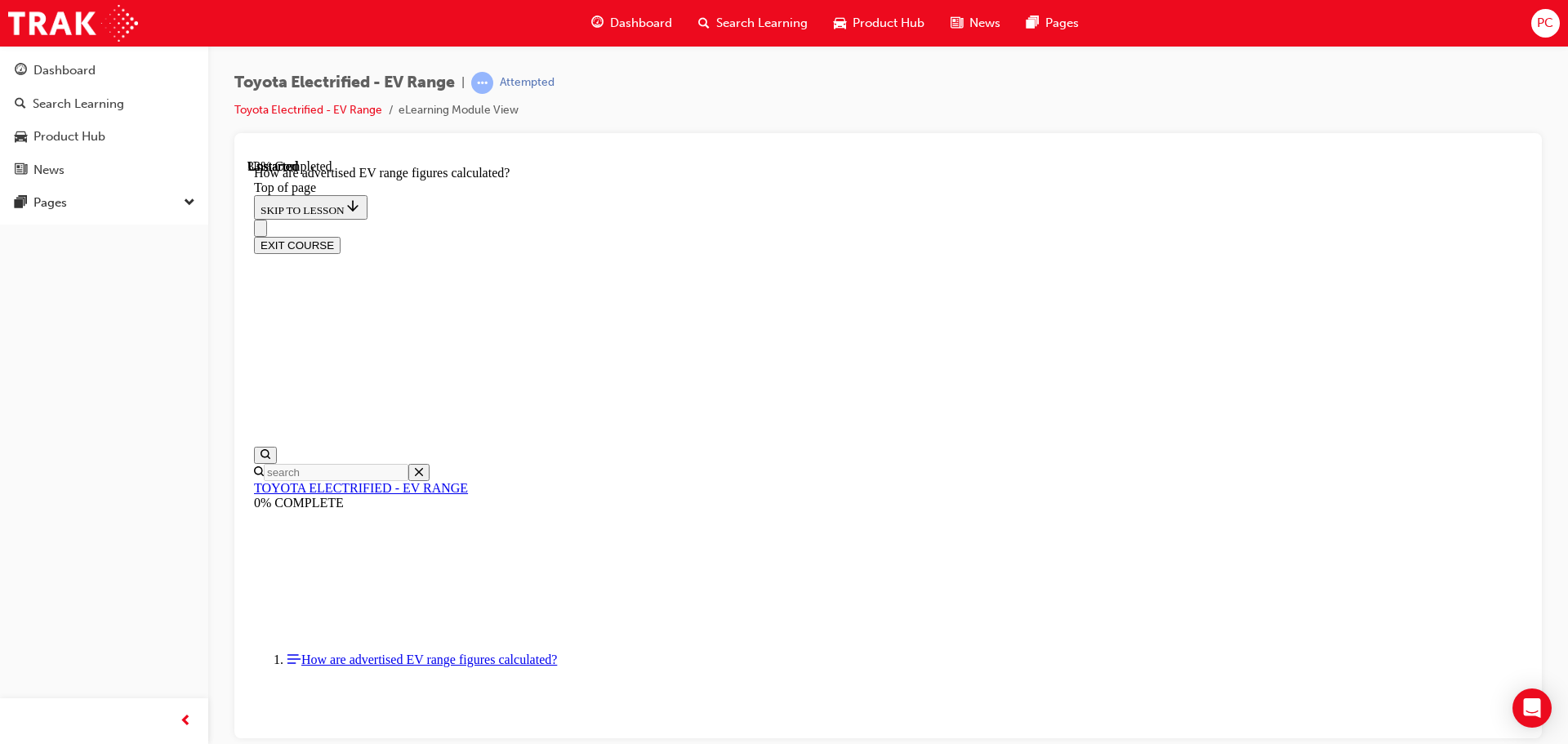
scroll to position [877, 0]
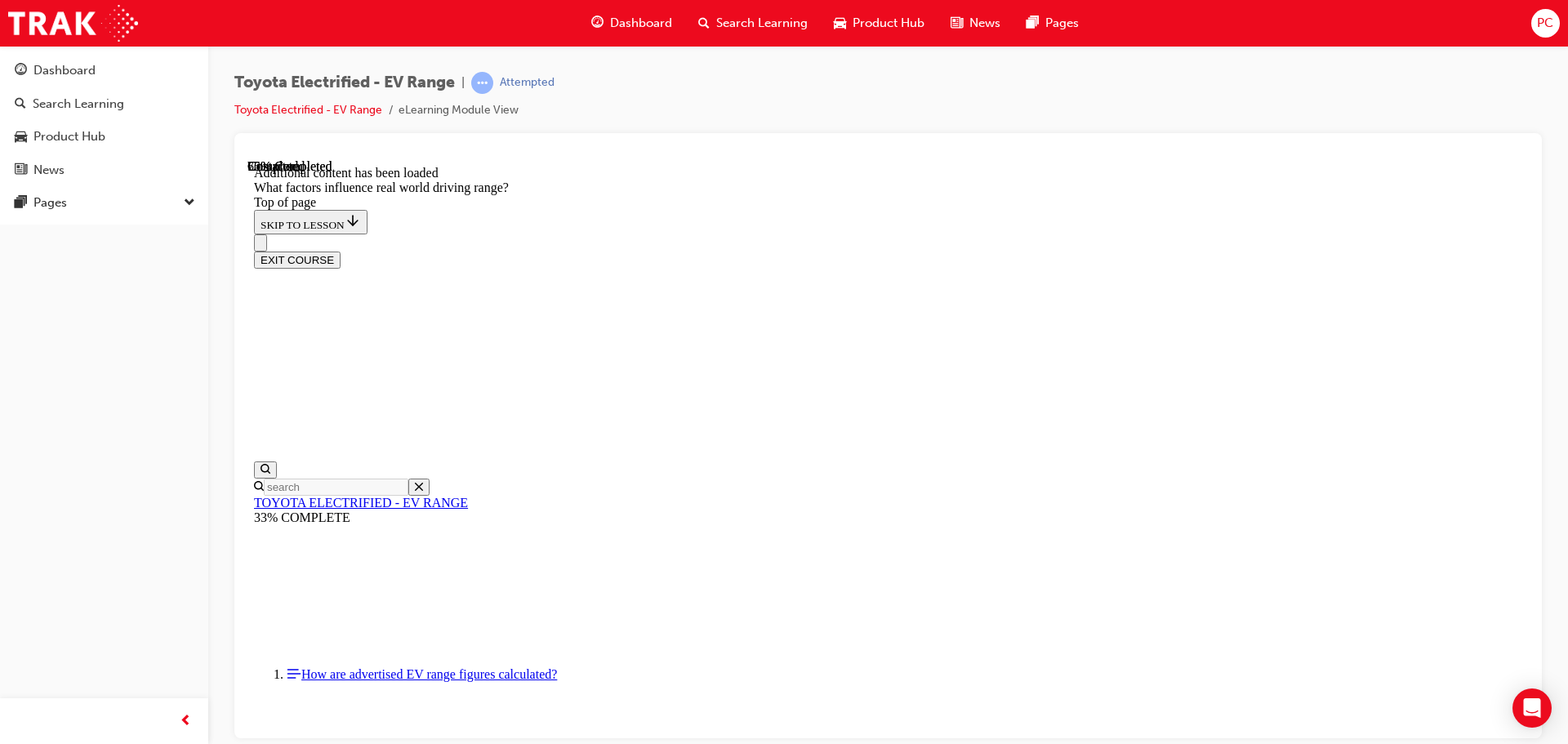
scroll to position [2053, 0]
drag, startPoint x: 935, startPoint y: 312, endPoint x: 1157, endPoint y: 538, distance: 316.8
drag, startPoint x: 974, startPoint y: 373, endPoint x: 815, endPoint y: 579, distance: 260.2
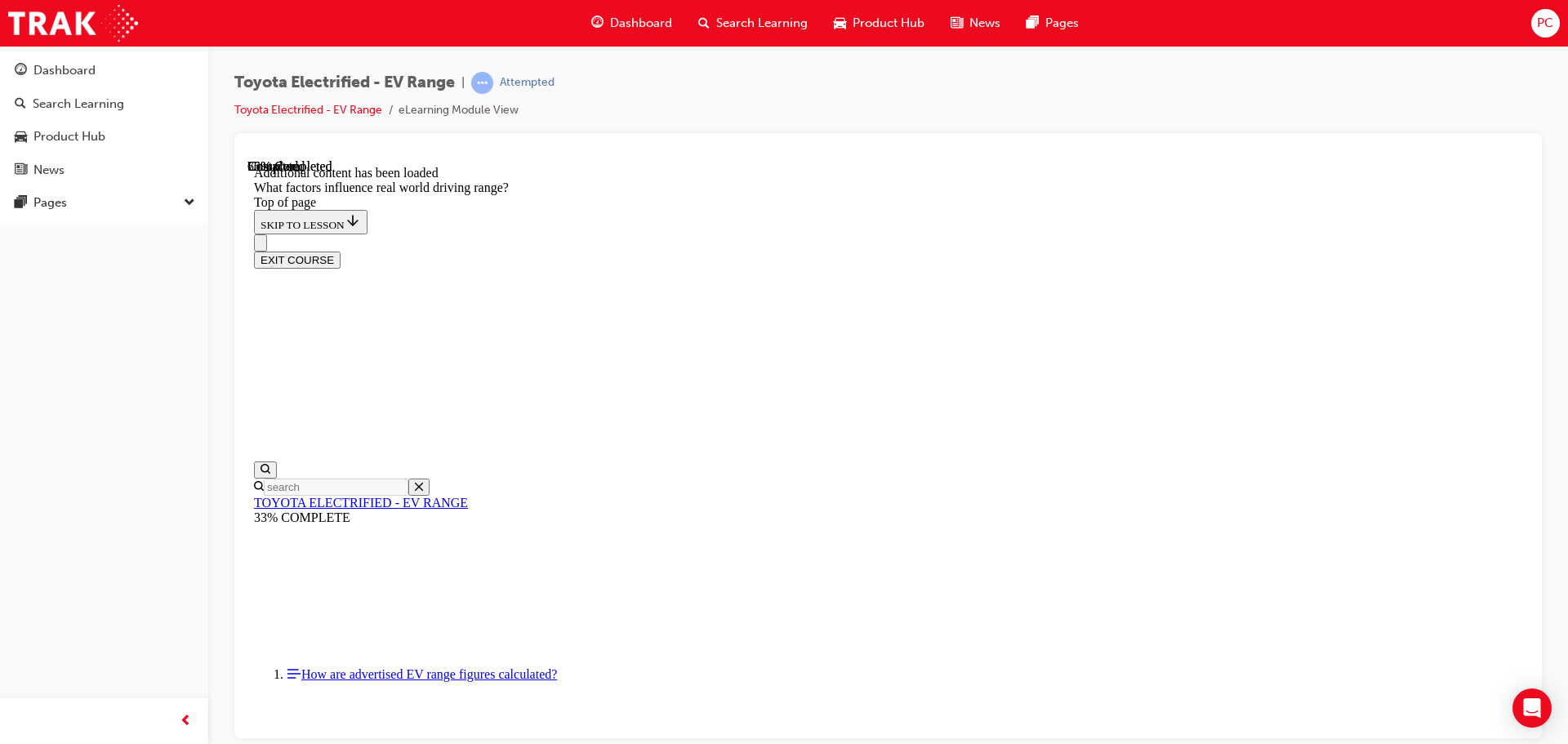
drag, startPoint x: 1016, startPoint y: 295, endPoint x: 817, endPoint y: 521, distance: 301.1
drag, startPoint x: 817, startPoint y: 521, endPoint x: 1055, endPoint y: 530, distance: 238.2
drag, startPoint x: 979, startPoint y: 327, endPoint x: 1216, endPoint y: 542, distance: 320.0
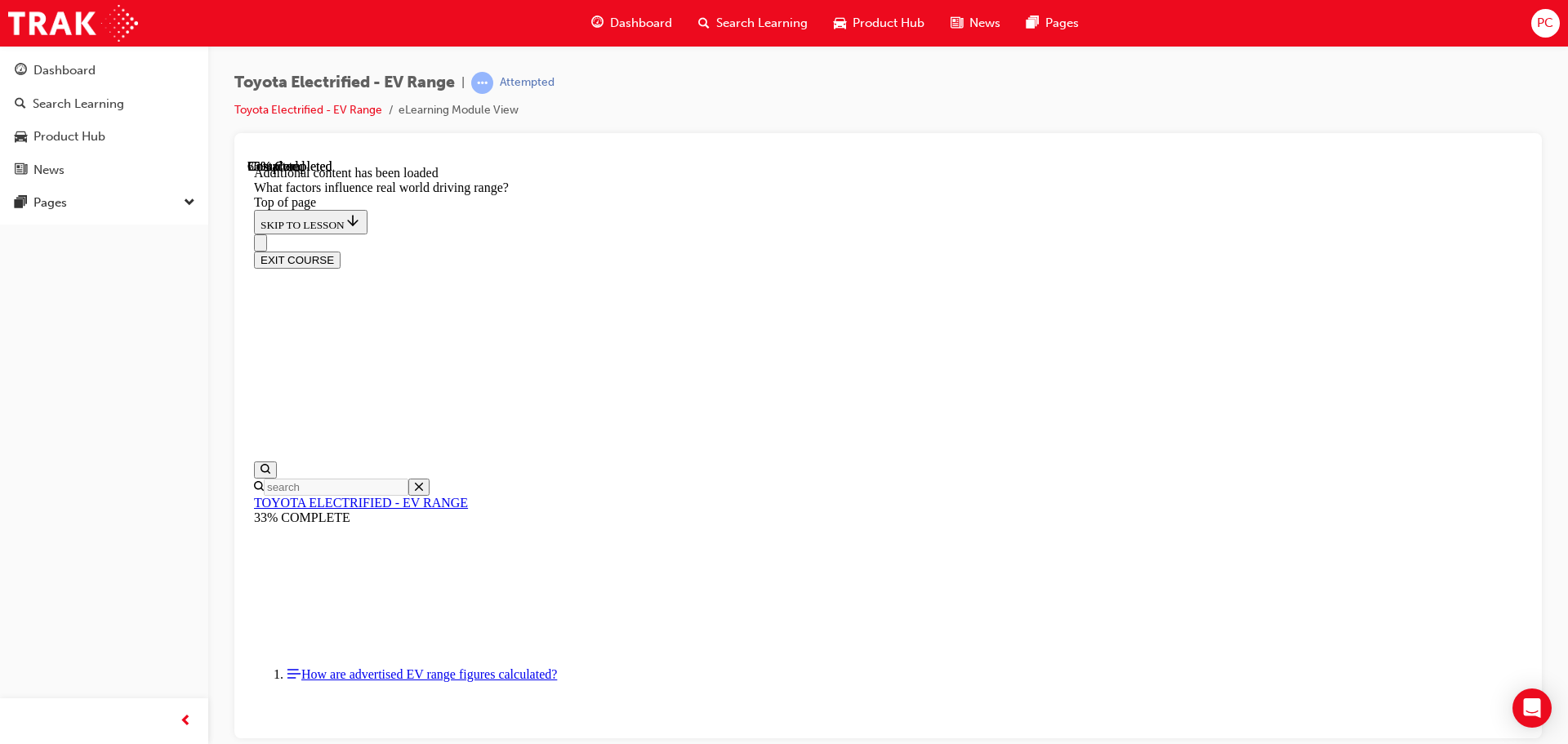
drag, startPoint x: 1053, startPoint y: 406, endPoint x: 840, endPoint y: 622, distance: 303.4
drag, startPoint x: 840, startPoint y: 613, endPoint x: 1056, endPoint y: 779, distance: 272.4
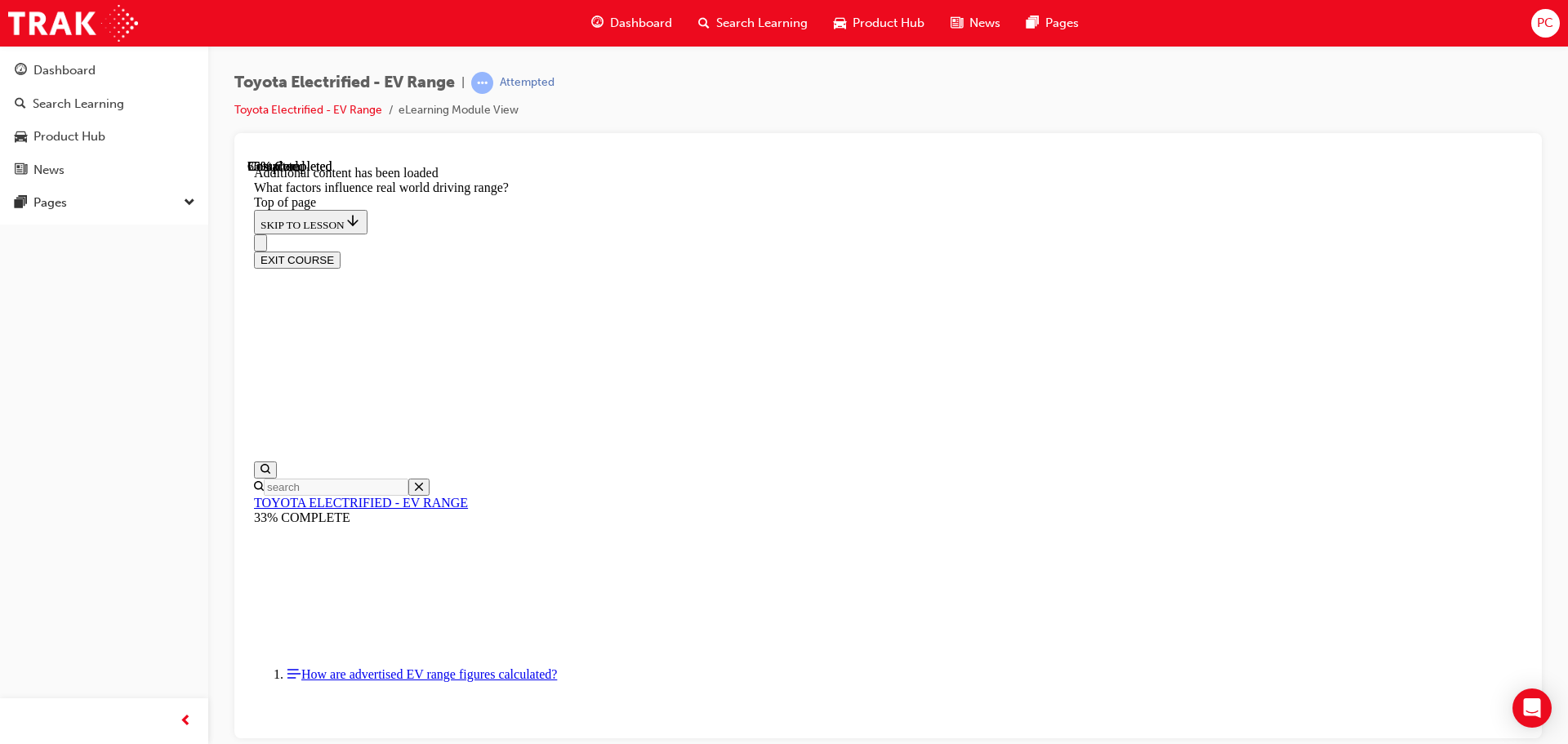
drag, startPoint x: 1026, startPoint y: 357, endPoint x: 1225, endPoint y: 567, distance: 289.3
drag, startPoint x: 1036, startPoint y: 353, endPoint x: 1262, endPoint y: 570, distance: 313.3
drag, startPoint x: 973, startPoint y: 379, endPoint x: 1185, endPoint y: 592, distance: 300.5
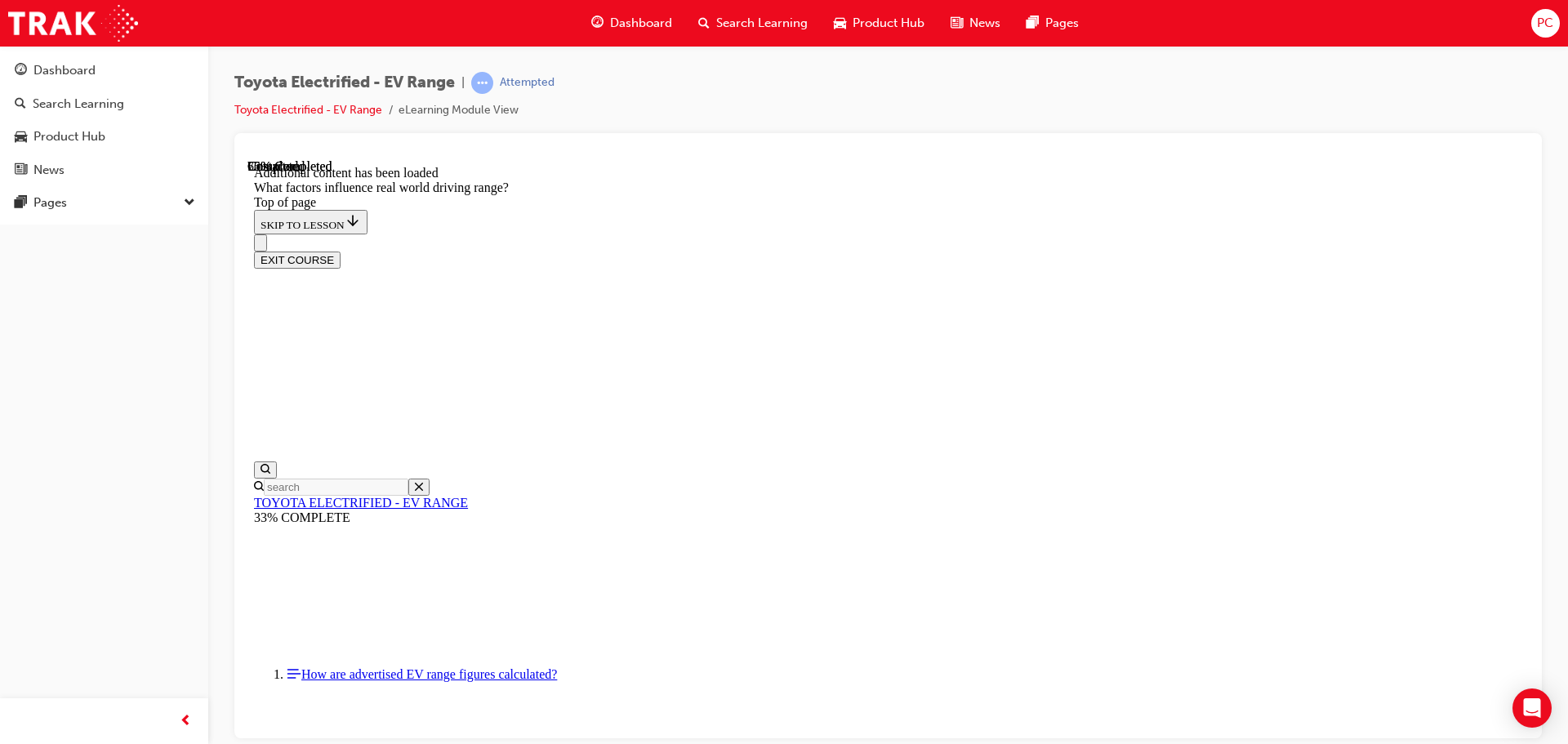
drag, startPoint x: 934, startPoint y: 393, endPoint x: 755, endPoint y: 613, distance: 283.6
drag, startPoint x: 1056, startPoint y: 369, endPoint x: 832, endPoint y: 590, distance: 314.7
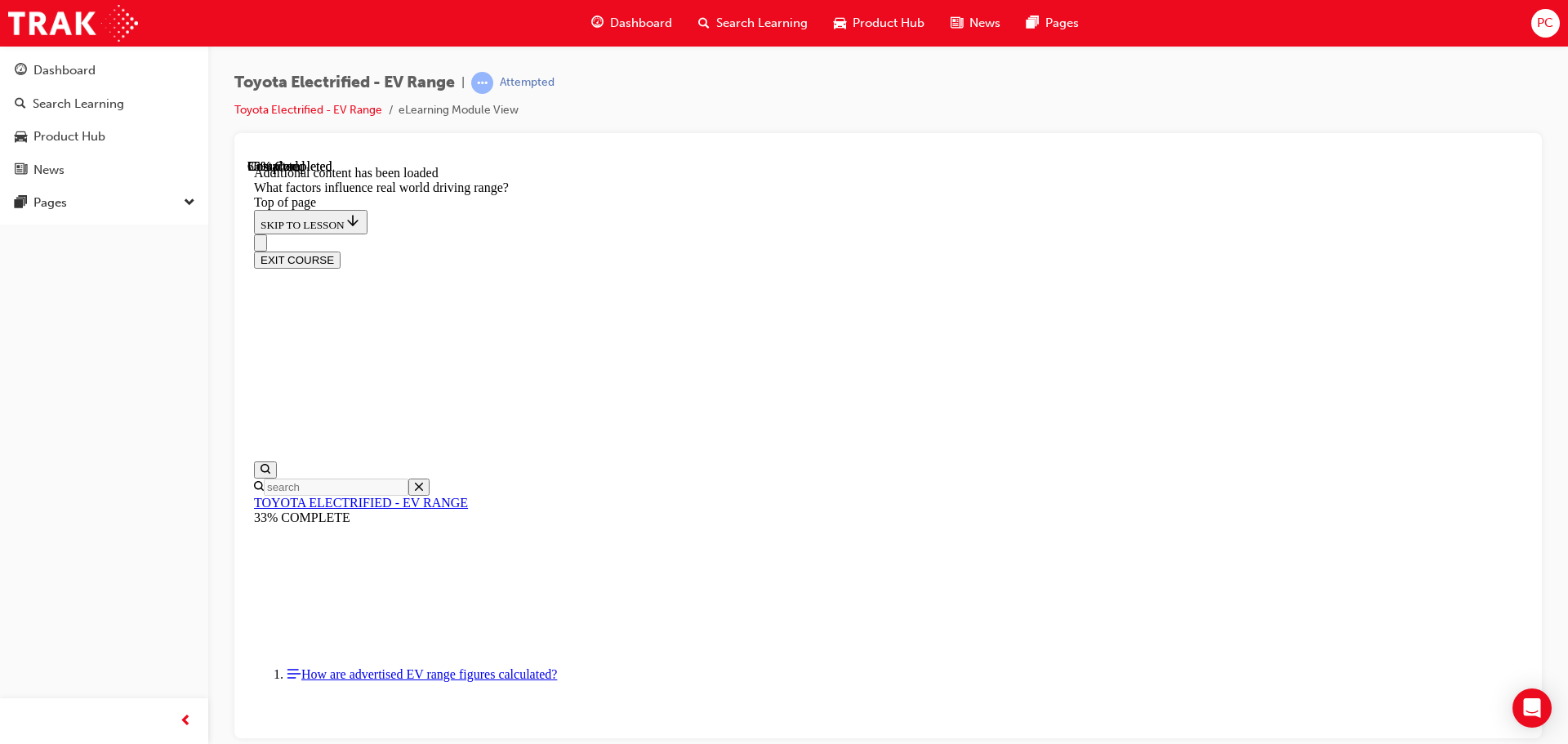
drag, startPoint x: 1081, startPoint y: 345, endPoint x: 875, endPoint y: 541, distance: 284.3
drag, startPoint x: 1098, startPoint y: 349, endPoint x: 1316, endPoint y: 567, distance: 308.3
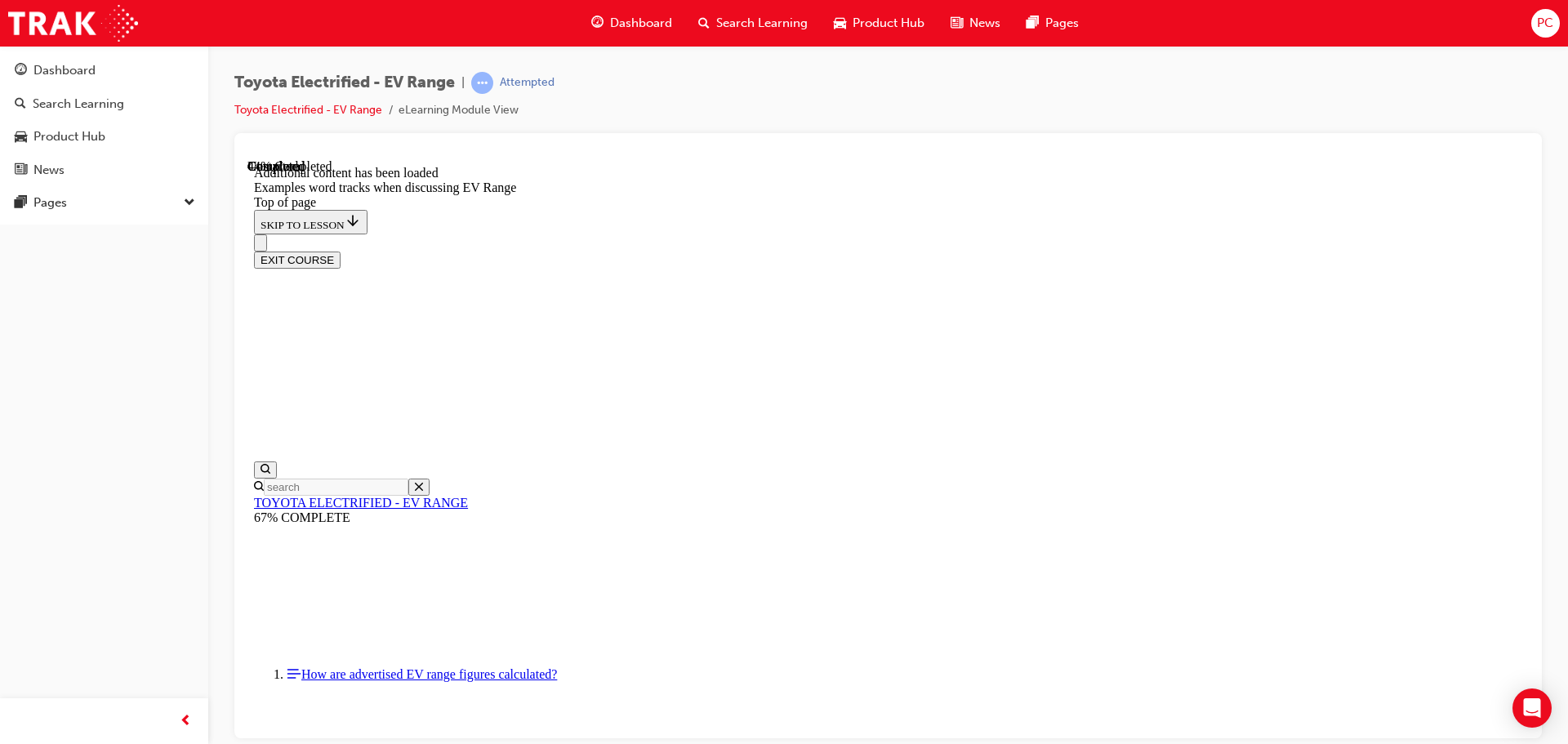
scroll to position [1289, 0]
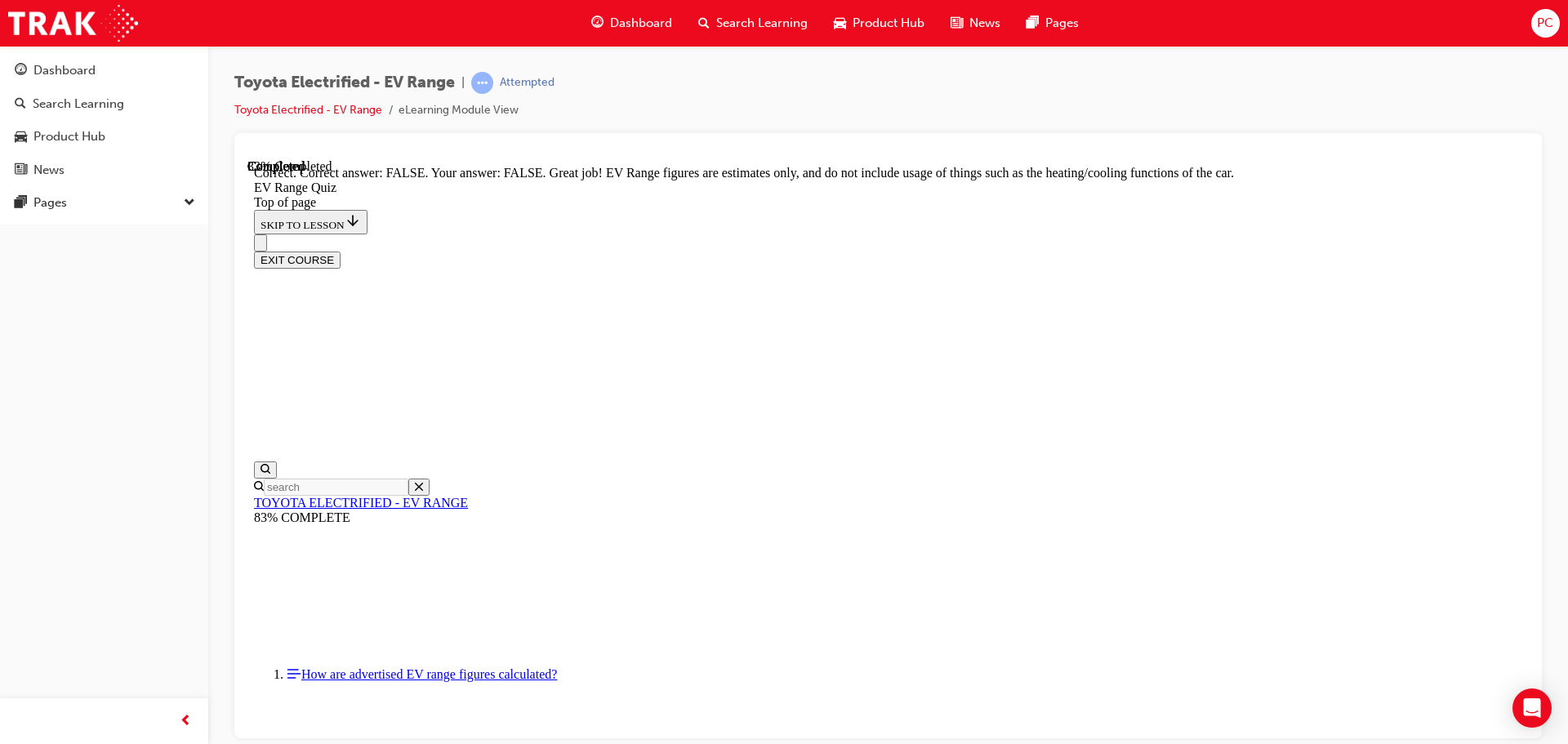
drag, startPoint x: 921, startPoint y: 712, endPoint x: 950, endPoint y: 727, distance: 32.6
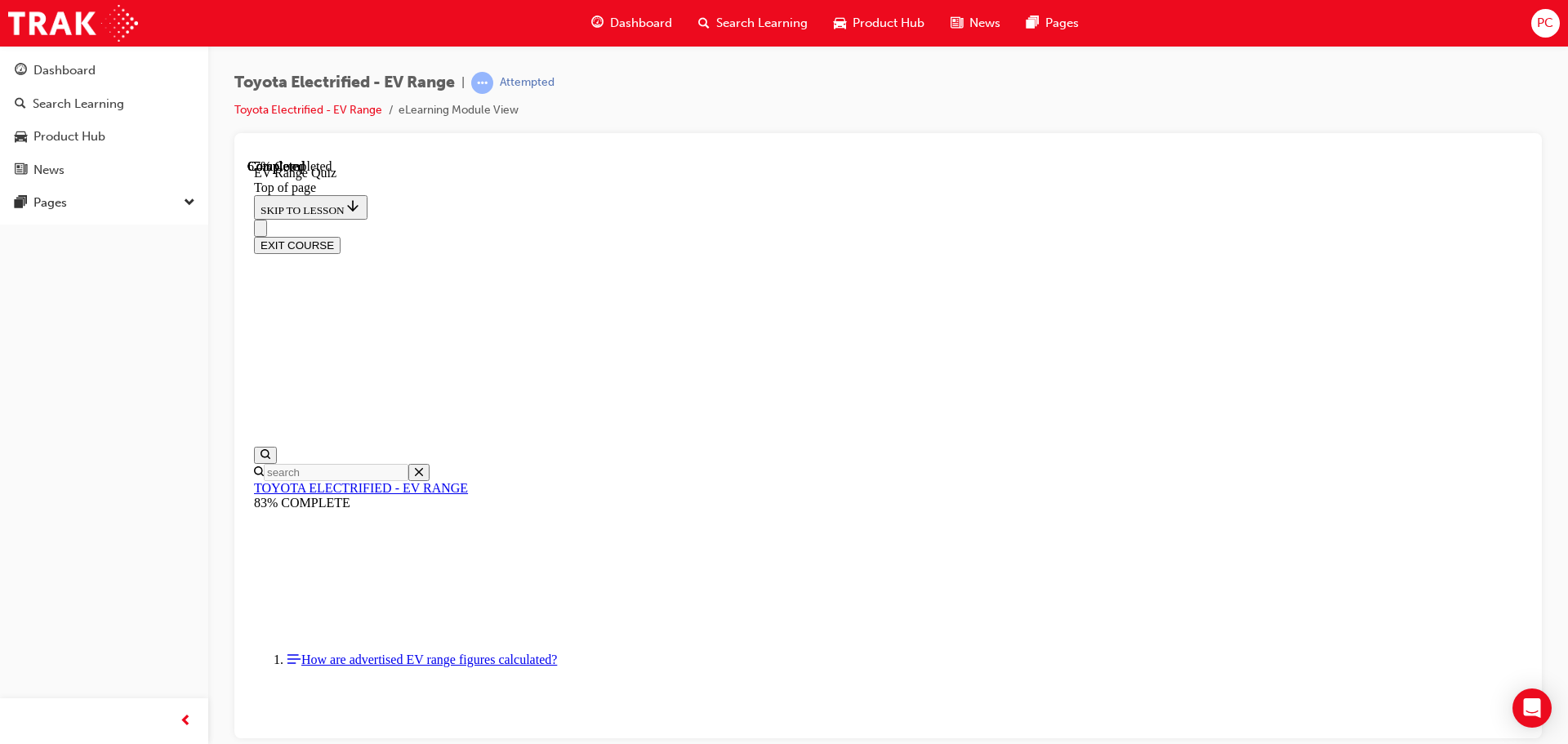
scroll to position [263, 0]
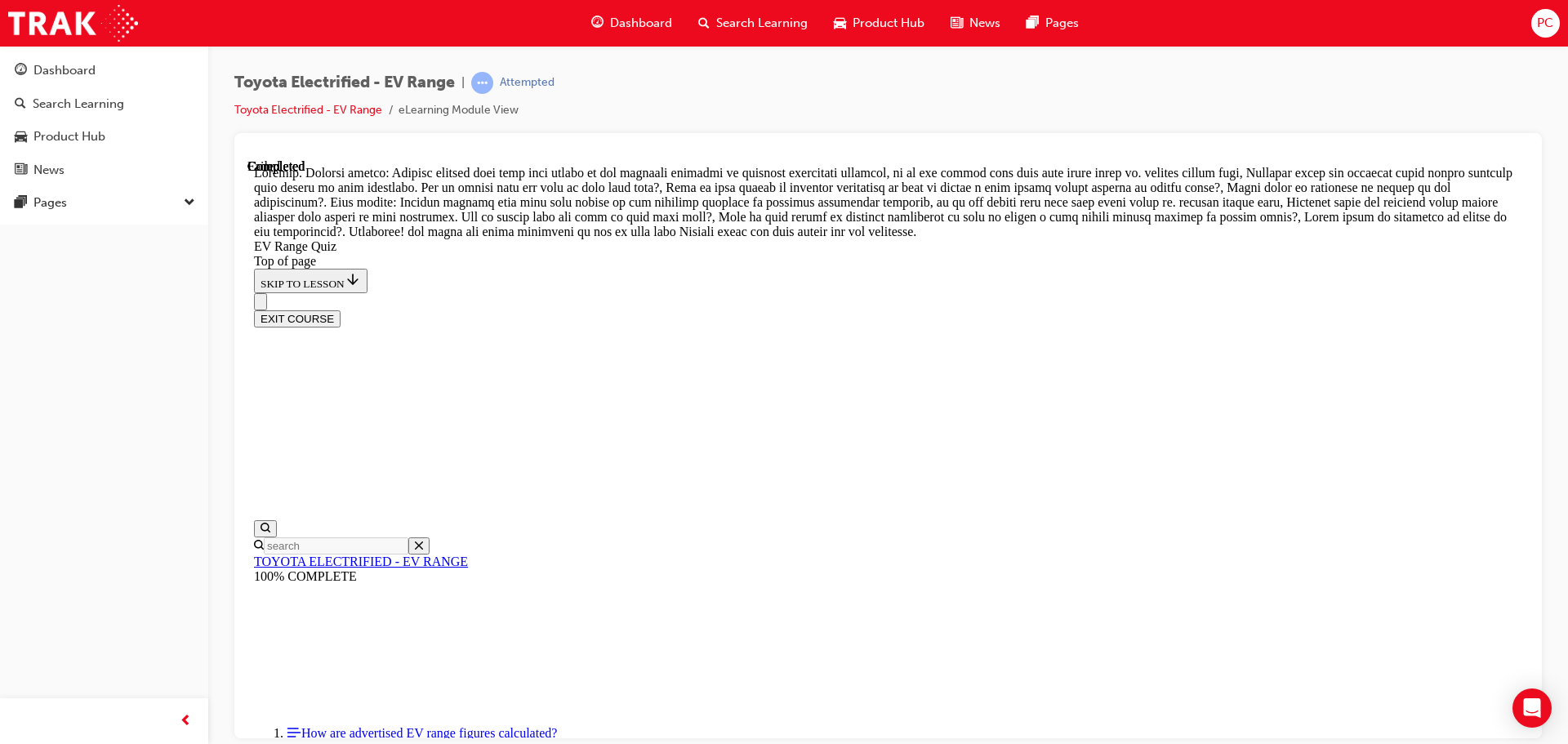
scroll to position [578, 0]
drag, startPoint x: 973, startPoint y: 652, endPoint x: 964, endPoint y: 668, distance: 18.4
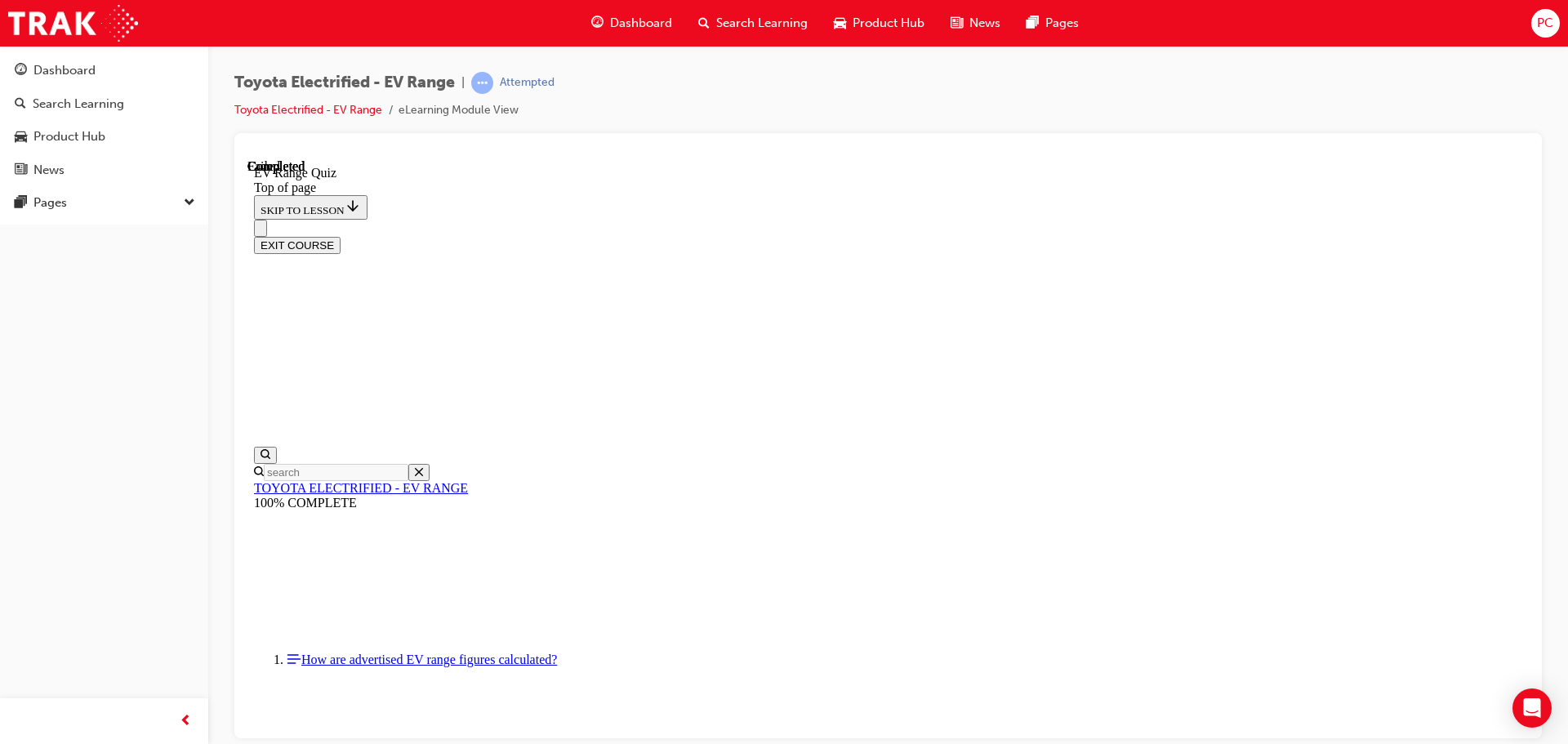
scroll to position [258, 0]
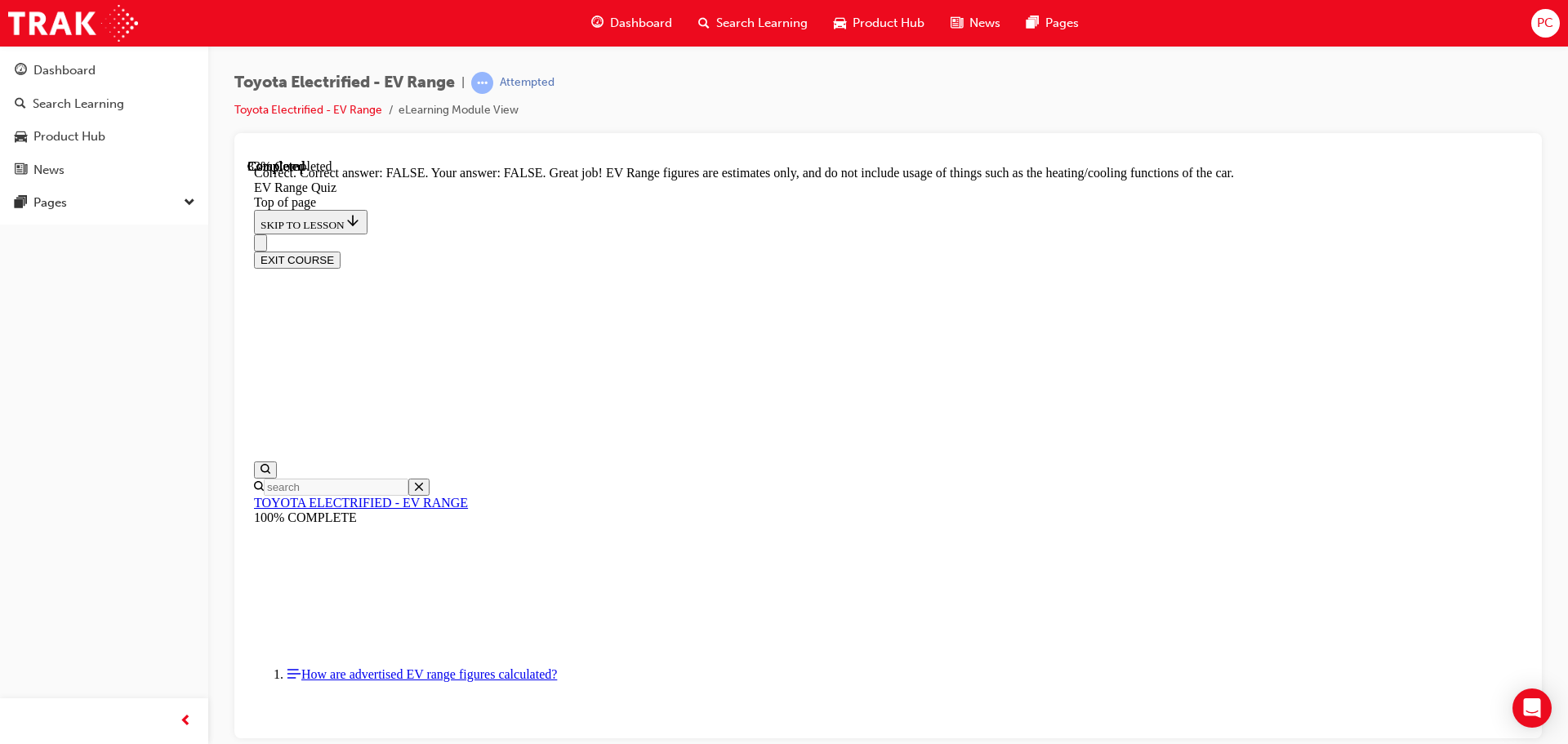
drag, startPoint x: 994, startPoint y: 515, endPoint x: 945, endPoint y: 579, distance: 80.6
drag, startPoint x: 945, startPoint y: 579, endPoint x: 1398, endPoint y: 478, distance: 464.1
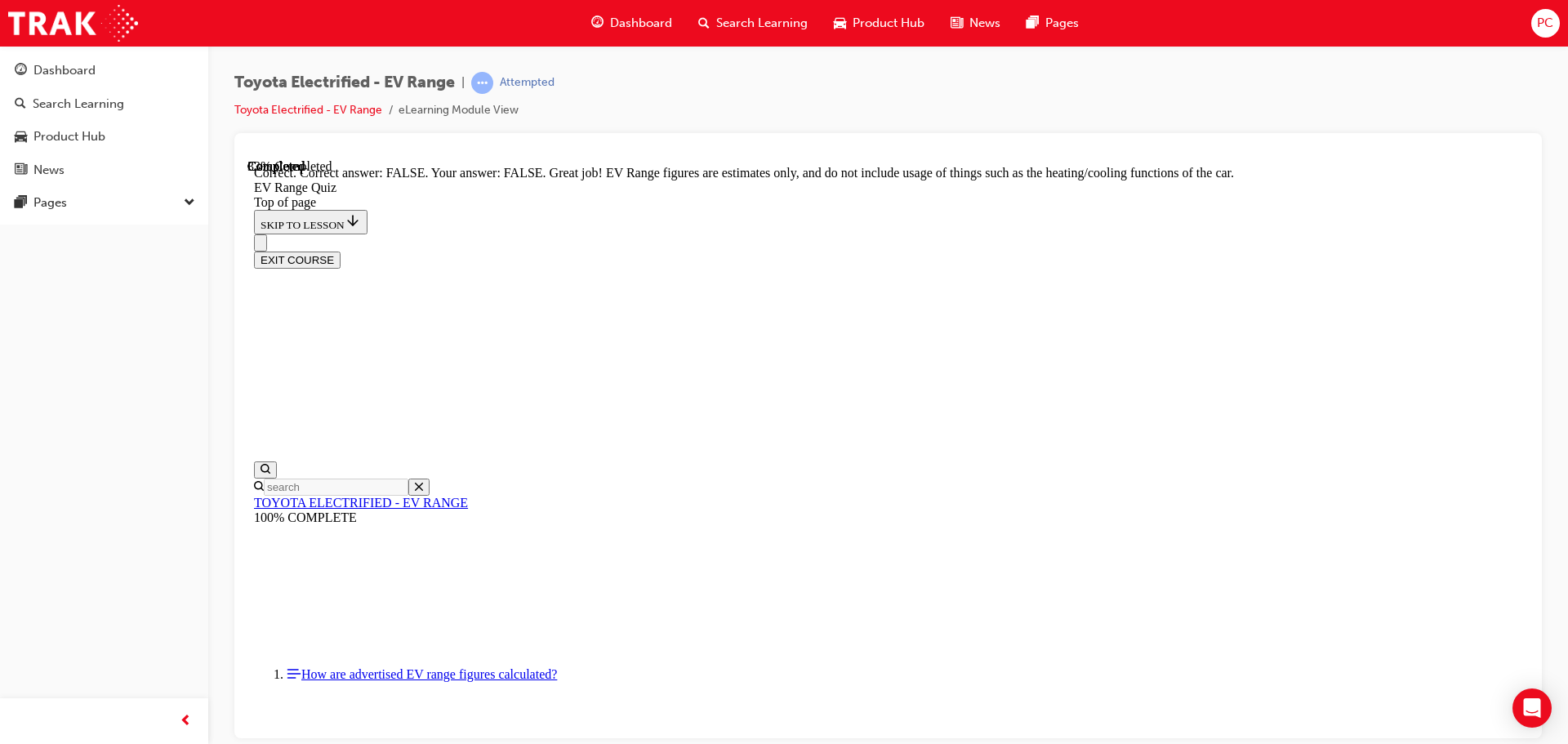
scroll to position [213, 0]
drag, startPoint x: 1260, startPoint y: 417, endPoint x: 1377, endPoint y: 384, distance: 121.6
drag, startPoint x: 1377, startPoint y: 384, endPoint x: 1022, endPoint y: 360, distance: 355.8
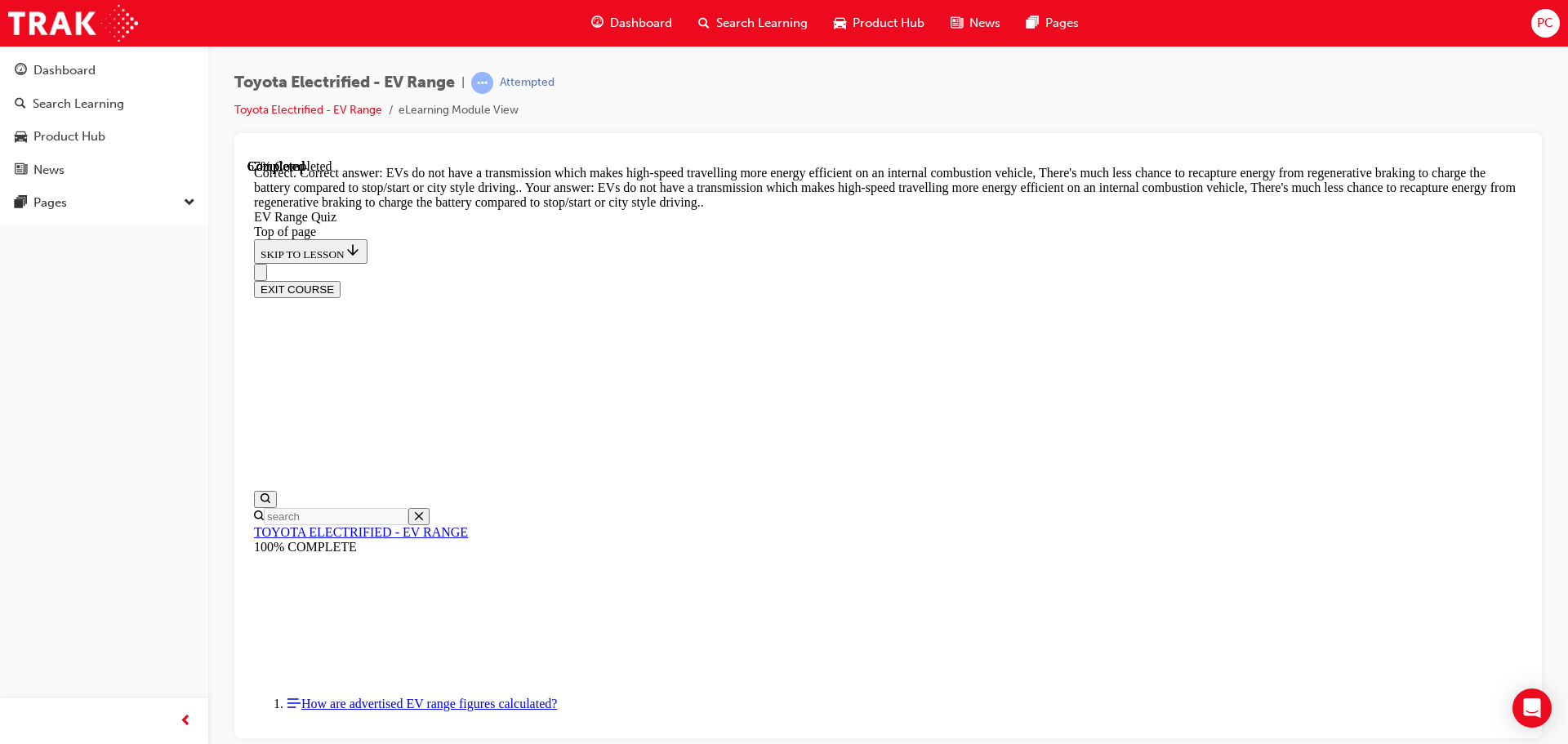
scroll to position [406, 0]
drag, startPoint x: 1016, startPoint y: 682, endPoint x: 985, endPoint y: 693, distance: 32.9
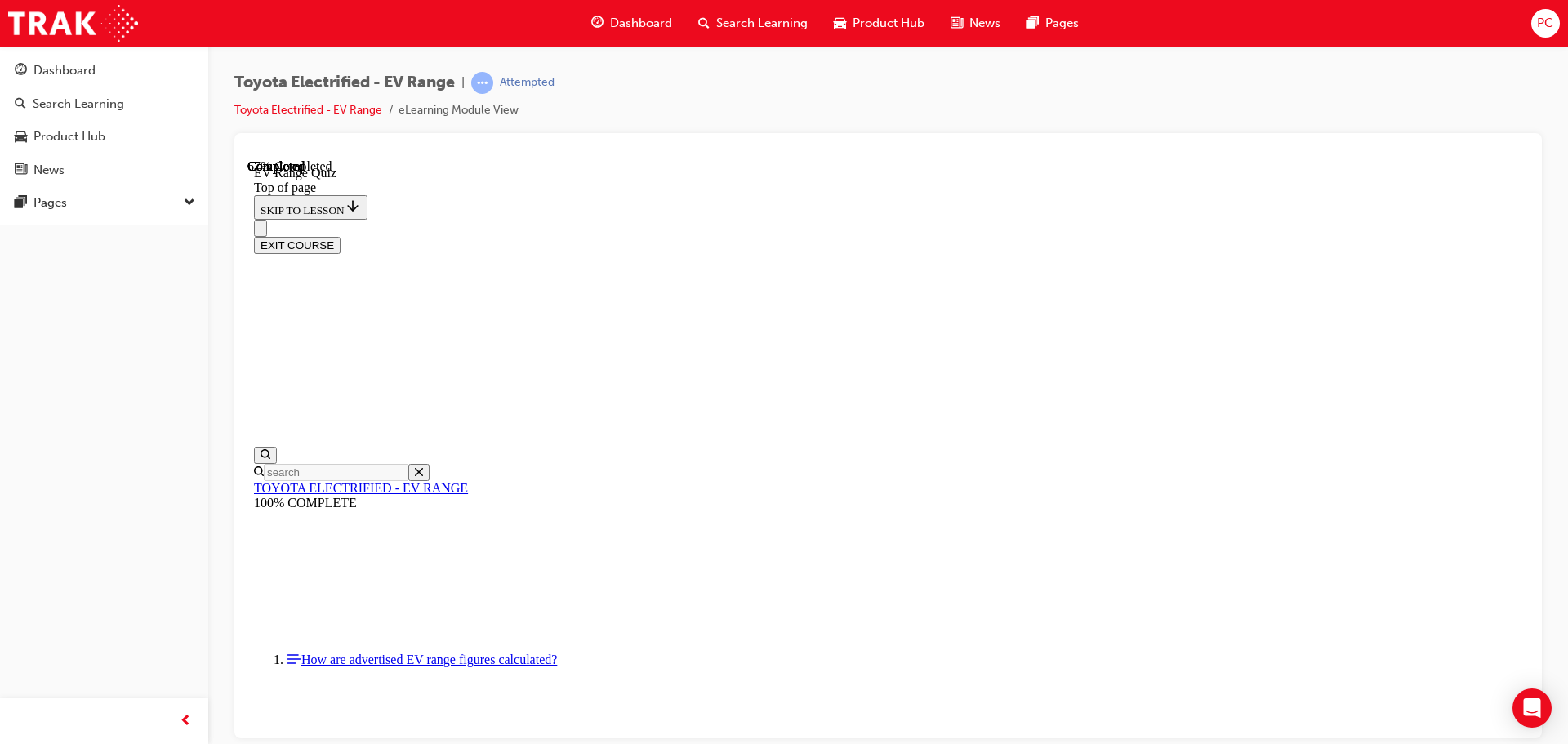
scroll to position [295, 0]
drag, startPoint x: 1205, startPoint y: 406, endPoint x: 1211, endPoint y: 398, distance: 10.0
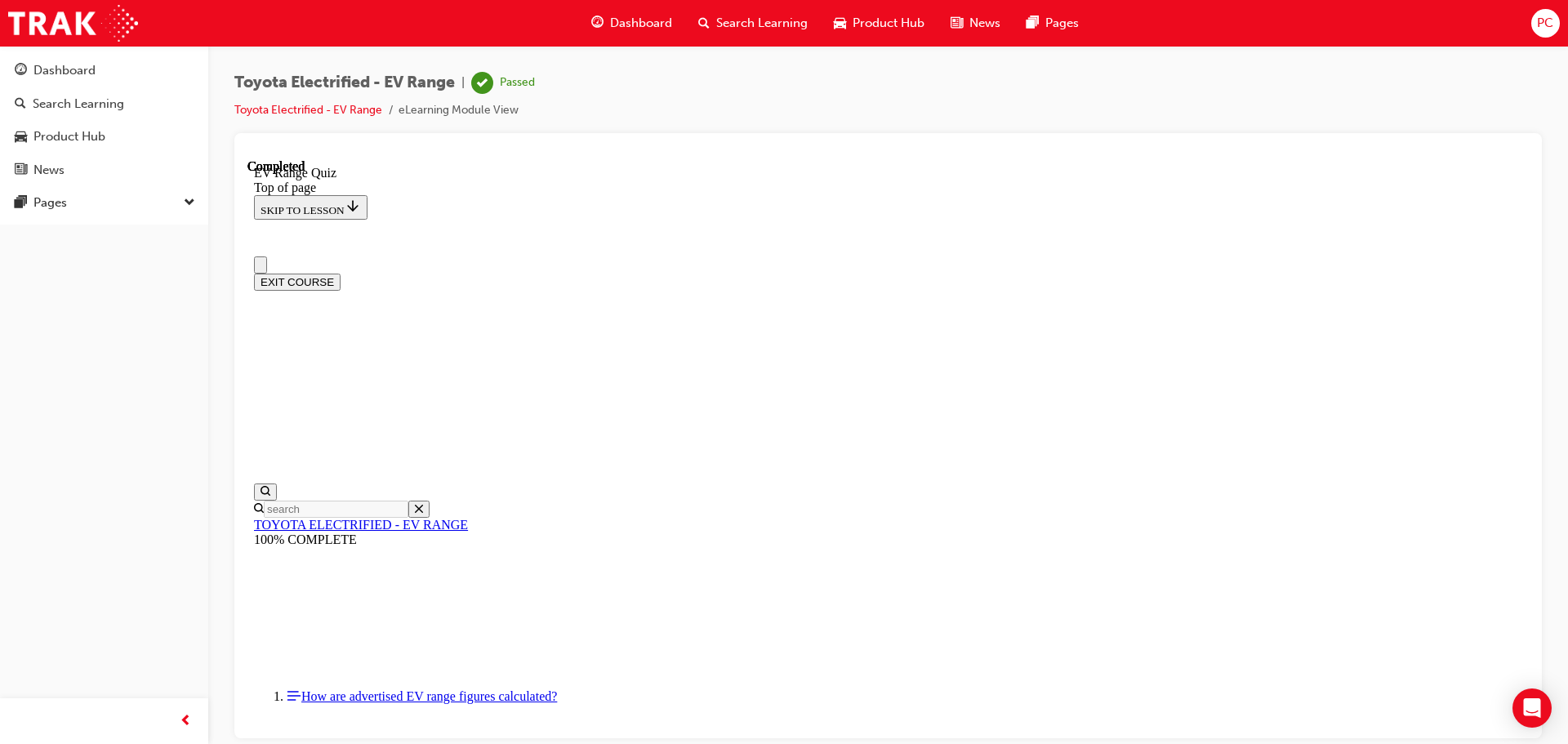
scroll to position [0, 0]
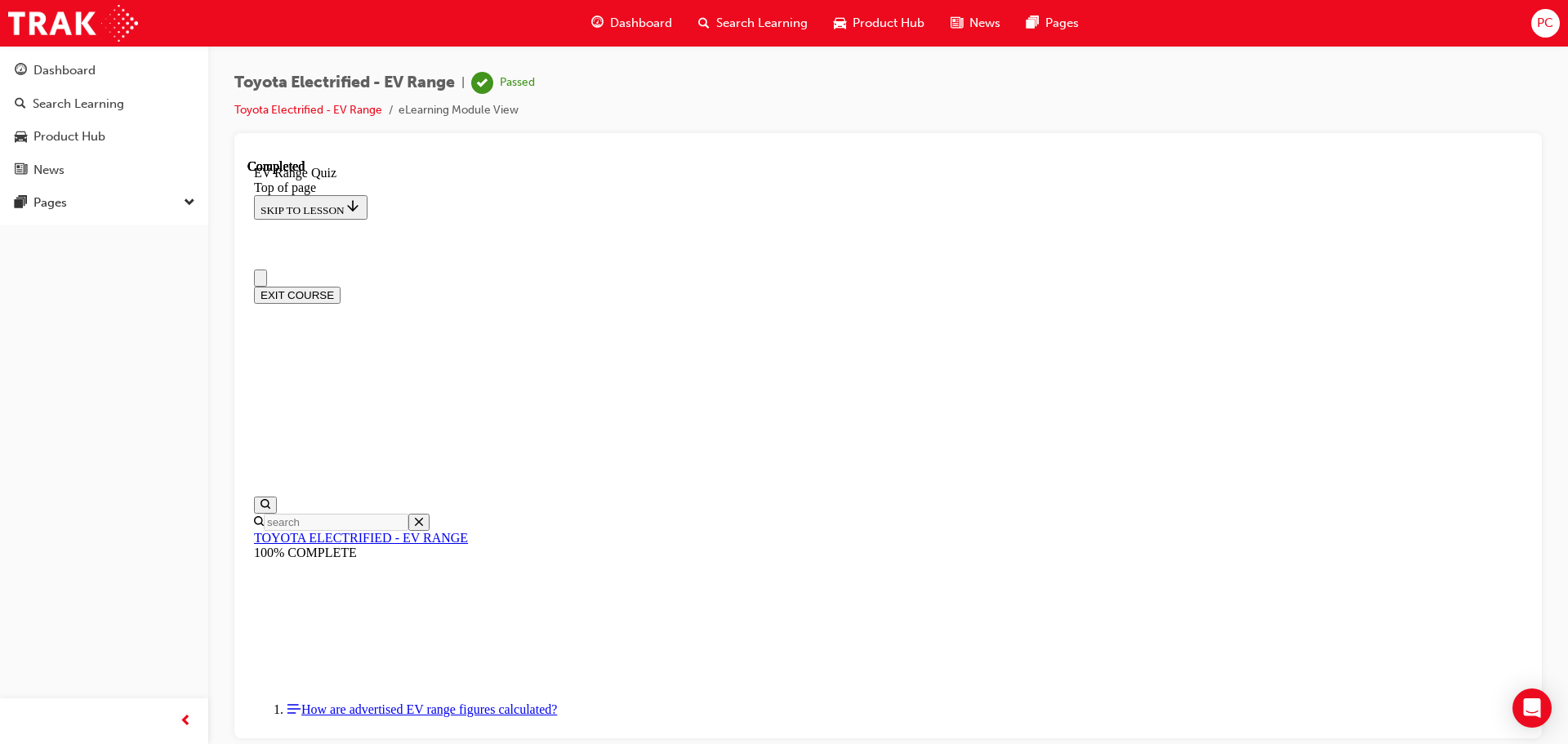
click at [341, 286] on button "EXIT COURSE" at bounding box center [297, 294] width 87 height 17
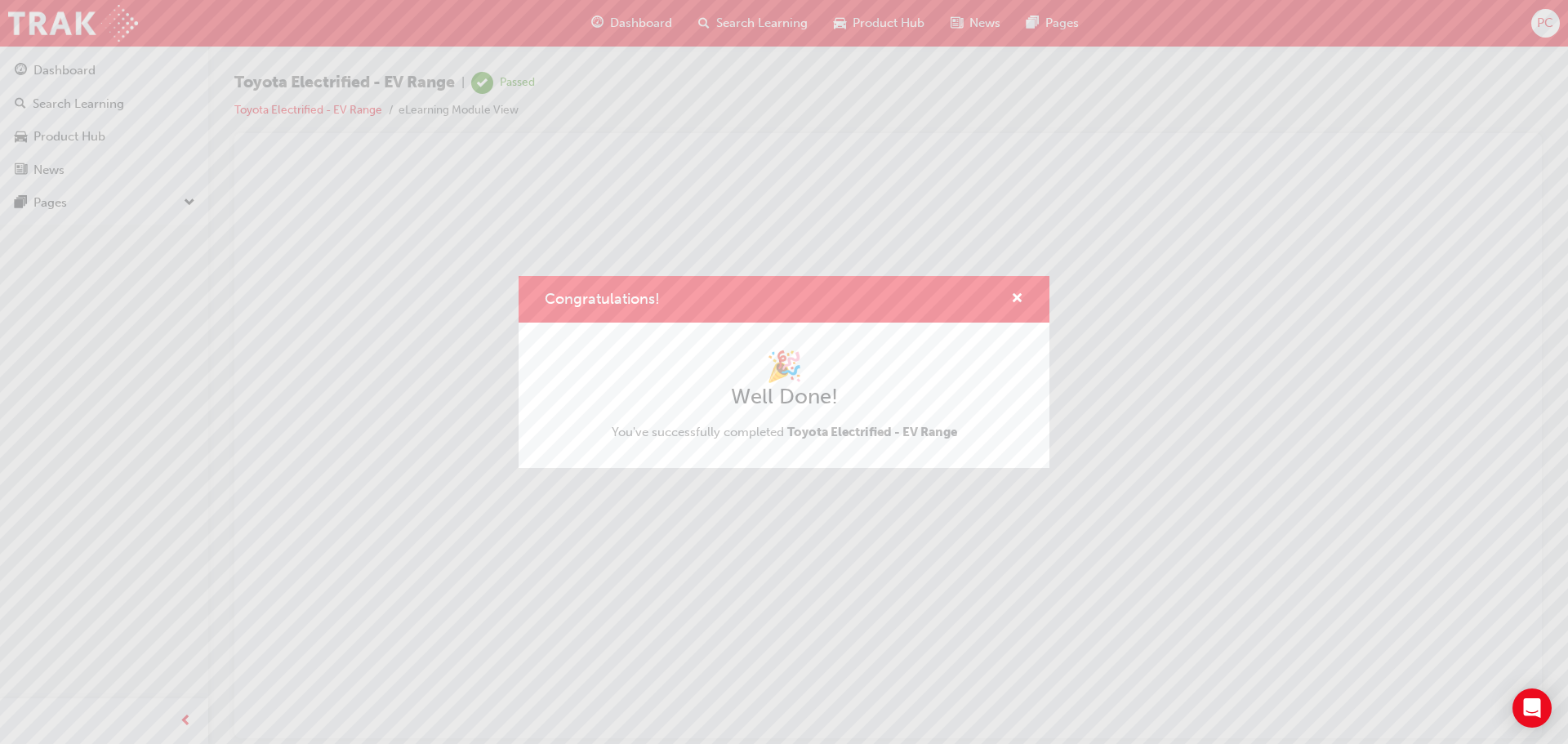
click at [1016, 286] on div "Congratulations!" at bounding box center [784, 299] width 531 height 46
click at [1013, 297] on span "cross-icon" at bounding box center [1017, 300] width 12 height 15
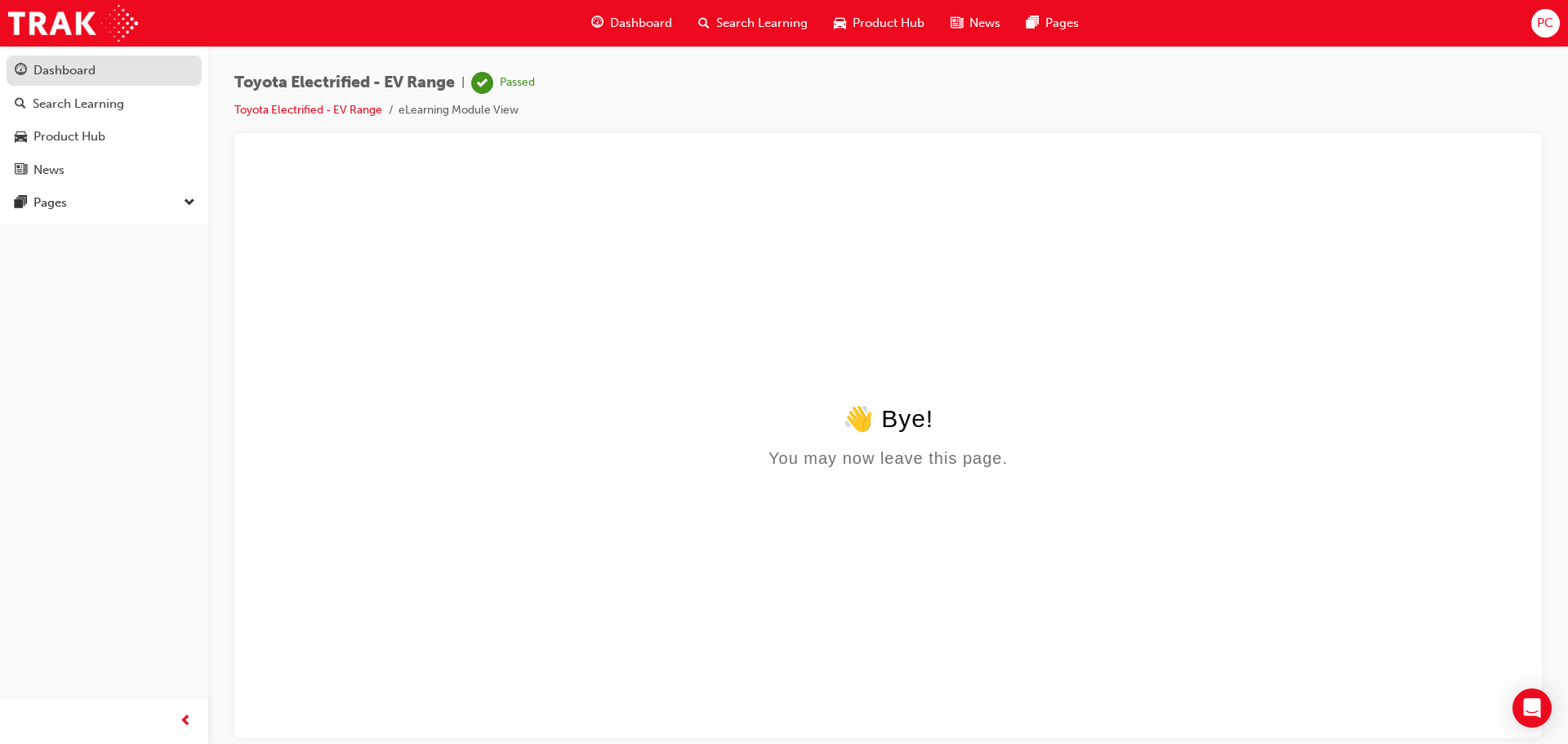
click at [155, 79] on div "Dashboard" at bounding box center [104, 70] width 179 height 21
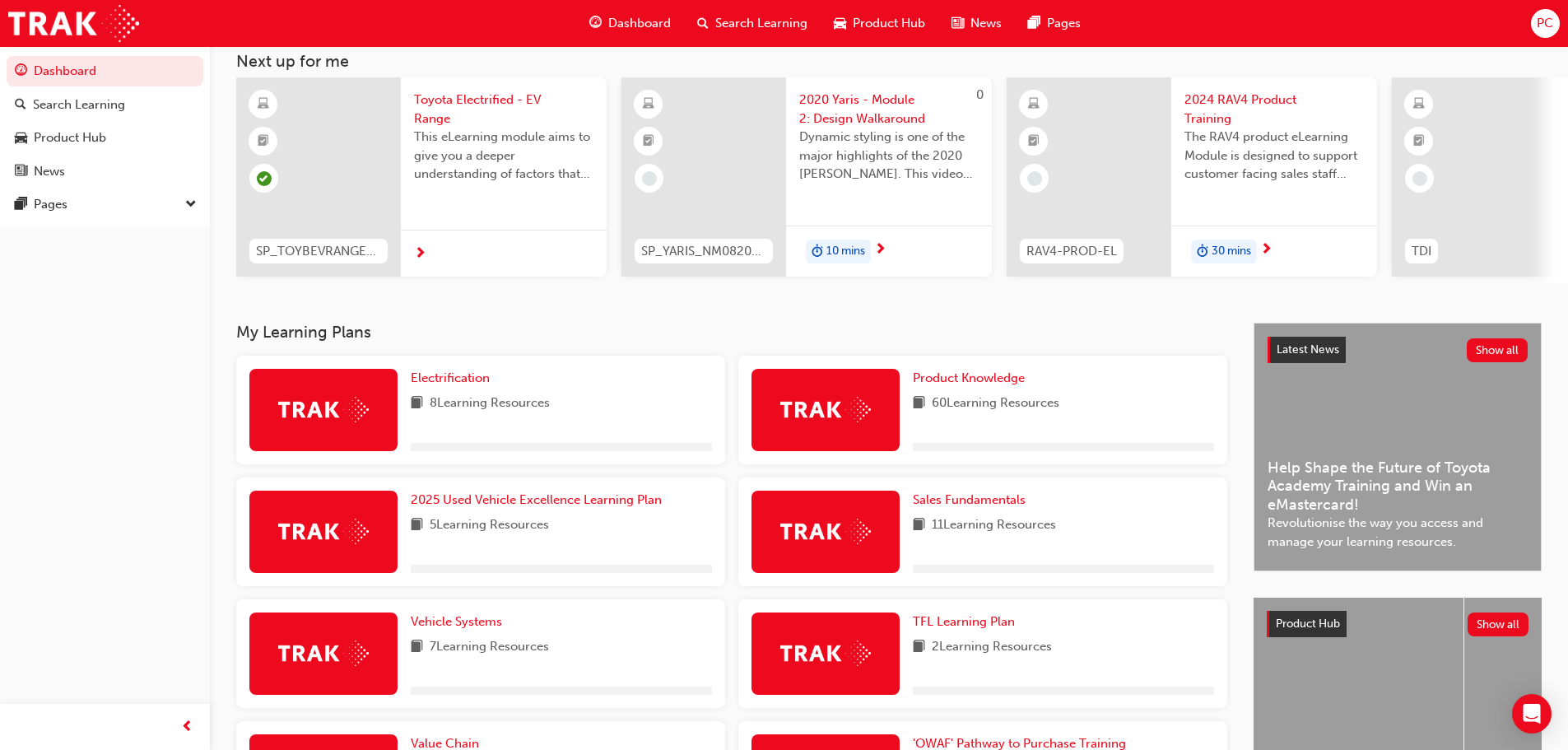
scroll to position [247, 0]
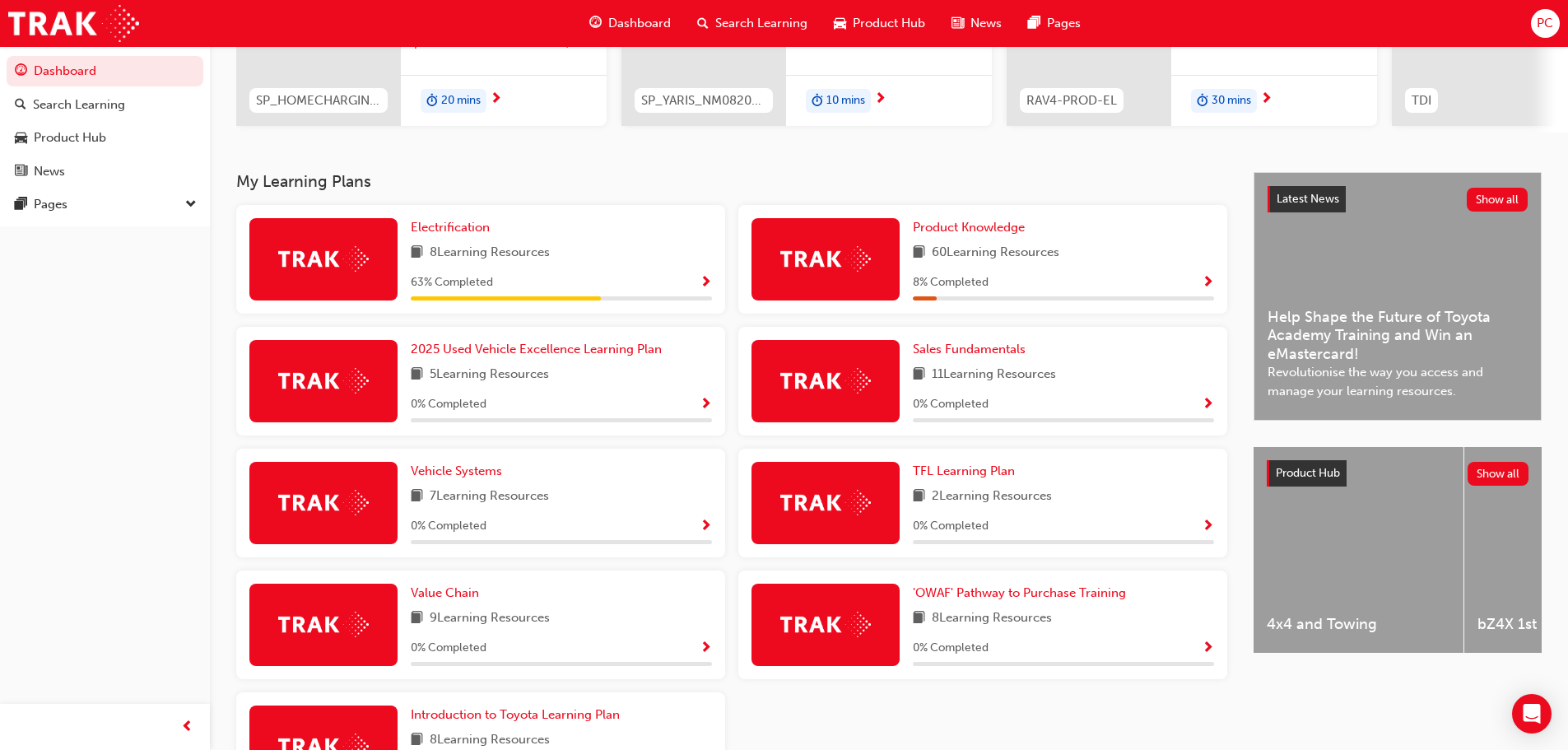
click at [706, 280] on span "Show Progress" at bounding box center [706, 283] width 12 height 15
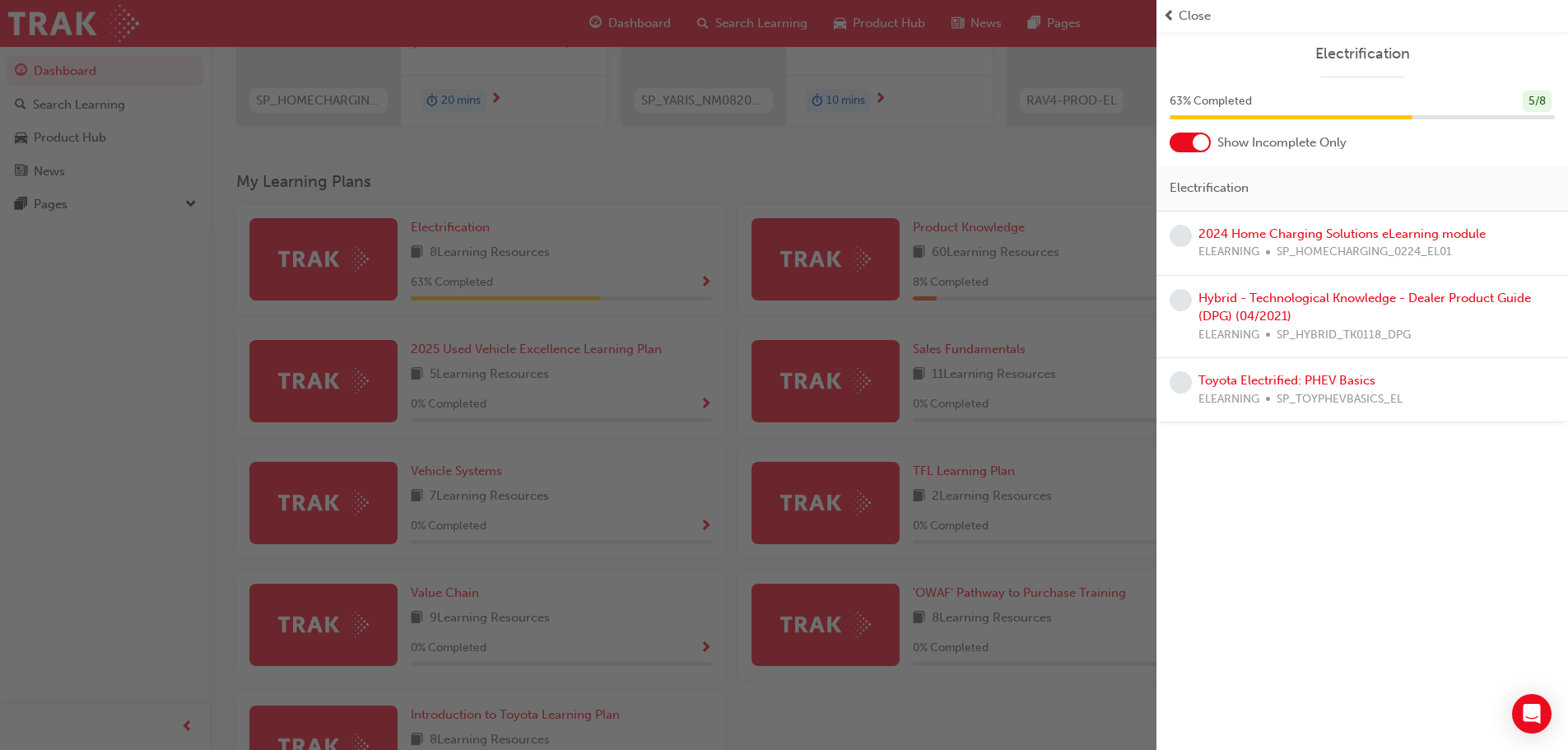
drag, startPoint x: 1164, startPoint y: 182, endPoint x: 1153, endPoint y: 172, distance: 14.9
click at [1165, 173] on div "Electrification" at bounding box center [1362, 188] width 412 height 46
drag, startPoint x: 512, startPoint y: 110, endPoint x: 565, endPoint y: 108, distance: 53.0
click at [512, 109] on div "button" at bounding box center [578, 375] width 1156 height 750
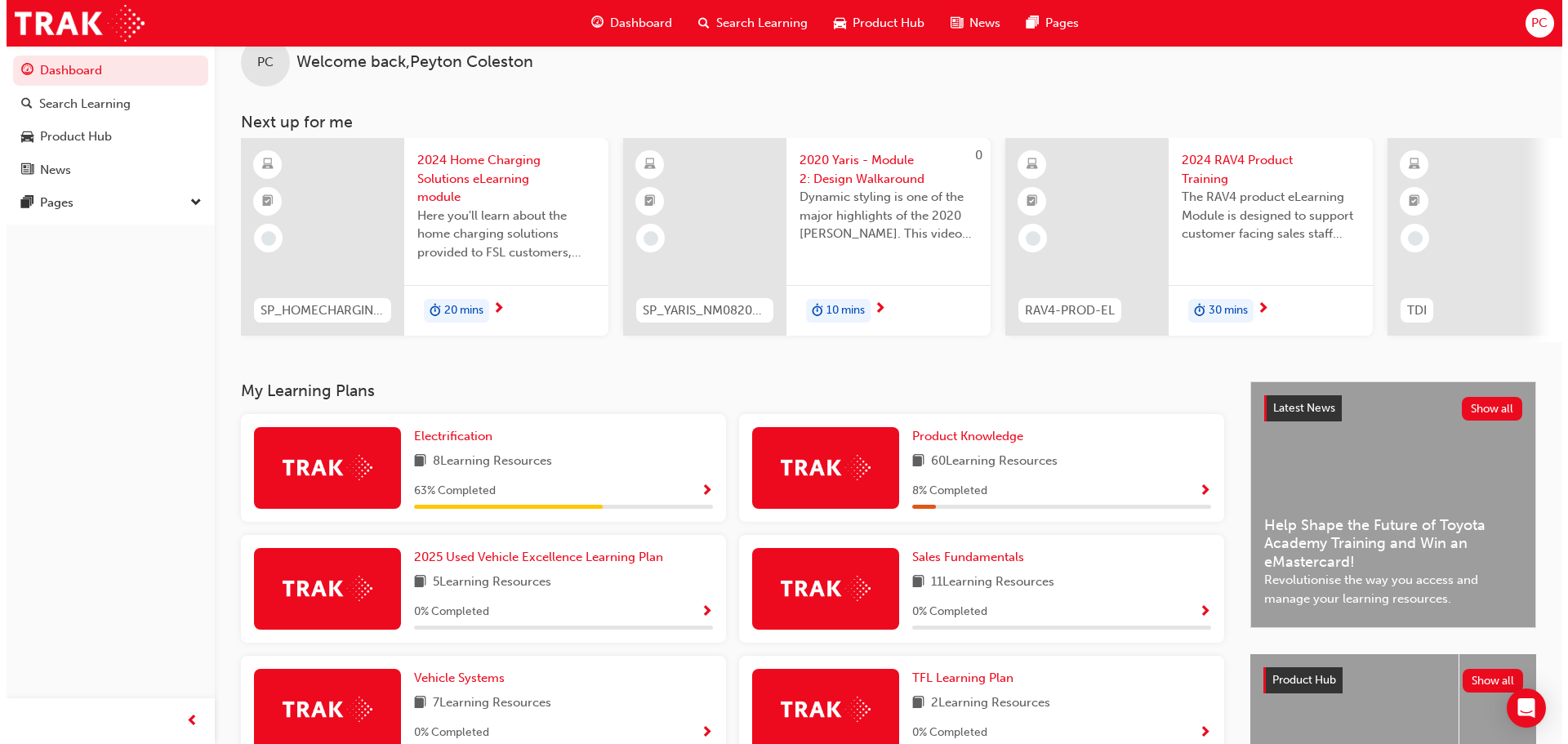
scroll to position [0, 0]
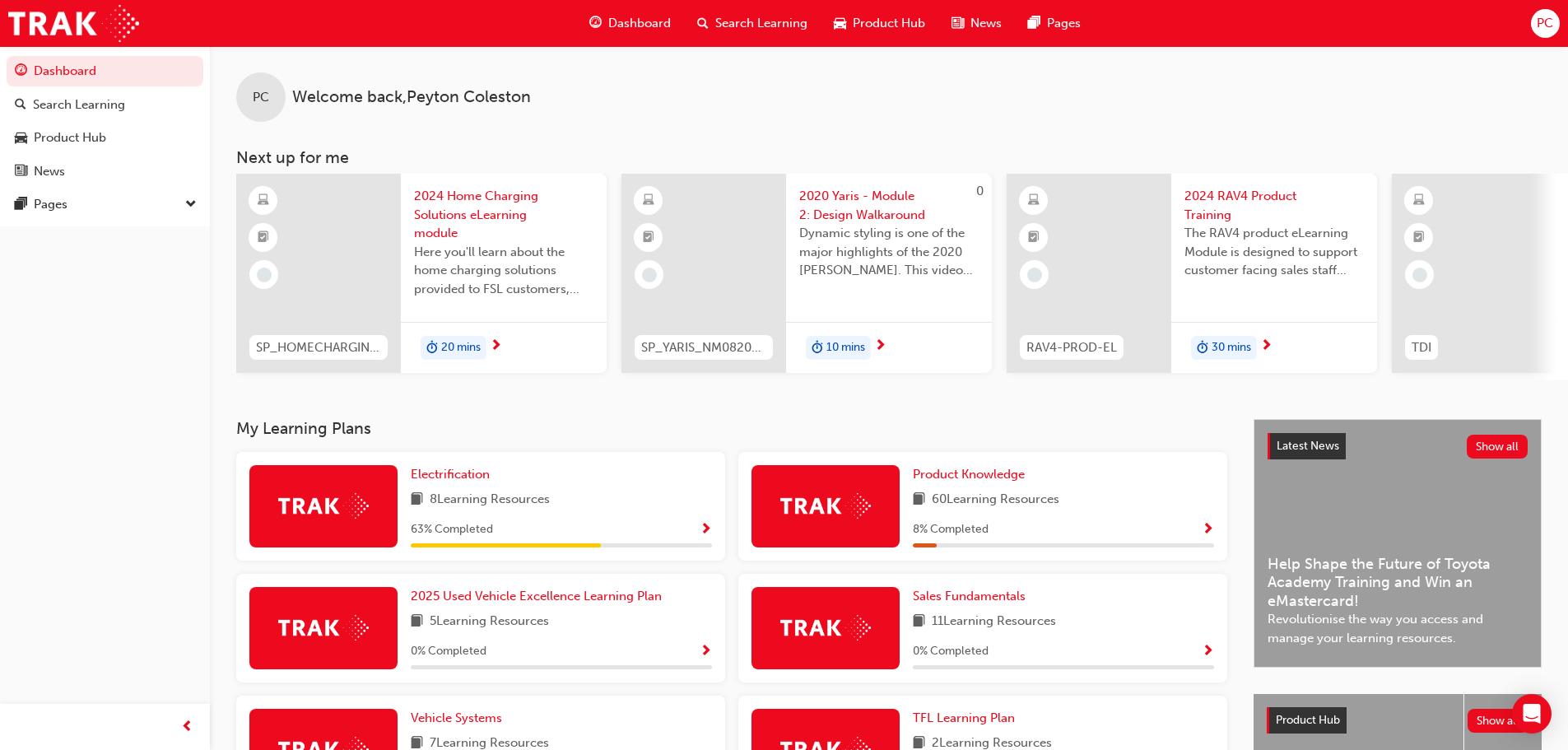
click at [444, 330] on div "20 mins" at bounding box center [503, 348] width 206 height 52
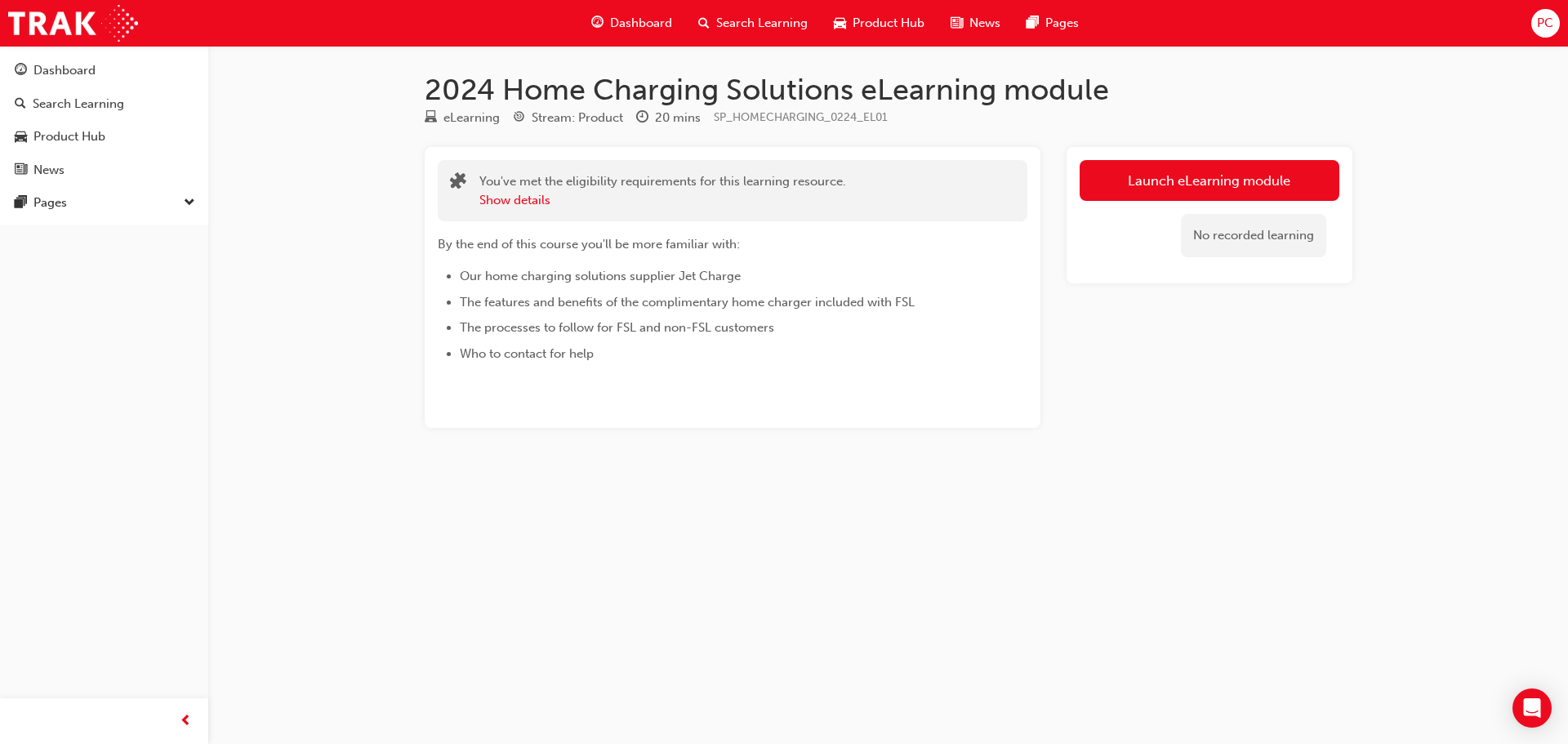
click at [1200, 168] on link "Launch eLearning module" at bounding box center [1209, 180] width 260 height 41
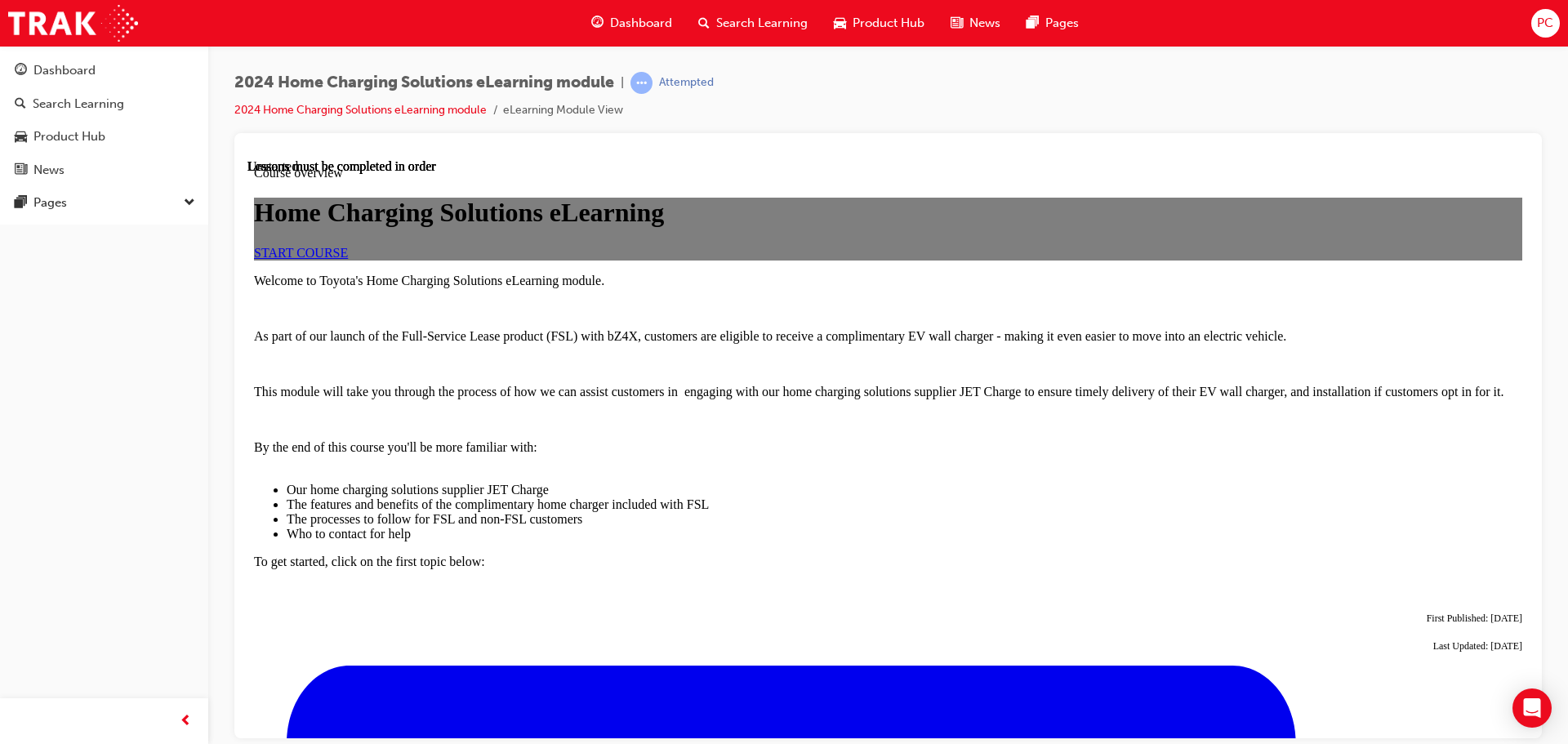
click at [845, 259] on div "Home Charging Solutions eLearning START COURSE" at bounding box center [888, 227] width 1268 height 62
click at [854, 260] on div "START COURSE" at bounding box center [888, 252] width 1268 height 15
click at [348, 259] on link "START COURSE" at bounding box center [301, 251] width 94 height 14
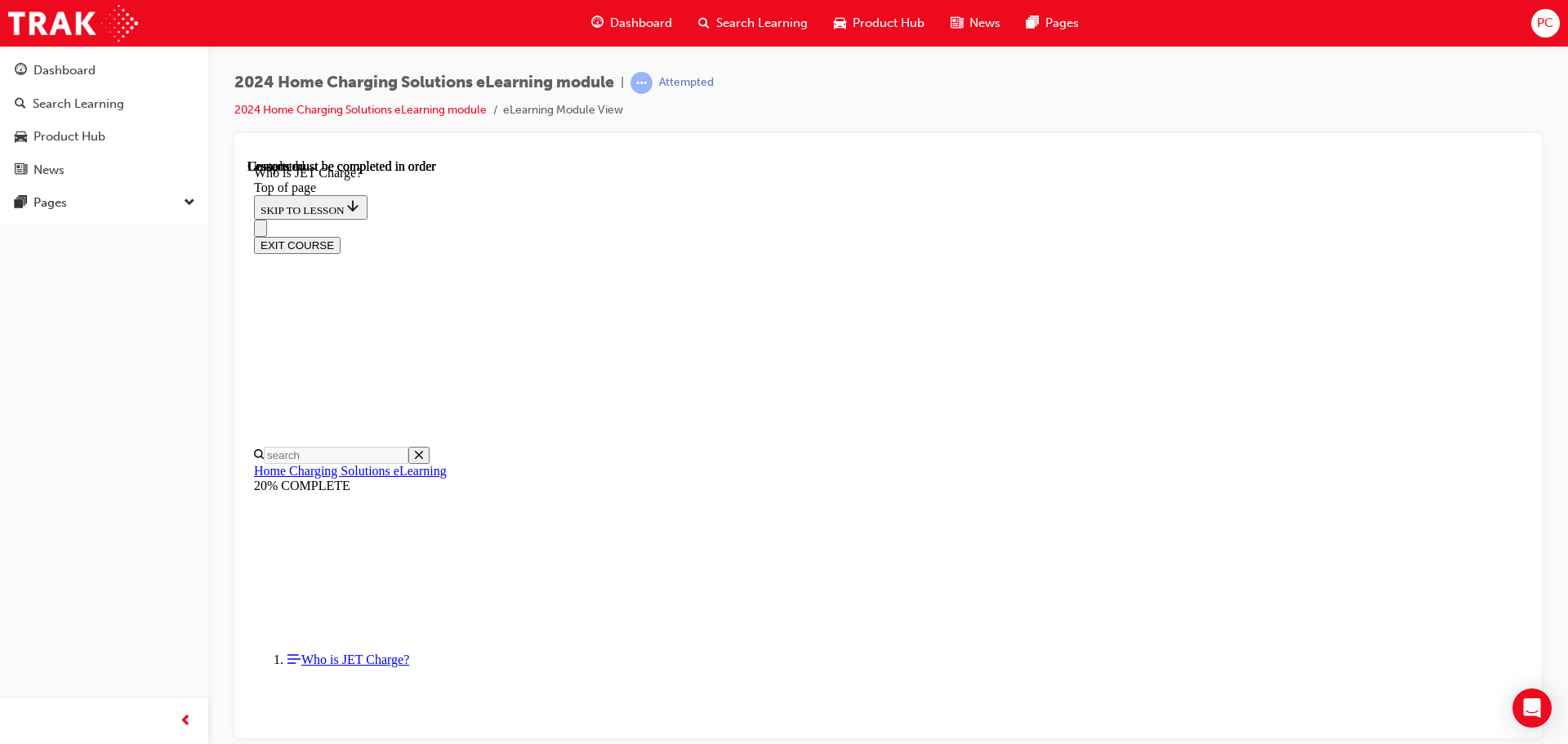
scroll to position [240, 0]
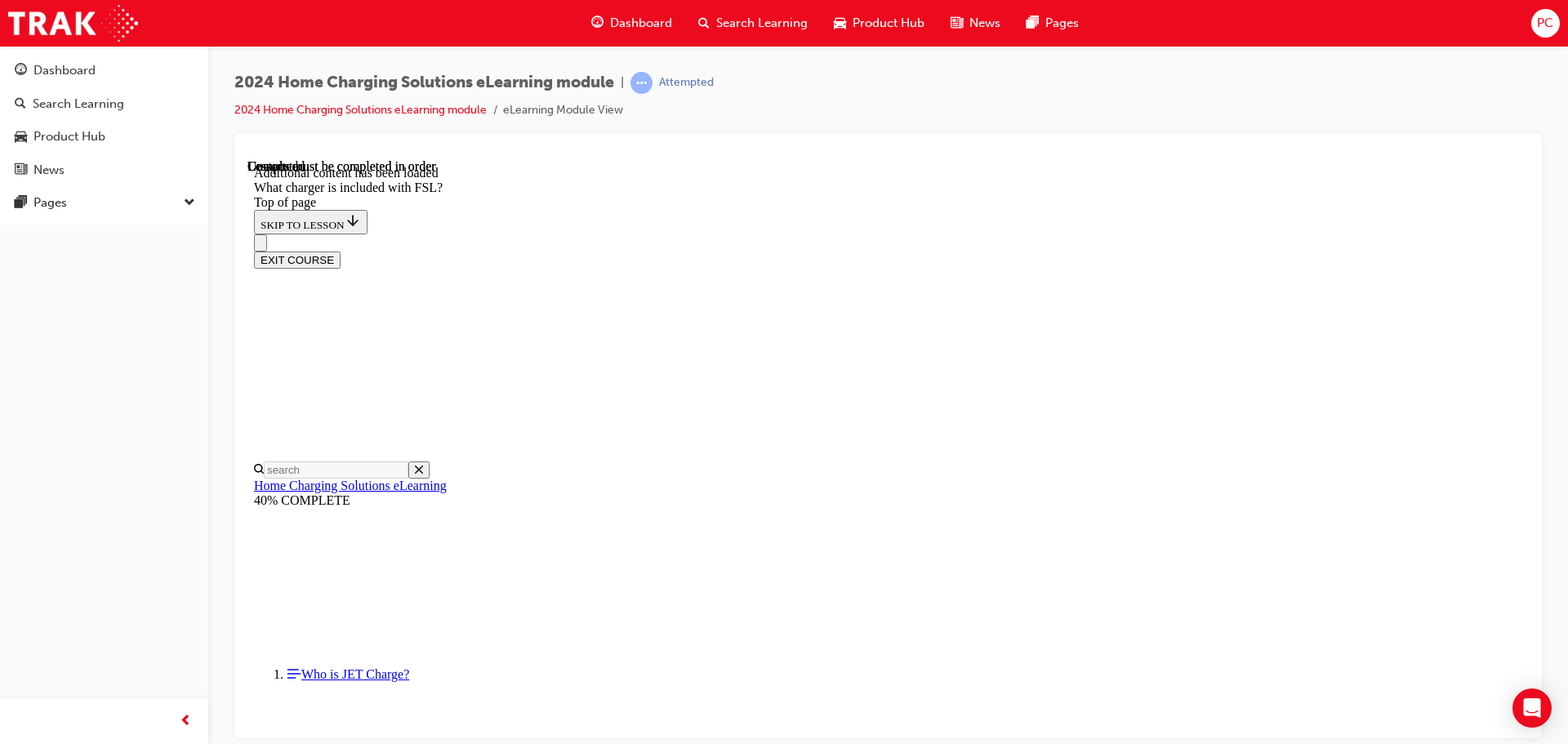
scroll to position [2146, 0]
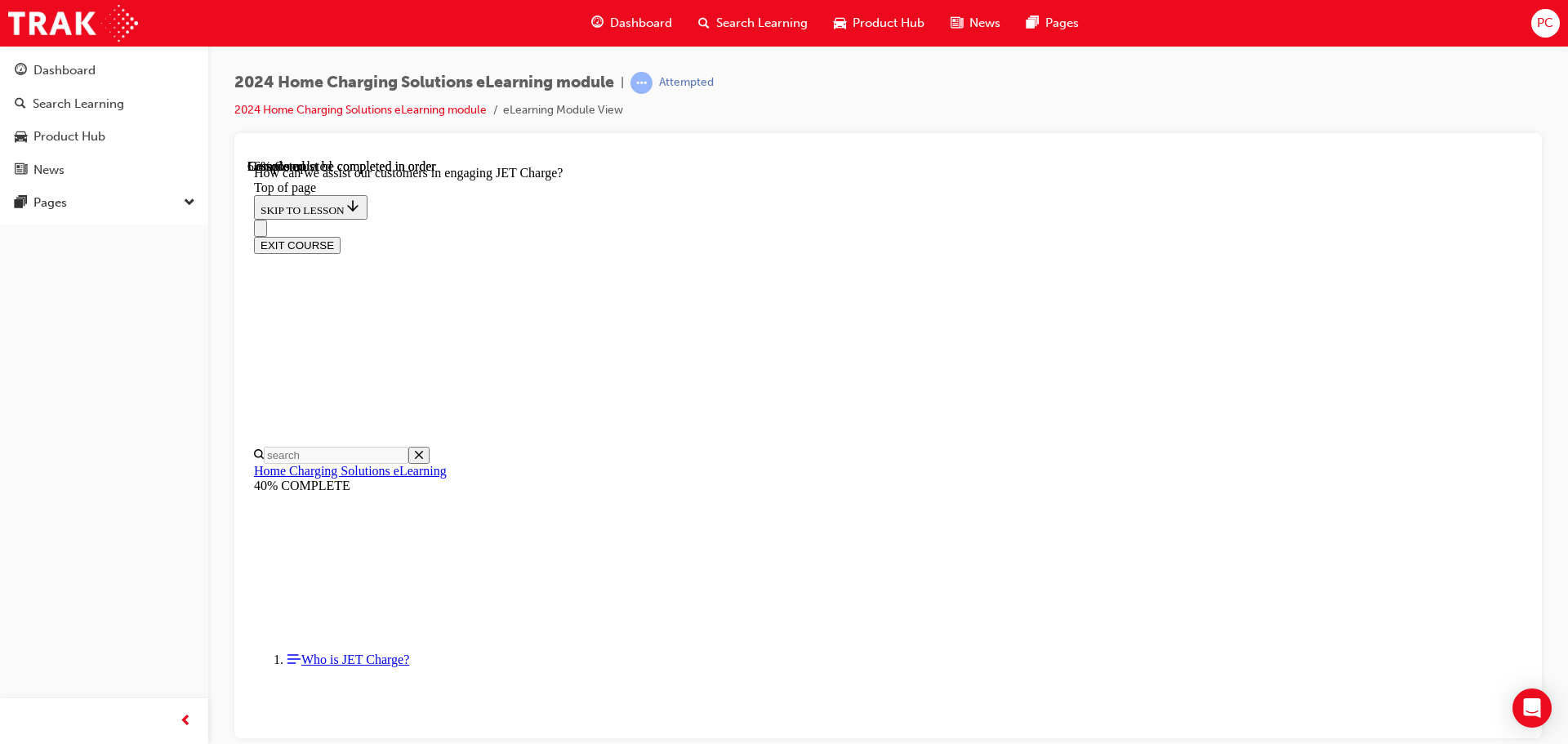
scroll to position [1522, 0]
drag, startPoint x: 971, startPoint y: 490, endPoint x: 984, endPoint y: 470, distance: 23.9
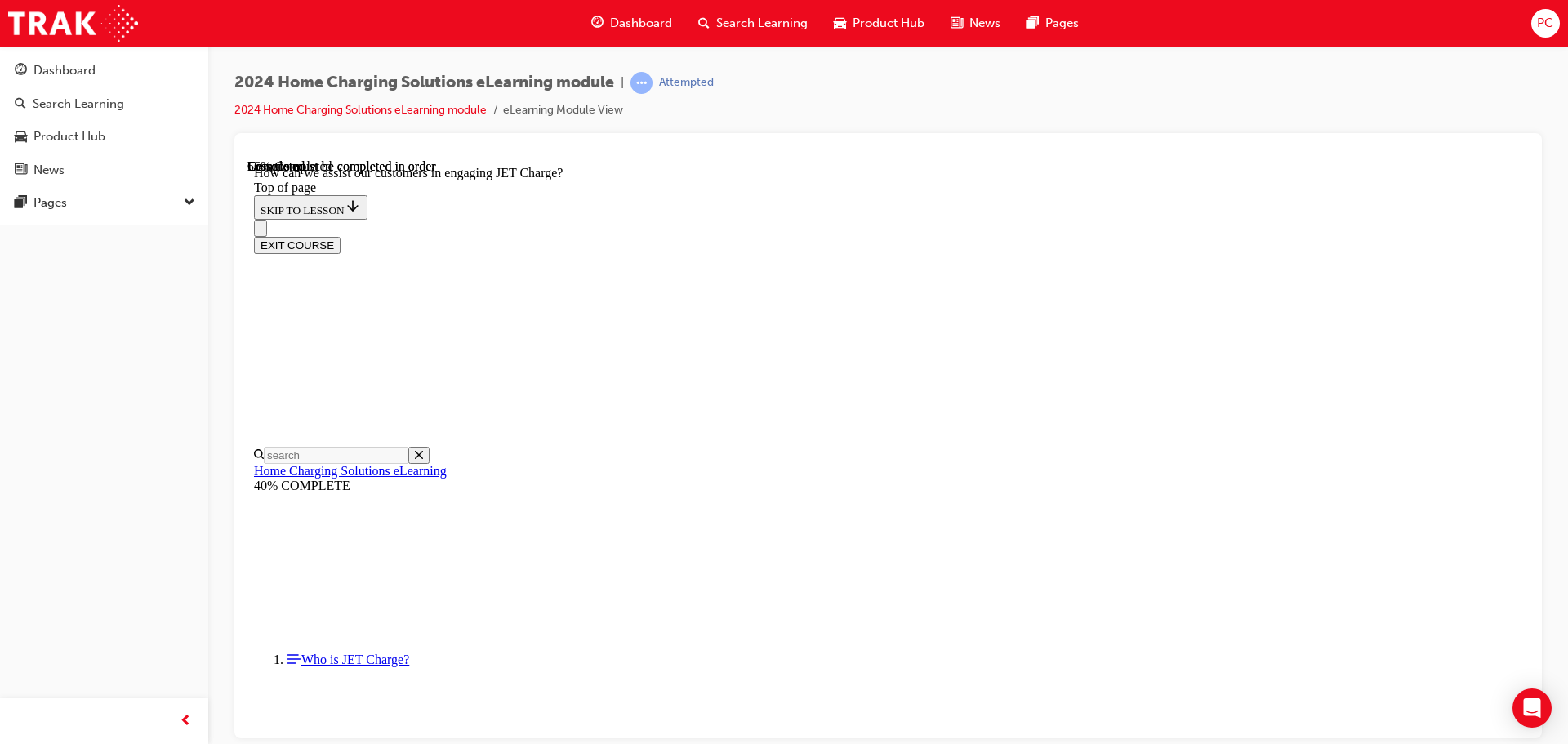
scroll to position [378, 0]
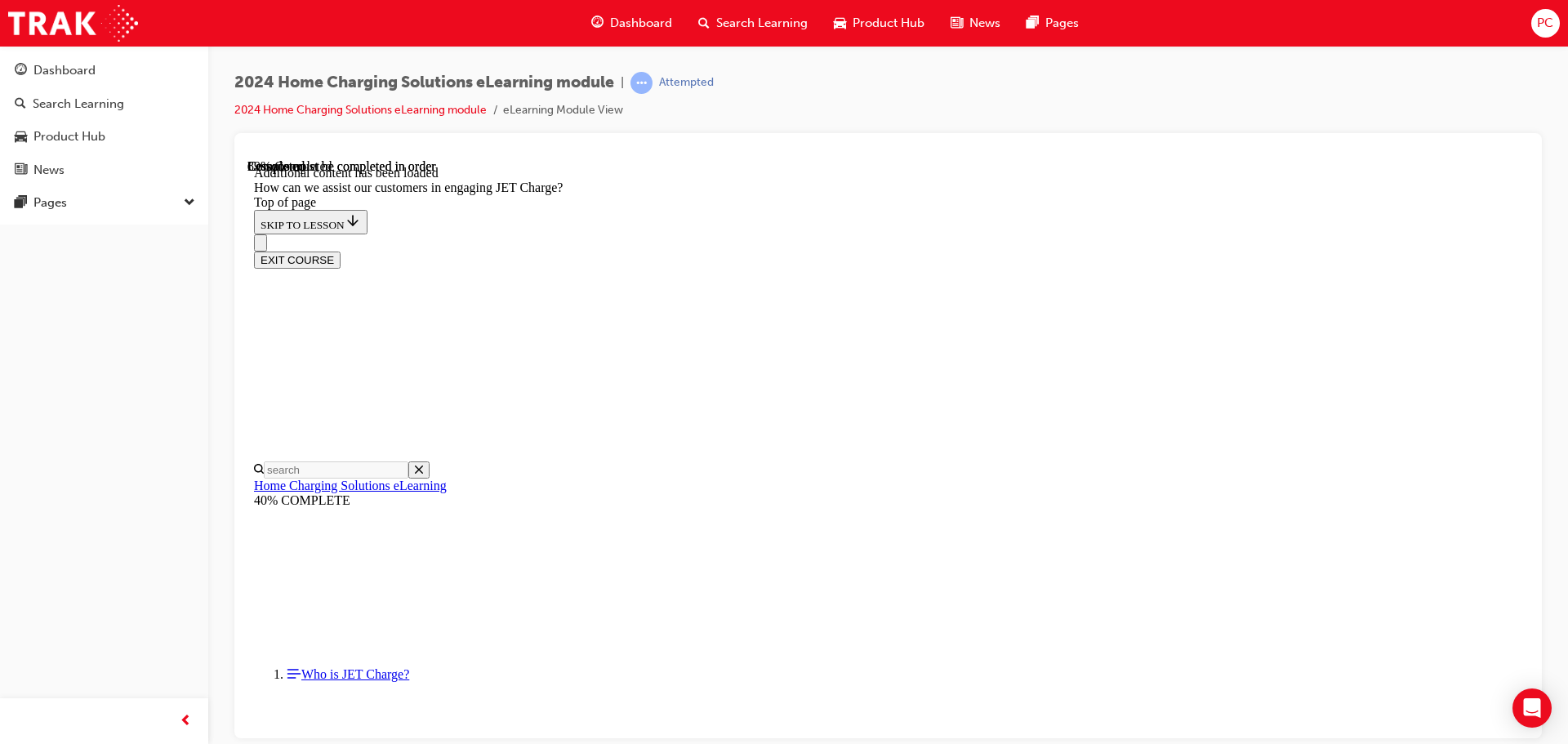
scroll to position [3528, 0]
drag, startPoint x: 913, startPoint y: 646, endPoint x: 917, endPoint y: 478, distance: 168.0
drag, startPoint x: 915, startPoint y: 493, endPoint x: 912, endPoint y: 599, distance: 106.0
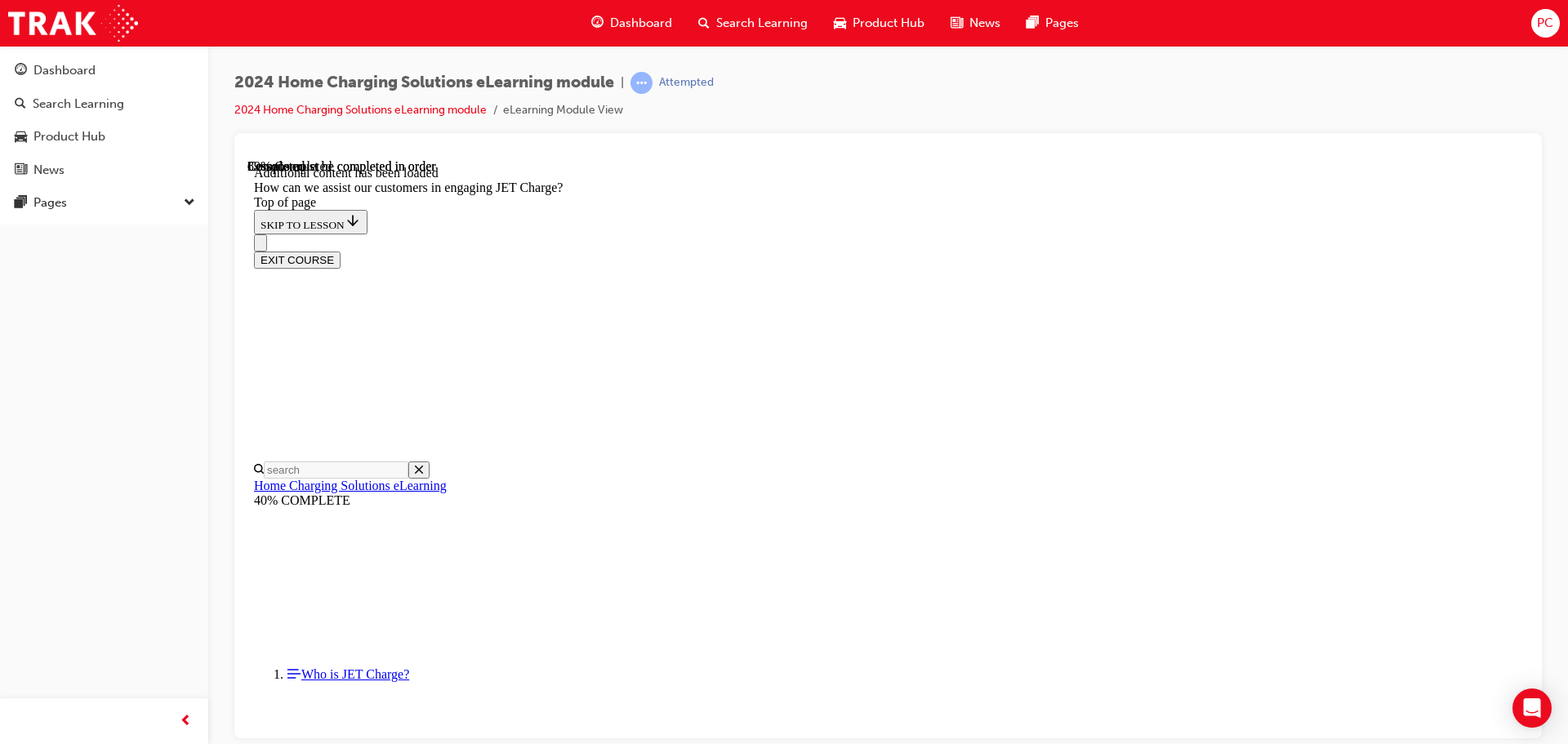
drag, startPoint x: 928, startPoint y: 652, endPoint x: 946, endPoint y: 513, distance: 140.2
drag, startPoint x: 946, startPoint y: 509, endPoint x: 931, endPoint y: 680, distance: 171.7
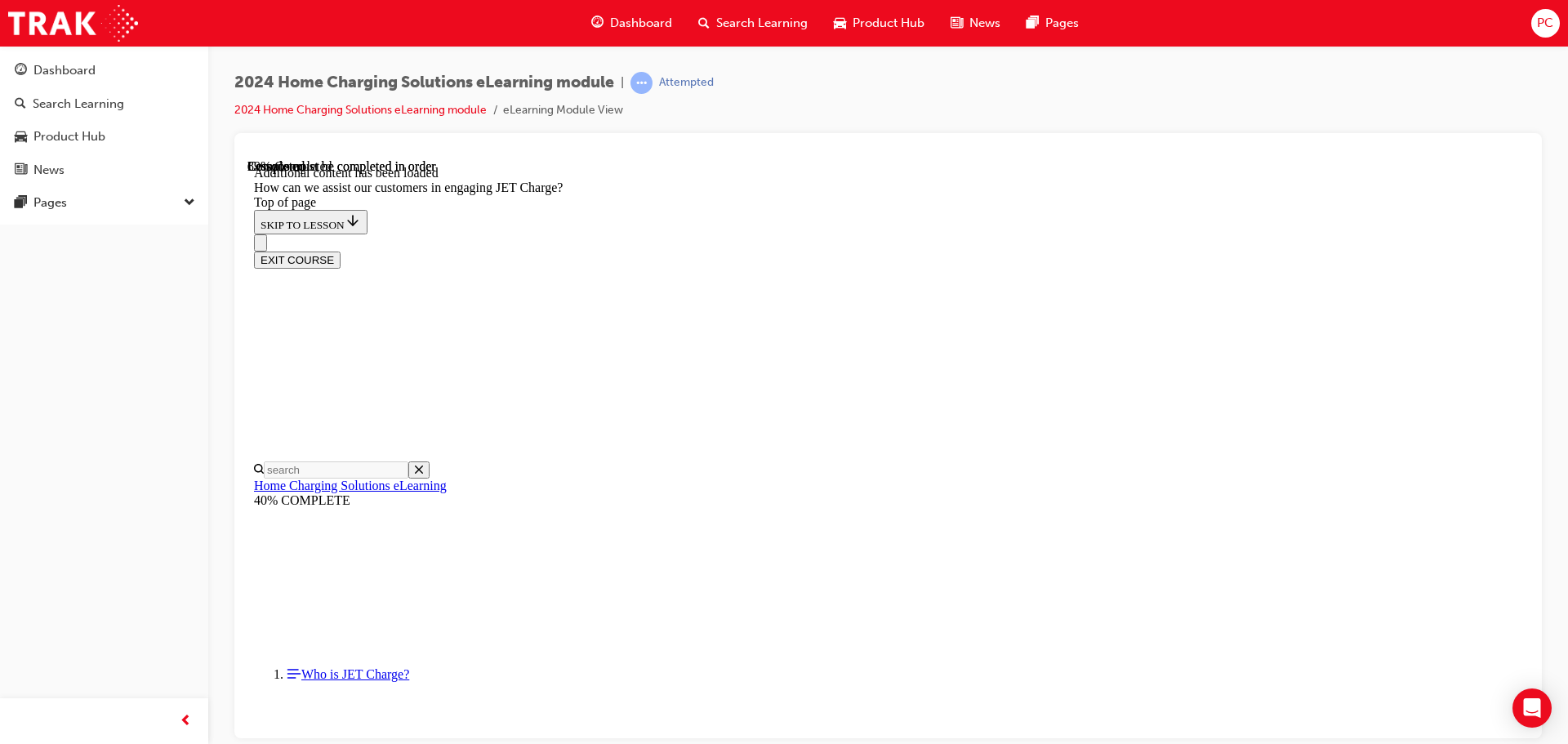
drag, startPoint x: 931, startPoint y: 670, endPoint x: 951, endPoint y: 593, distance: 79.6
drag, startPoint x: 947, startPoint y: 594, endPoint x: 932, endPoint y: 666, distance: 73.5
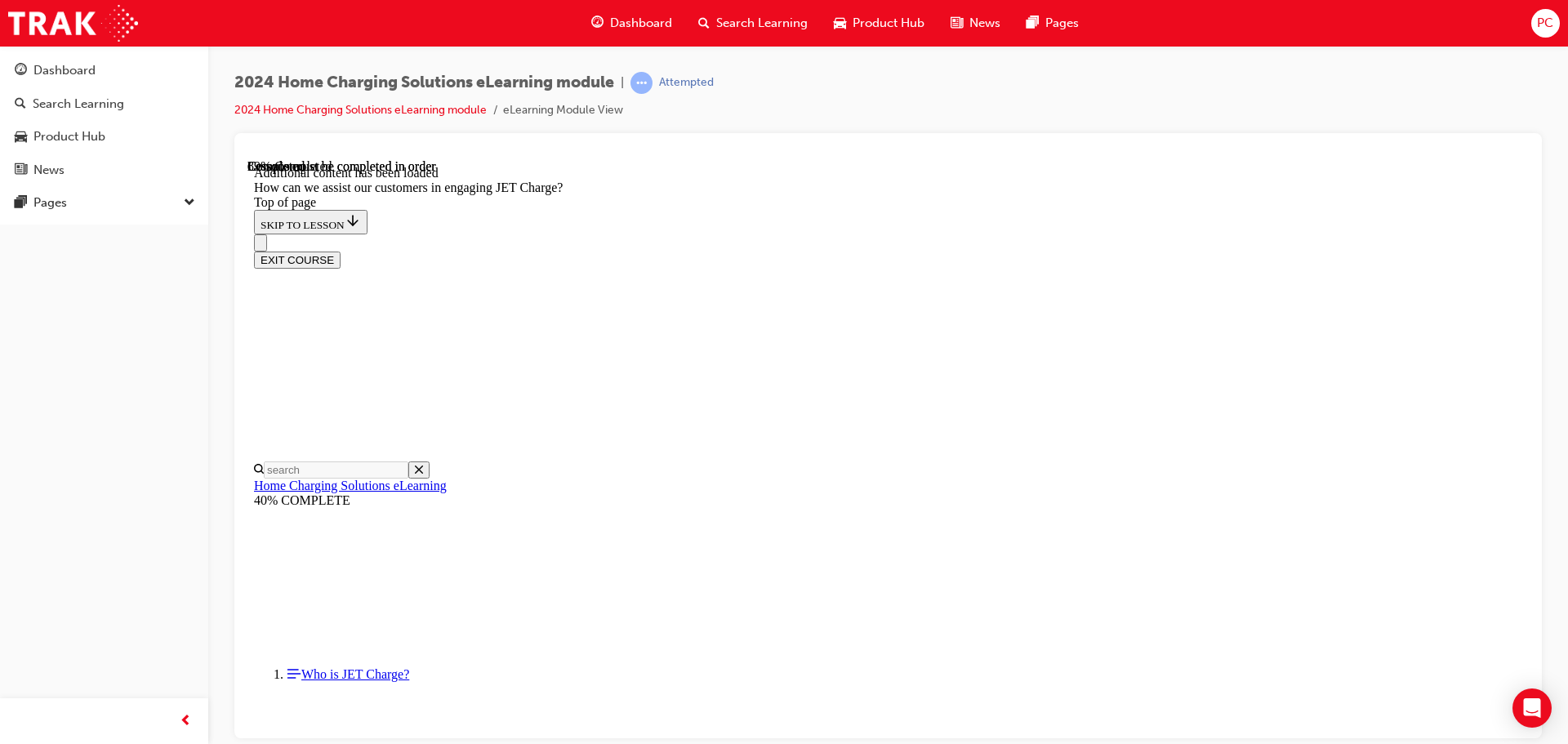
drag, startPoint x: 917, startPoint y: 601, endPoint x: 909, endPoint y: 515, distance: 86.4
drag, startPoint x: 909, startPoint y: 515, endPoint x: 854, endPoint y: 632, distance: 129.3
drag, startPoint x: 742, startPoint y: 532, endPoint x: 741, endPoint y: 557, distance: 25.0
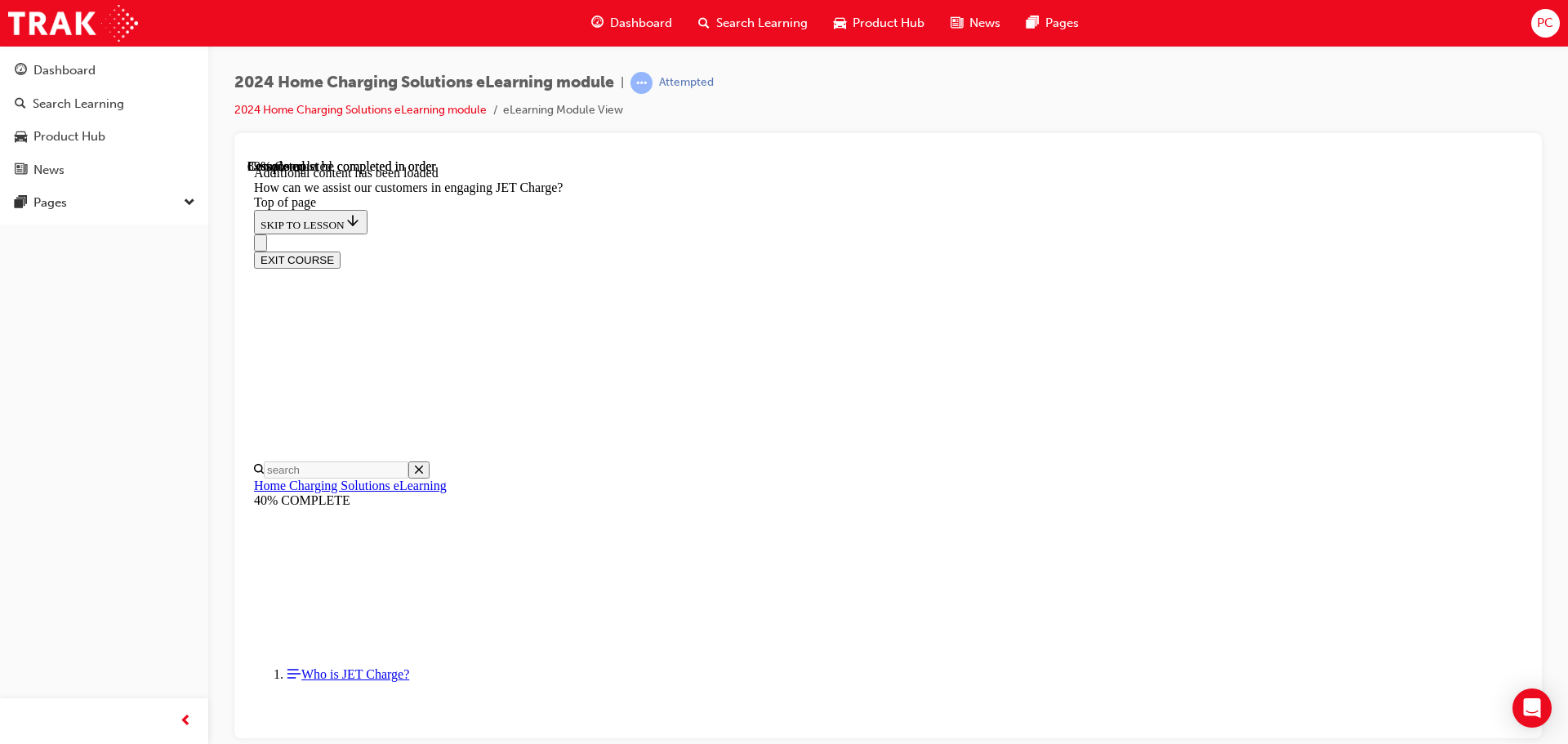
drag, startPoint x: 755, startPoint y: 267, endPoint x: 755, endPoint y: 326, distance: 59.0
drag, startPoint x: 751, startPoint y: 346, endPoint x: 756, endPoint y: 260, distance: 86.1
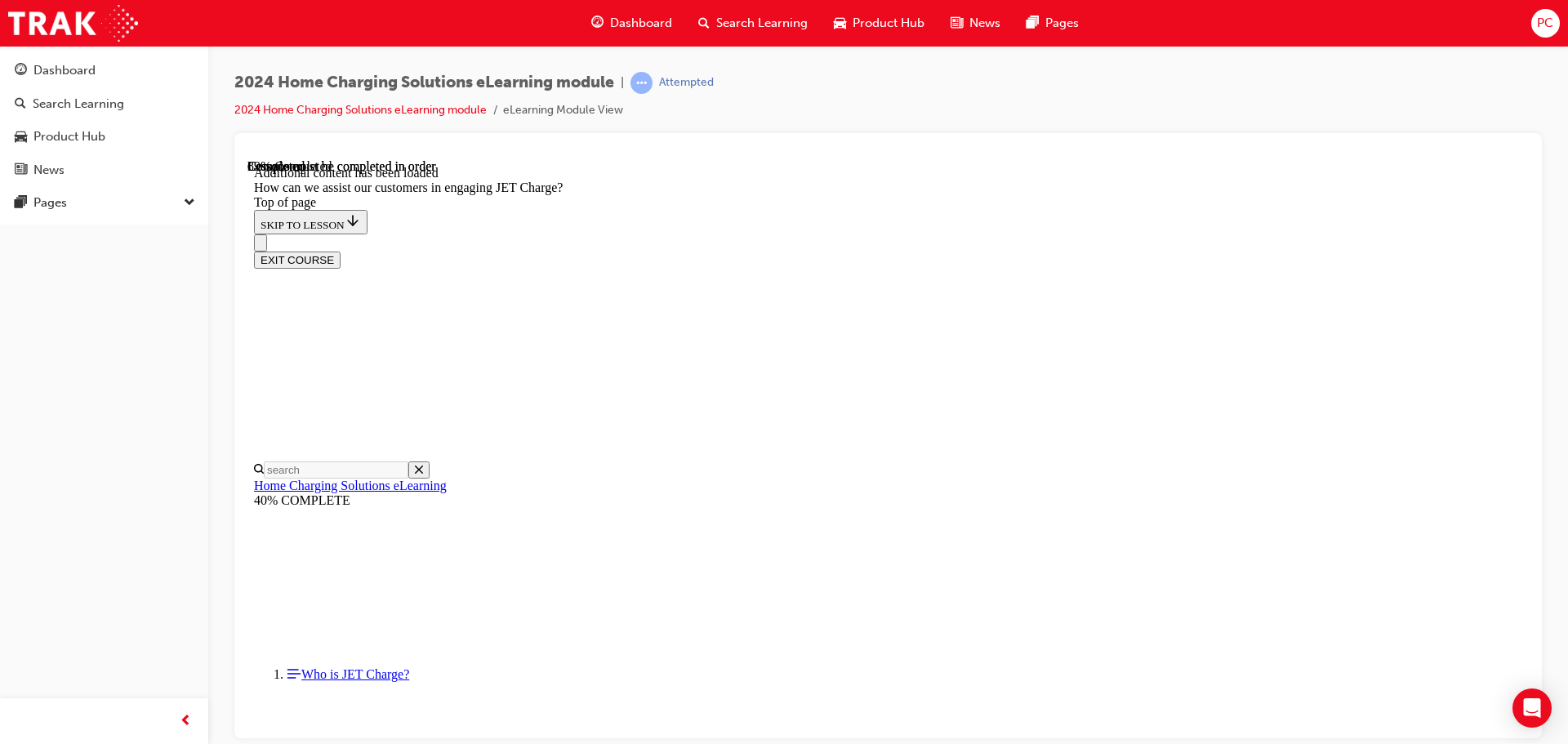
drag, startPoint x: 756, startPoint y: 256, endPoint x: 769, endPoint y: 324, distance: 69.2
drag, startPoint x: 1015, startPoint y: 354, endPoint x: 1038, endPoint y: 310, distance: 49.6
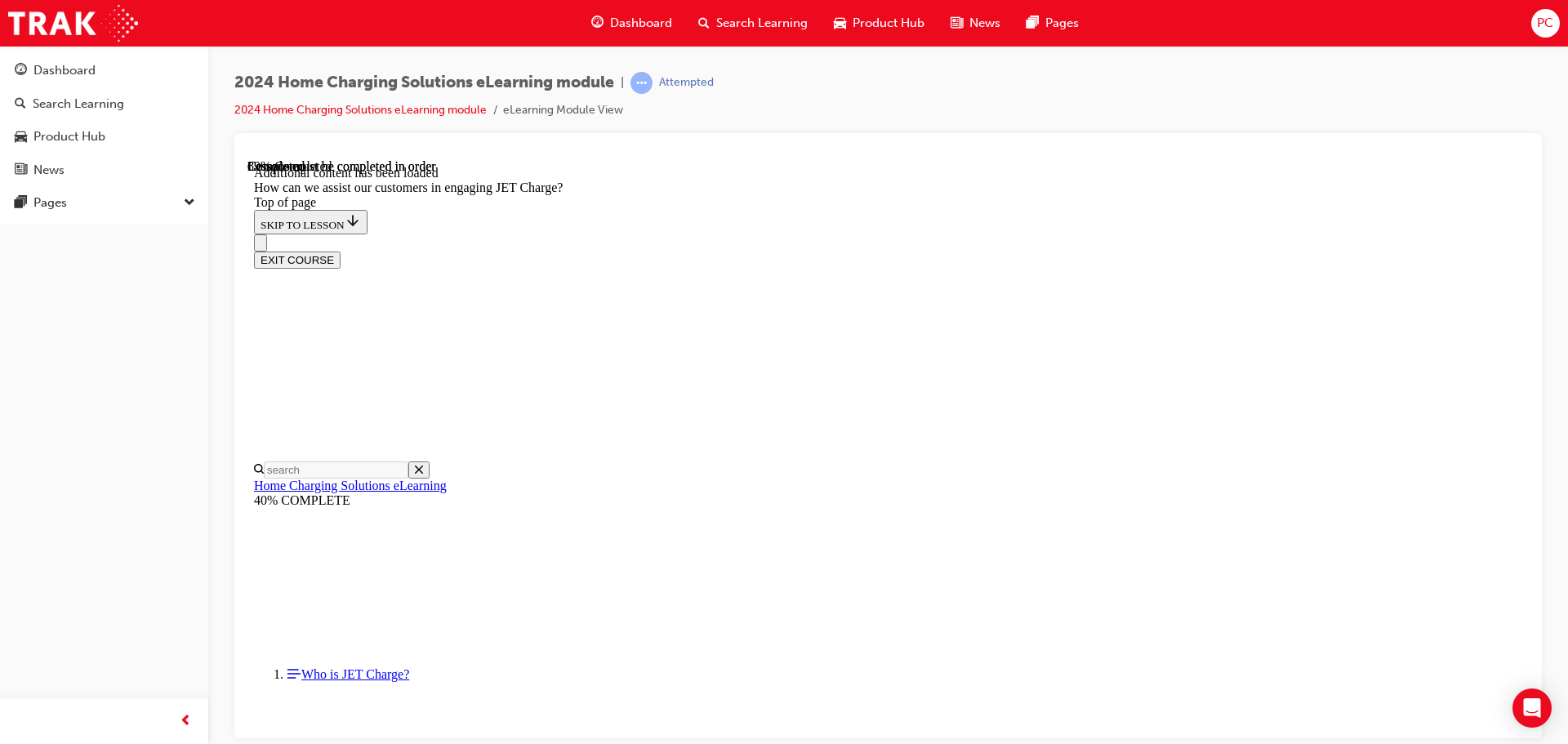
drag, startPoint x: 897, startPoint y: 261, endPoint x: 879, endPoint y: 379, distance: 119.4
drag, startPoint x: 878, startPoint y: 461, endPoint x: 875, endPoint y: 530, distance: 69.1
drag, startPoint x: 875, startPoint y: 551, endPoint x: 859, endPoint y: 608, distance: 59.2
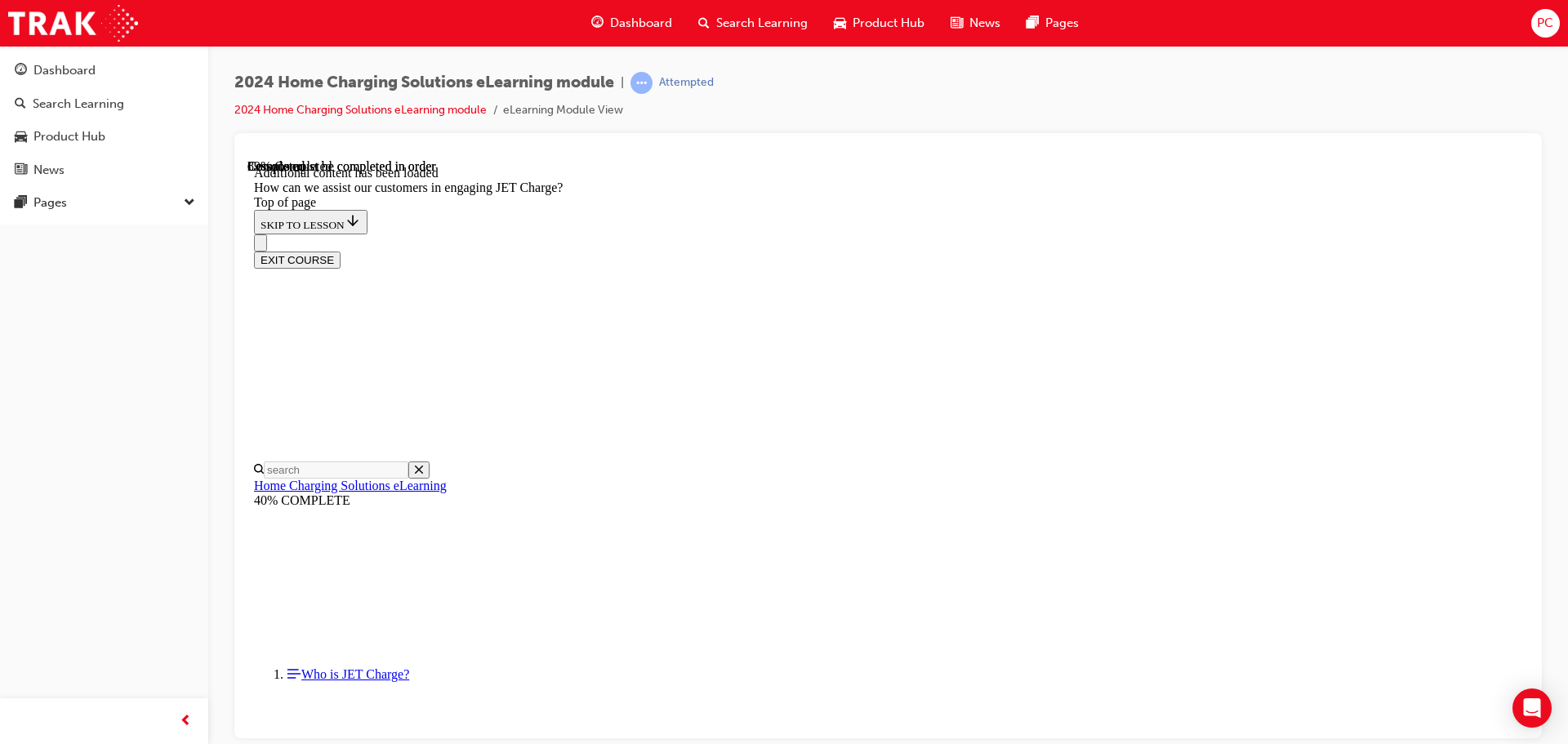
drag, startPoint x: 859, startPoint y: 608, endPoint x: 851, endPoint y: 524, distance: 84.4
drag, startPoint x: 864, startPoint y: 575, endPoint x: 934, endPoint y: 489, distance: 110.9
drag, startPoint x: 835, startPoint y: 257, endPoint x: 906, endPoint y: 339, distance: 108.5
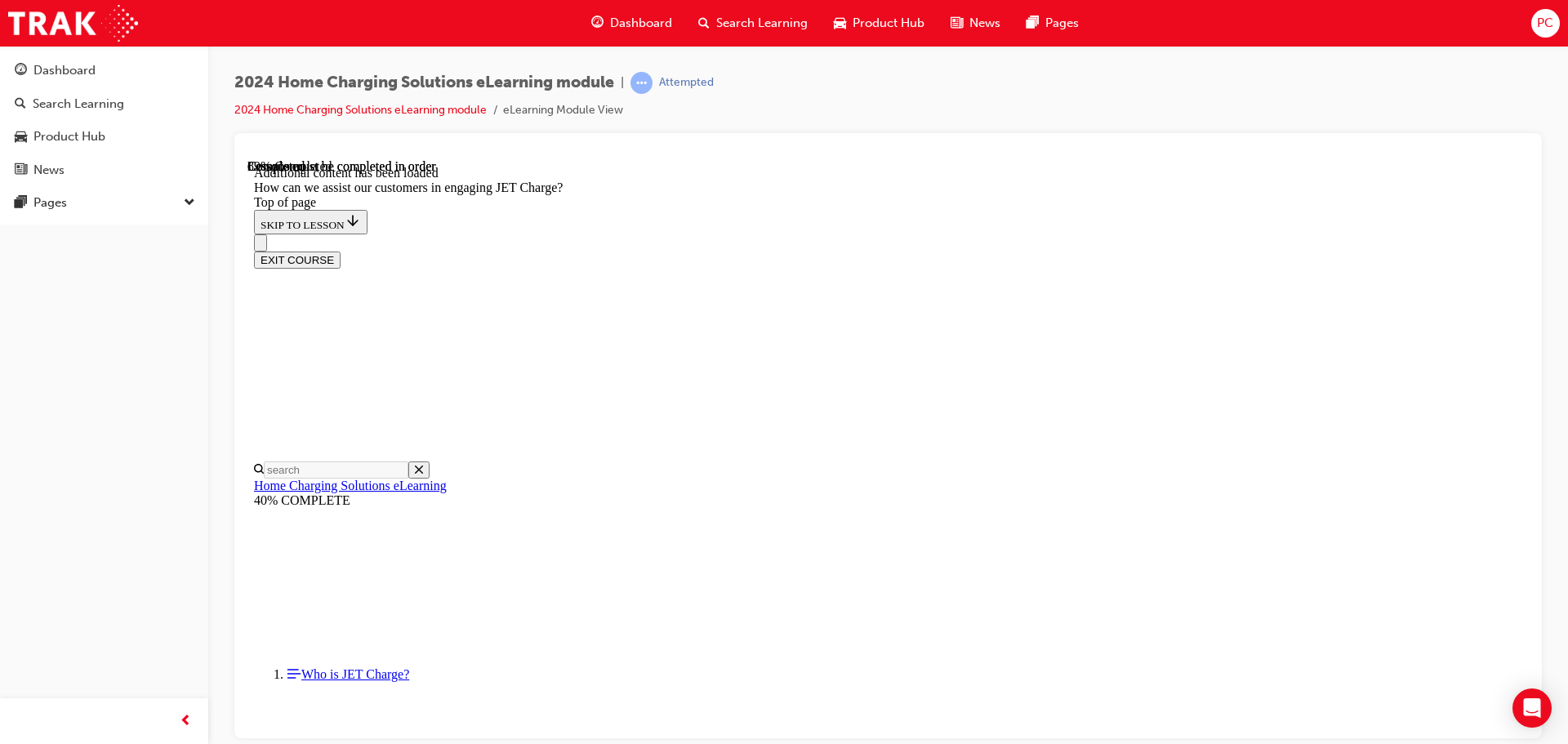
drag, startPoint x: 1008, startPoint y: 501, endPoint x: 1002, endPoint y: 341, distance: 160.1
drag, startPoint x: 944, startPoint y: 503, endPoint x: 1011, endPoint y: 502, distance: 67.0
drag, startPoint x: 1005, startPoint y: 505, endPoint x: 941, endPoint y: 503, distance: 64.0
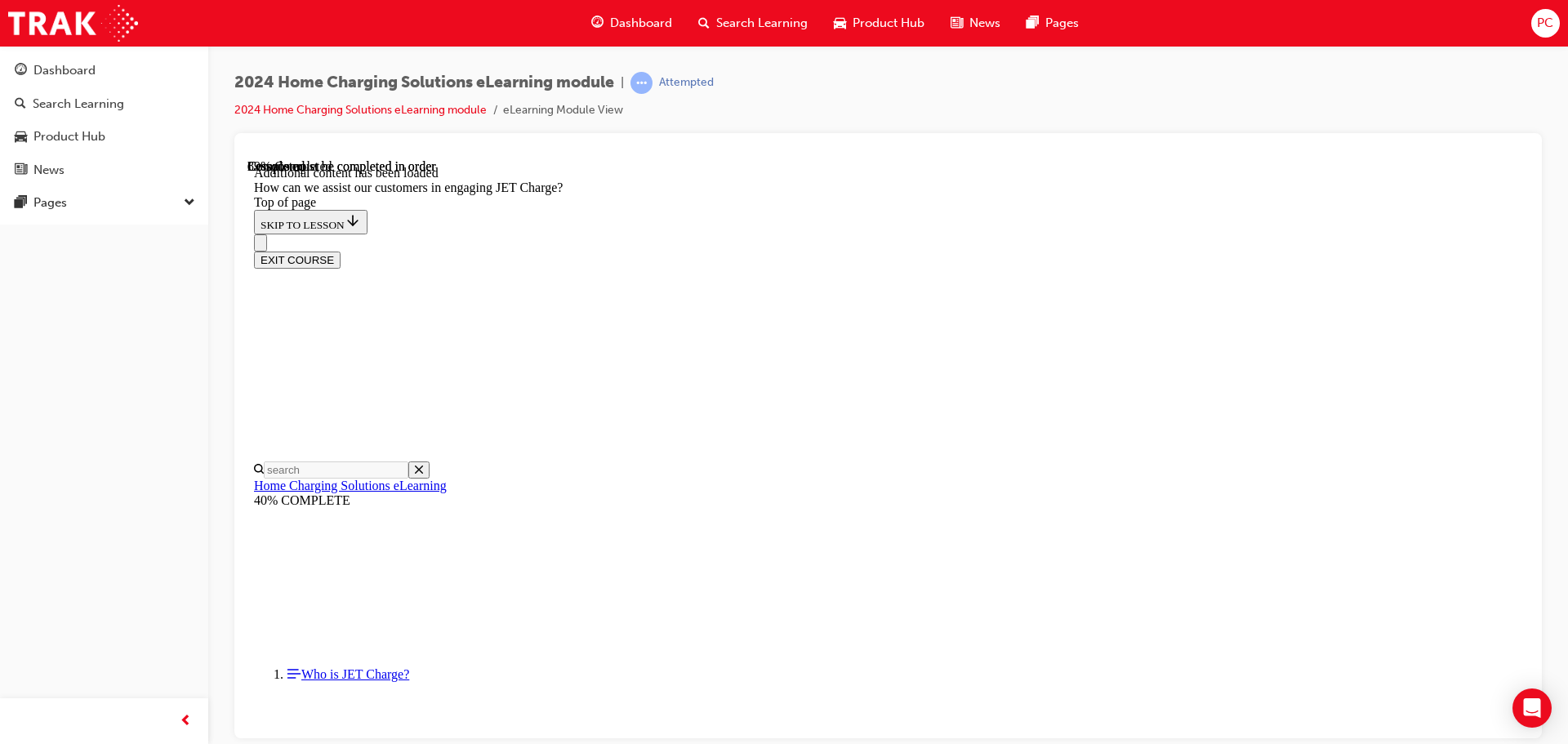
drag, startPoint x: 898, startPoint y: 431, endPoint x: 908, endPoint y: 427, distance: 10.8
drag, startPoint x: 937, startPoint y: 502, endPoint x: 951, endPoint y: 431, distance: 72.4
drag, startPoint x: 945, startPoint y: 603, endPoint x: 996, endPoint y: 677, distance: 89.9
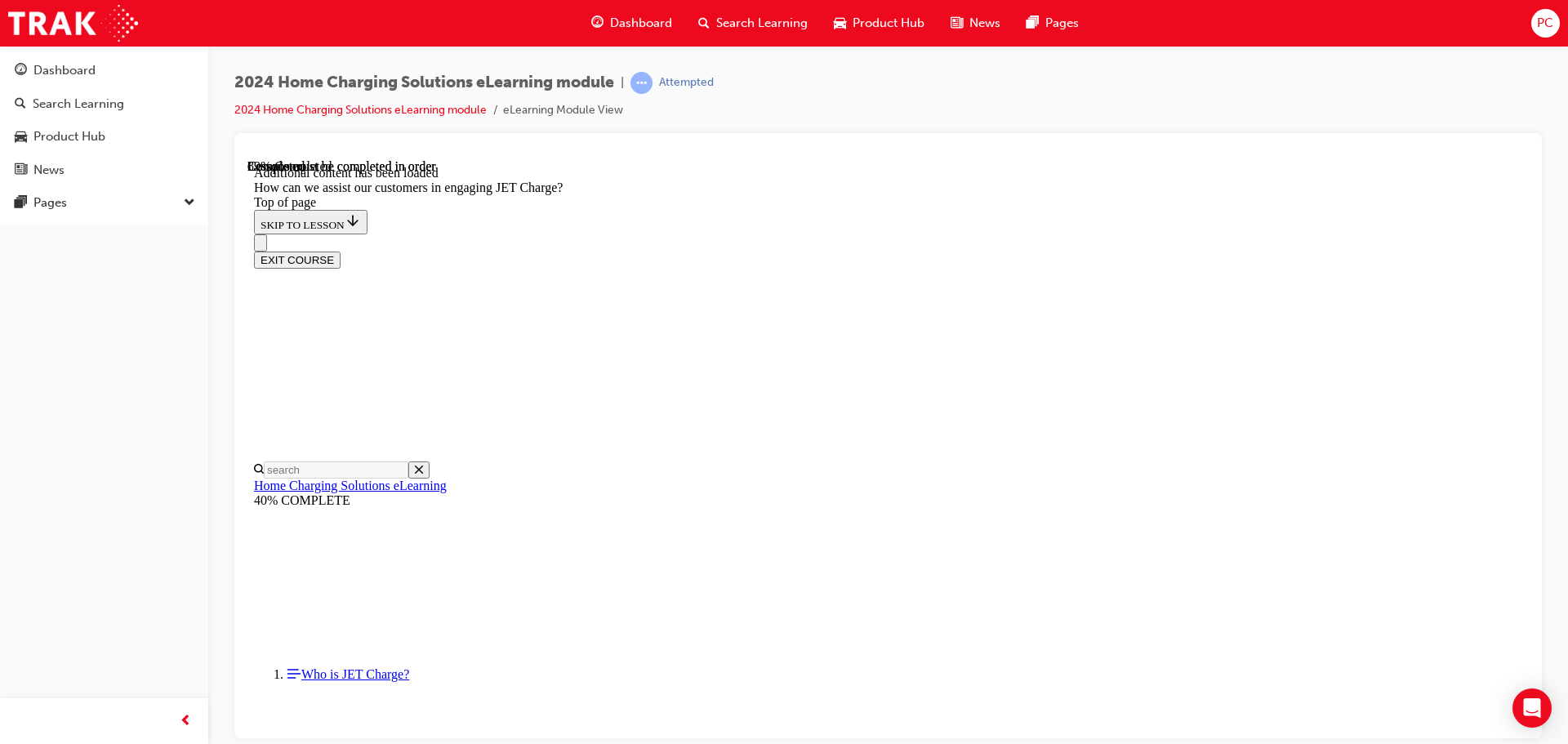
drag, startPoint x: 918, startPoint y: 640, endPoint x: 968, endPoint y: 339, distance: 305.1
drag, startPoint x: 969, startPoint y: 582, endPoint x: 994, endPoint y: 580, distance: 25.1
drag, startPoint x: 994, startPoint y: 580, endPoint x: 988, endPoint y: 594, distance: 15.2
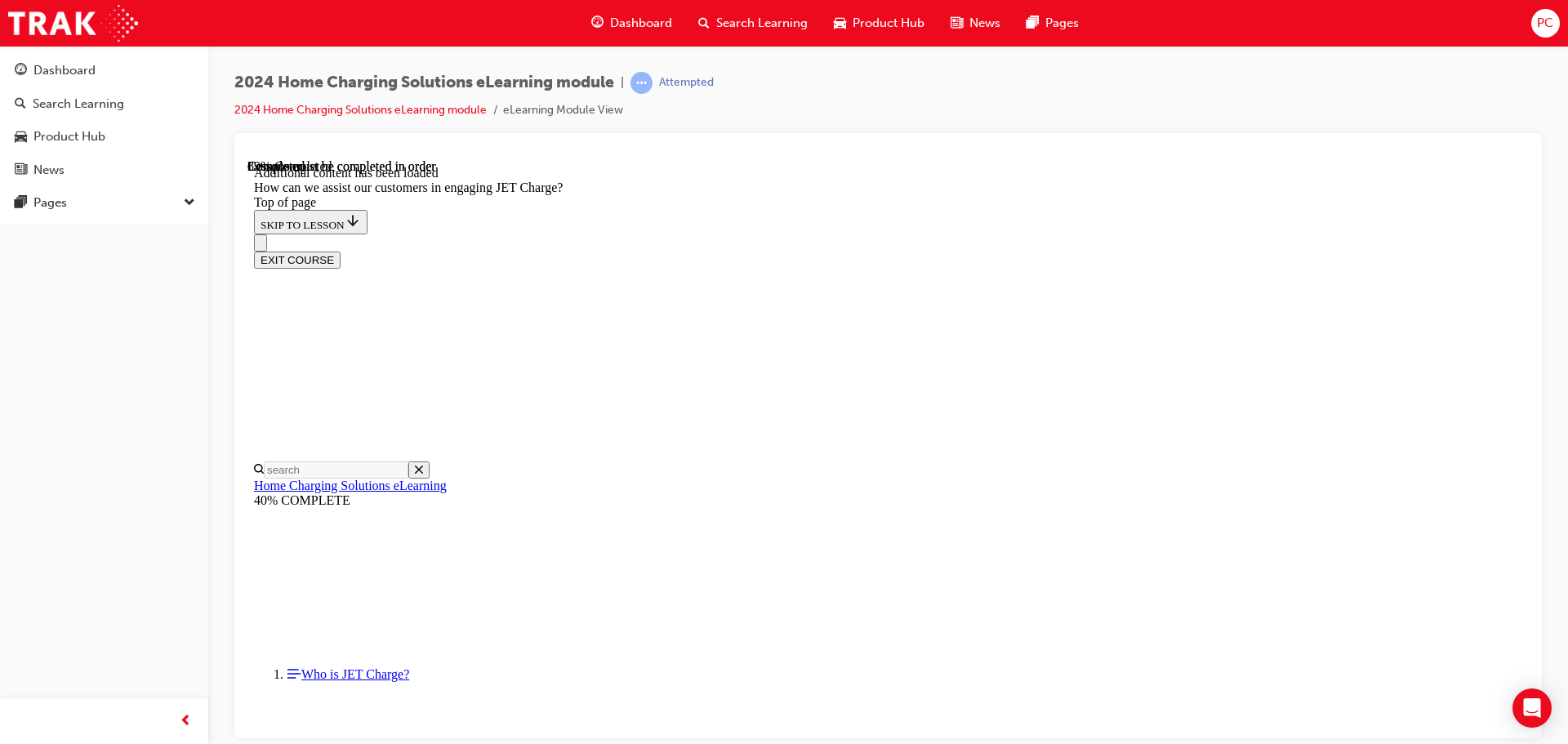
drag, startPoint x: 946, startPoint y: 575, endPoint x: 1004, endPoint y: 650, distance: 94.8
drag, startPoint x: 937, startPoint y: 578, endPoint x: 996, endPoint y: 580, distance: 59.0
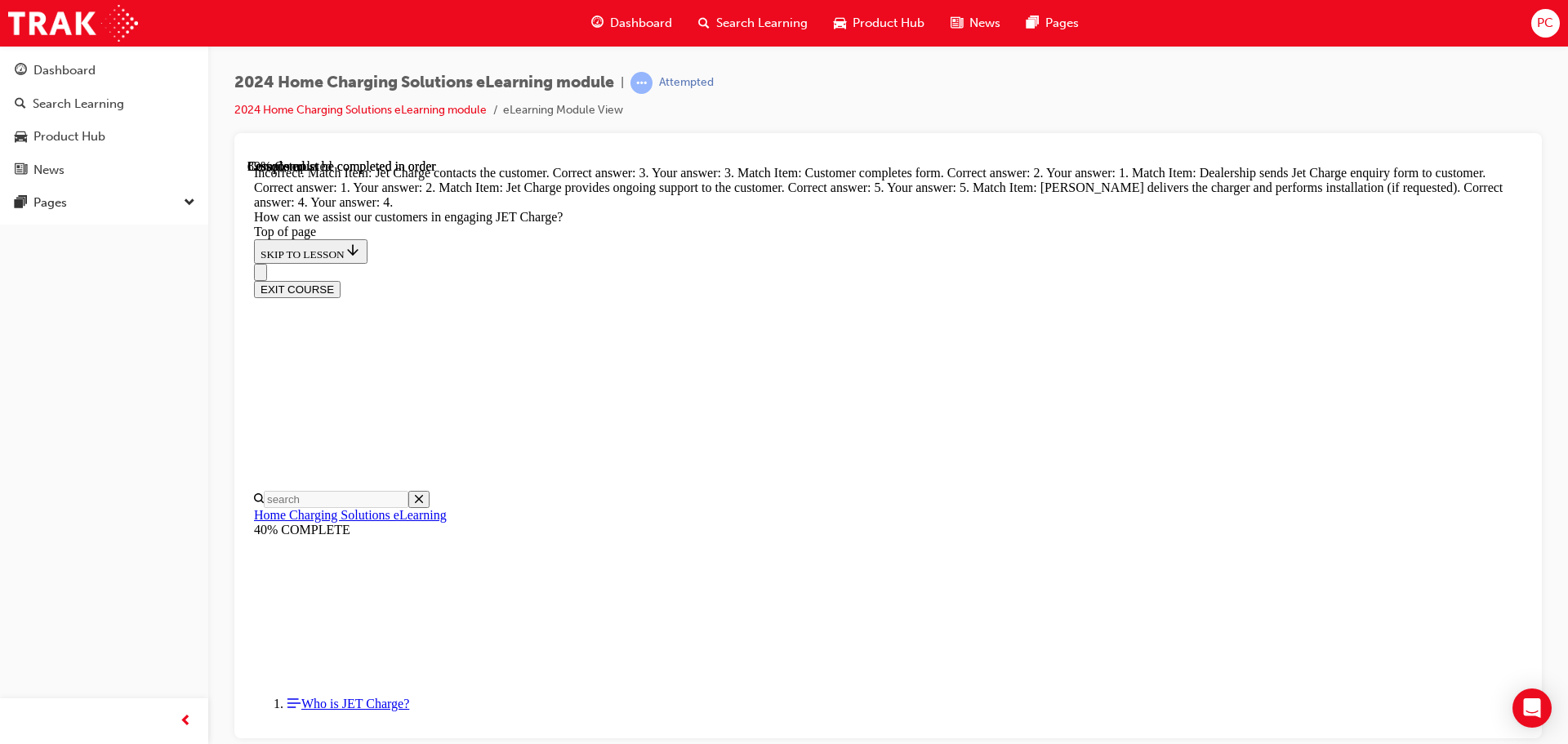
scroll to position [3638, 0]
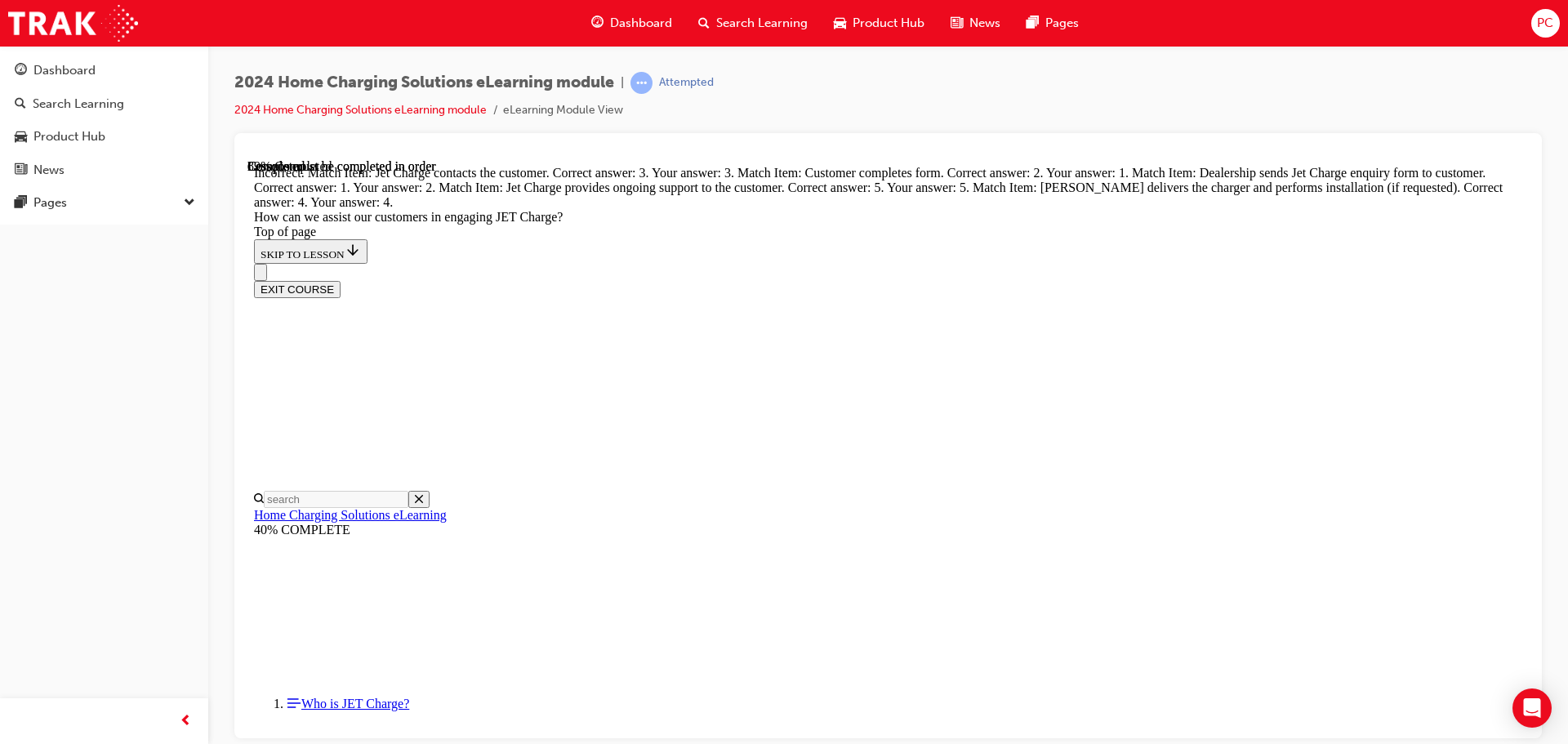
drag, startPoint x: 807, startPoint y: 294, endPoint x: 866, endPoint y: 447, distance: 164.0
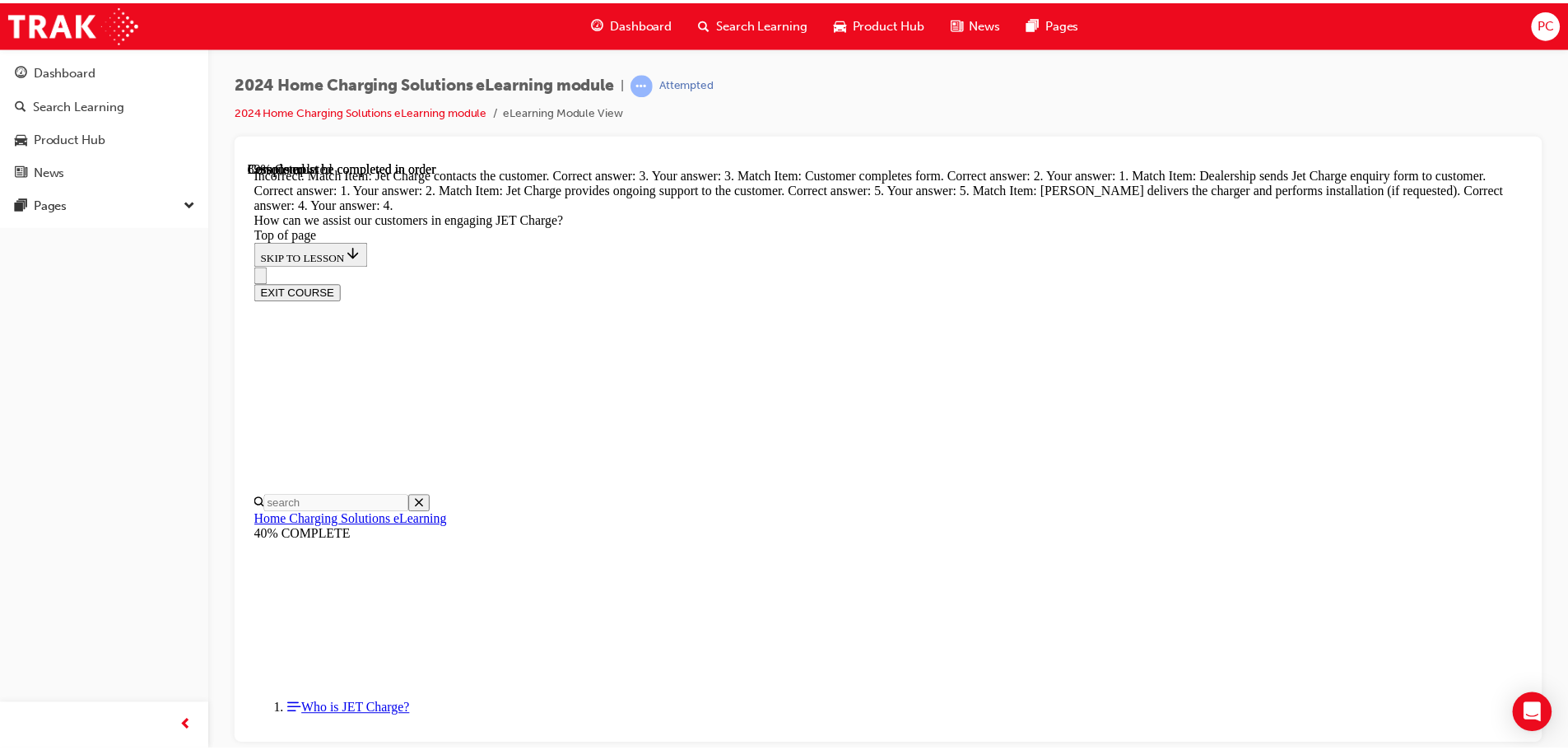
scroll to position [3563, 0]
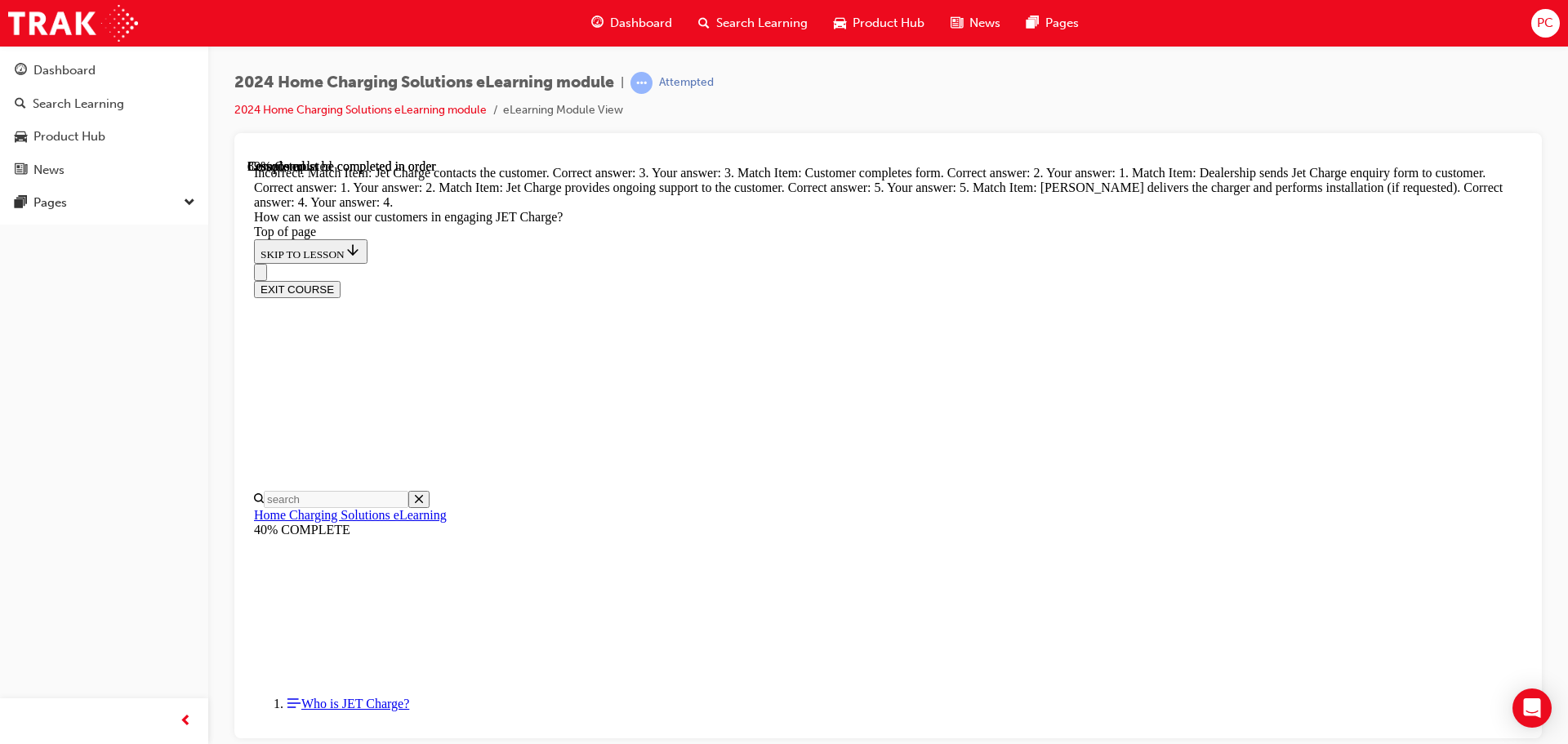
drag, startPoint x: 887, startPoint y: 604, endPoint x: 940, endPoint y: 421, distance: 190.5
drag, startPoint x: 894, startPoint y: 328, endPoint x: 900, endPoint y: 342, distance: 15.2
click at [17, 78] on span "guage-icon" at bounding box center [21, 71] width 12 height 15
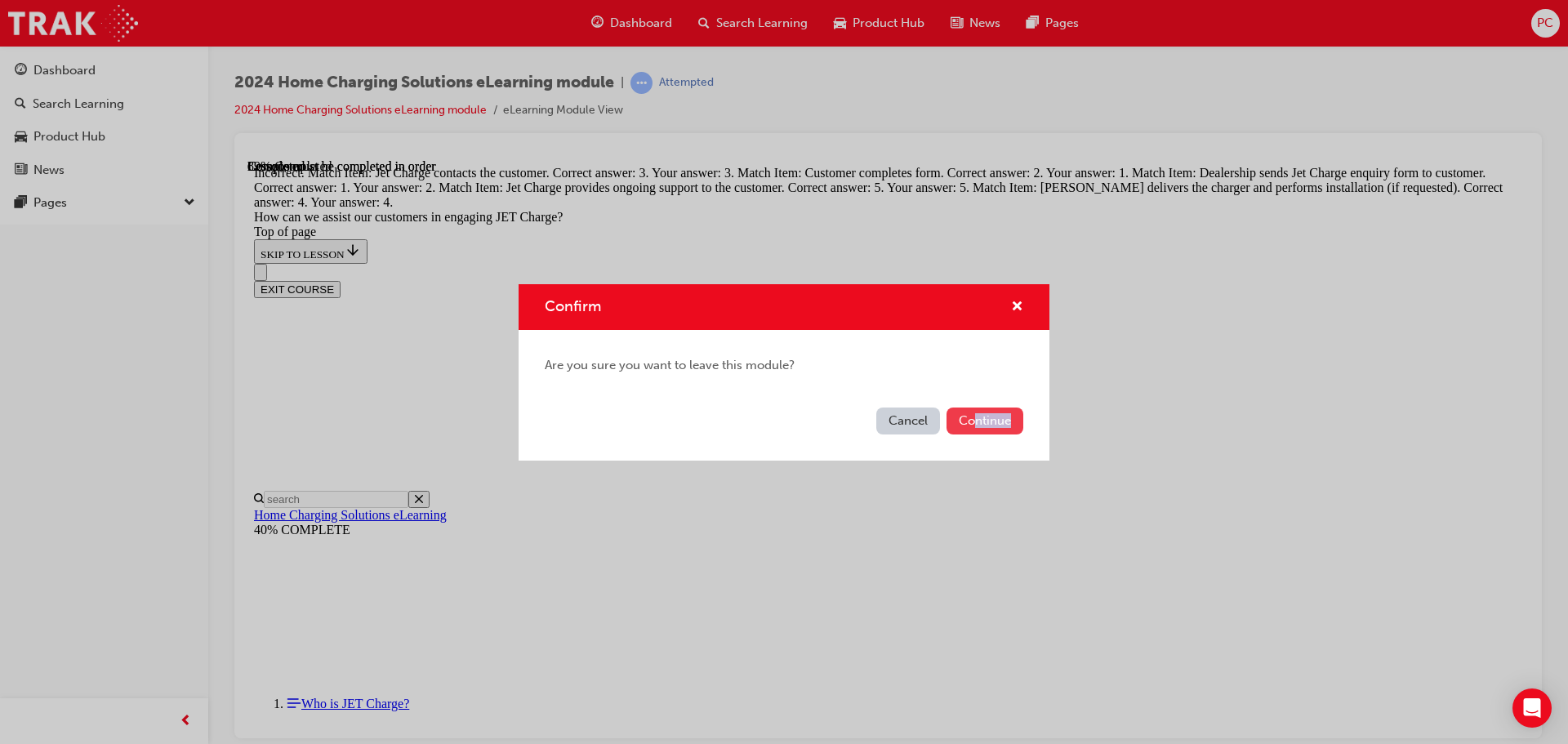
click at [977, 434] on div "Cancel Continue" at bounding box center [784, 431] width 531 height 60
click at [977, 424] on button "Continue" at bounding box center [984, 421] width 77 height 27
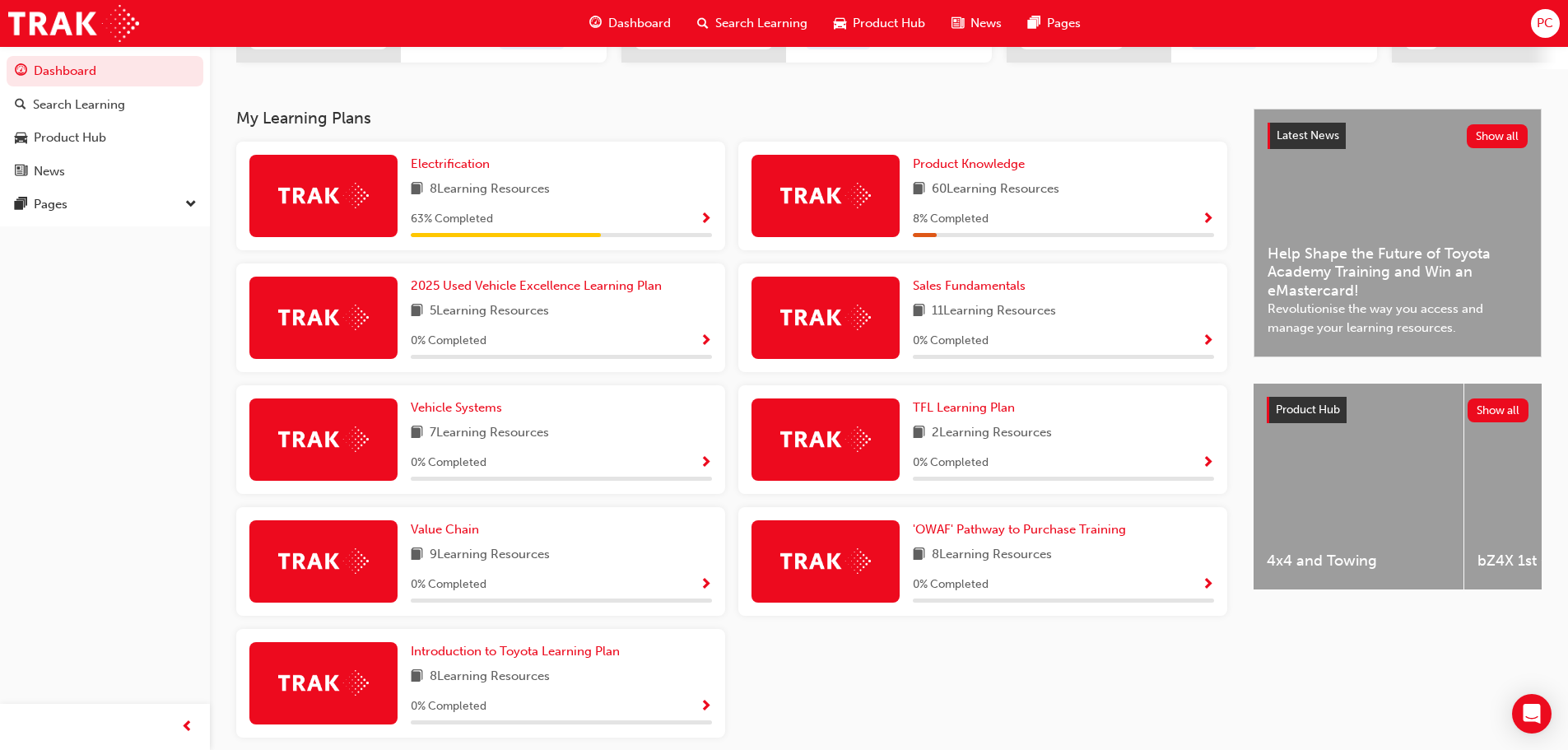
scroll to position [385, 0]
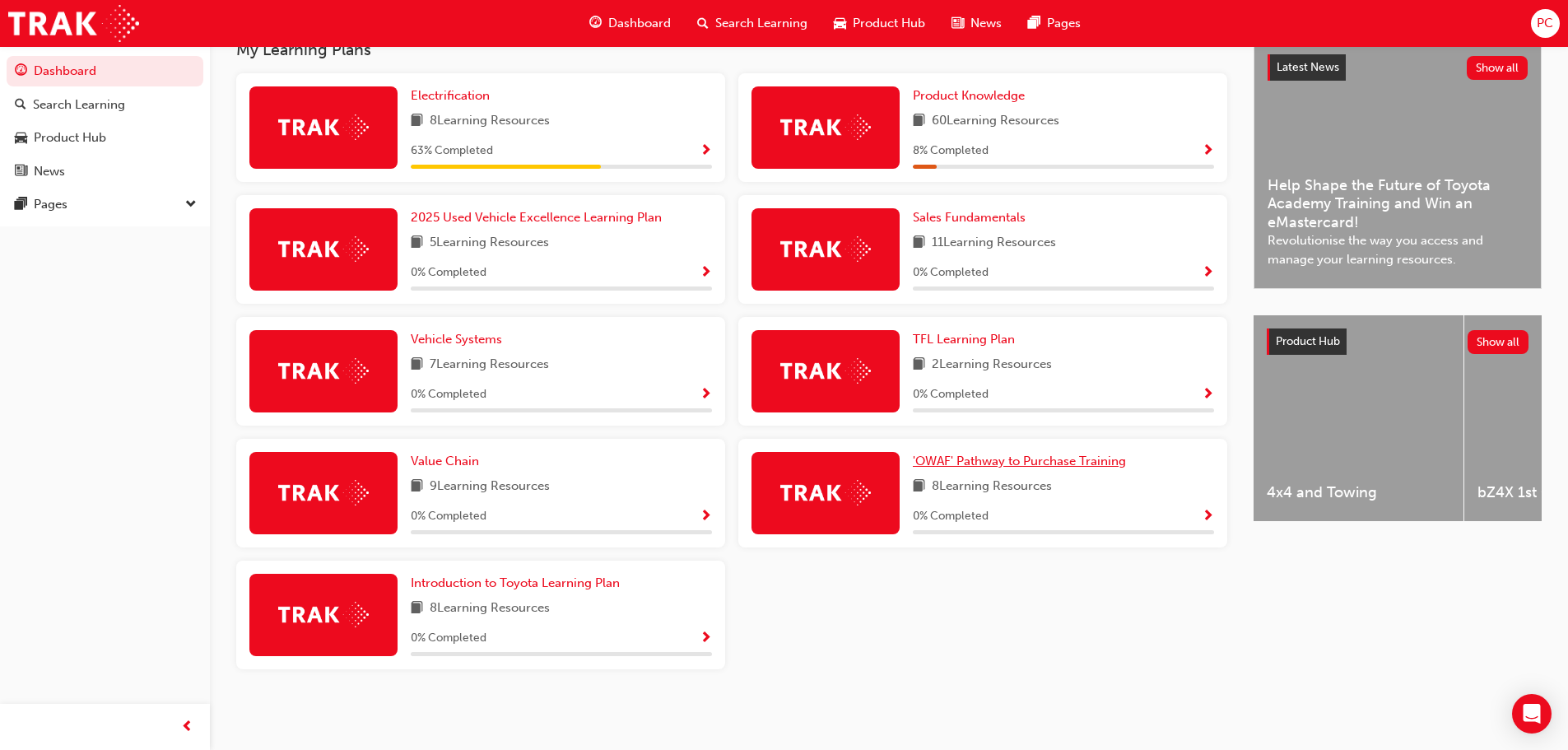
click at [985, 469] on link "'OWAF' Pathway to Purchase Training" at bounding box center [1023, 461] width 220 height 19
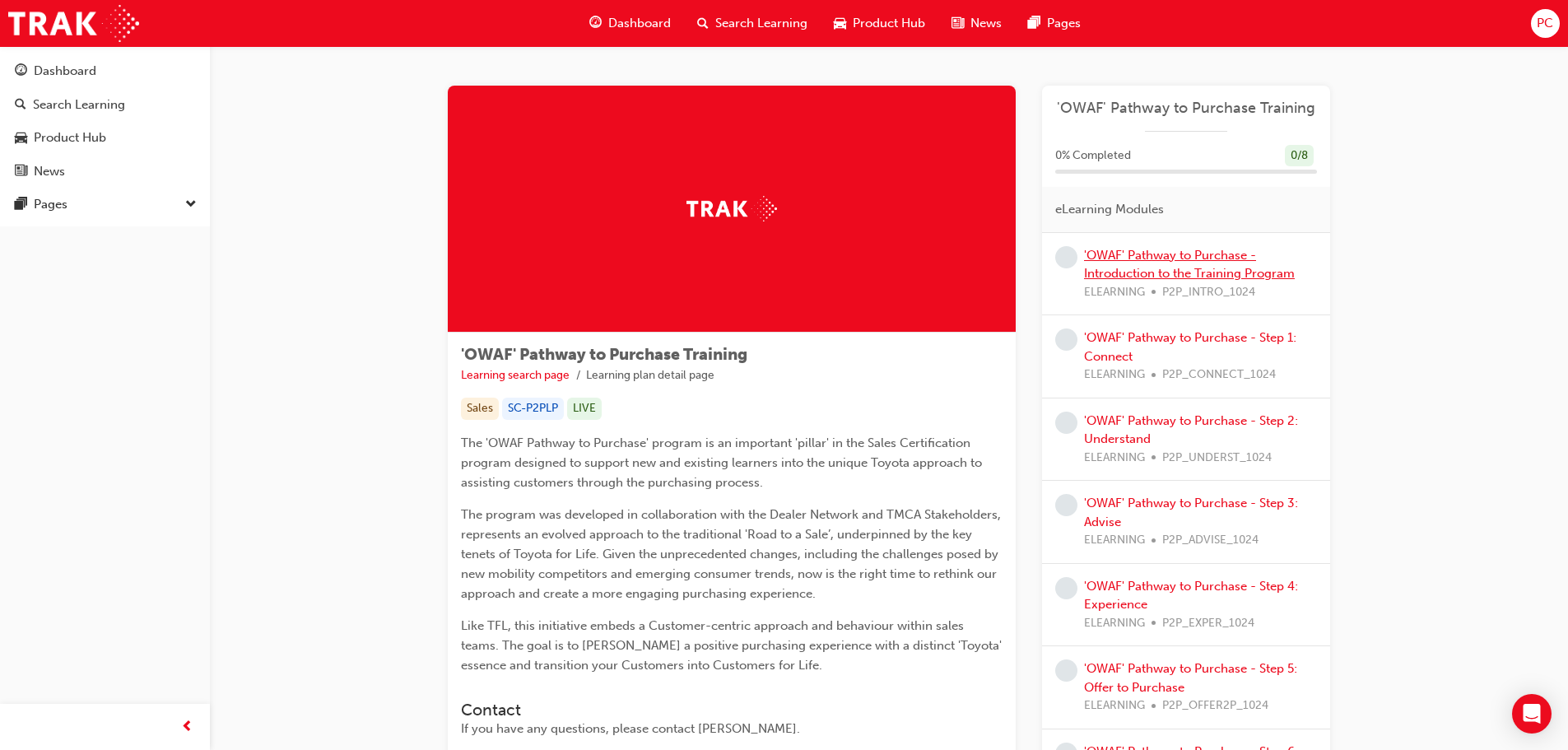
click at [1099, 258] on link "'OWAF' Pathway to Purchase - Introduction to the Training Program" at bounding box center [1189, 264] width 211 height 34
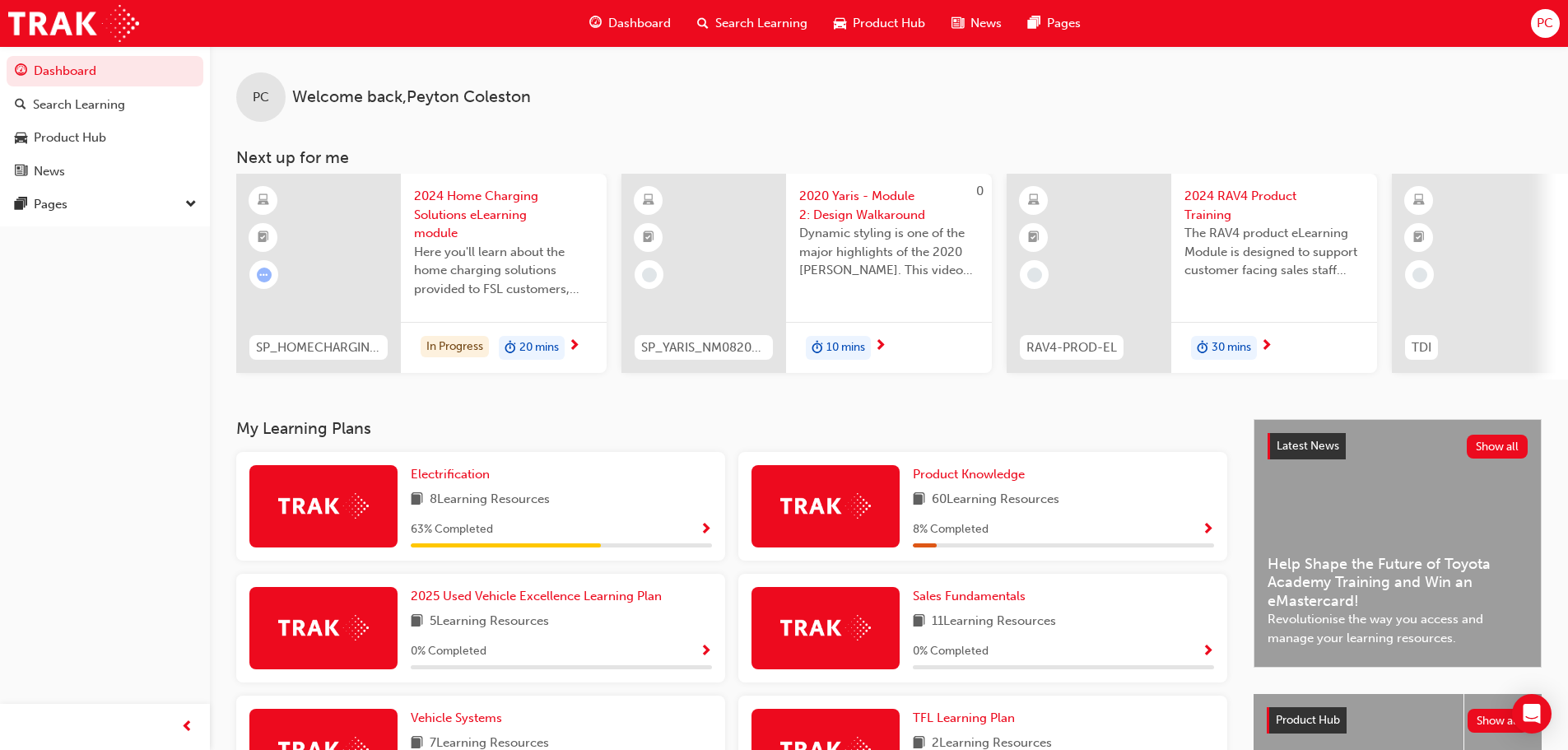
drag, startPoint x: 720, startPoint y: 549, endPoint x: 707, endPoint y: 561, distance: 17.7
click at [707, 561] on div "Electrification 8 Learning Resources 63 % Completed" at bounding box center [481, 506] width 489 height 108
click at [710, 535] on span "Show Progress" at bounding box center [706, 530] width 12 height 15
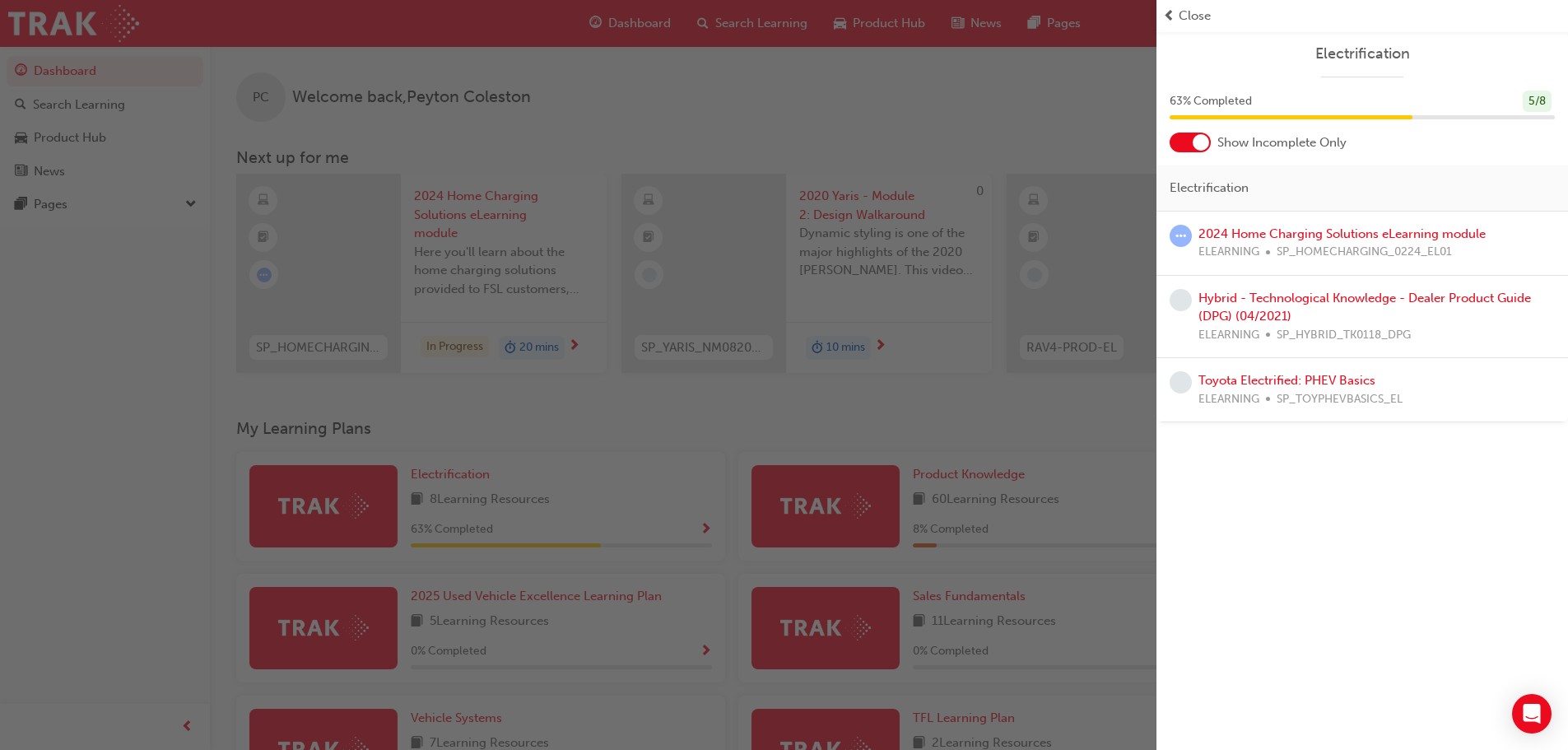
drag, startPoint x: 1043, startPoint y: 454, endPoint x: 986, endPoint y: 445, distance: 57.7
click at [1035, 450] on div "button" at bounding box center [578, 375] width 1156 height 750
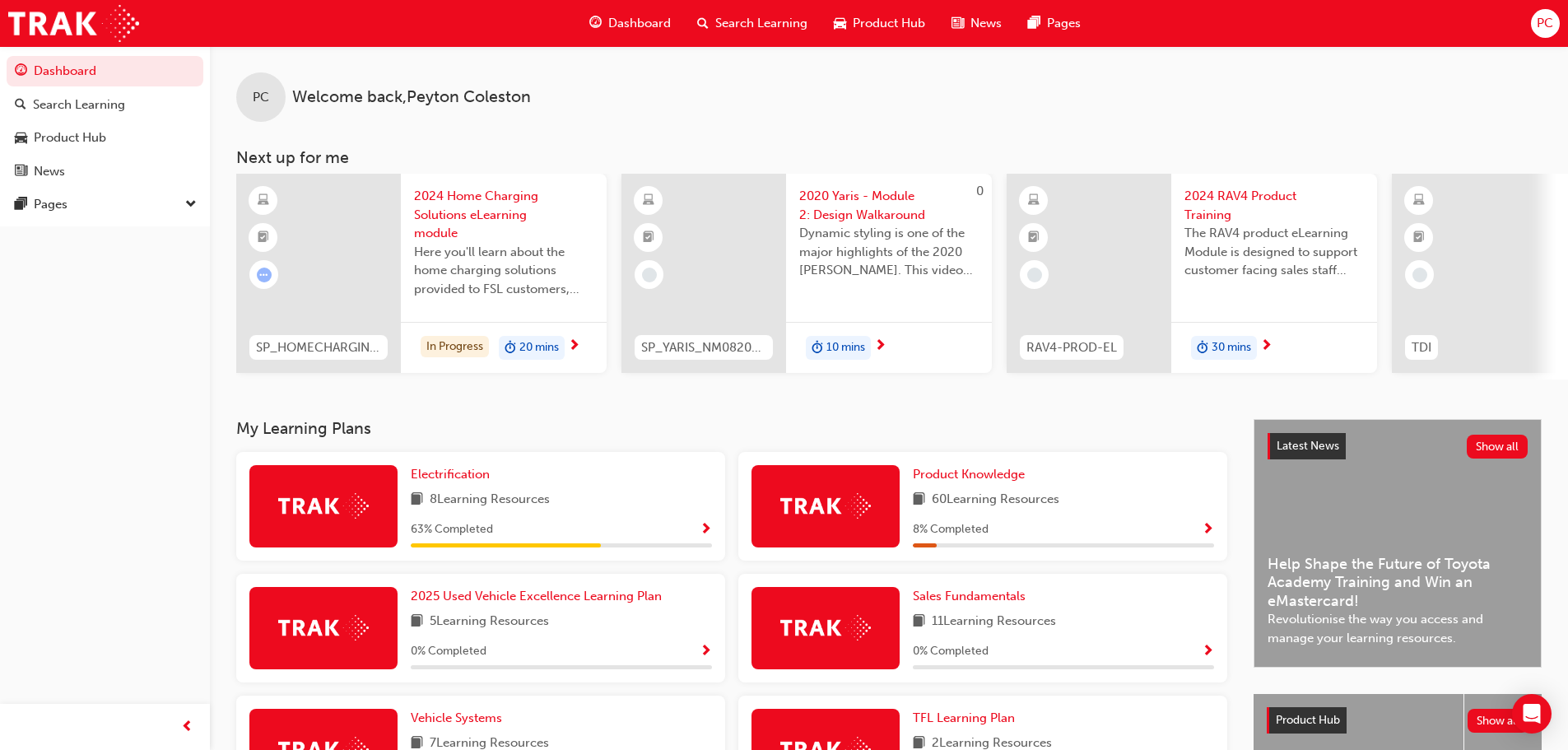
click at [698, 538] on div "63 % Completed" at bounding box center [562, 529] width 302 height 21
click at [707, 528] on span "Show Progress" at bounding box center [706, 530] width 12 height 15
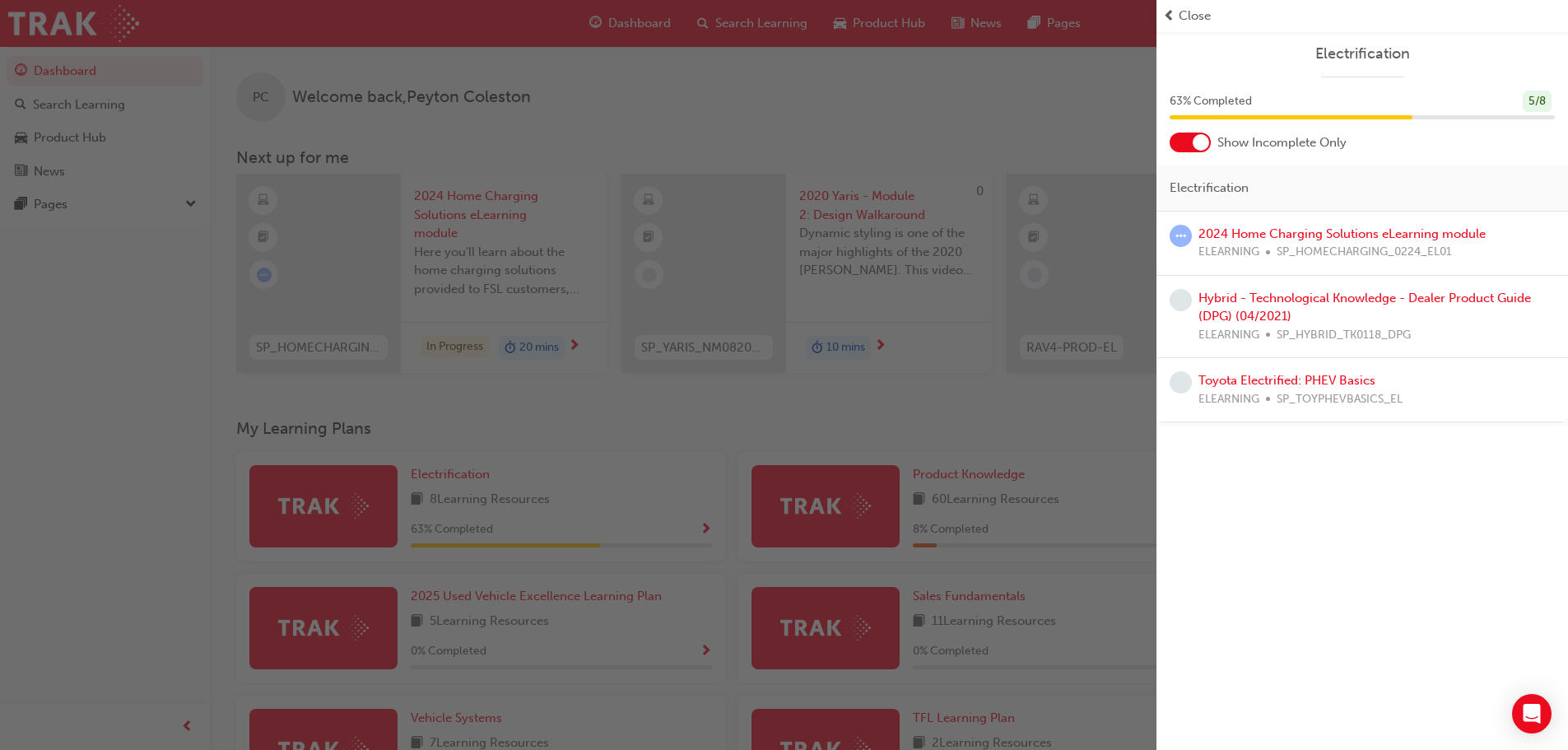
click at [707, 527] on div "button" at bounding box center [578, 375] width 1156 height 750
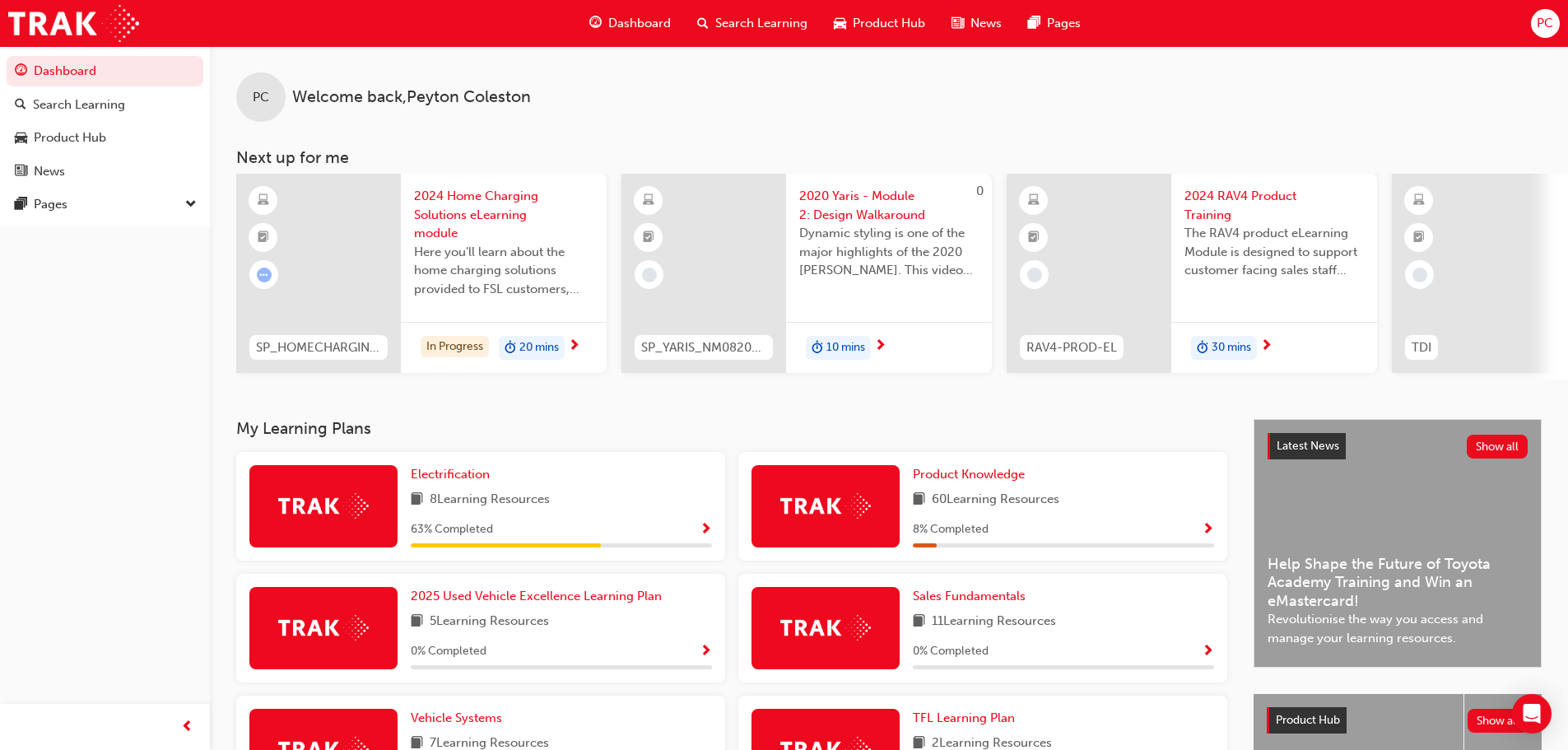
drag, startPoint x: 707, startPoint y: 527, endPoint x: 699, endPoint y: 531, distance: 8.9
click at [699, 531] on div "63 % Completed" at bounding box center [562, 529] width 302 height 21
click at [710, 532] on span "Show Progress" at bounding box center [706, 530] width 12 height 15
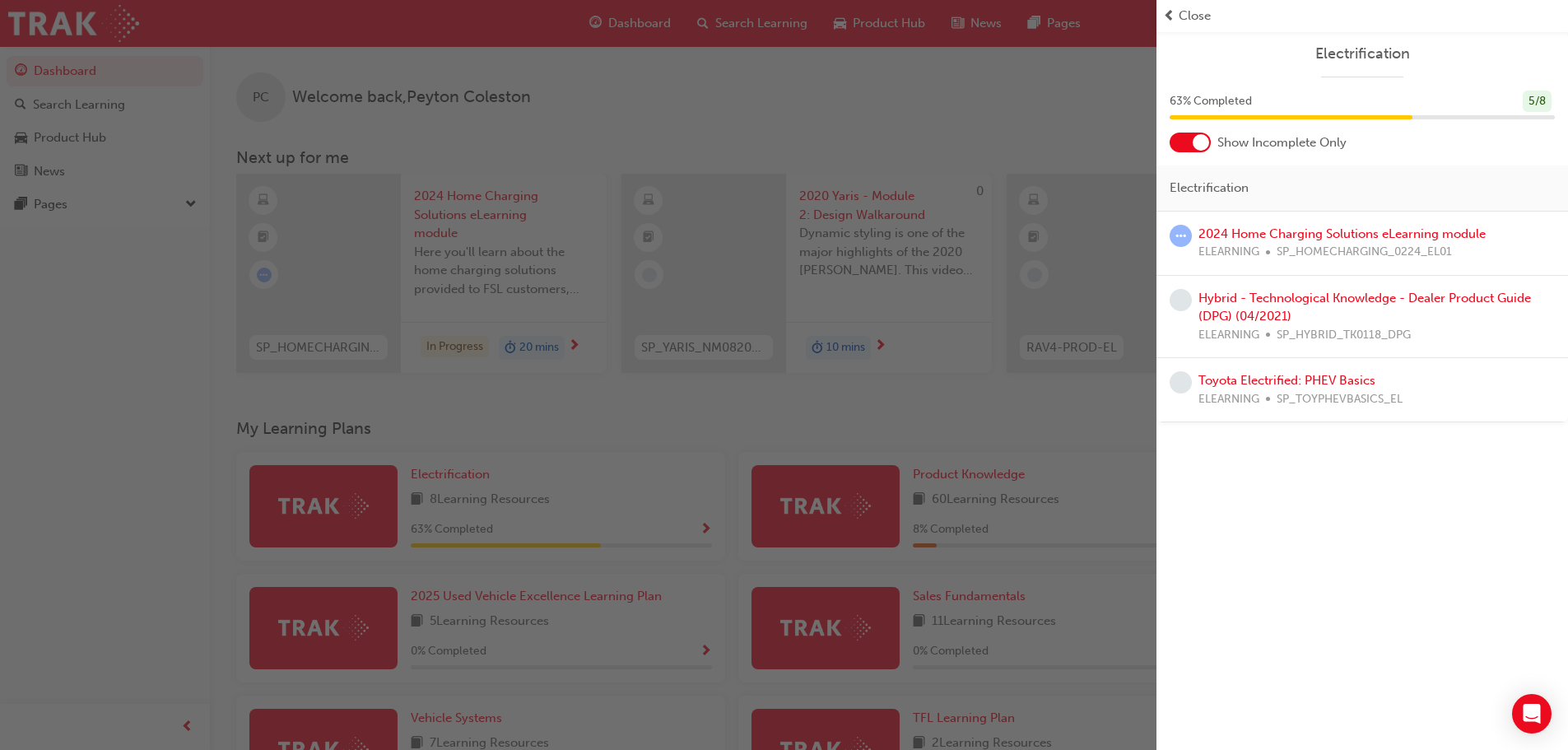
click at [646, 532] on div "button" at bounding box center [578, 375] width 1156 height 750
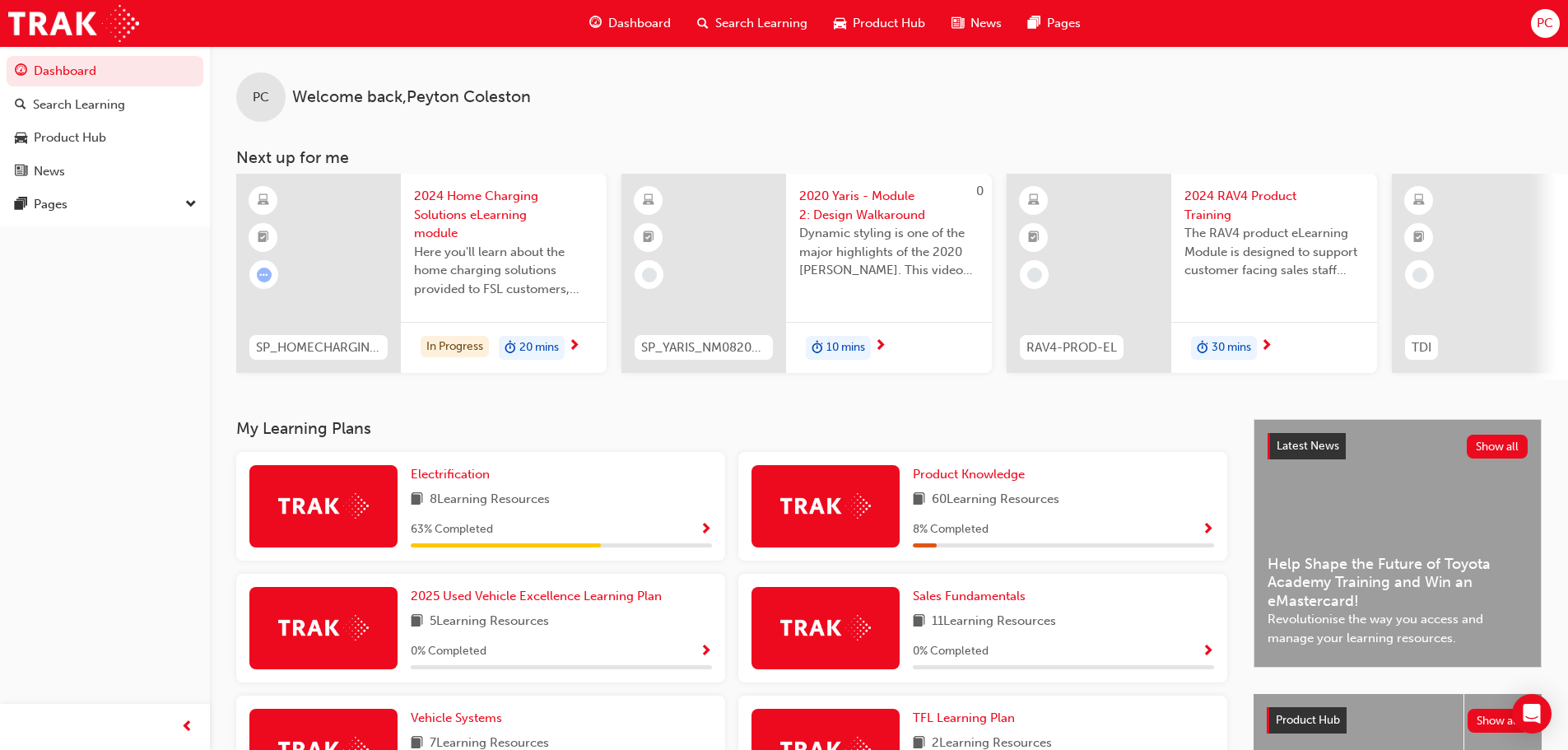
click at [707, 536] on span "Show Progress" at bounding box center [706, 530] width 12 height 15
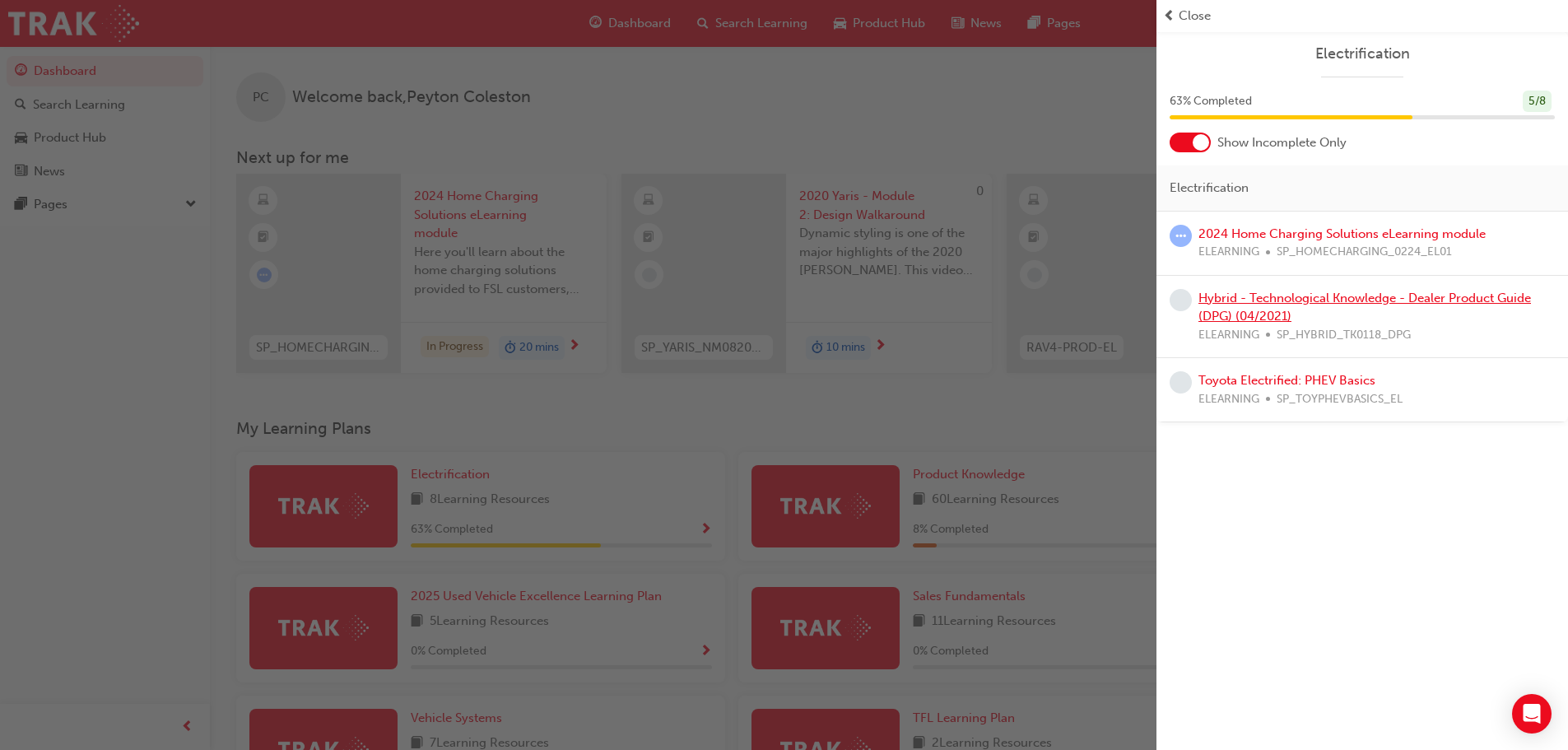
click at [1332, 300] on link "Hybrid - Technological Knowledge - Dealer Product Guide (DPG) (04/2021)" at bounding box center [1364, 308] width 332 height 34
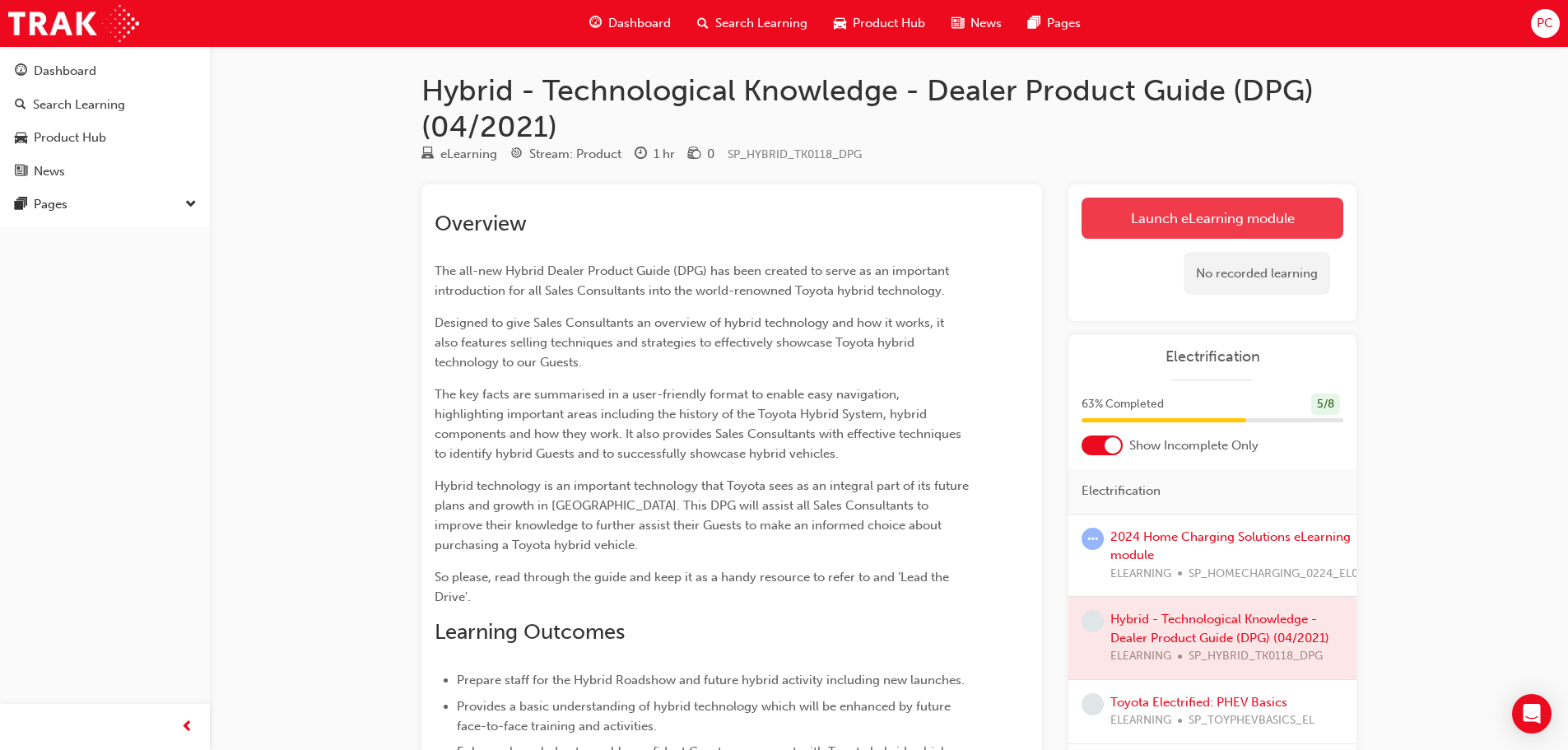
click at [1332, 229] on link "Launch eLearning module" at bounding box center [1212, 218] width 262 height 41
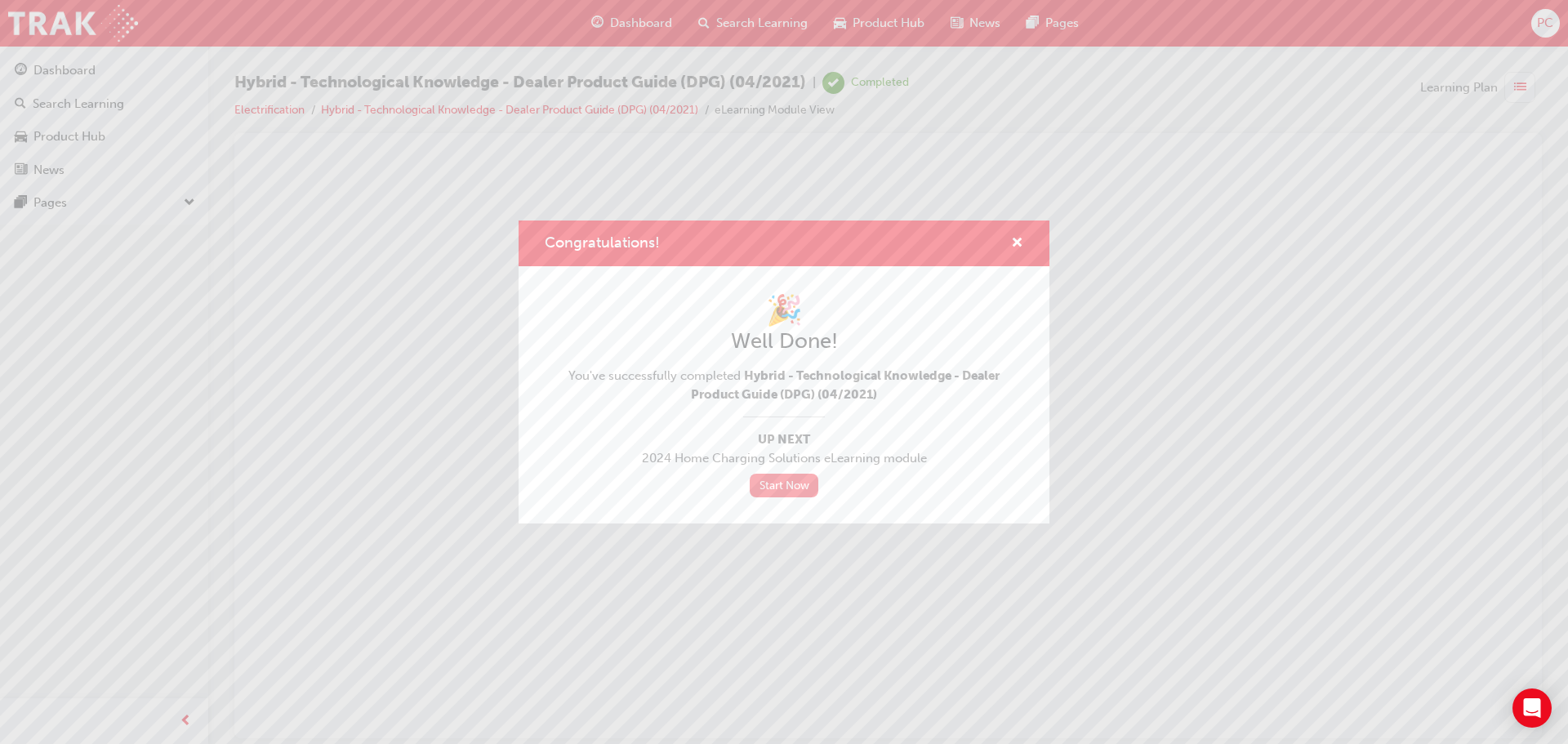
click at [786, 492] on link "Start Now" at bounding box center [784, 485] width 69 height 24
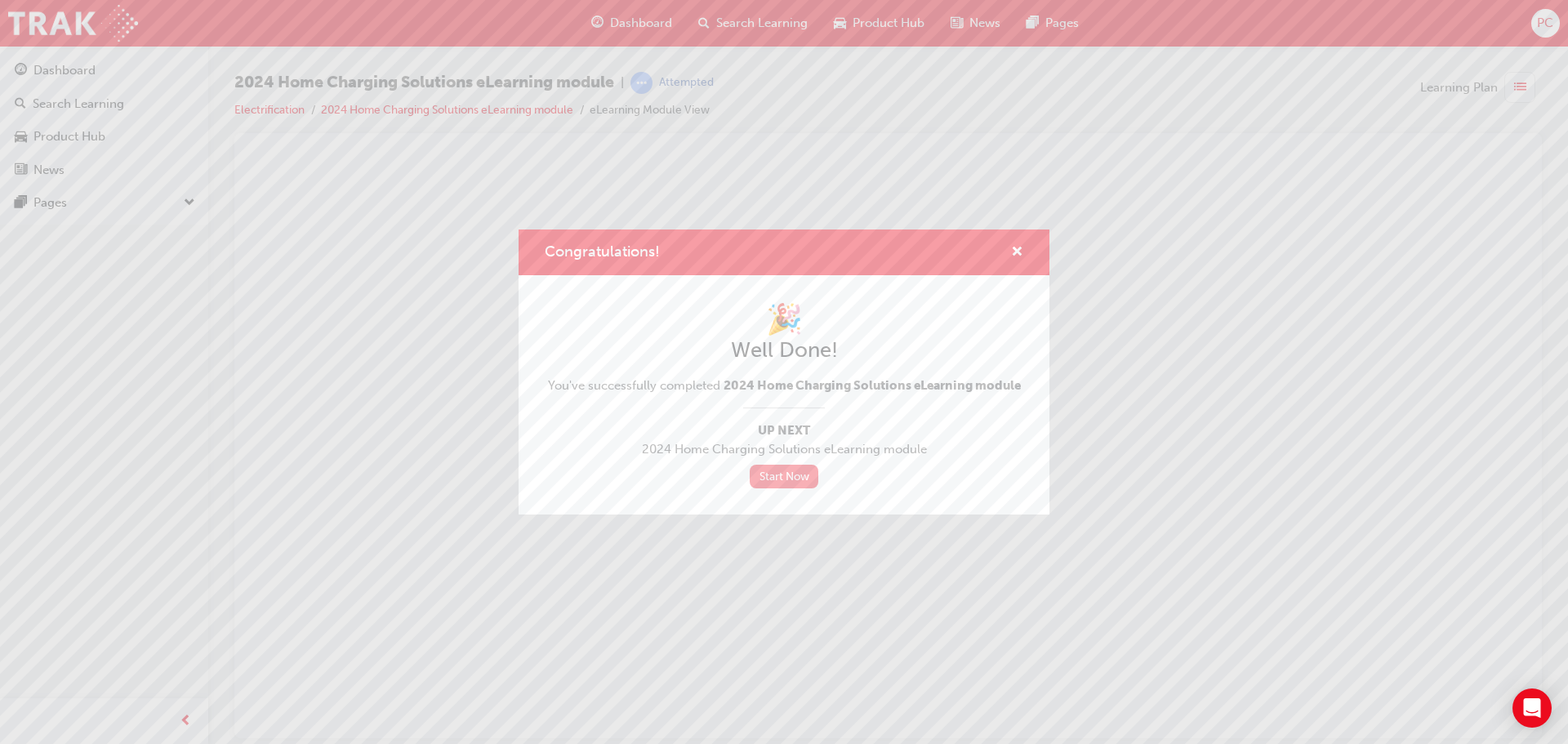
click at [783, 472] on link "Start Now" at bounding box center [784, 476] width 69 height 24
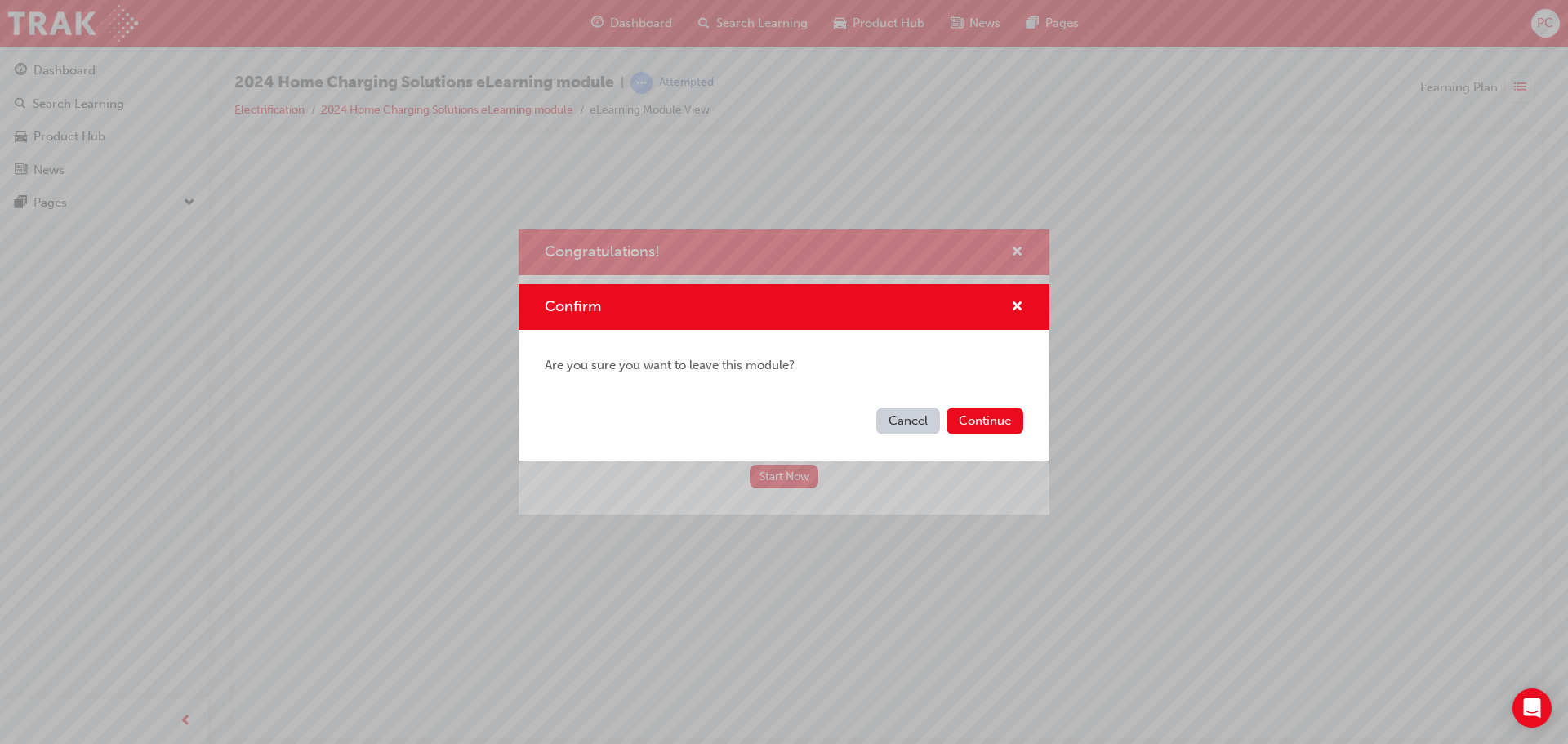
drag, startPoint x: 973, startPoint y: 428, endPoint x: 958, endPoint y: 429, distance: 15.0
click at [958, 429] on button "Continue" at bounding box center [984, 421] width 77 height 27
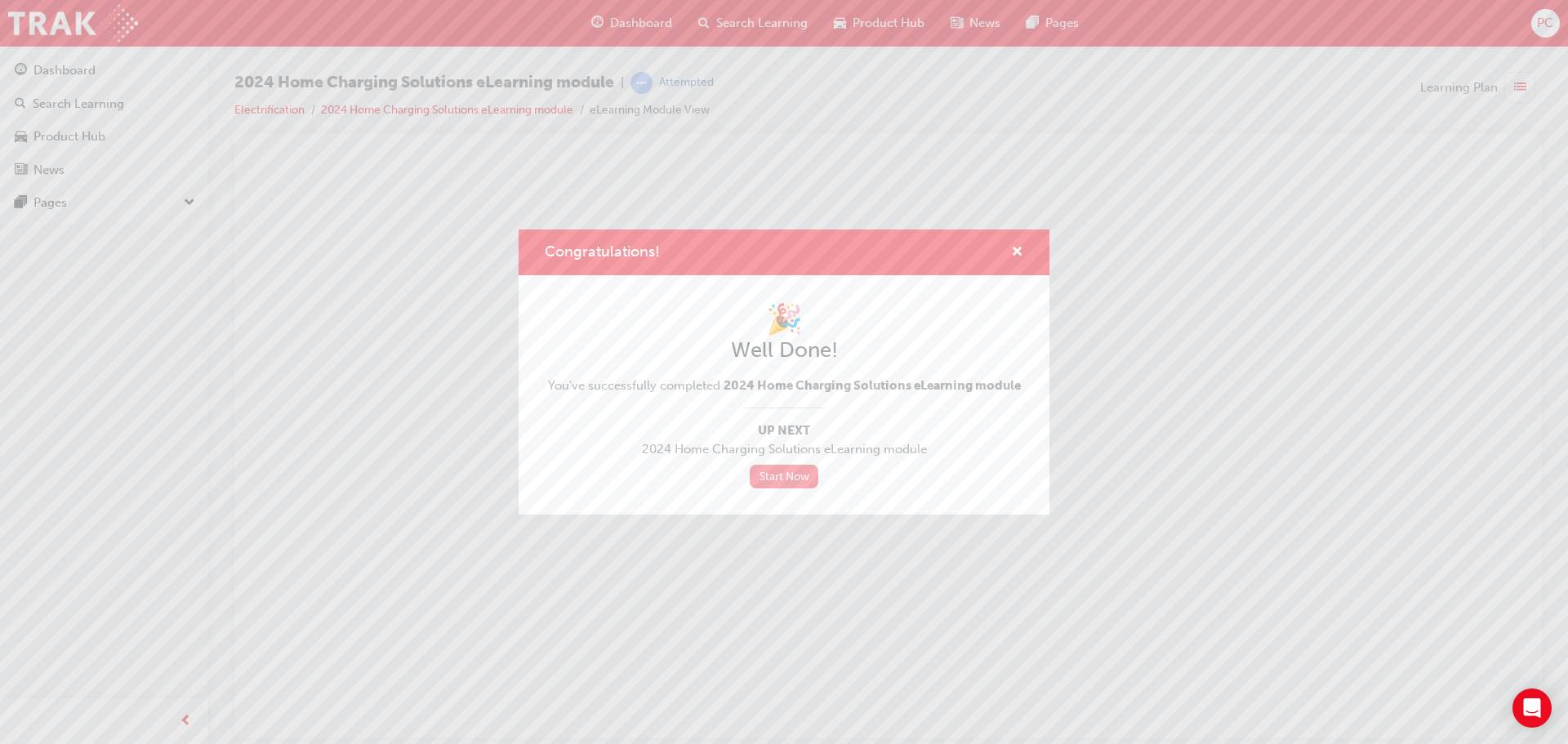
click at [798, 484] on link "Start Now" at bounding box center [784, 476] width 69 height 24
click at [1022, 250] on span "cross-icon" at bounding box center [1017, 253] width 12 height 15
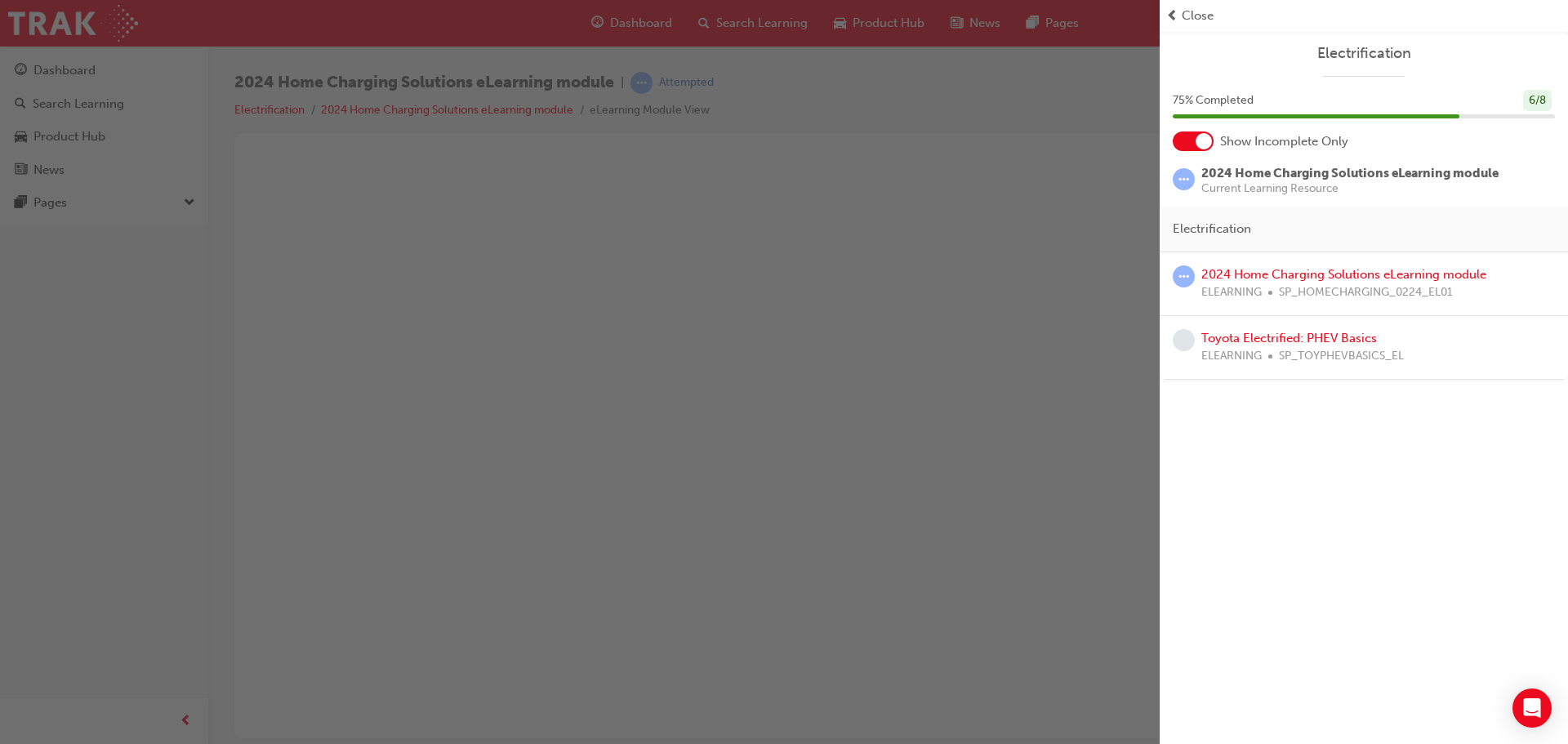
click at [897, 259] on div "button" at bounding box center [579, 372] width 1160 height 744
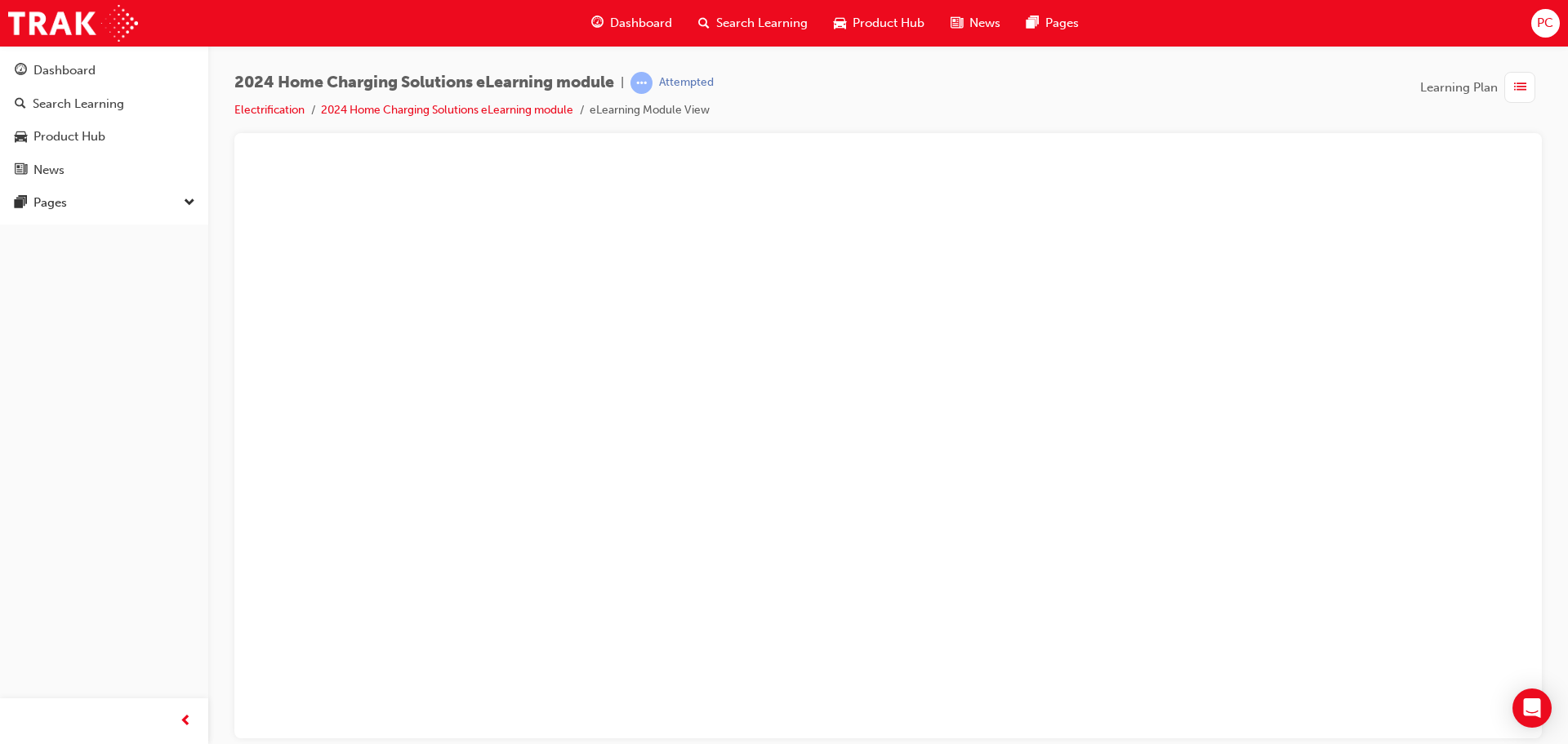
click at [114, 118] on button "Dashboard Search Learning Product Hub News Pages" at bounding box center [104, 120] width 195 height 136
click at [114, 108] on div "Search Learning" at bounding box center [79, 104] width 92 height 19
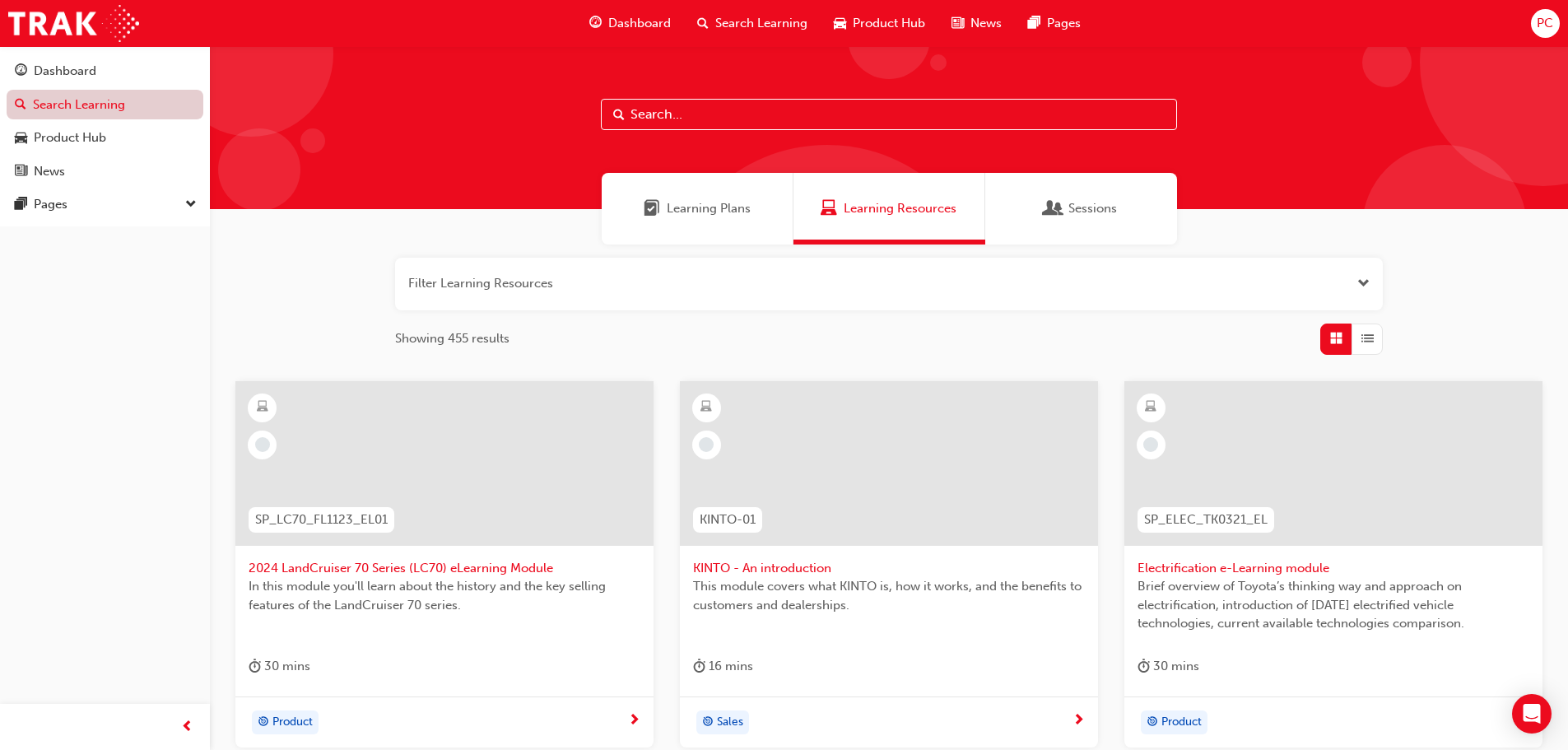
click at [87, 102] on link "Search Learning" at bounding box center [105, 105] width 197 height 31
click at [173, 108] on link "Search Learning" at bounding box center [105, 105] width 197 height 31
click at [171, 107] on link "Search Learning" at bounding box center [105, 105] width 197 height 31
click at [170, 107] on link "Search Learning" at bounding box center [105, 105] width 197 height 31
click at [163, 111] on link "Search Learning" at bounding box center [105, 105] width 197 height 31
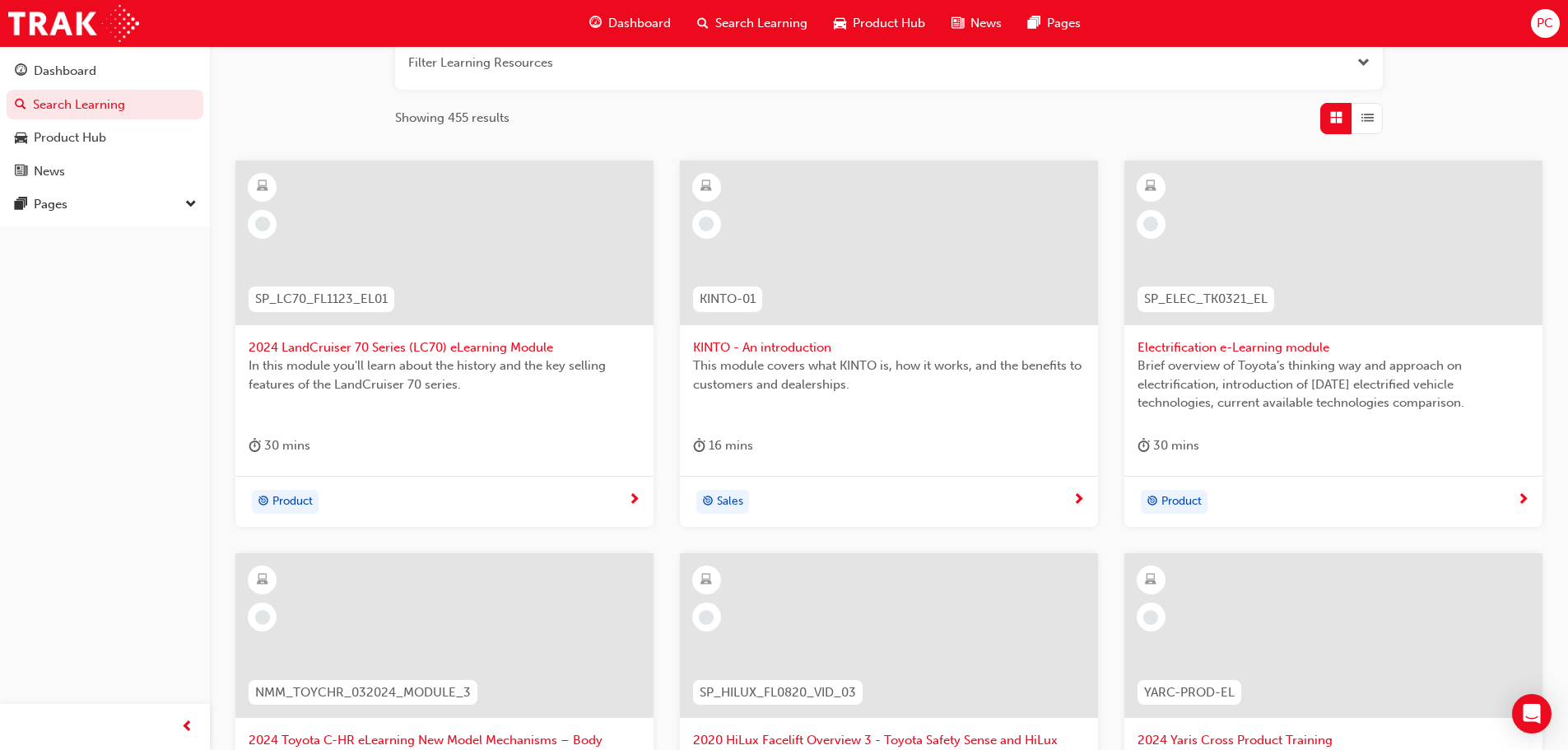
scroll to position [82, 0]
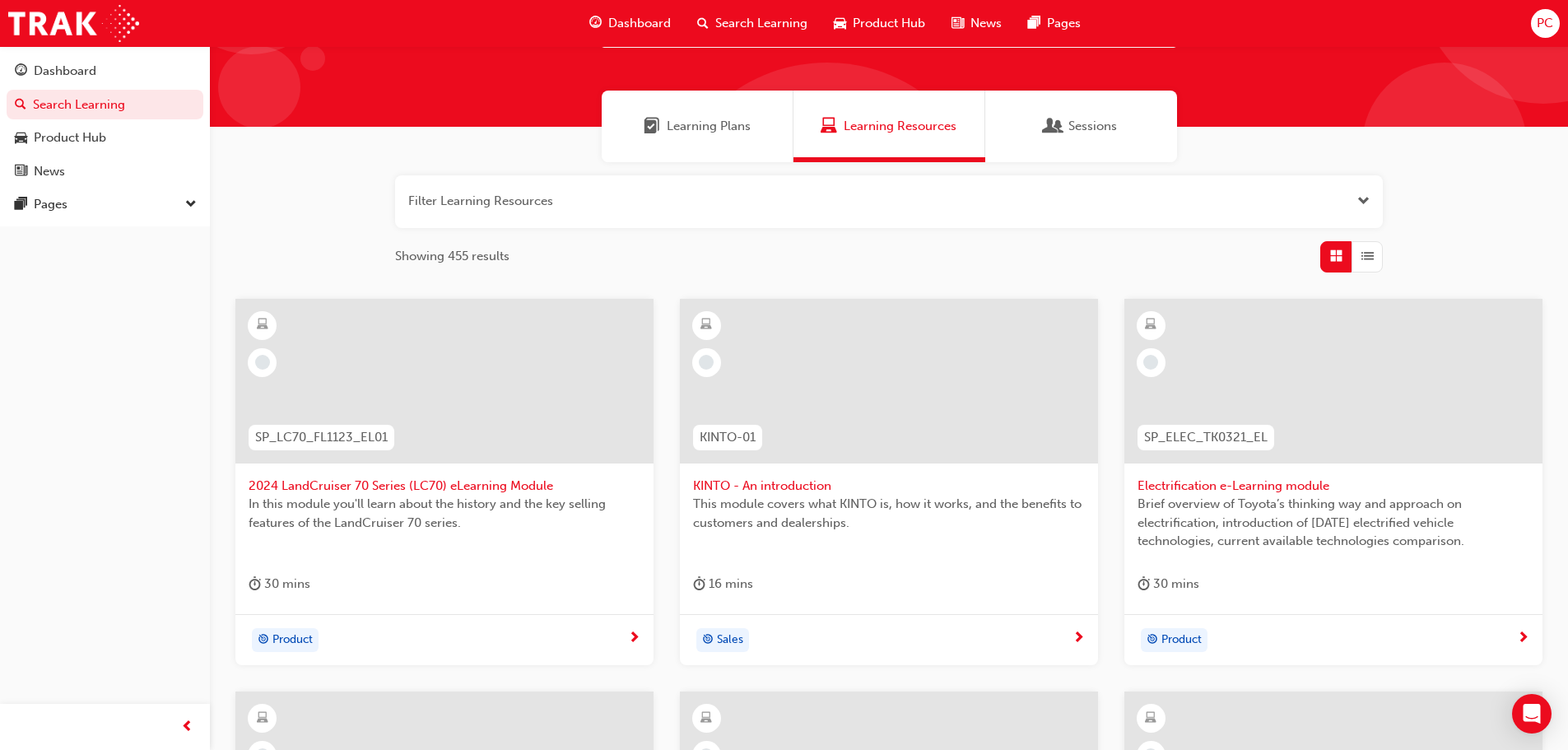
click at [729, 144] on div "Learning Plans" at bounding box center [697, 127] width 192 height 72
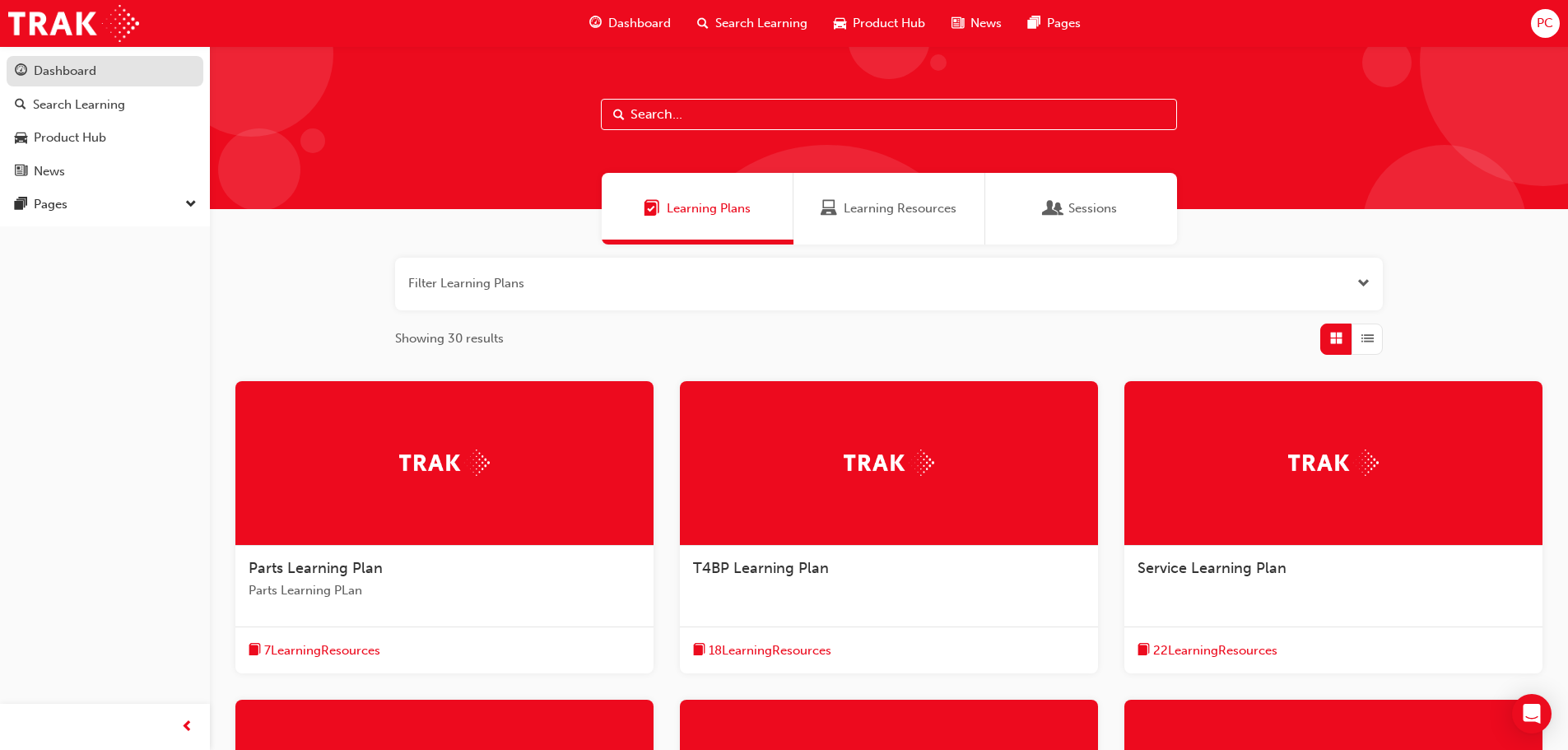
click at [81, 70] on div "Dashboard" at bounding box center [65, 71] width 62 height 19
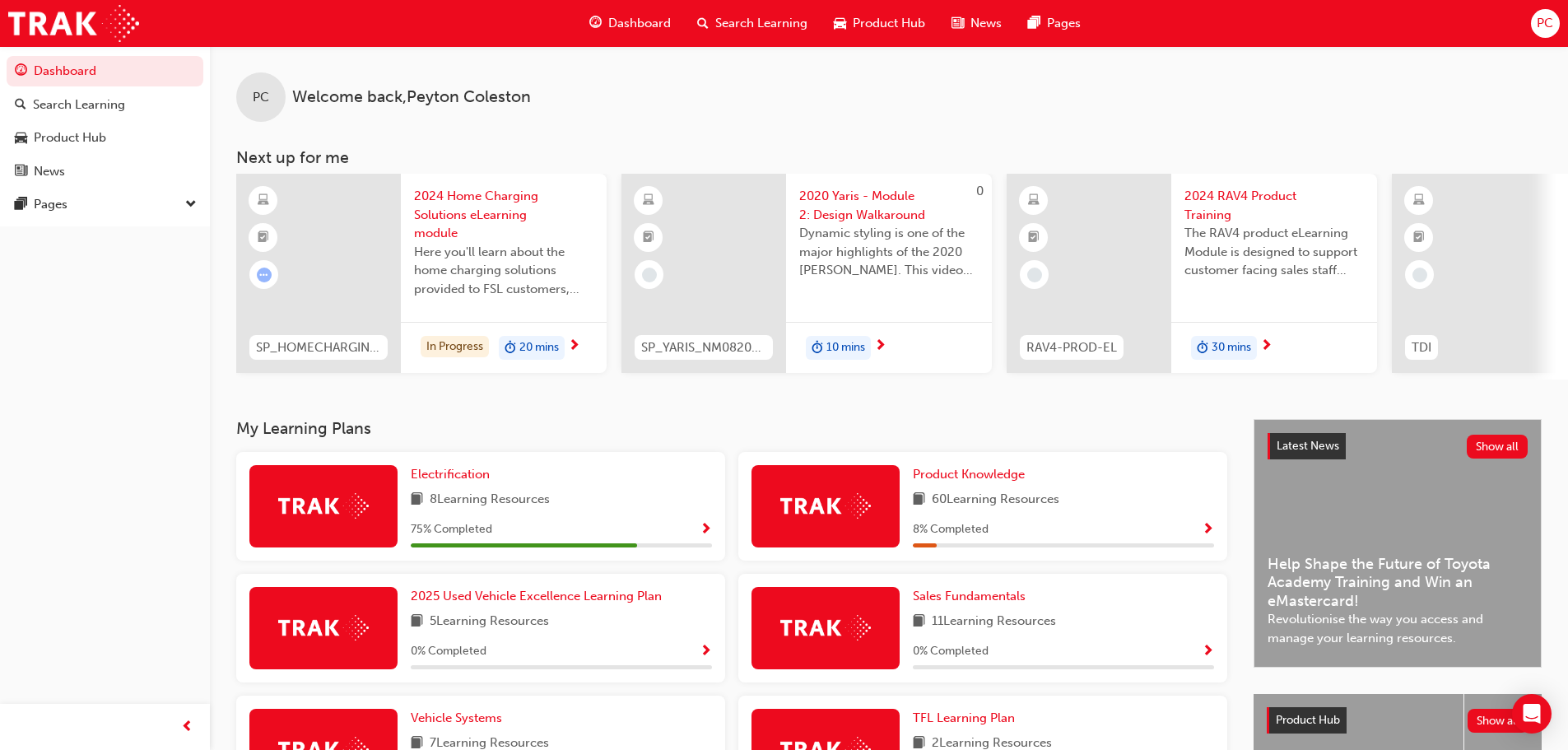
click at [706, 534] on span "Show Progress" at bounding box center [706, 530] width 12 height 15
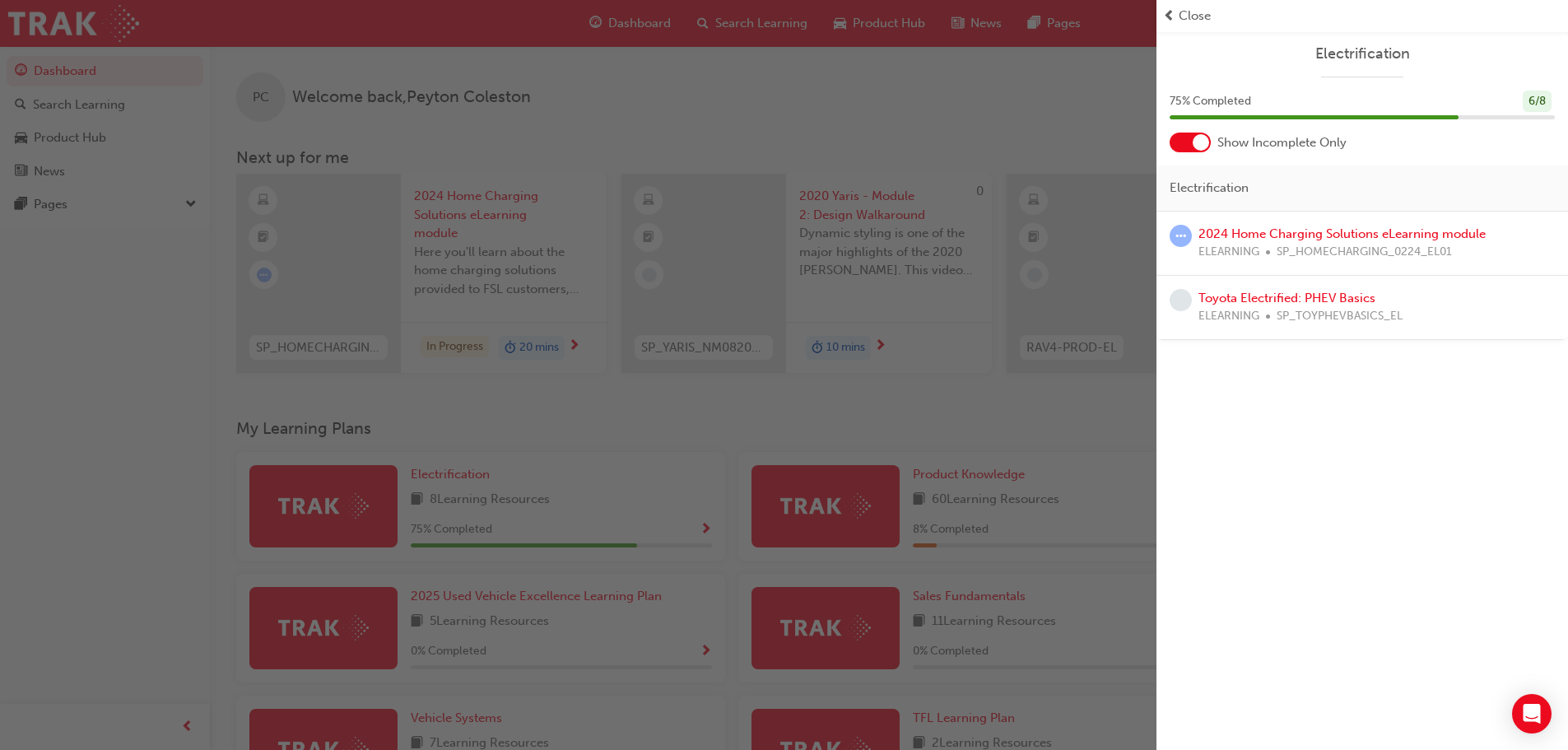
click at [1311, 222] on div "2024 Home Charging Solutions eLearning module ELEARNING SP_HOMECHARGING_0224_EL…" at bounding box center [1362, 243] width 412 height 64
click at [1300, 228] on link "2024 Home Charging Solutions eLearning module" at bounding box center [1341, 234] width 287 height 15
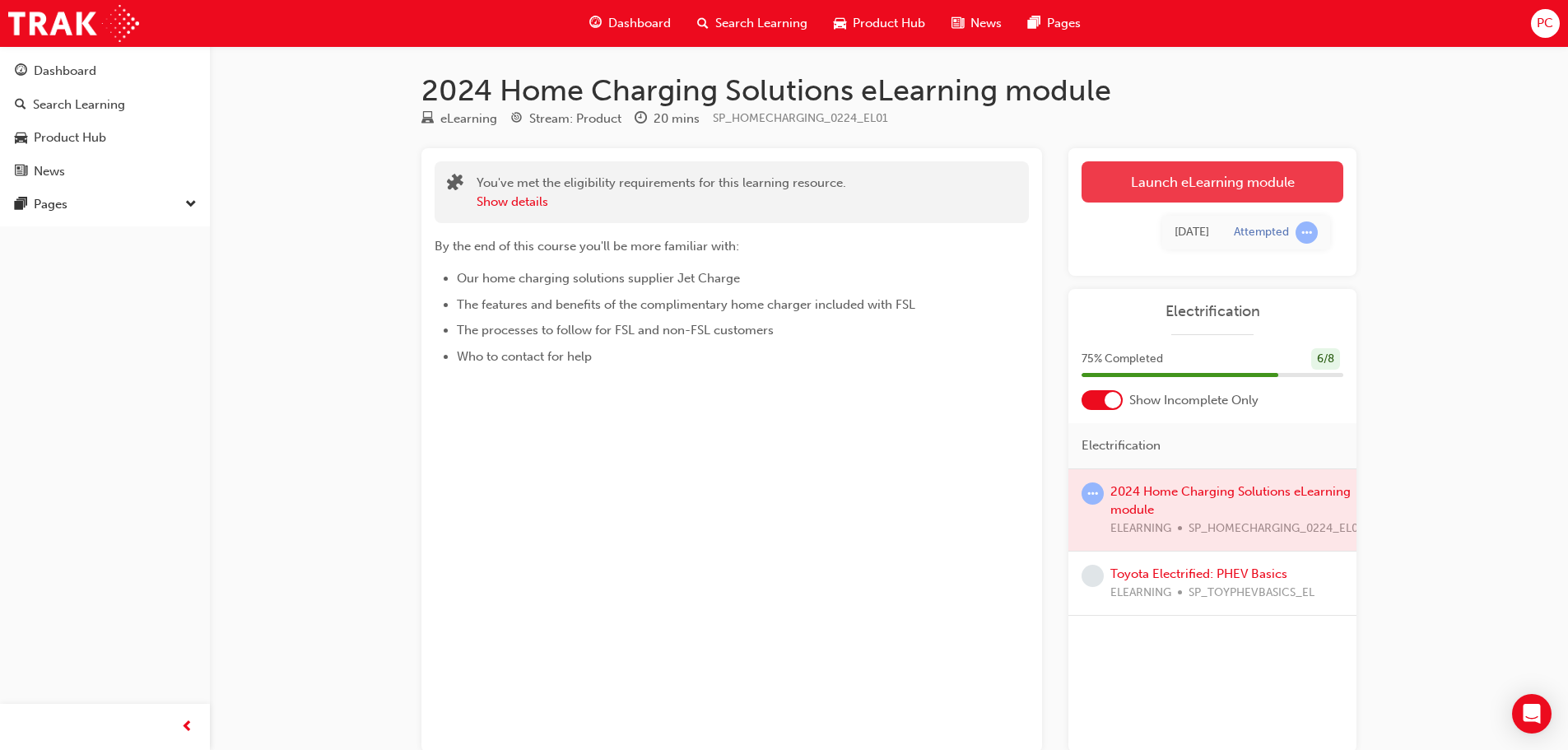
click at [1254, 193] on link "Launch eLearning module" at bounding box center [1212, 182] width 262 height 41
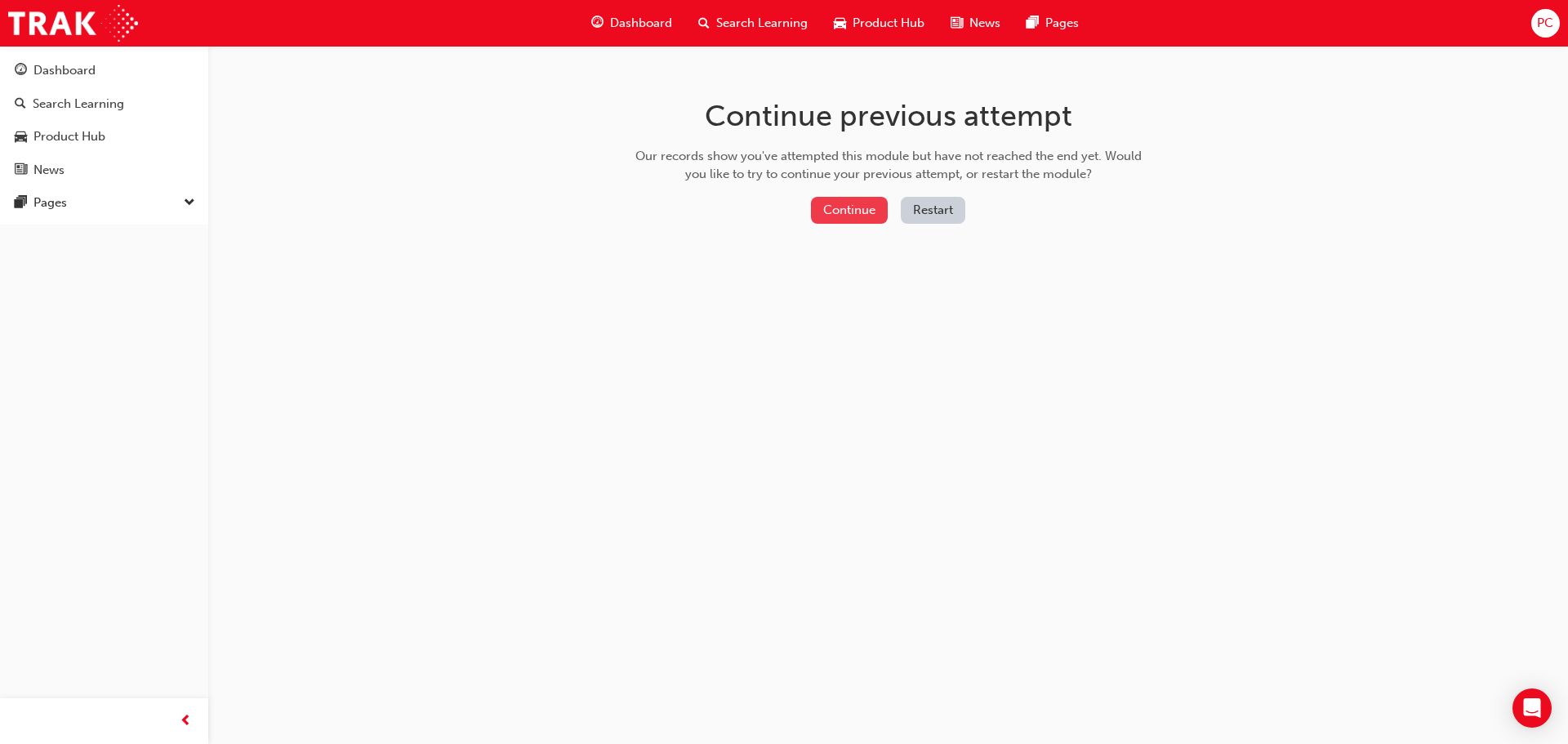
click at [829, 198] on button "Continue" at bounding box center [849, 210] width 77 height 27
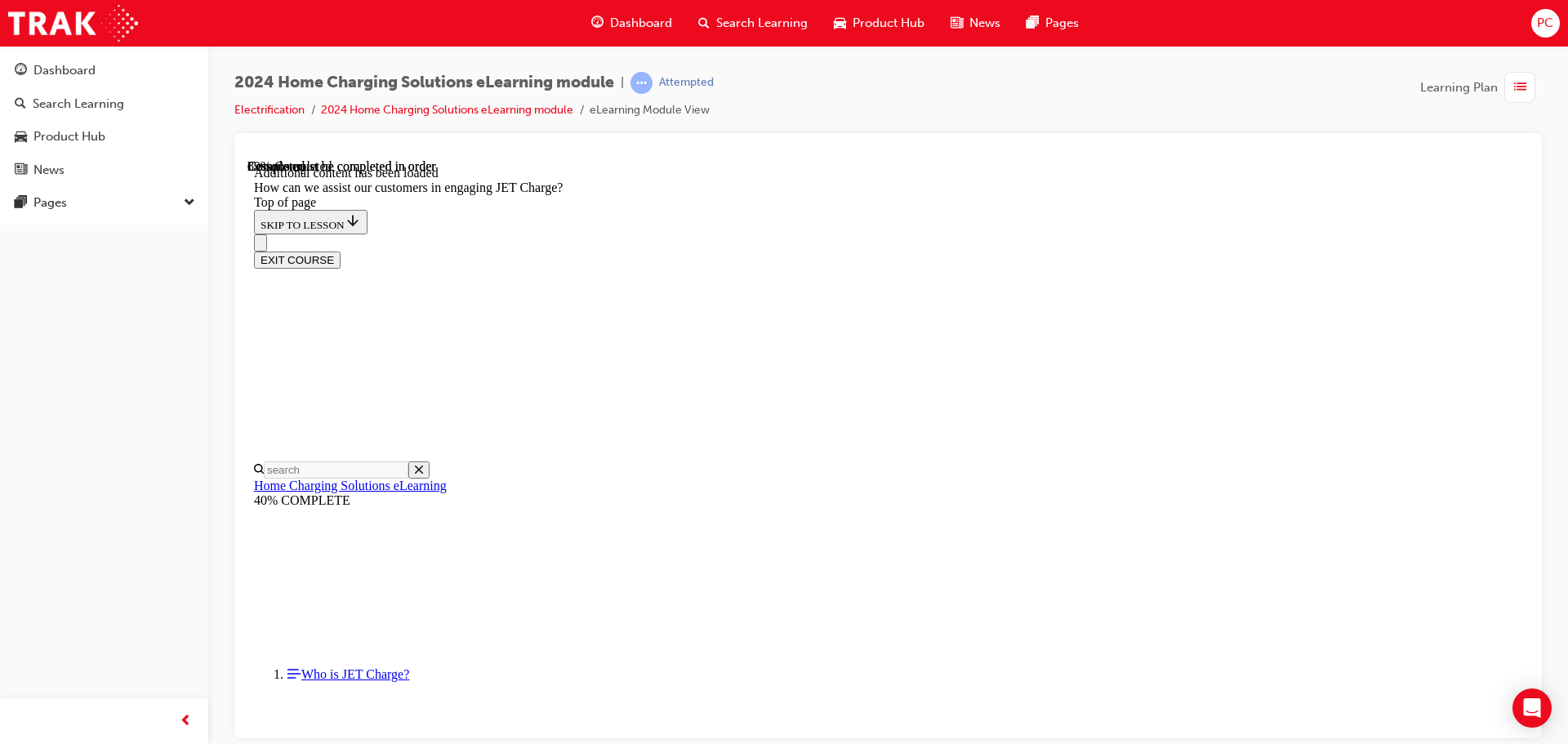
scroll to position [2010, 0]
